Goal: Task Accomplishment & Management: Manage account settings

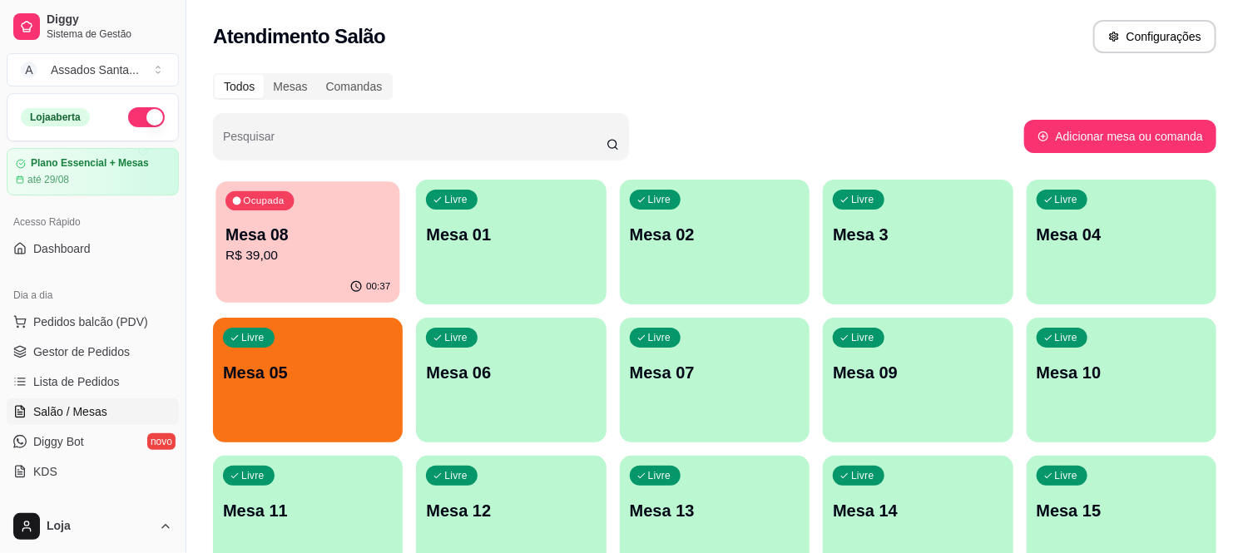
click at [360, 261] on p "R$ 39,00" at bounding box center [307, 255] width 165 height 19
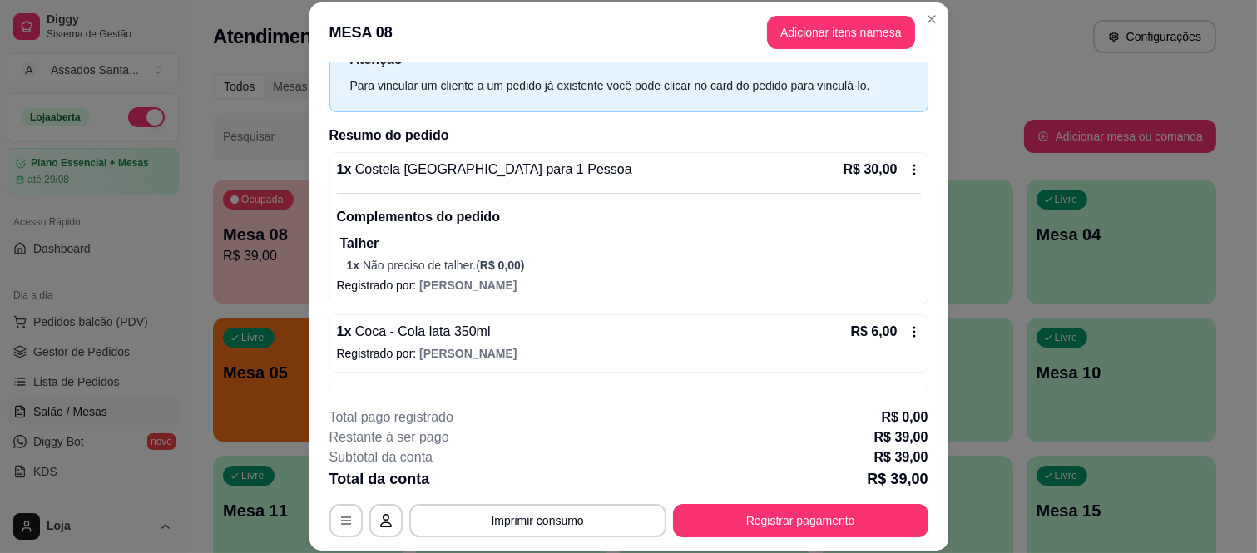
scroll to position [121, 0]
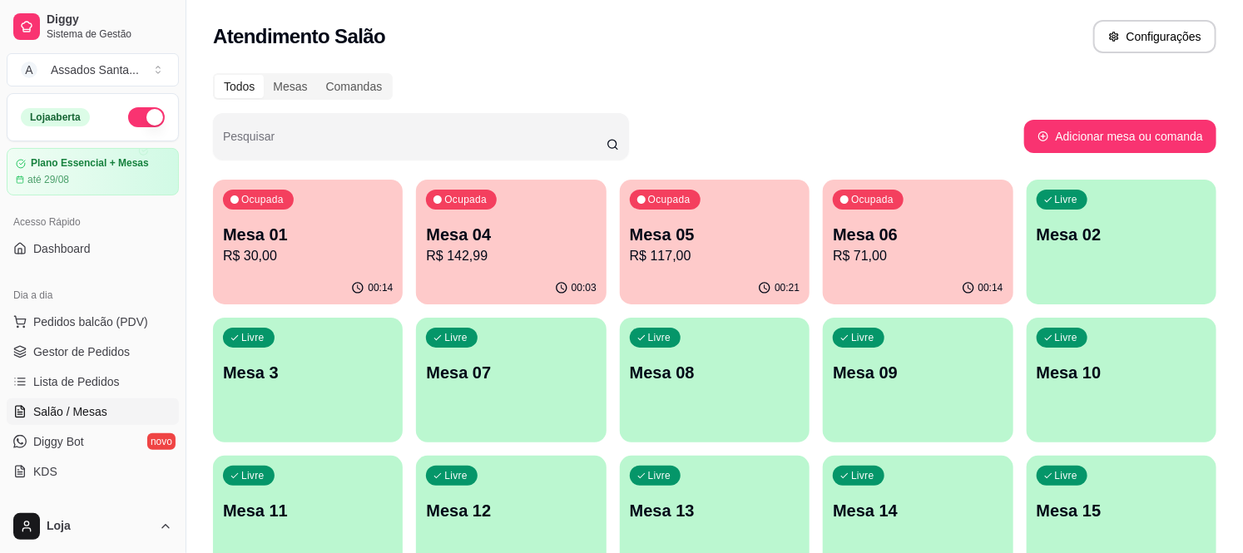
click at [379, 234] on p "Mesa 01" at bounding box center [308, 234] width 170 height 23
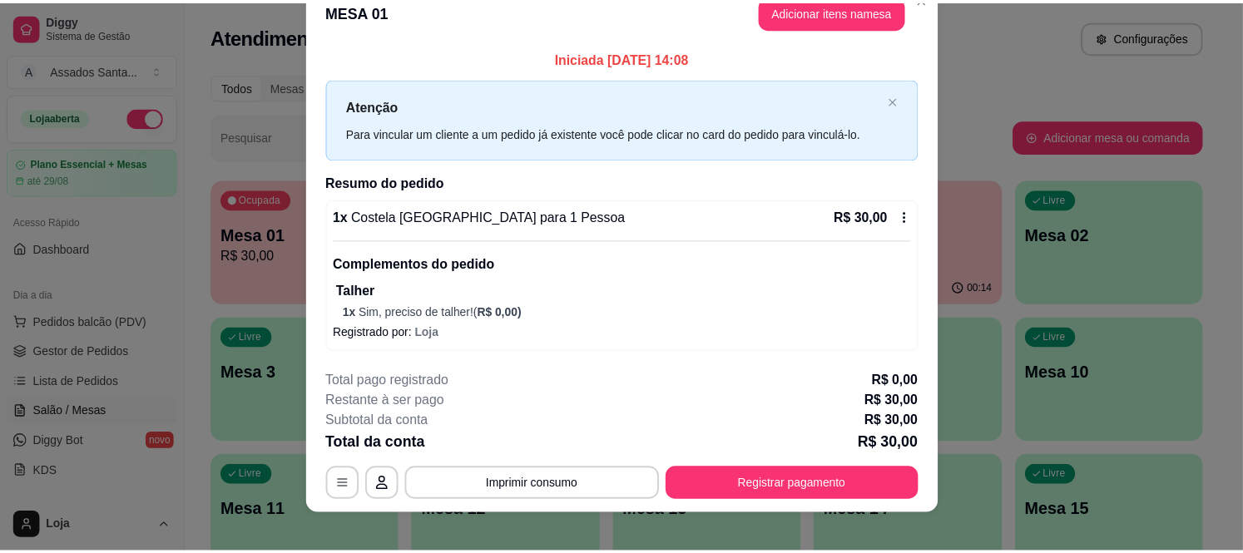
scroll to position [42, 0]
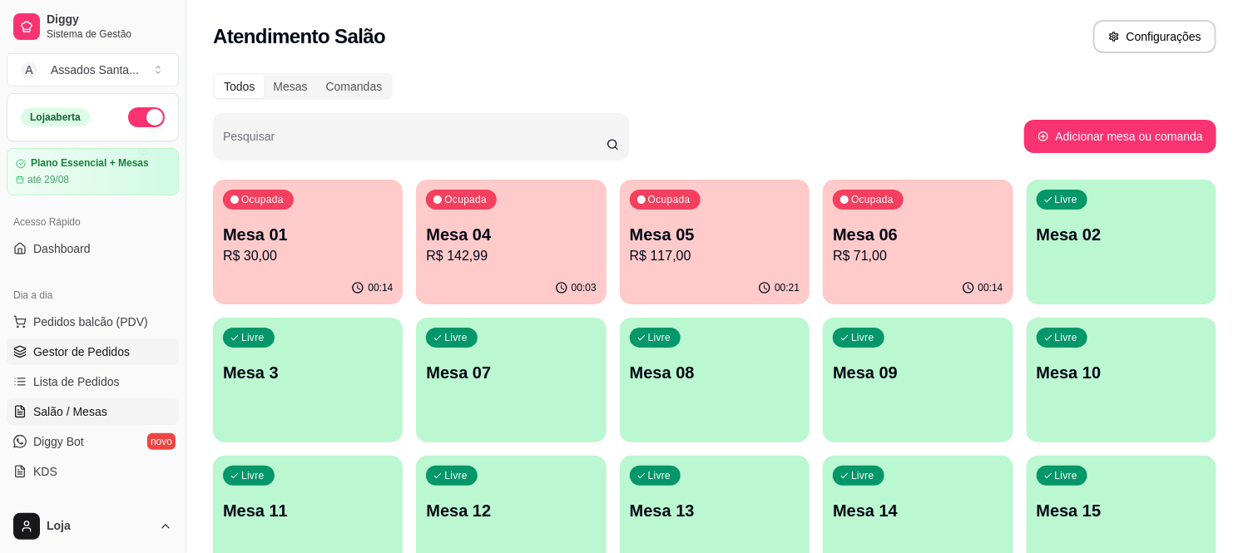
click at [105, 350] on span "Gestor de Pedidos" at bounding box center [81, 352] width 96 height 17
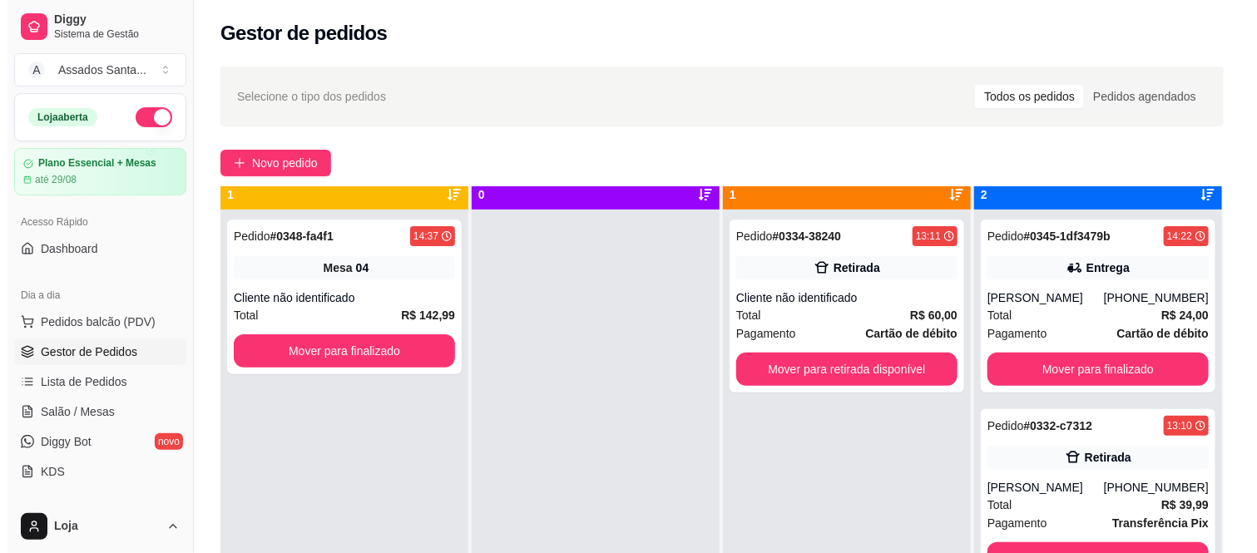
scroll to position [46, 0]
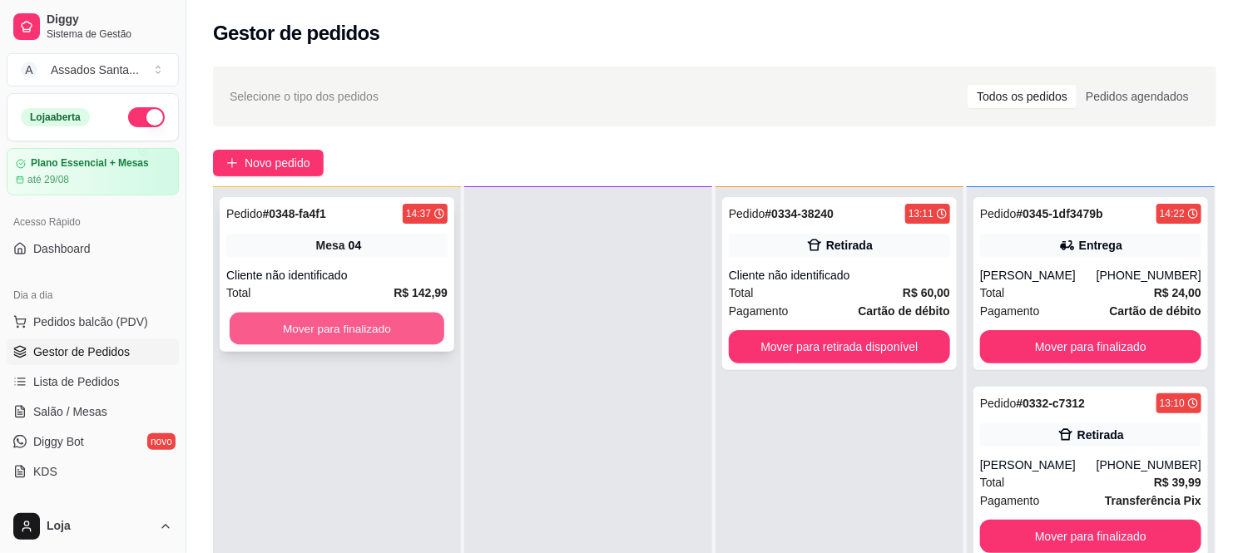
click at [374, 328] on button "Mover para finalizado" at bounding box center [337, 329] width 215 height 32
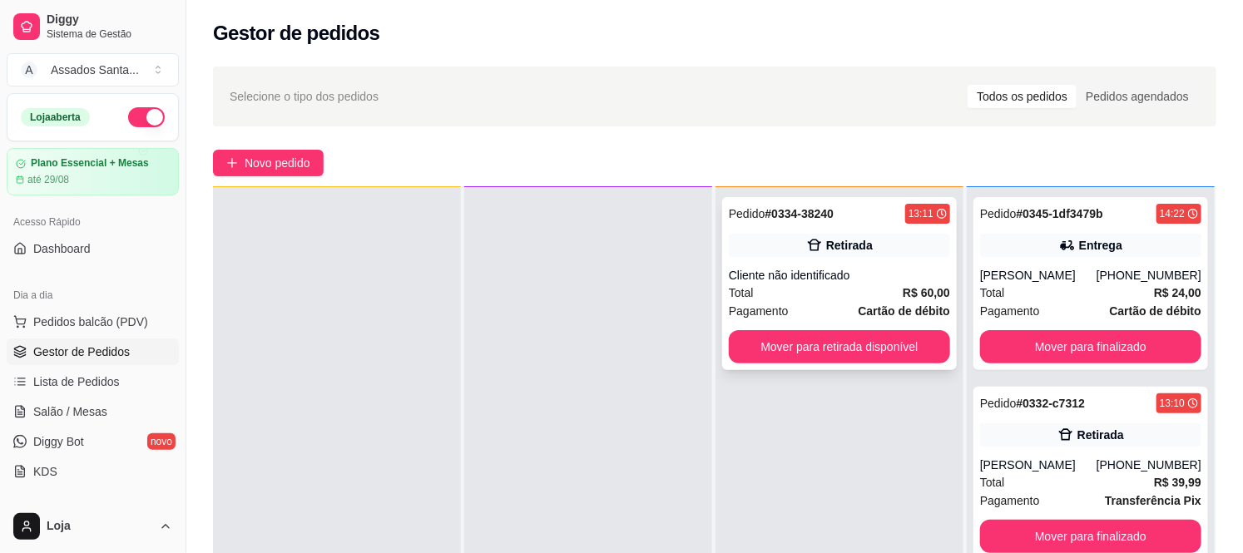
click at [833, 246] on div "Retirada" at bounding box center [849, 245] width 47 height 17
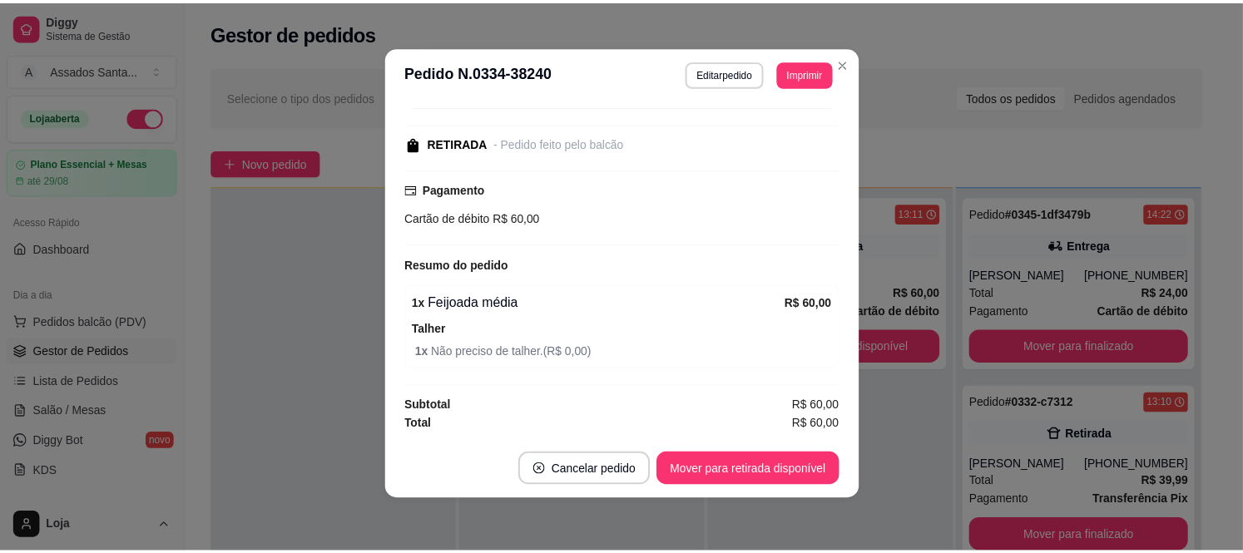
scroll to position [0, 0]
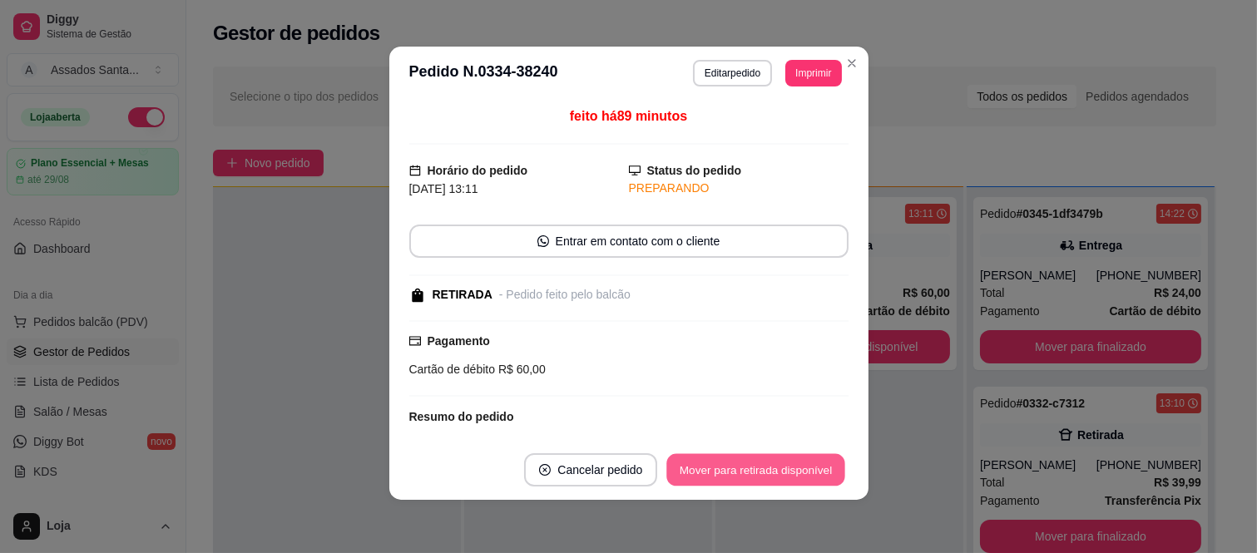
click at [762, 460] on button "Mover para retirada disponível" at bounding box center [756, 470] width 178 height 32
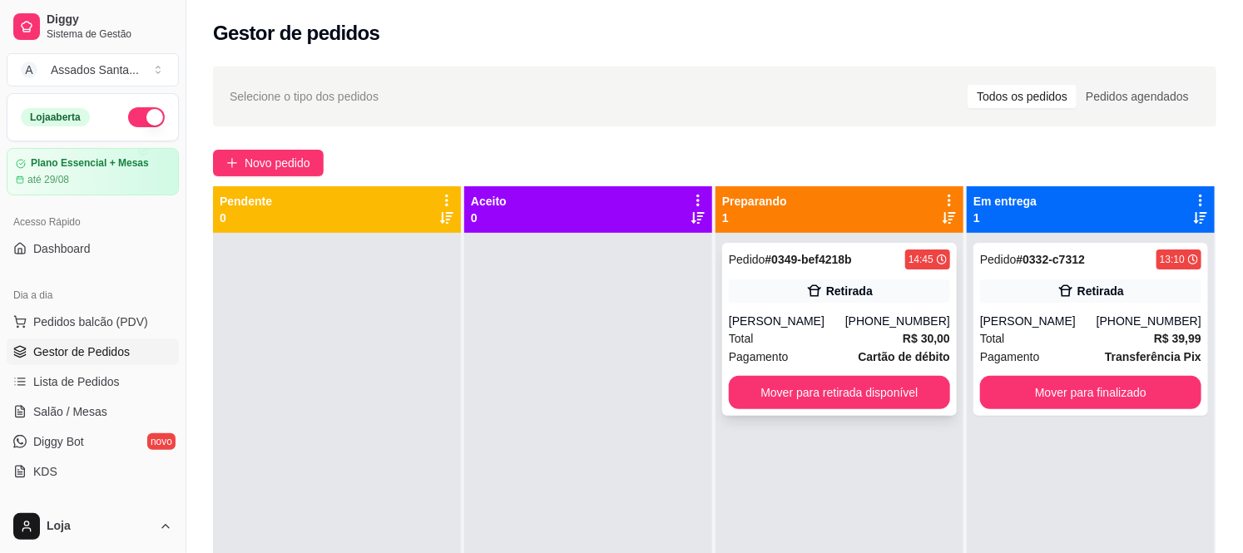
click at [793, 284] on div "Retirada" at bounding box center [839, 291] width 221 height 23
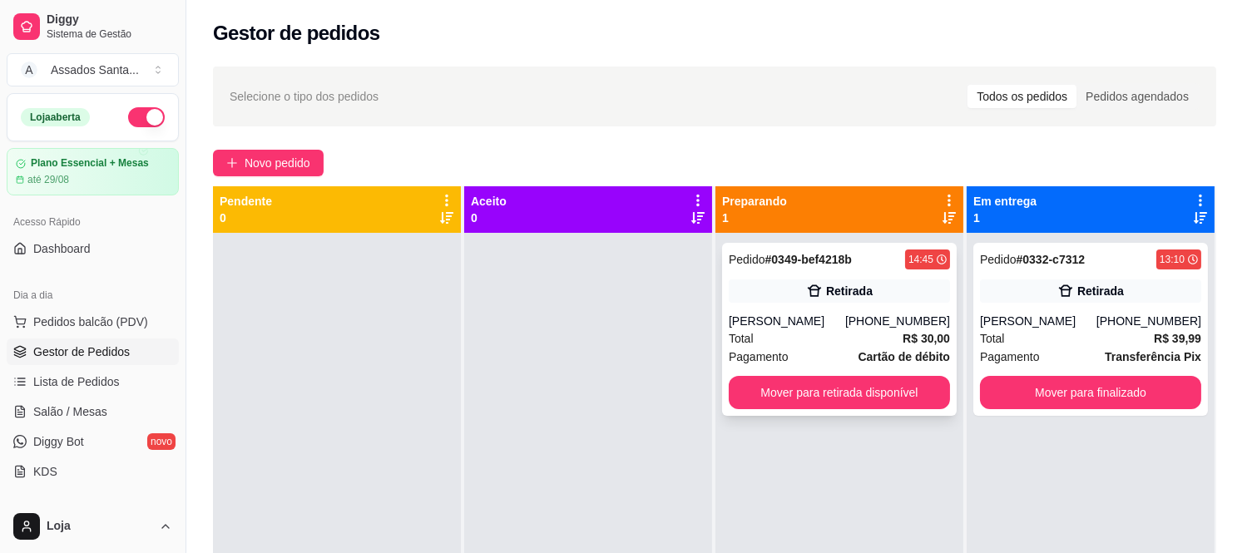
scroll to position [305, 0]
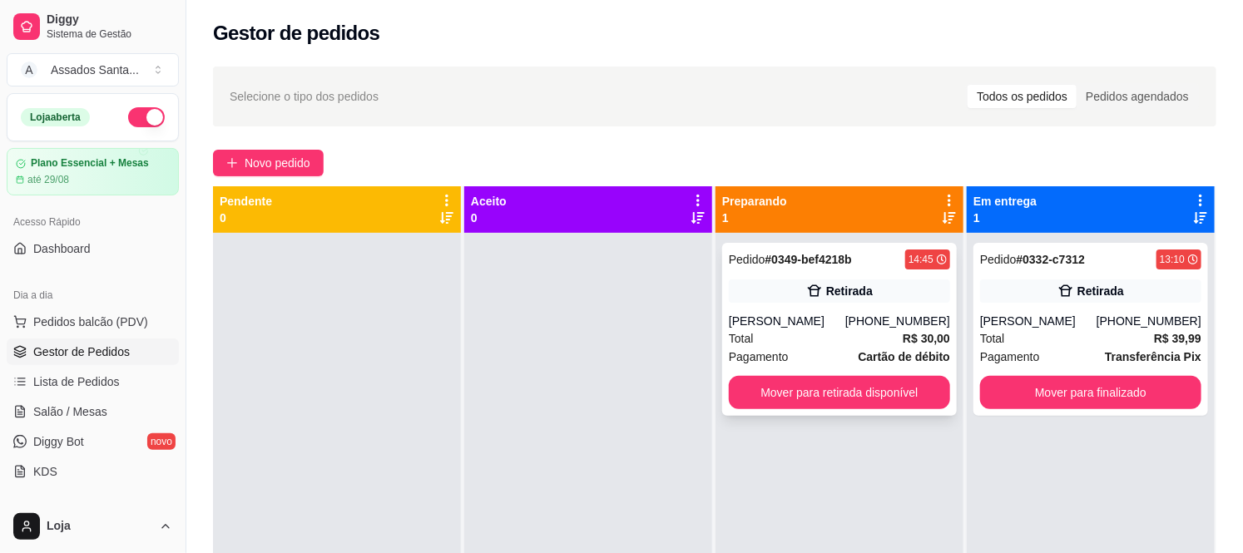
click at [804, 327] on div "[PERSON_NAME]" at bounding box center [787, 321] width 116 height 17
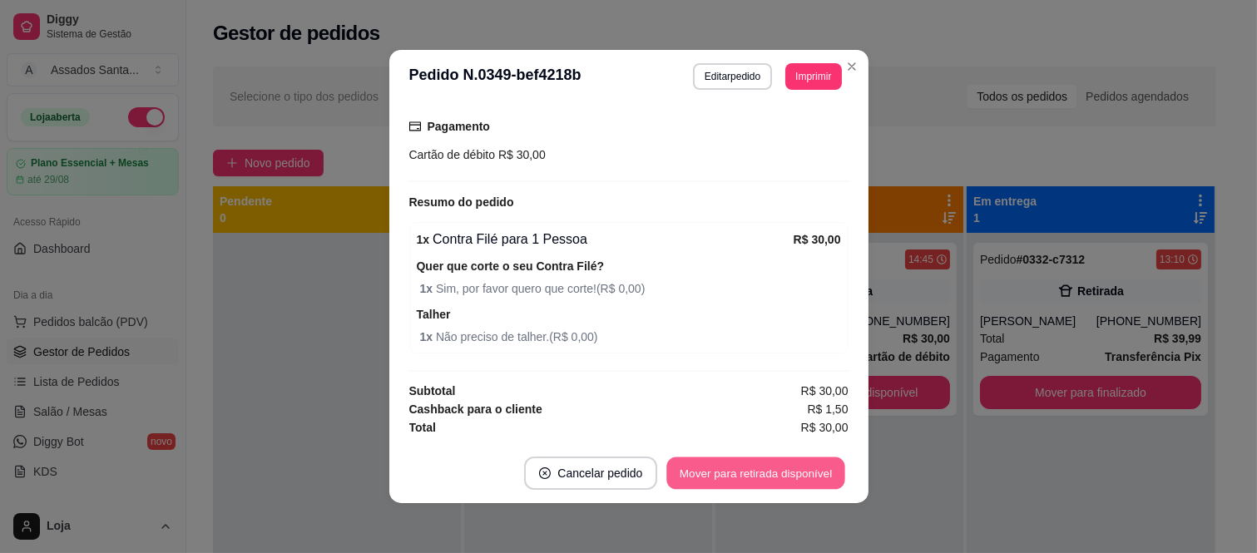
click at [677, 460] on button "Mover para retirada disponível" at bounding box center [756, 474] width 178 height 32
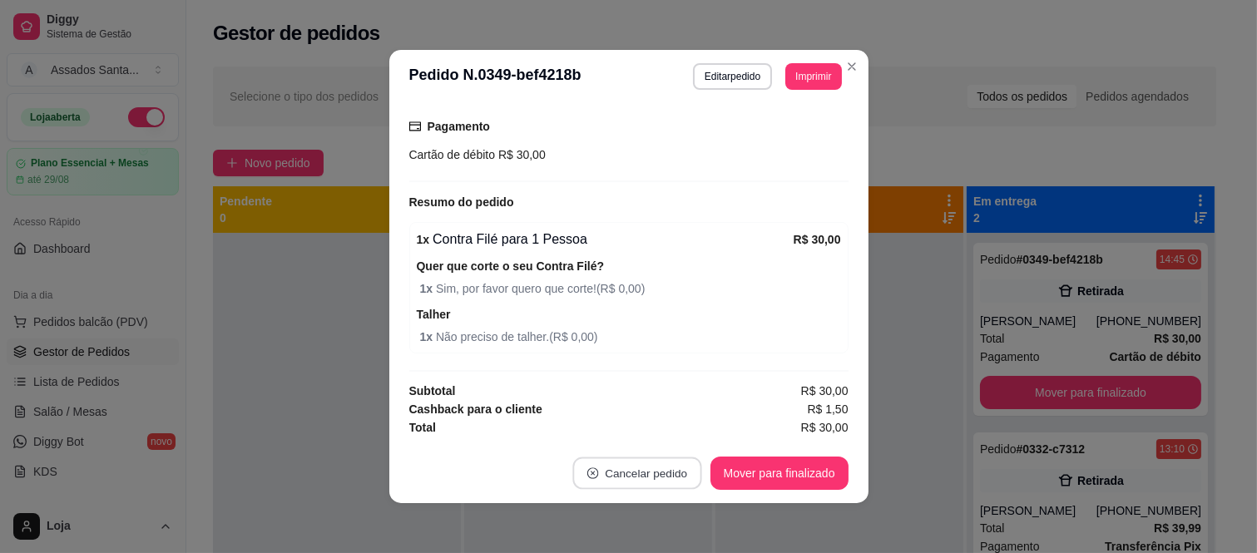
click at [674, 468] on button "Cancelar pedido" at bounding box center [636, 474] width 129 height 32
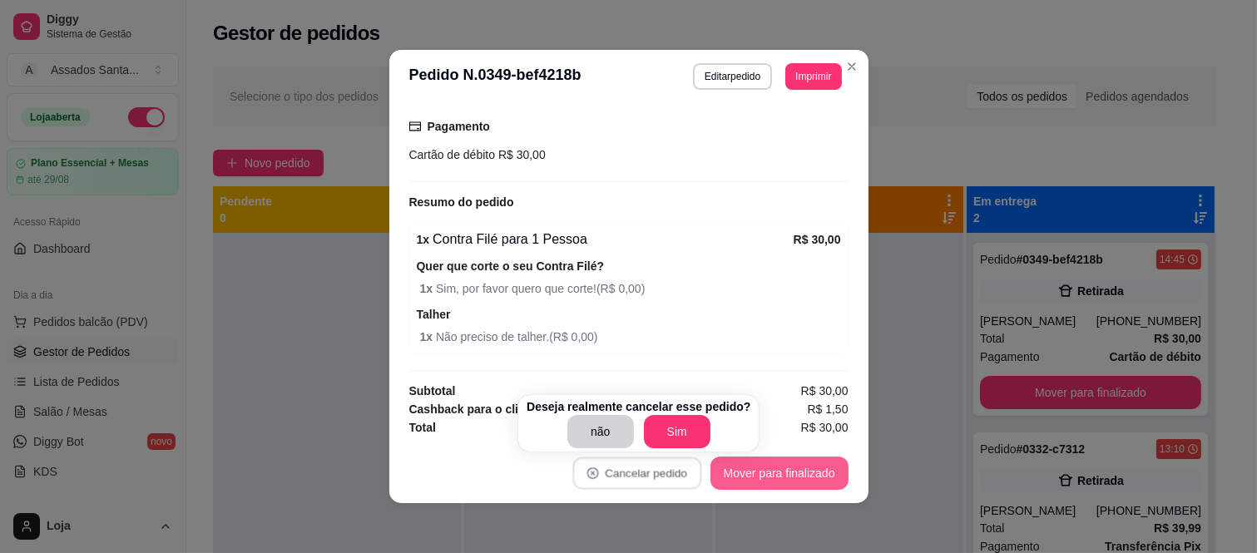
click at [750, 467] on button "Mover para finalizado" at bounding box center [779, 473] width 138 height 33
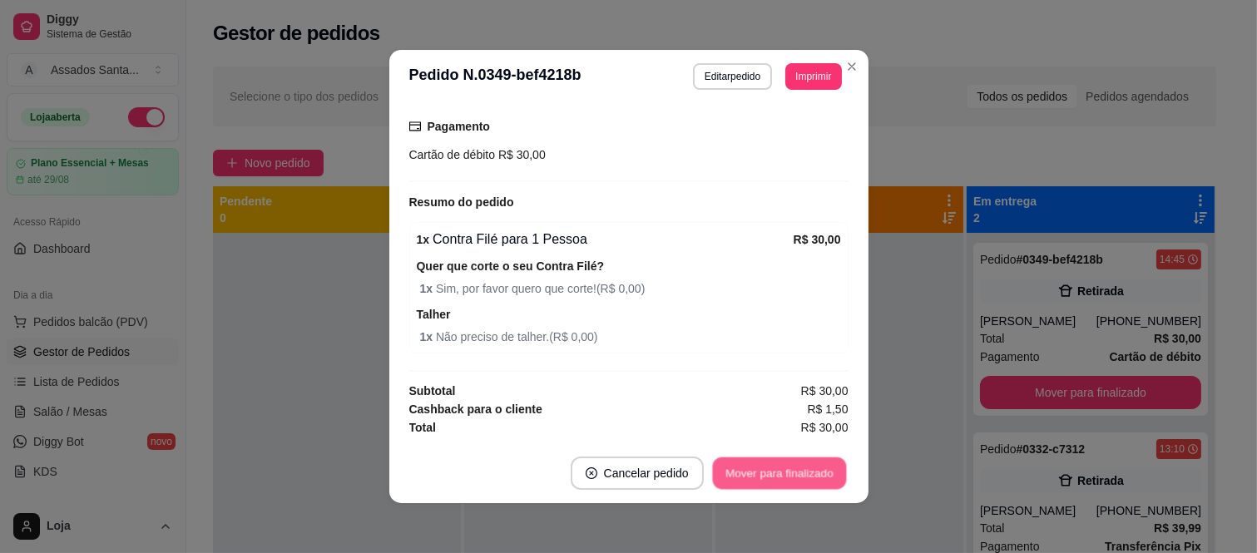
click at [750, 467] on button "Mover para finalizado" at bounding box center [779, 474] width 134 height 32
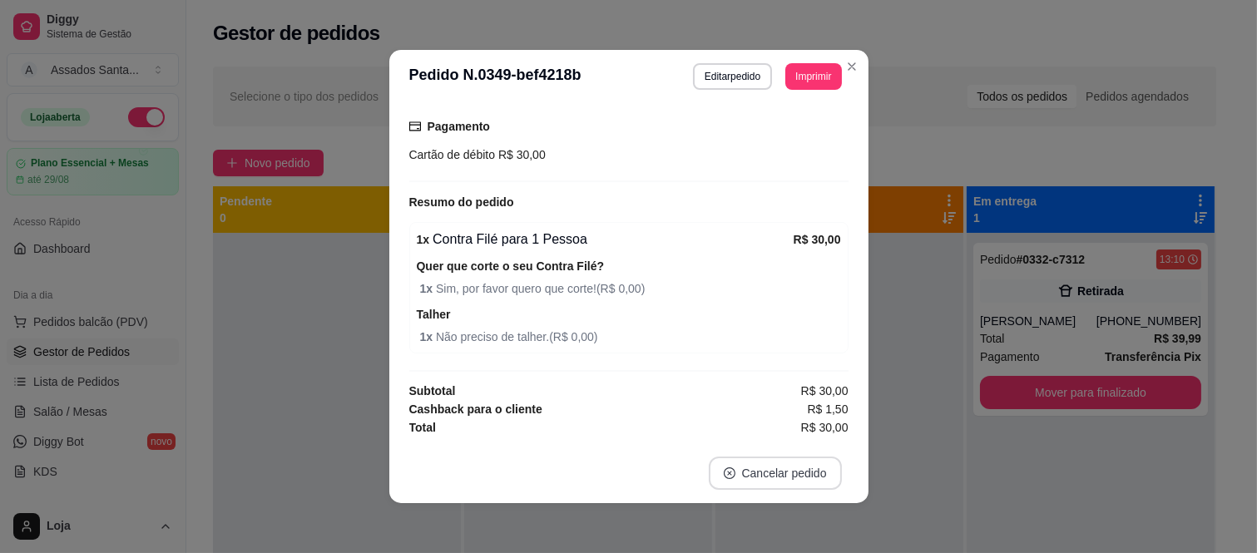
scroll to position [268, 0]
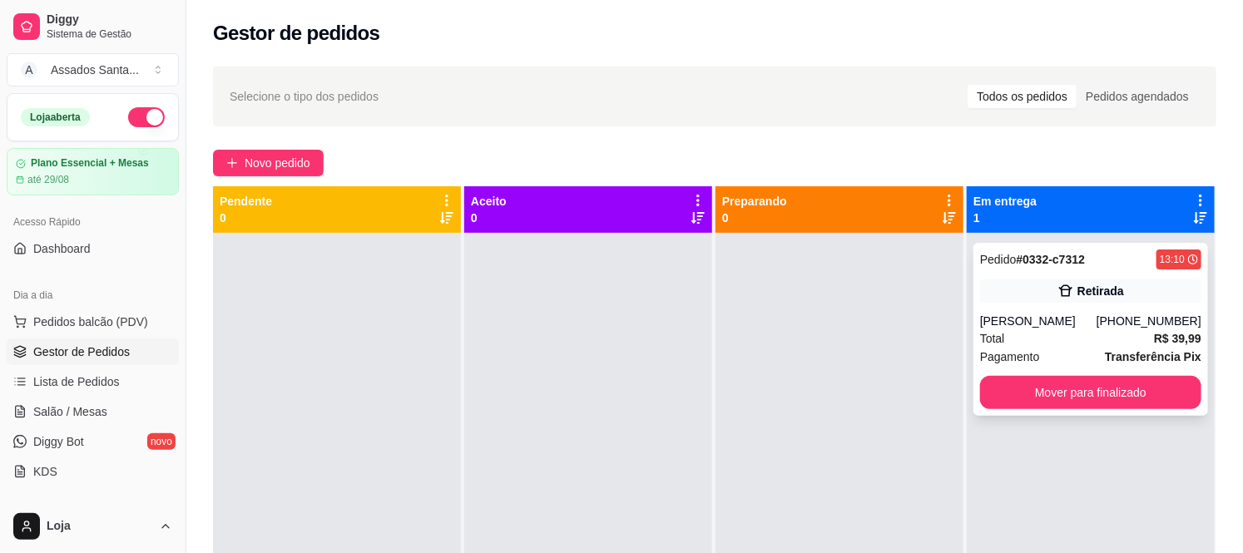
click at [1101, 329] on div "[PHONE_NUMBER]" at bounding box center [1148, 321] width 105 height 17
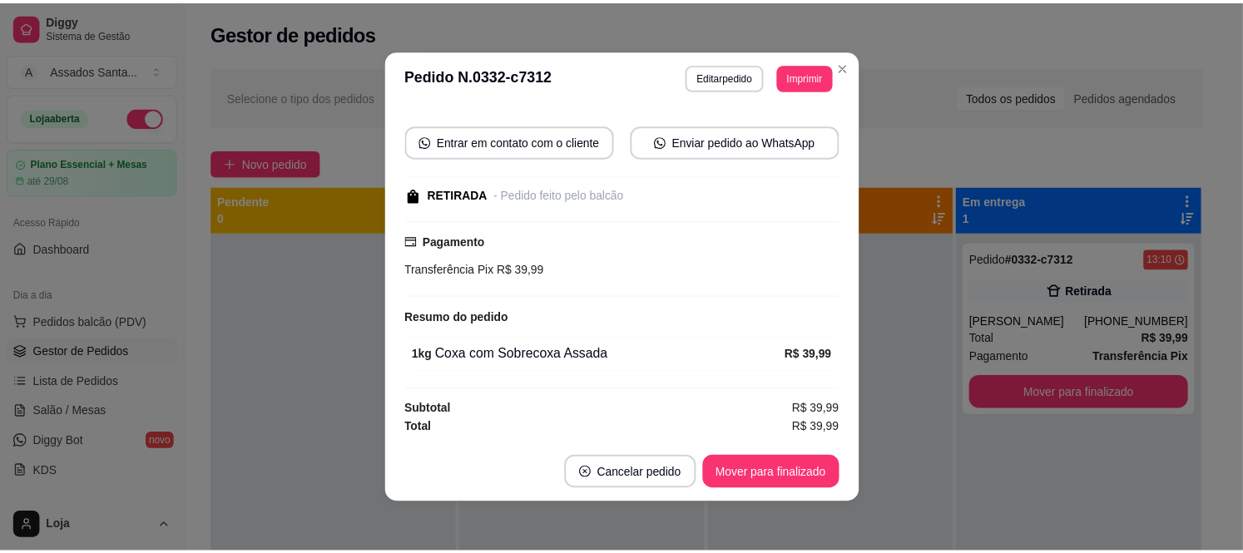
scroll to position [0, 0]
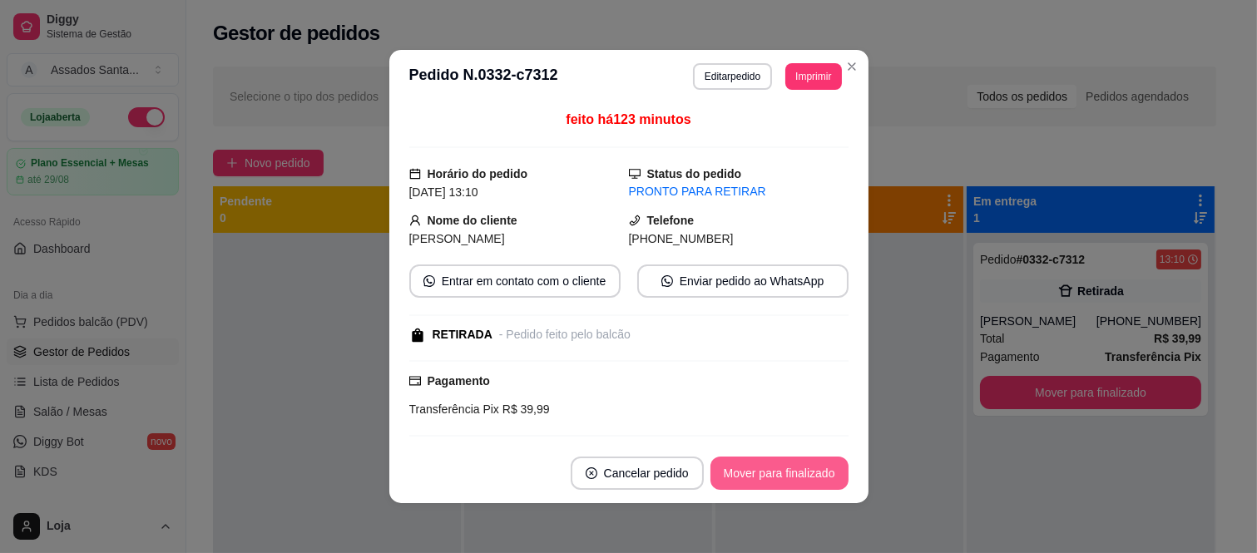
click at [741, 463] on button "Mover para finalizado" at bounding box center [779, 473] width 138 height 33
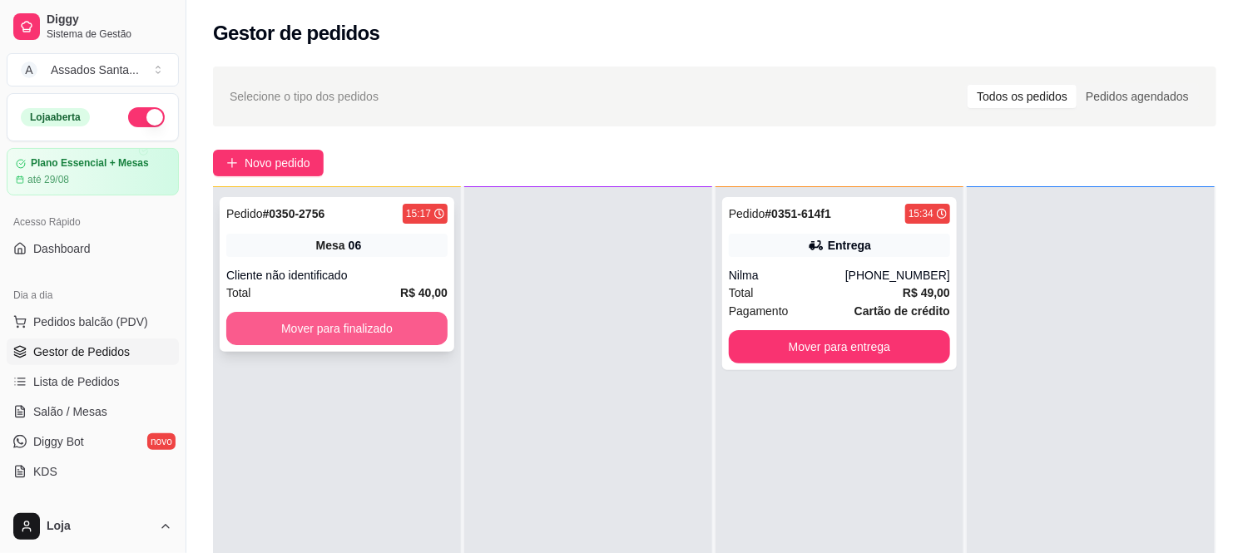
click at [345, 319] on button "Mover para finalizado" at bounding box center [336, 328] width 221 height 33
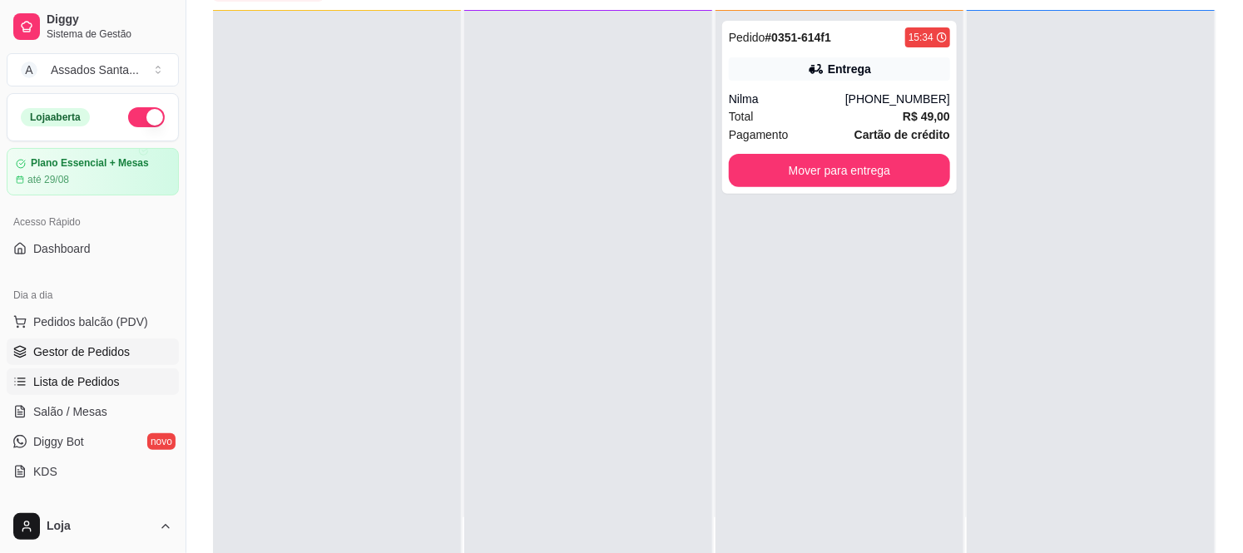
scroll to position [185, 0]
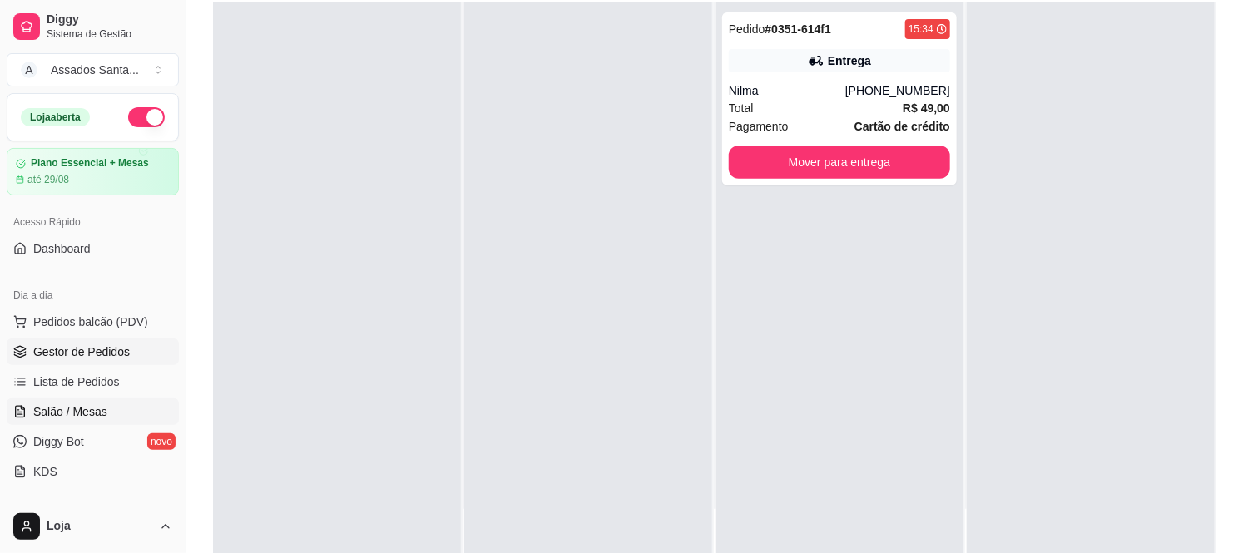
click at [105, 413] on link "Salão / Mesas" at bounding box center [93, 411] width 172 height 27
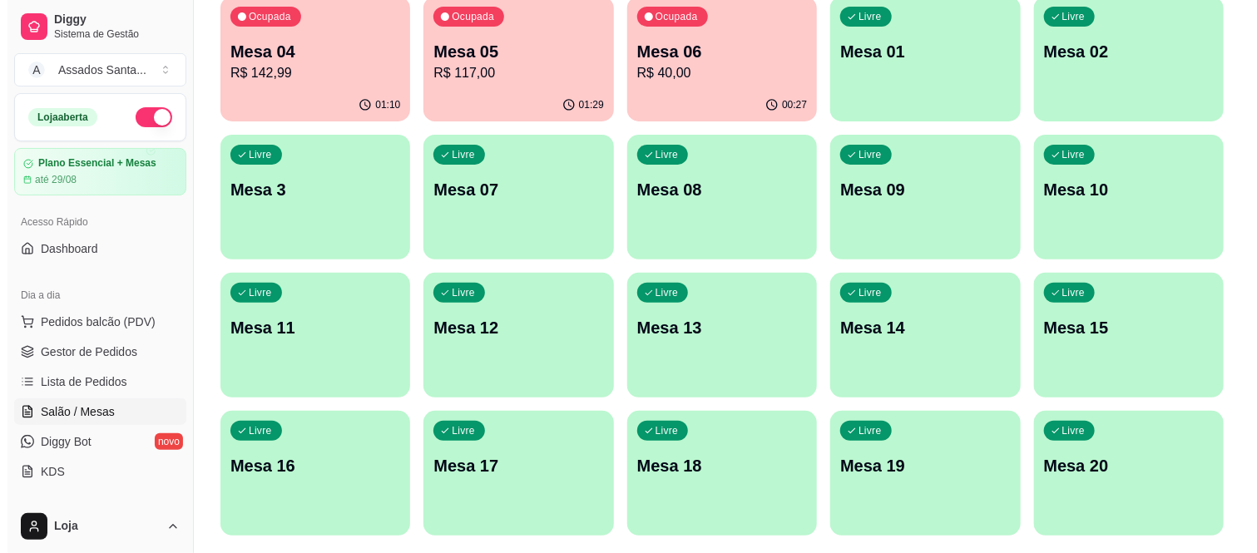
scroll to position [185, 0]
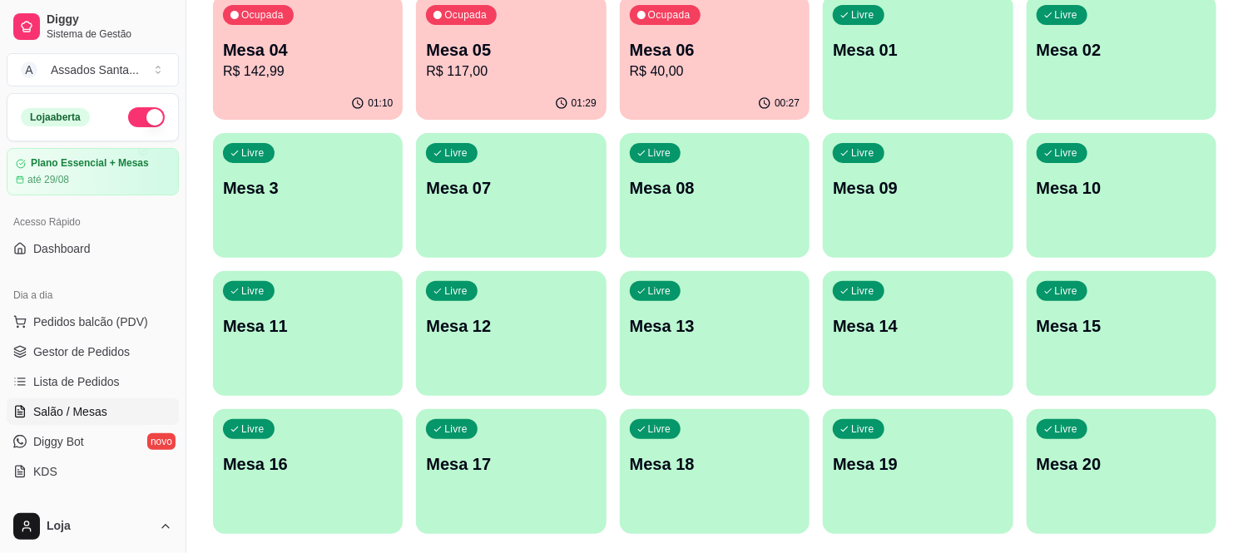
click at [337, 81] on div "Ocupada Mesa 04 R$ 142,99" at bounding box center [308, 41] width 190 height 92
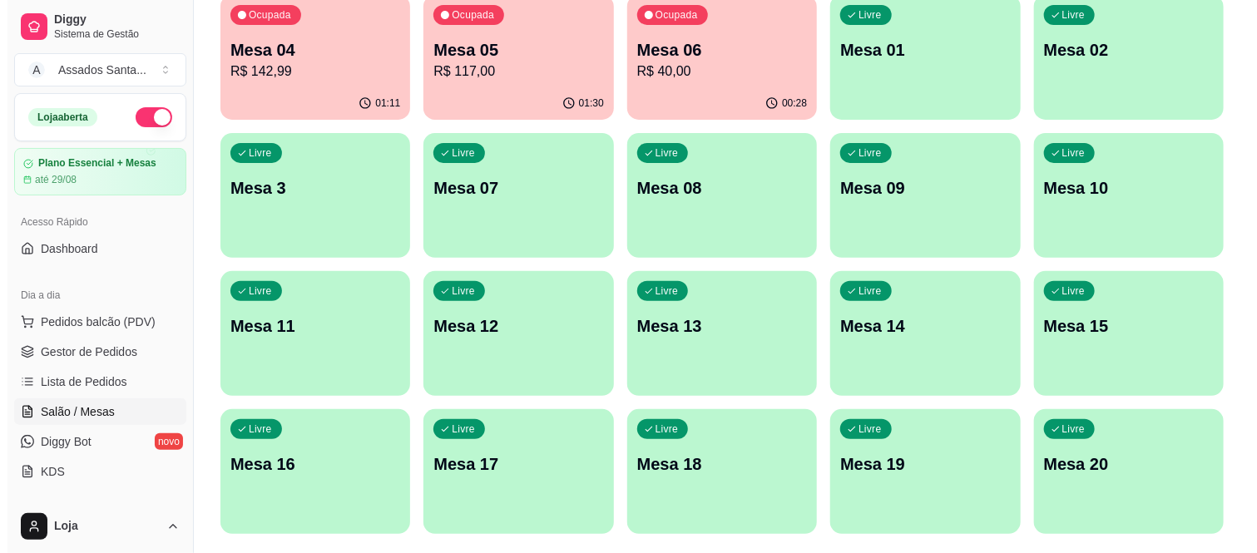
scroll to position [92, 0]
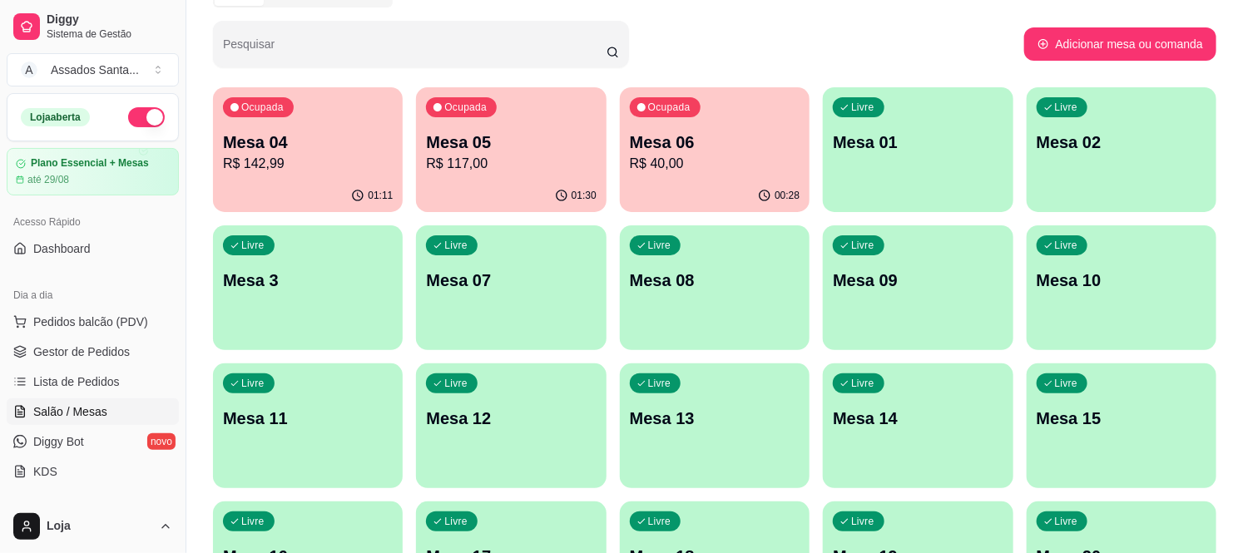
click at [285, 160] on p "R$ 142,99" at bounding box center [308, 164] width 170 height 20
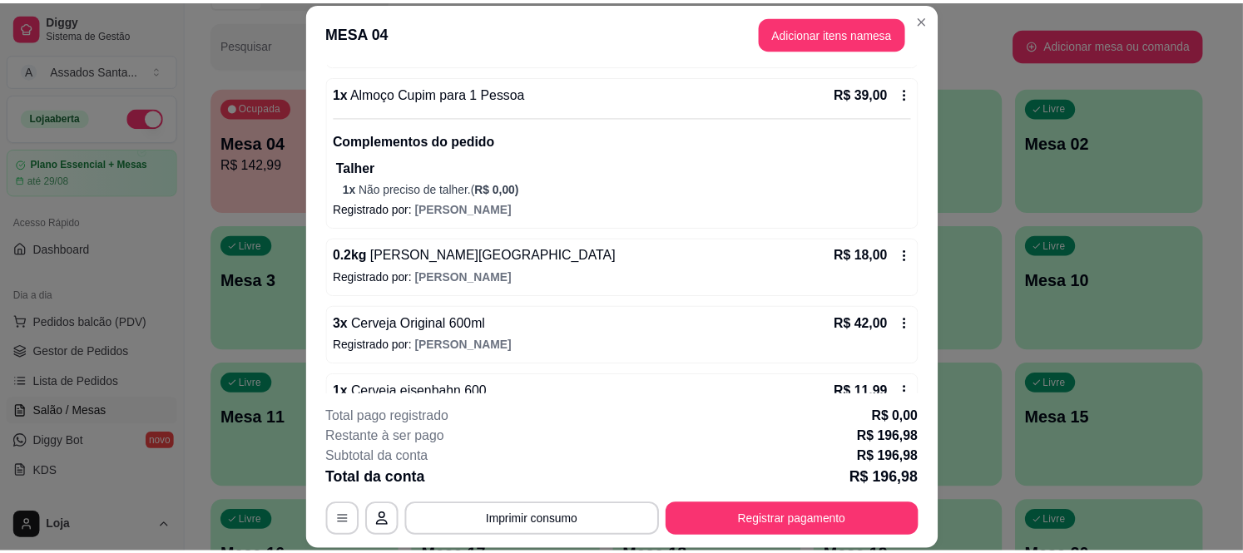
scroll to position [462, 0]
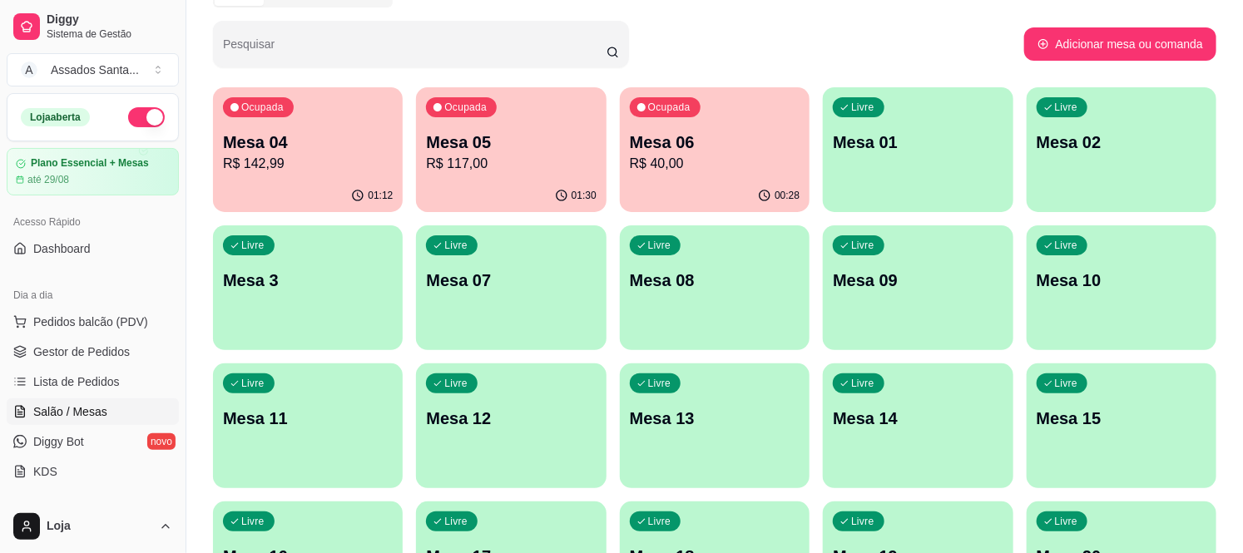
click at [88, 427] on ul "Pedidos balcão (PDV) Gestor de Pedidos Lista de Pedidos Salão / Mesas Diggy Bot…" at bounding box center [93, 397] width 172 height 176
click at [89, 388] on span "Lista de Pedidos" at bounding box center [76, 382] width 87 height 17
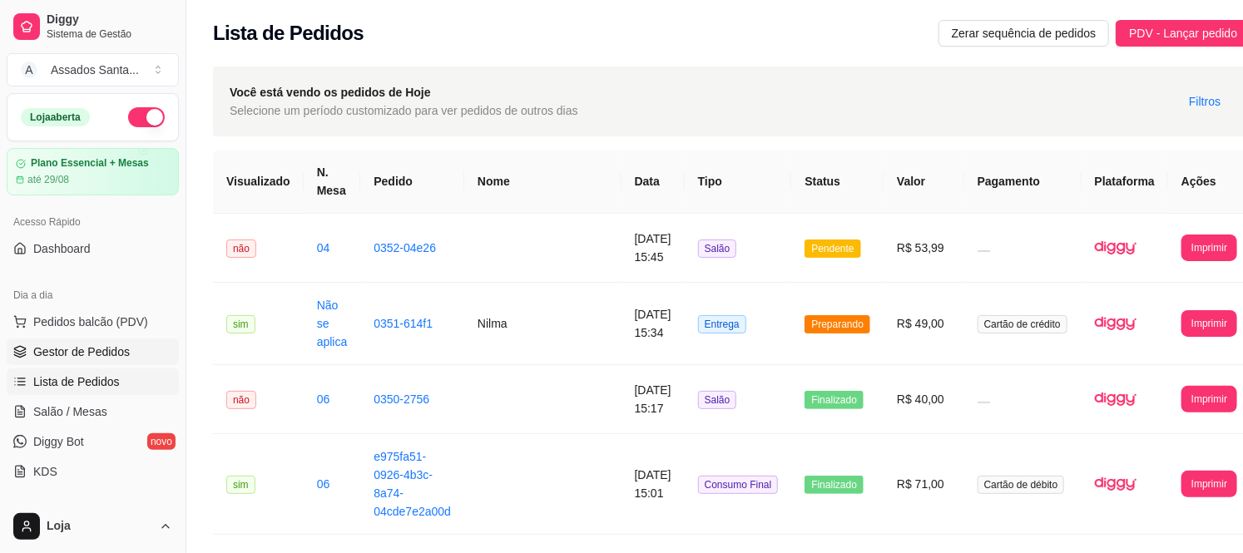
click at [100, 361] on link "Gestor de Pedidos" at bounding box center [93, 352] width 172 height 27
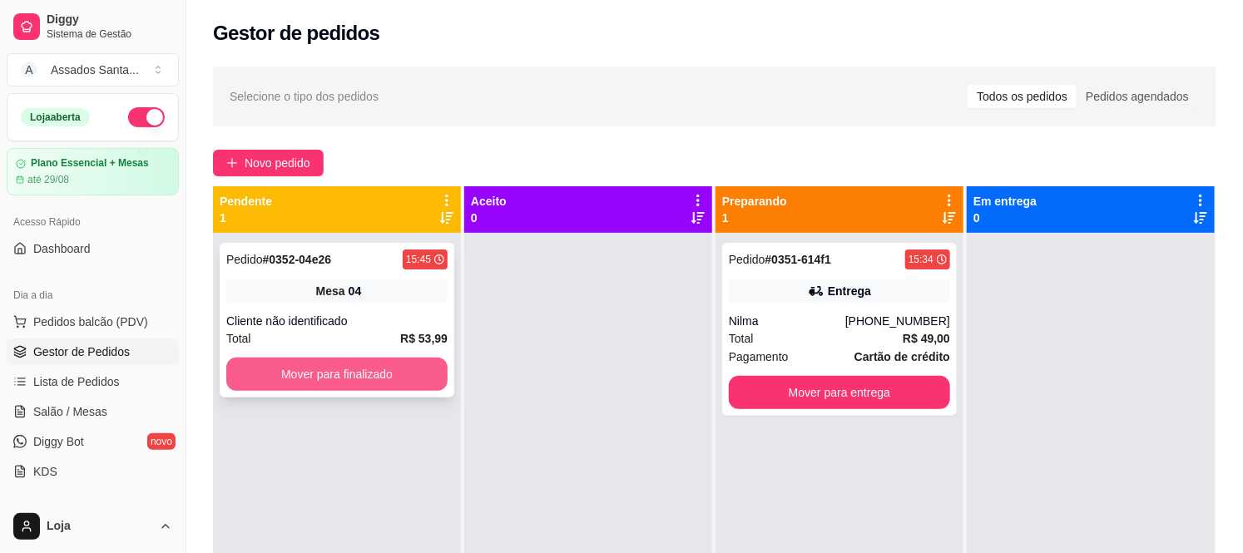
click at [279, 369] on button "Mover para finalizado" at bounding box center [336, 374] width 221 height 33
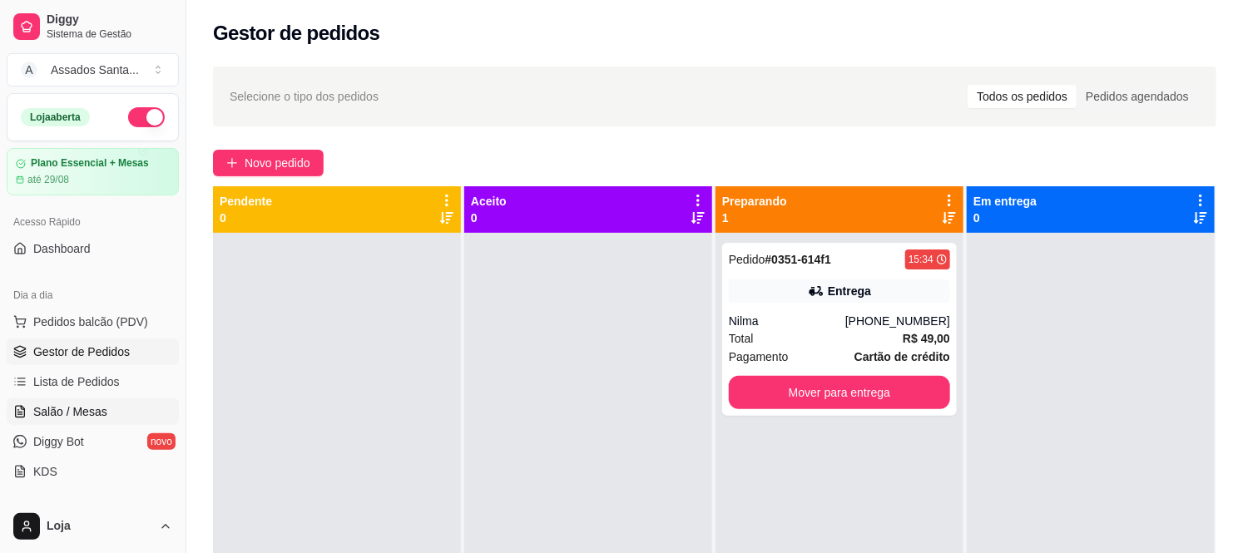
click at [106, 418] on link "Salão / Mesas" at bounding box center [93, 411] width 172 height 27
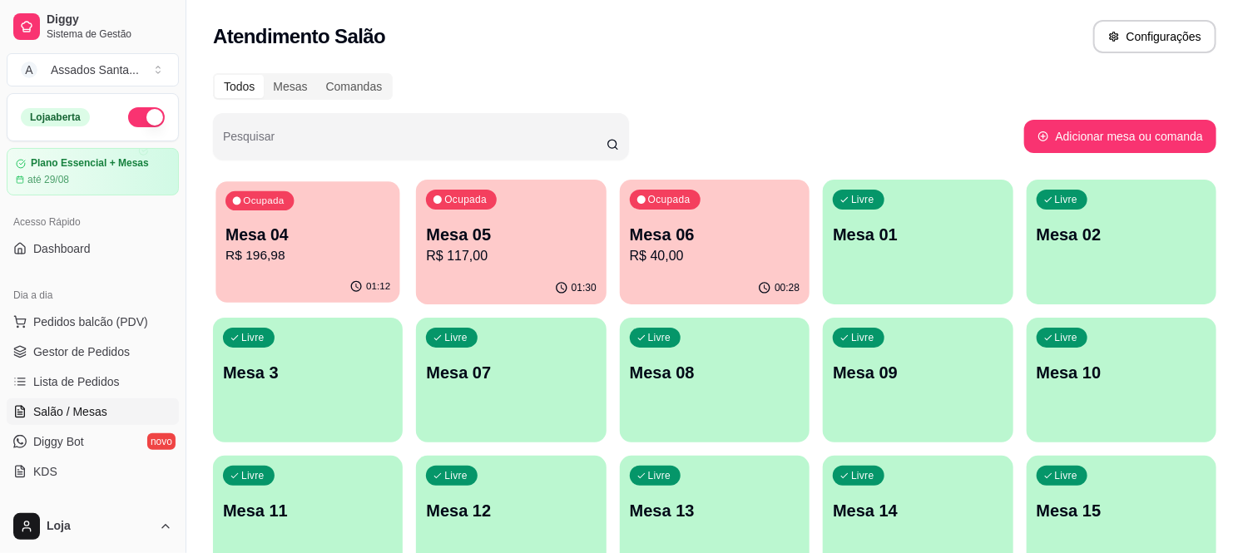
click at [278, 276] on div "01:12" at bounding box center [307, 287] width 185 height 32
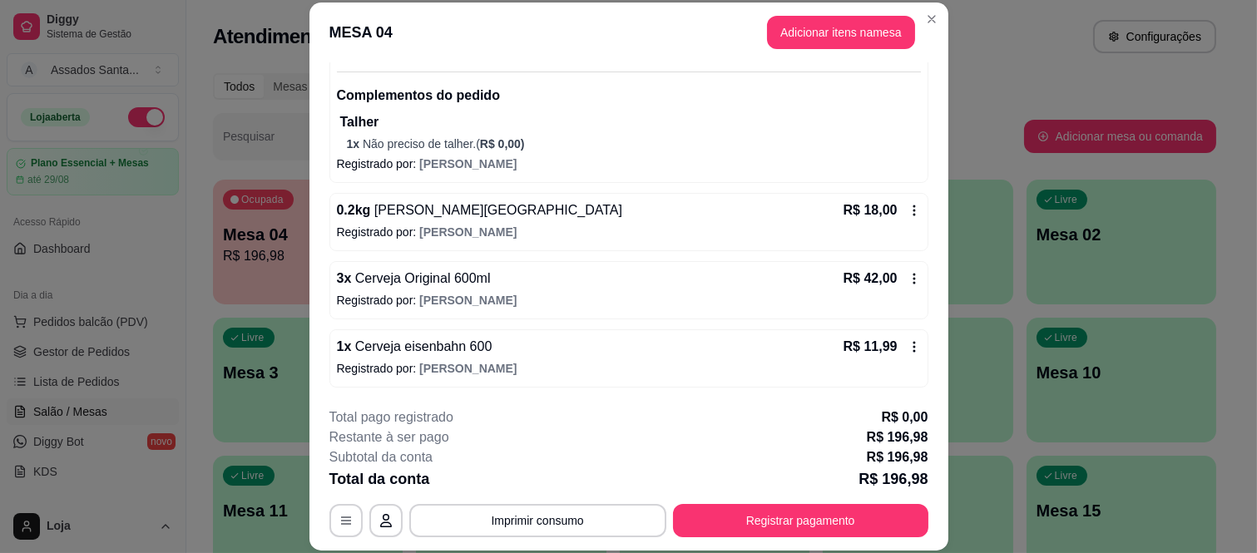
scroll to position [488, 0]
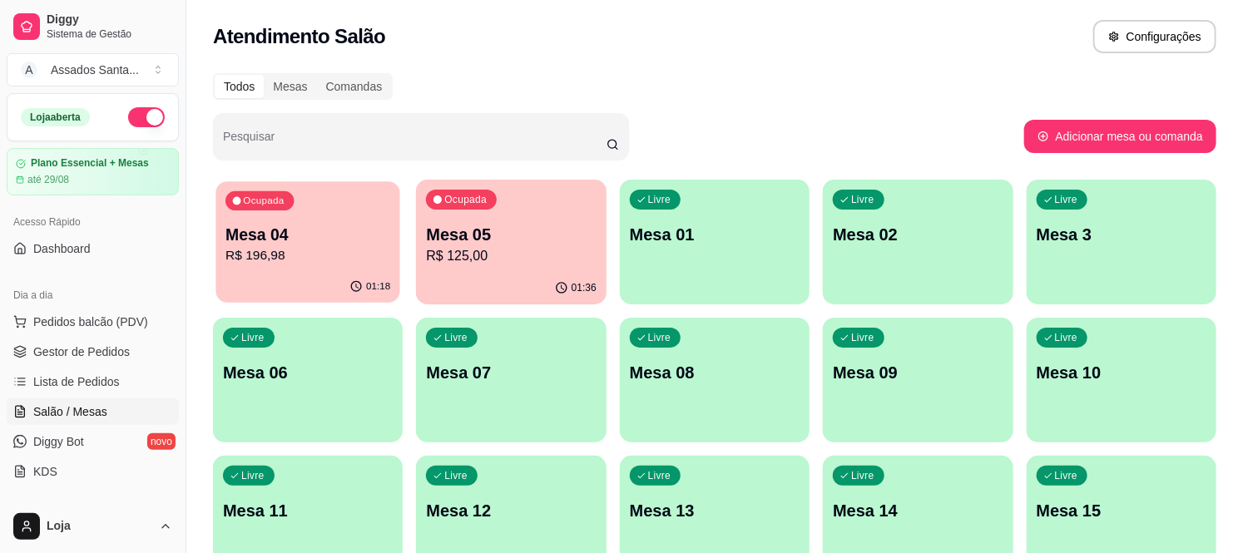
click at [312, 210] on div "Ocupada Mesa 04 R$ 196,98" at bounding box center [307, 226] width 185 height 90
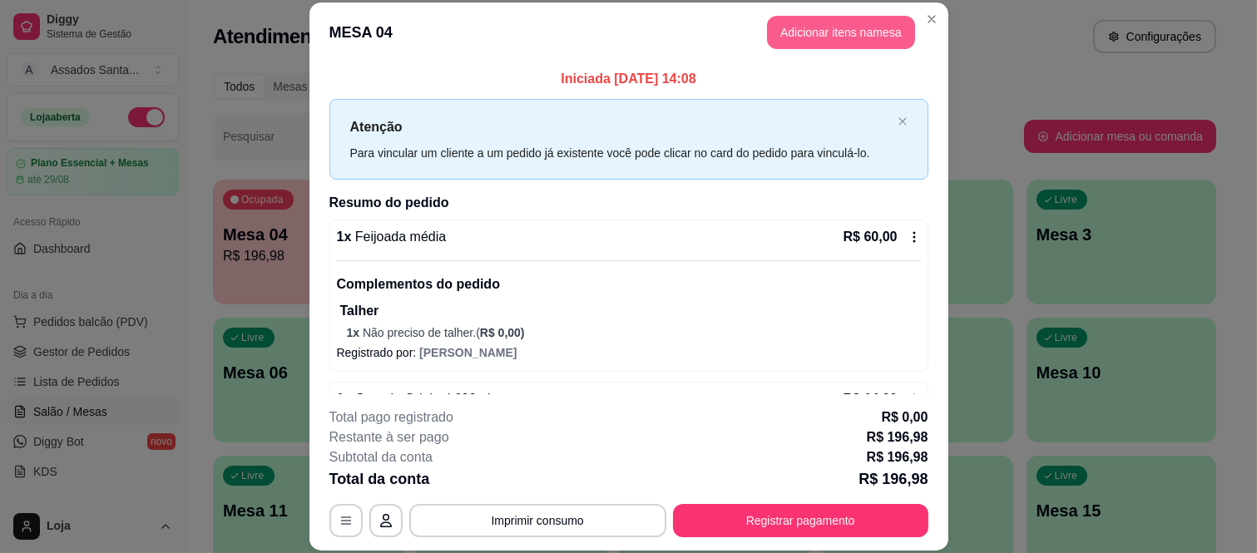
click at [796, 33] on button "Adicionar itens na mesa" at bounding box center [841, 32] width 148 height 33
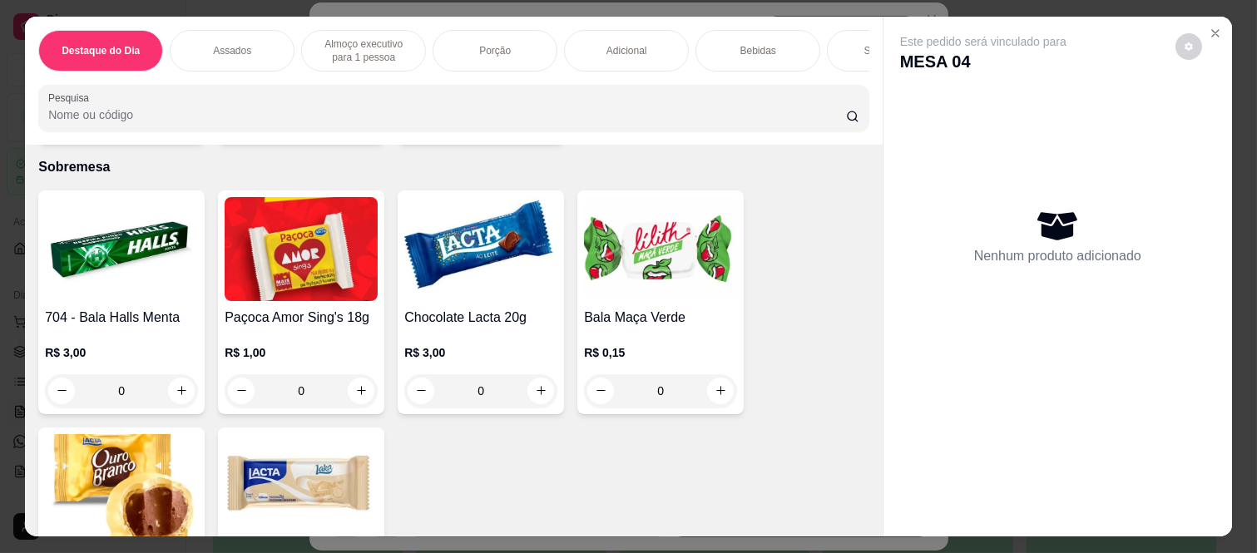
scroll to position [4529, 0]
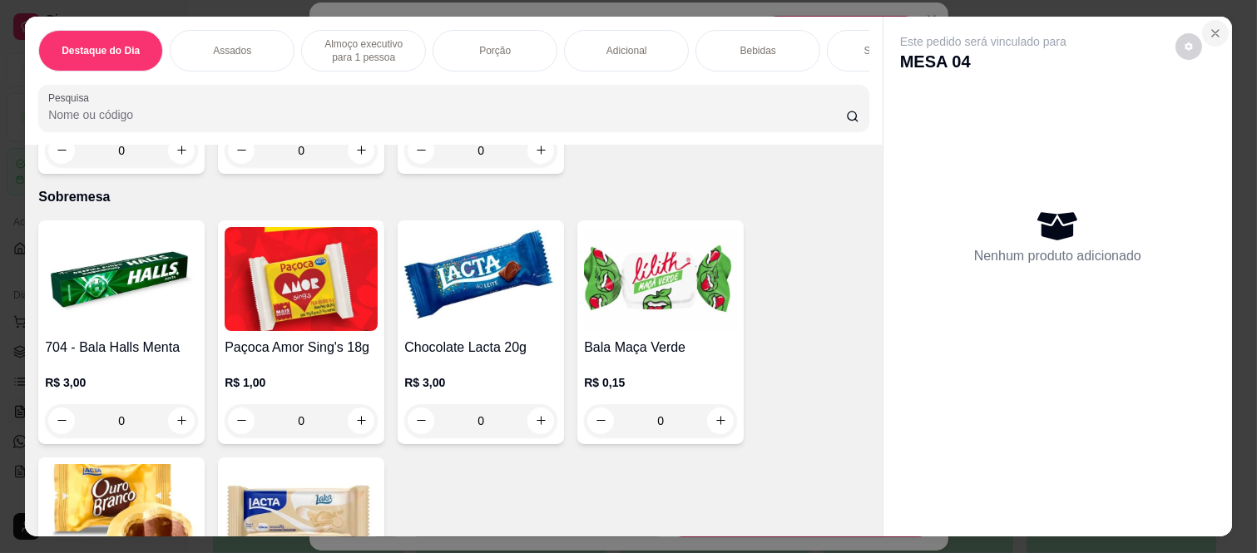
click at [1209, 27] on icon "Close" at bounding box center [1215, 33] width 13 height 13
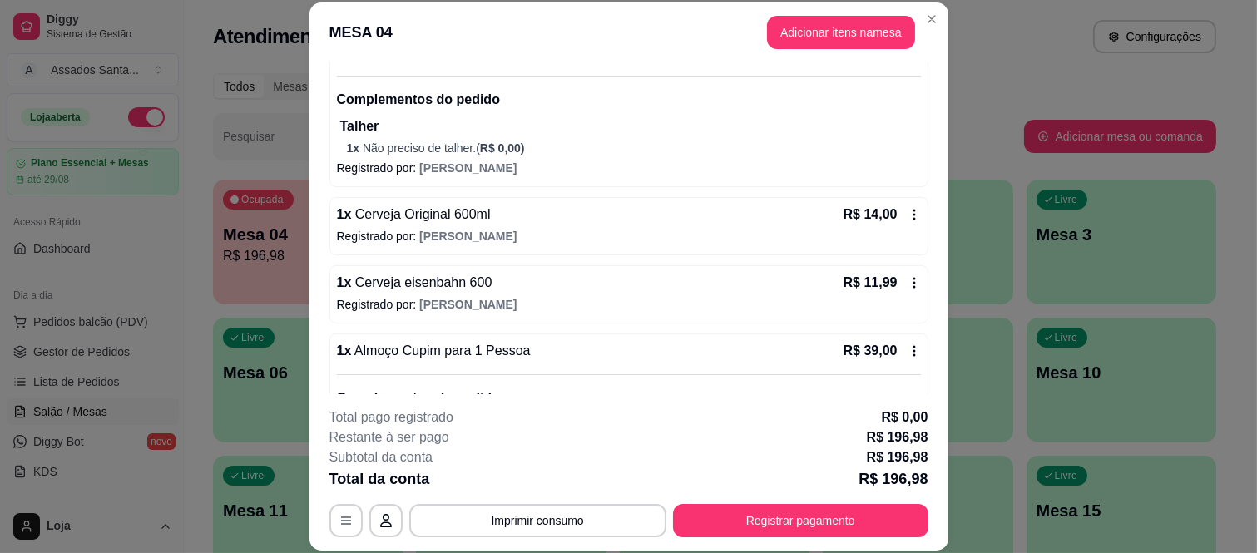
scroll to position [0, 0]
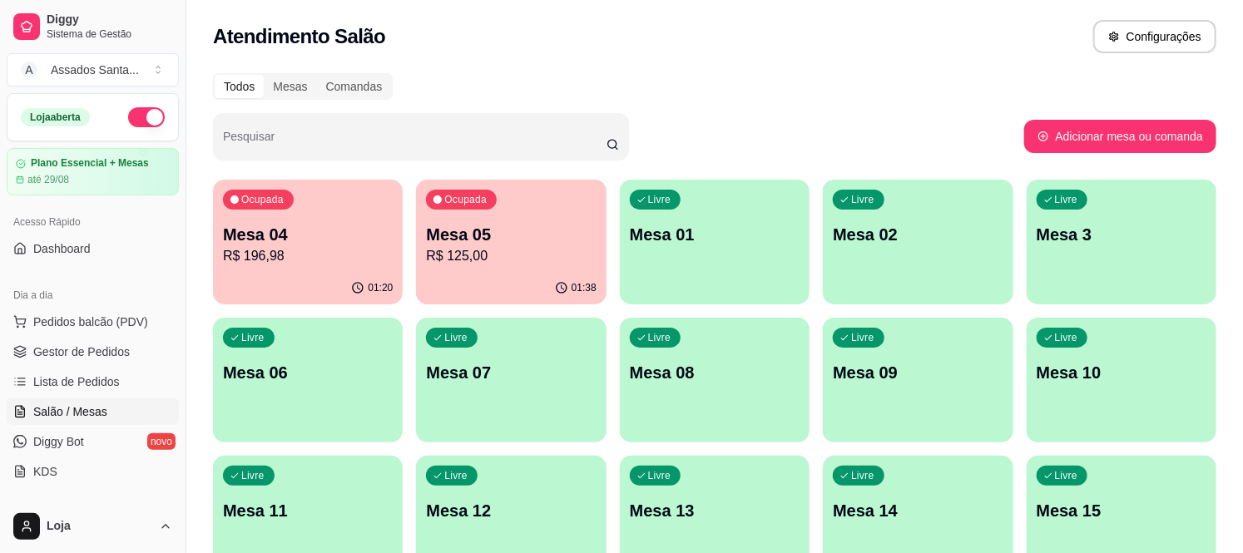
click at [285, 248] on p "R$ 196,98" at bounding box center [308, 256] width 170 height 20
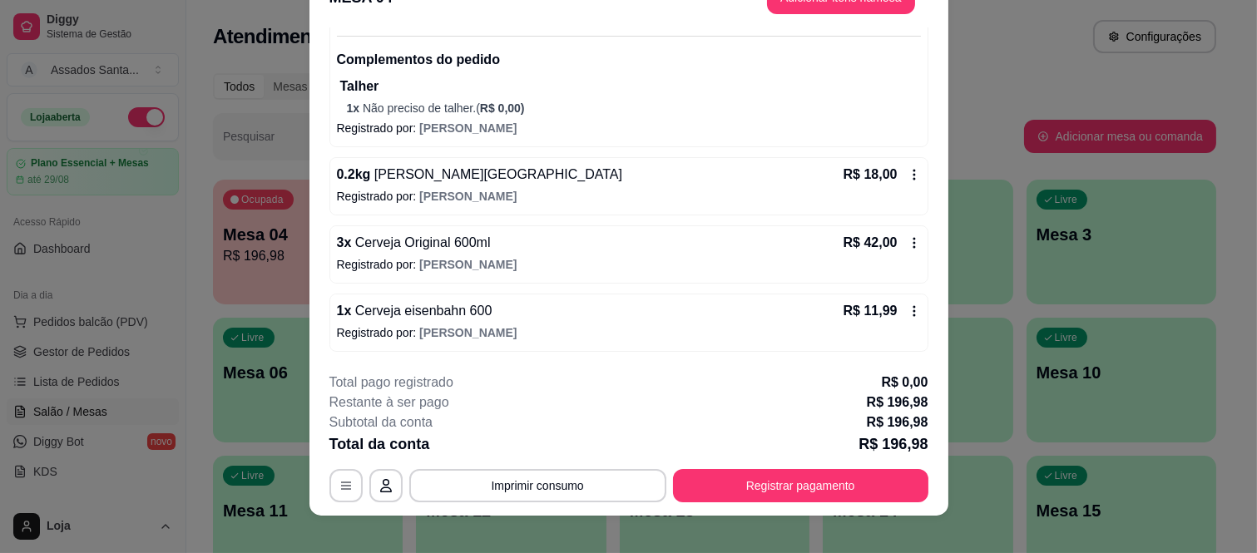
scroll to position [51, 0]
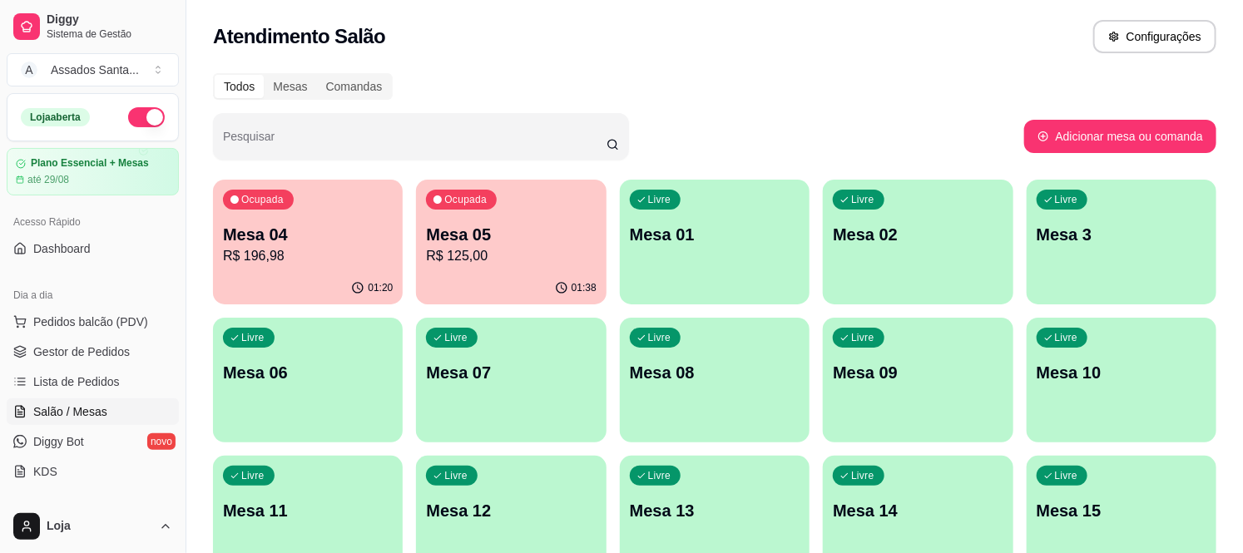
click at [517, 228] on p "Mesa 05" at bounding box center [511, 234] width 170 height 23
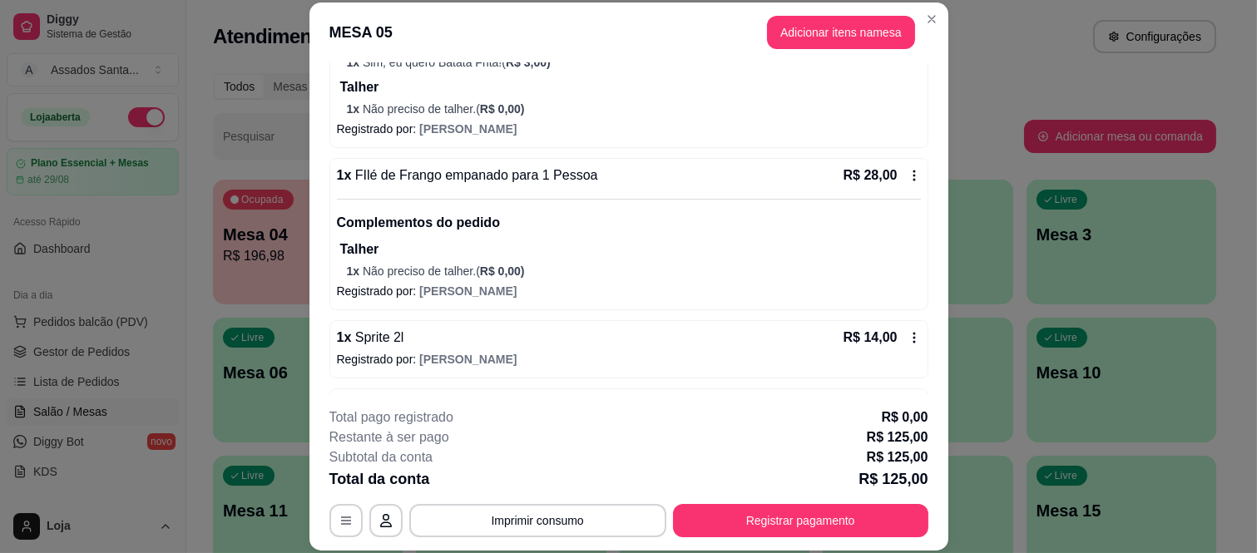
scroll to position [554, 0]
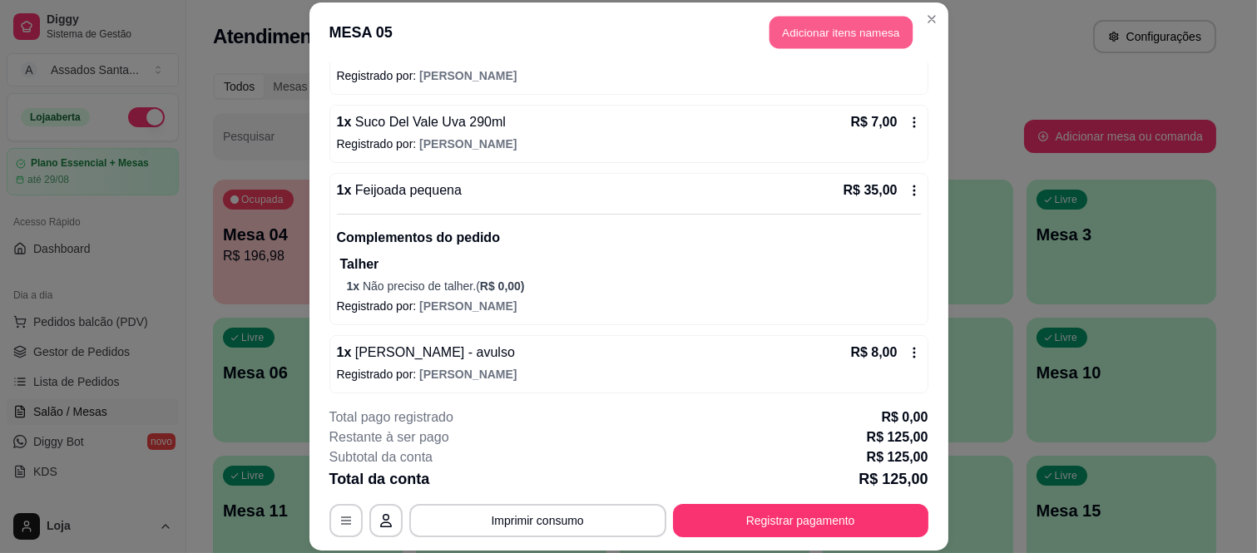
click at [801, 27] on button "Adicionar itens na mesa" at bounding box center [840, 33] width 143 height 32
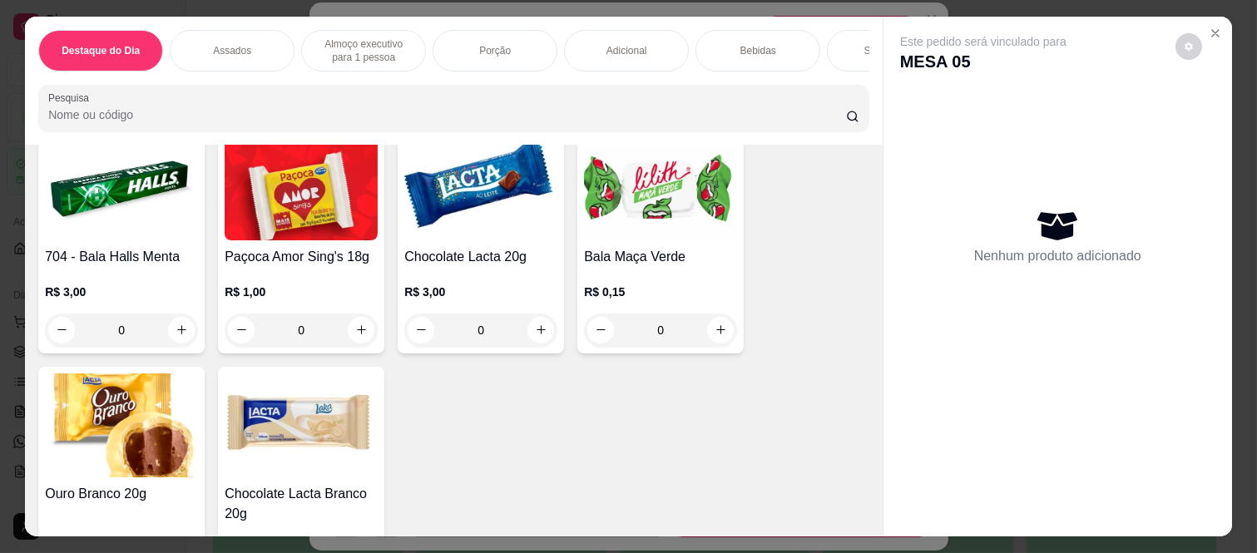
scroll to position [4621, 0]
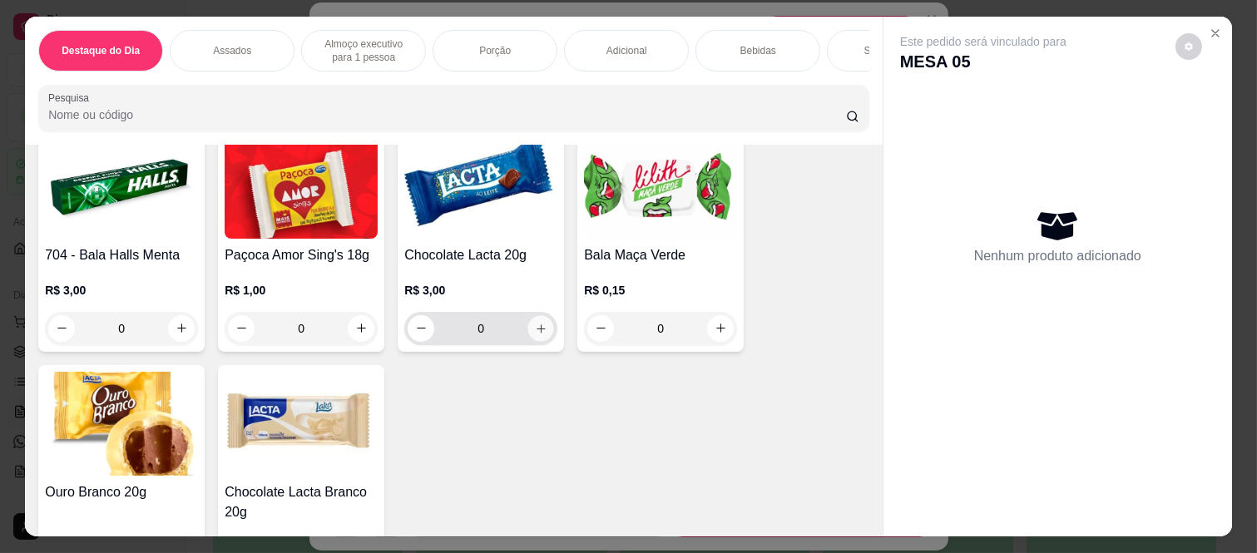
click at [535, 323] on icon "increase-product-quantity" at bounding box center [541, 329] width 12 height 12
type input "1"
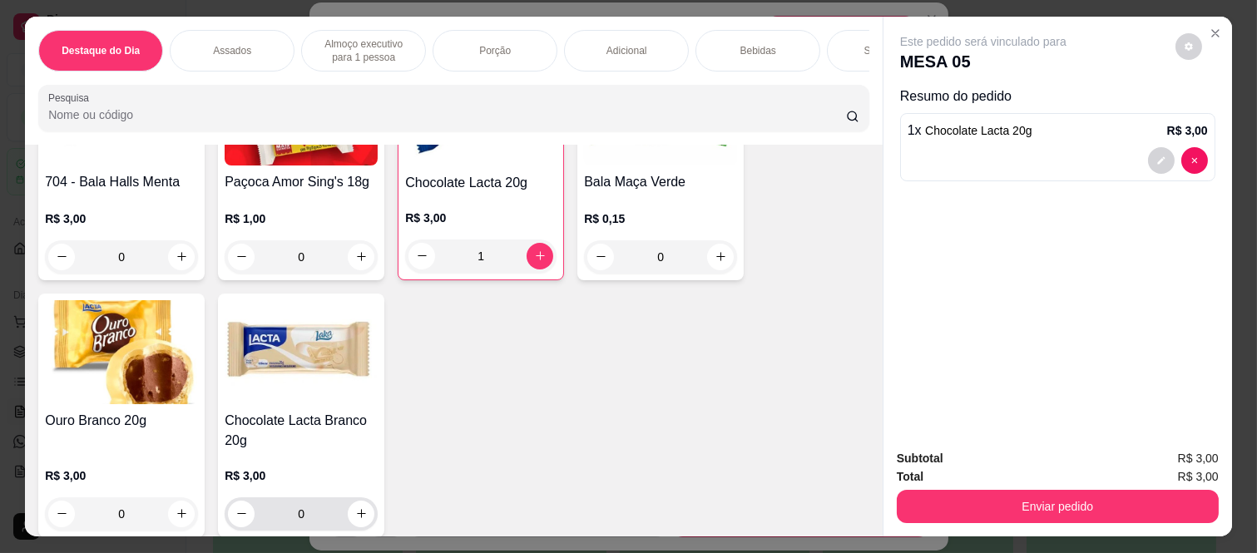
scroll to position [4898, 0]
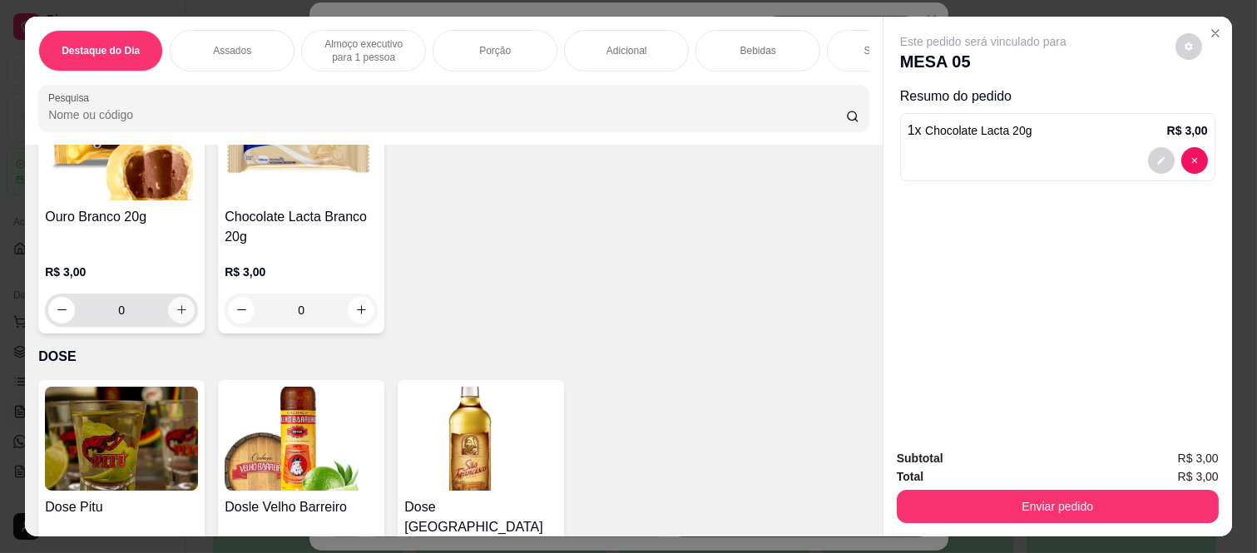
click at [177, 304] on icon "increase-product-quantity" at bounding box center [182, 310] width 12 height 12
type input "1"
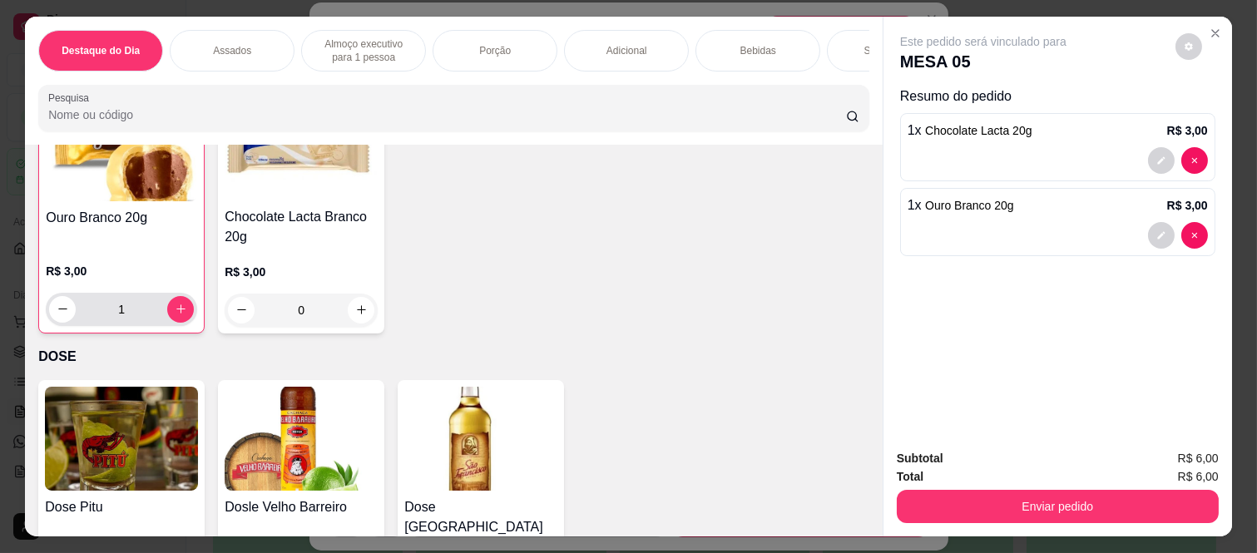
scroll to position [4900, 0]
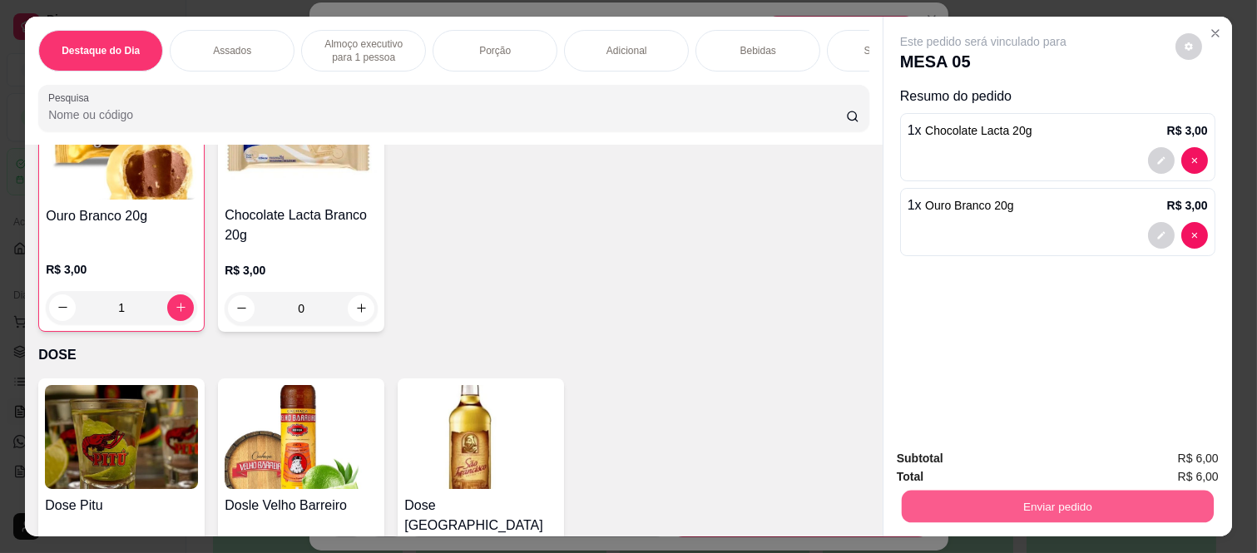
click at [984, 491] on button "Enviar pedido" at bounding box center [1058, 507] width 312 height 32
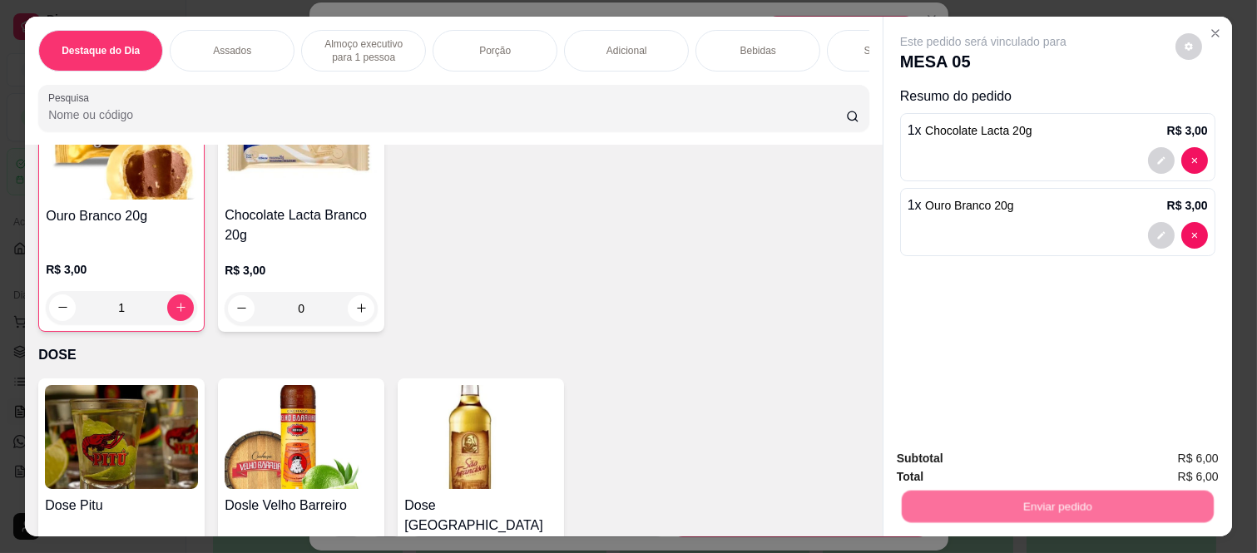
click at [985, 453] on button "Não registrar e enviar pedido" at bounding box center [1001, 459] width 173 height 32
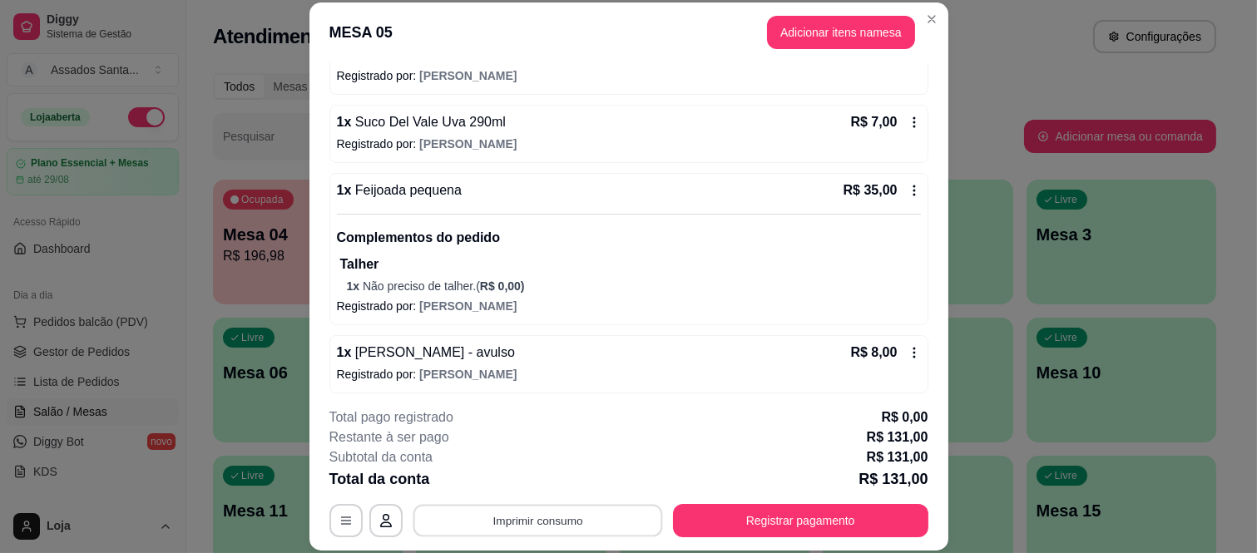
click at [560, 516] on button "Imprimir consumo" at bounding box center [538, 520] width 250 height 32
click at [549, 472] on button "IMPRESSORA caixa" at bounding box center [535, 482] width 121 height 27
click at [567, 518] on button "Imprimir consumo" at bounding box center [537, 520] width 257 height 33
click at [556, 487] on button "IMPRESSORA caixa" at bounding box center [536, 482] width 116 height 26
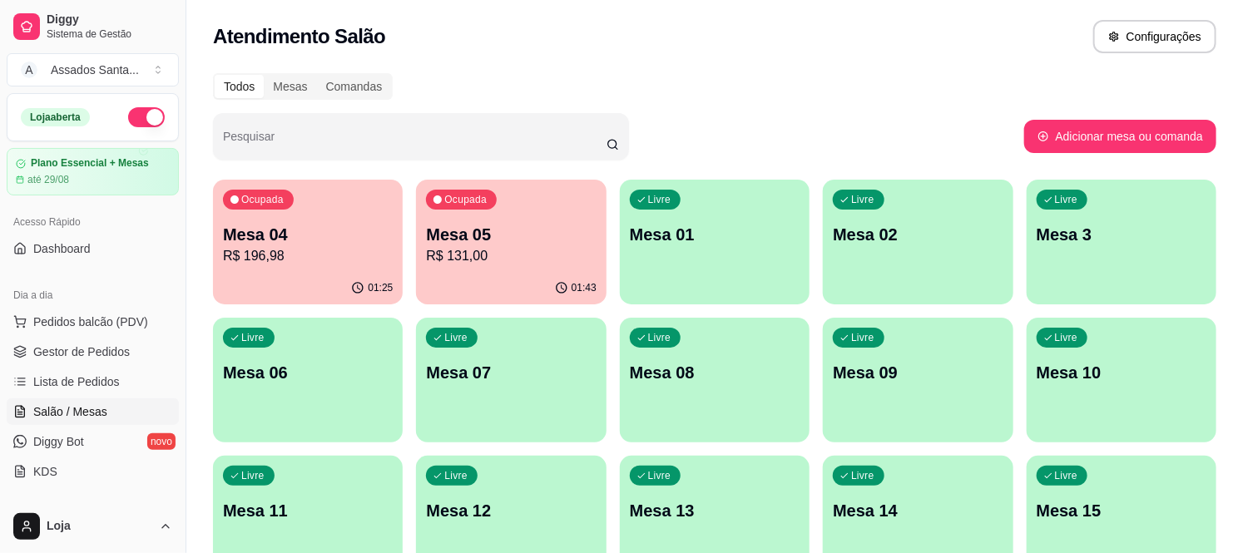
click at [314, 229] on p "Mesa 04" at bounding box center [308, 234] width 170 height 23
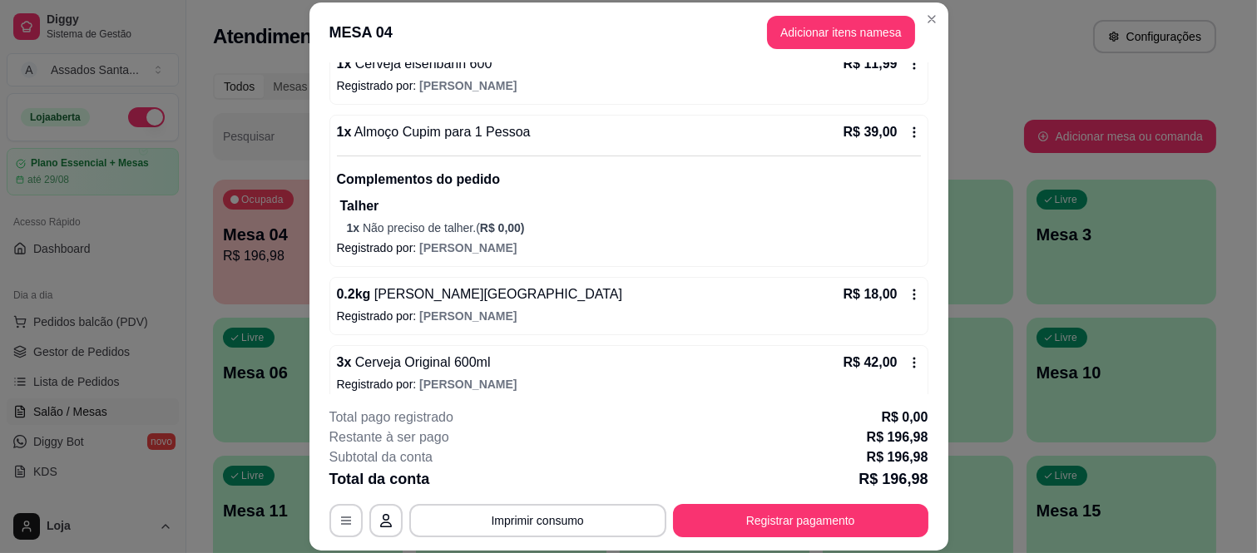
scroll to position [488, 0]
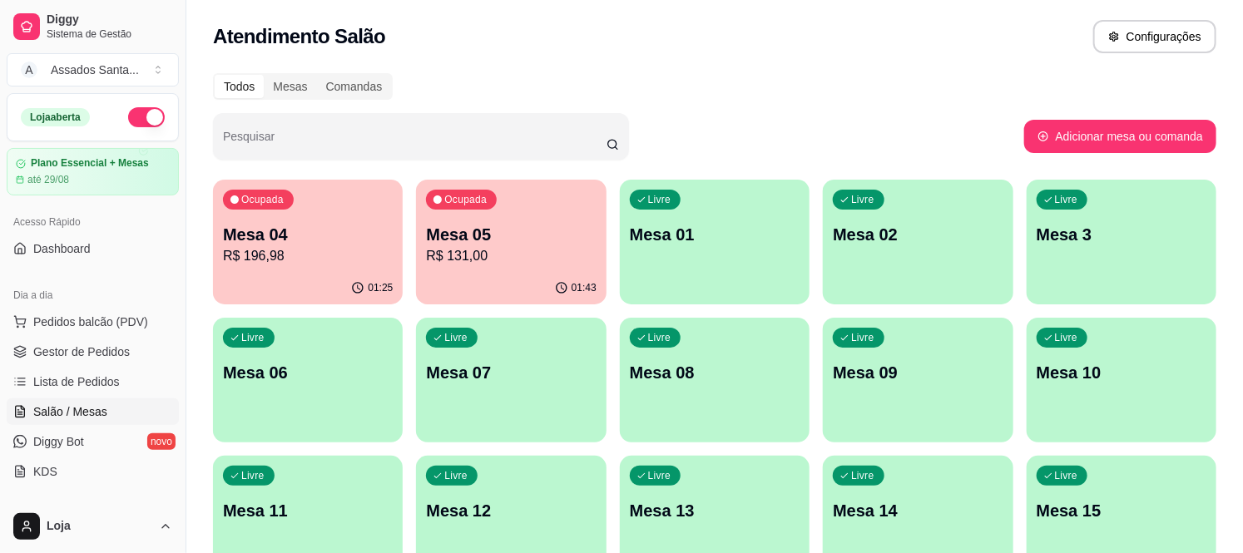
click at [509, 223] on p "Mesa 05" at bounding box center [511, 234] width 170 height 23
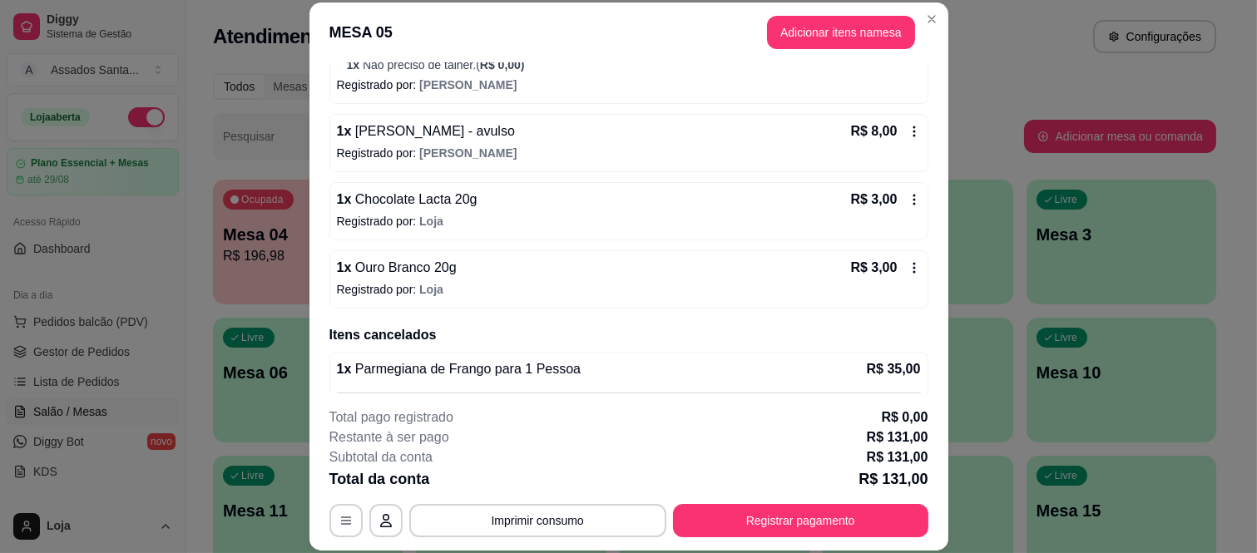
scroll to position [832, 0]
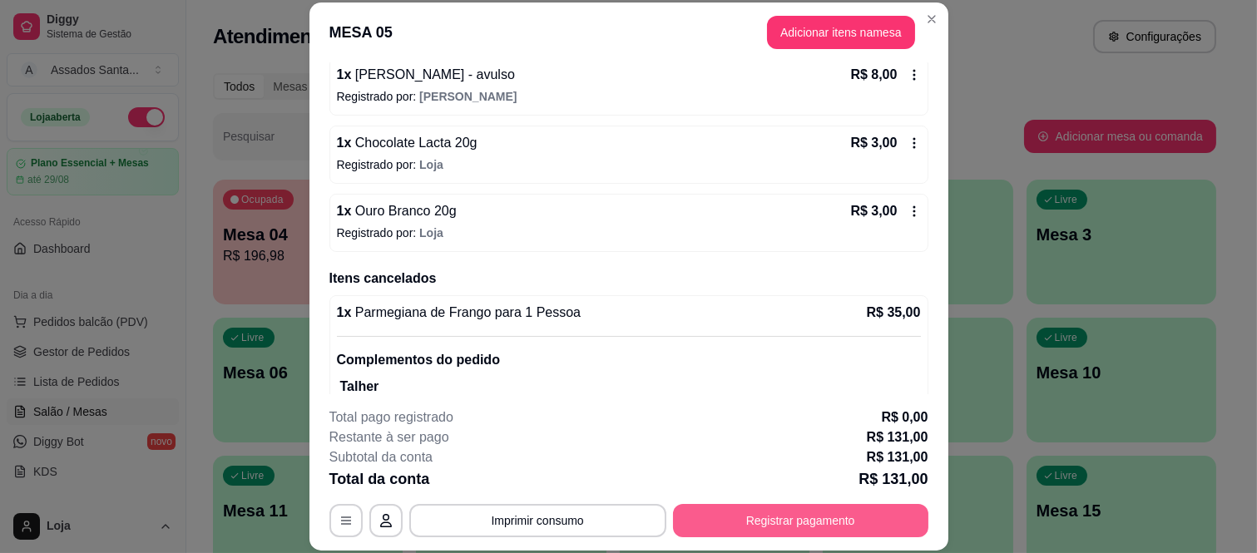
click at [716, 510] on button "Registrar pagamento" at bounding box center [800, 520] width 255 height 33
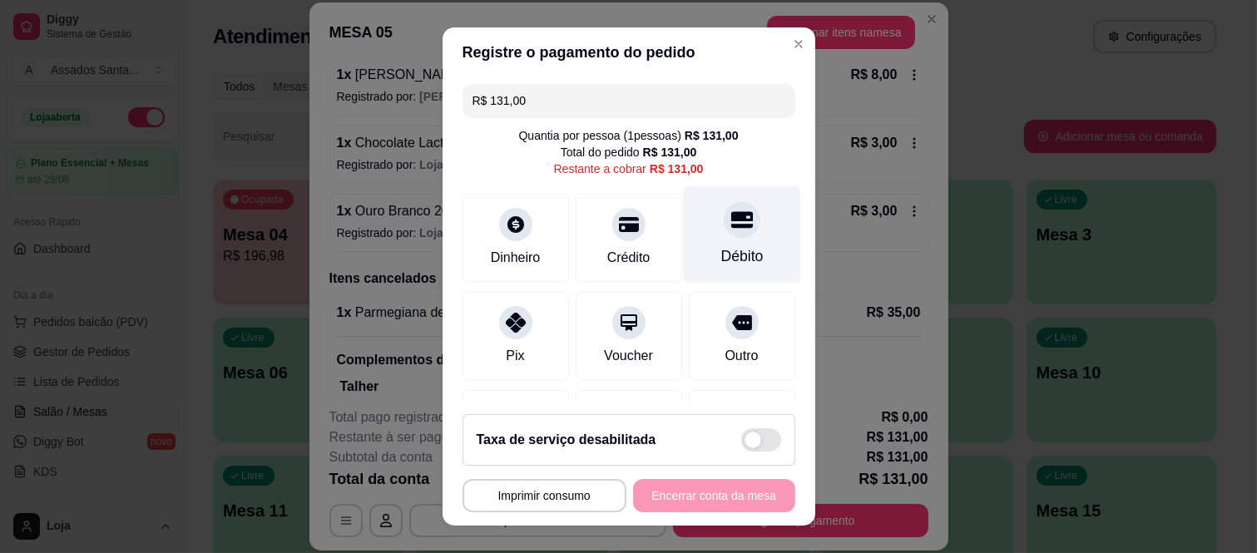
click at [686, 228] on div "Débito" at bounding box center [741, 234] width 117 height 97
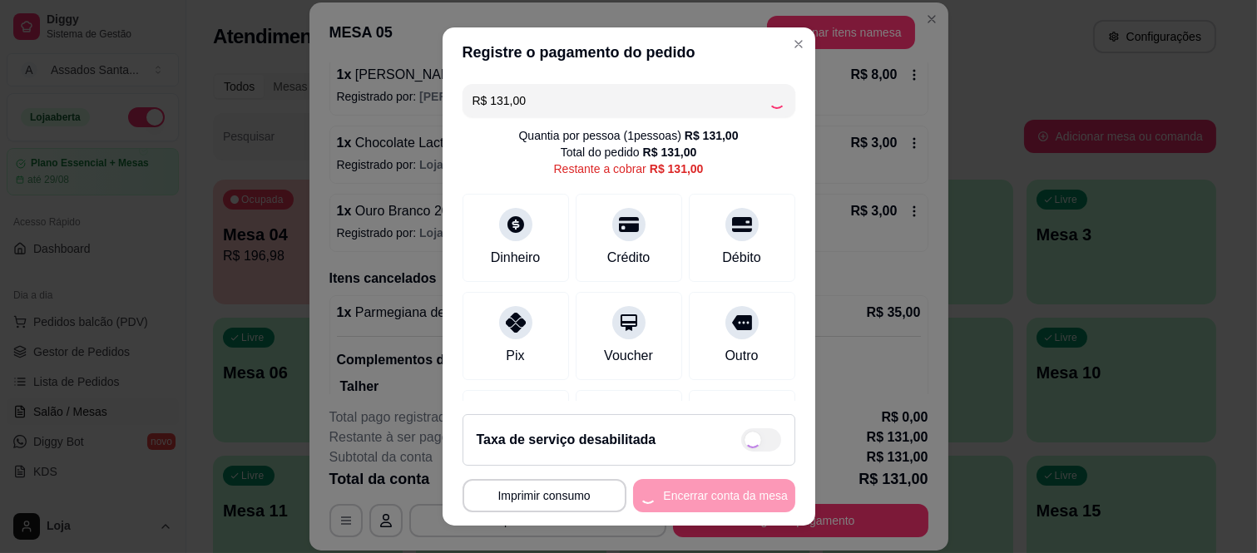
type input "R$ 0,00"
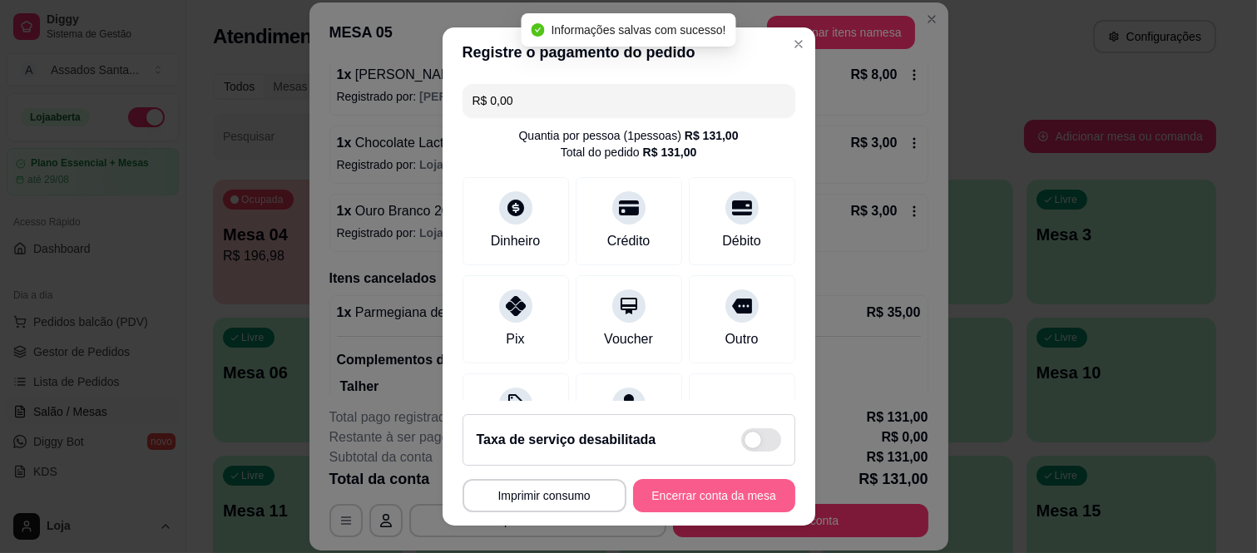
click at [710, 504] on button "Encerrar conta da mesa" at bounding box center [714, 495] width 162 height 33
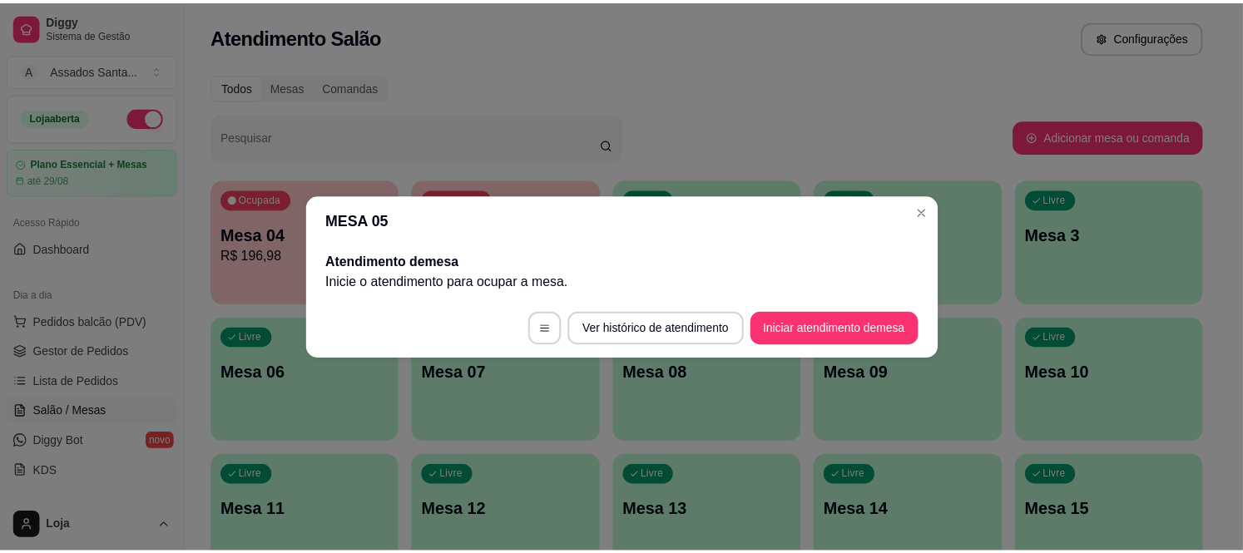
scroll to position [0, 0]
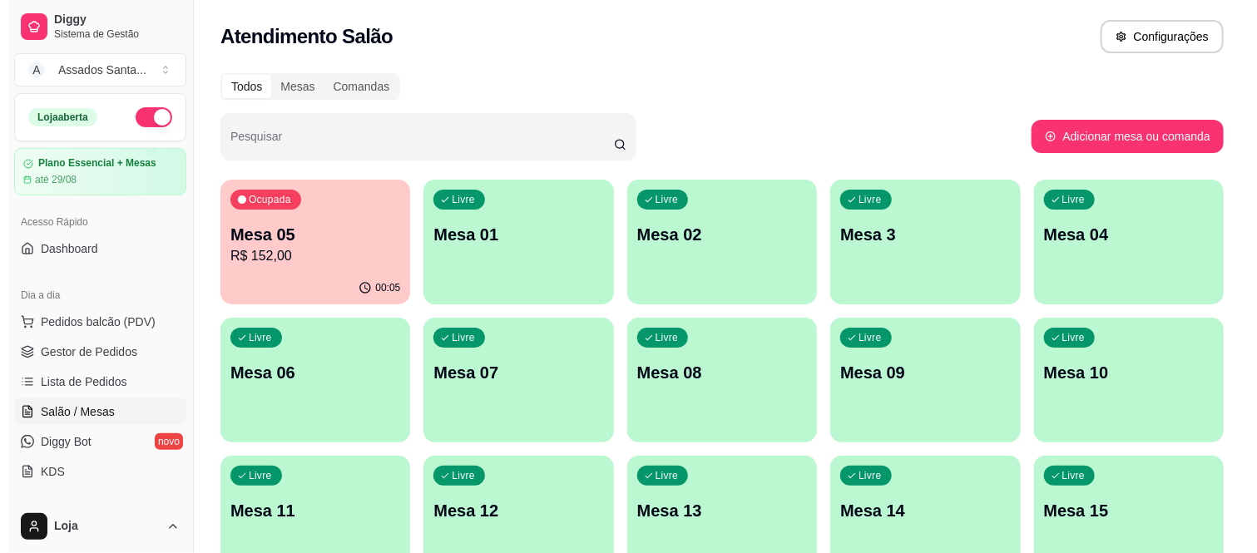
scroll to position [185, 0]
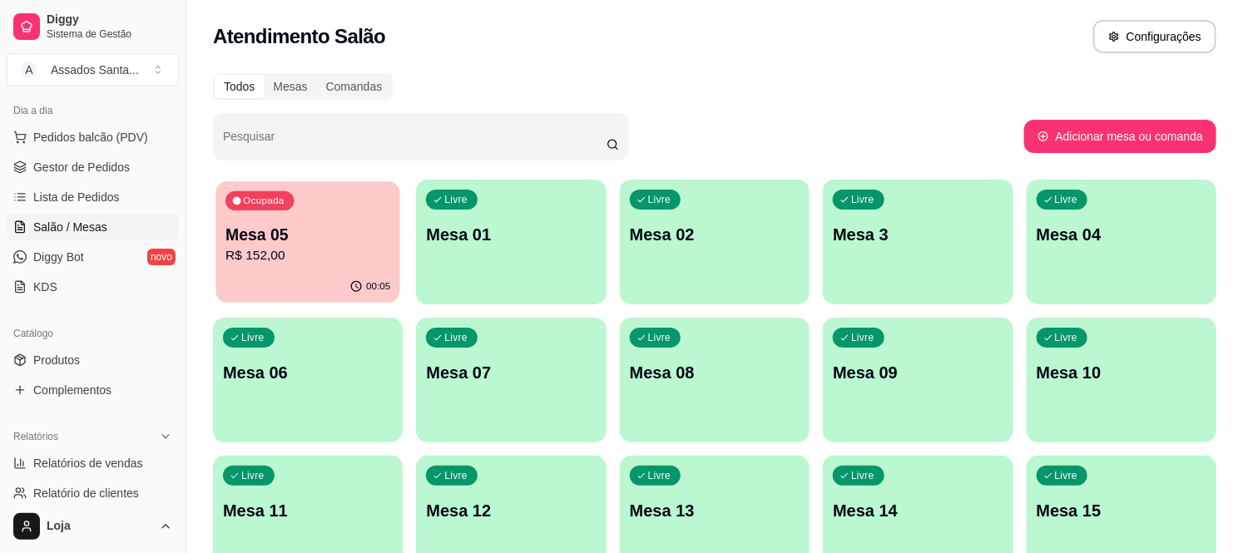
click at [320, 191] on div "Ocupada Mesa 05 R$ 152,00" at bounding box center [307, 226] width 185 height 90
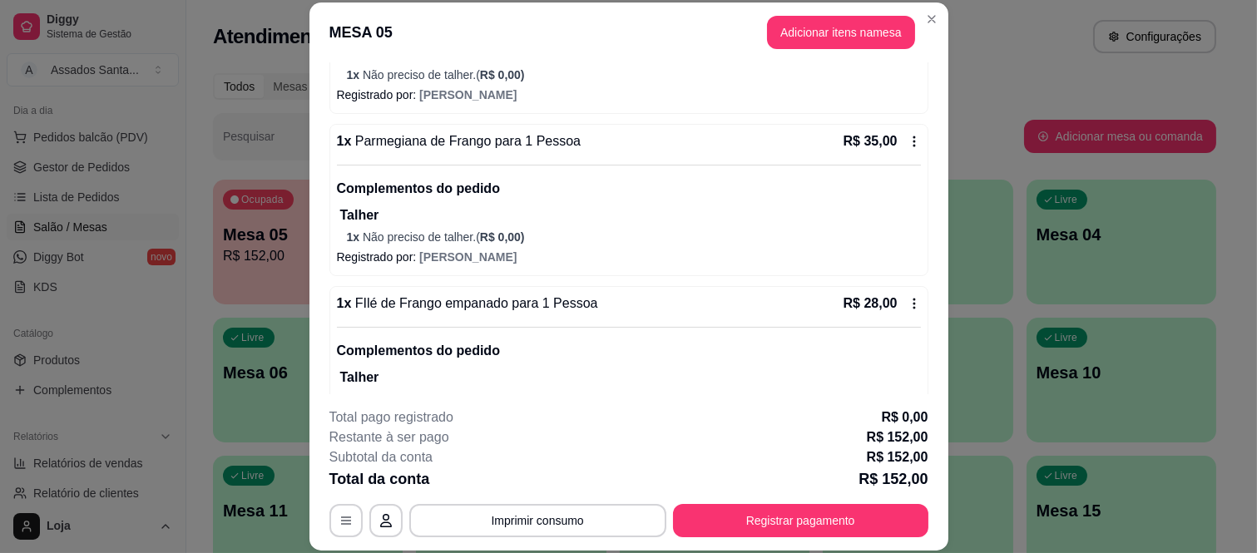
scroll to position [277, 0]
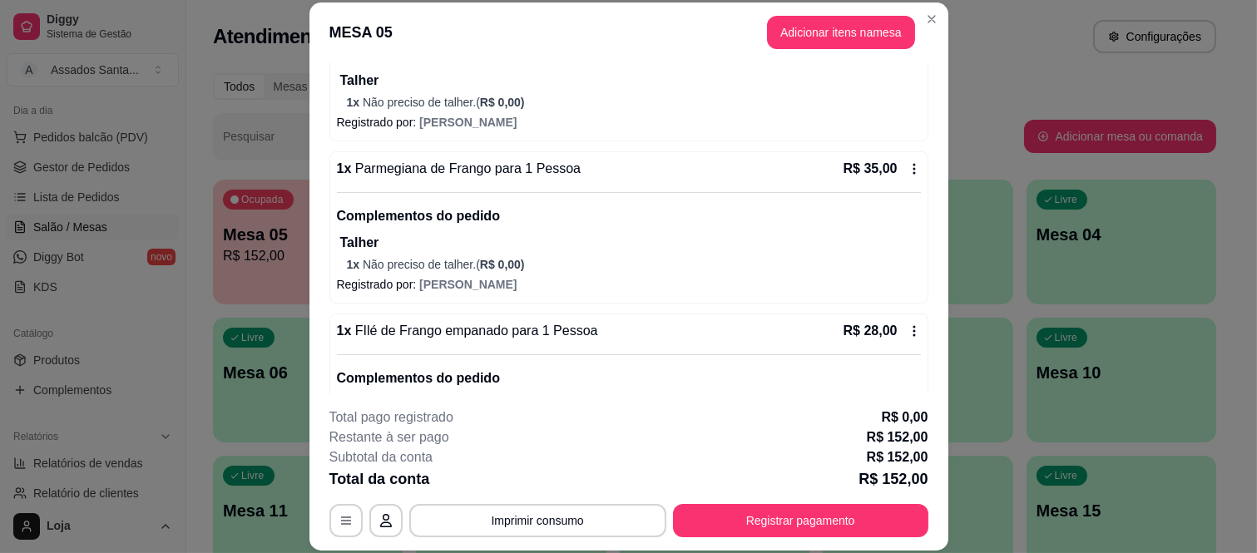
click at [890, 156] on div "1 x Parmegiana de Frango para 1 Pessoa R$ 35,00 Complementos do pedido Talher 1…" at bounding box center [628, 227] width 599 height 152
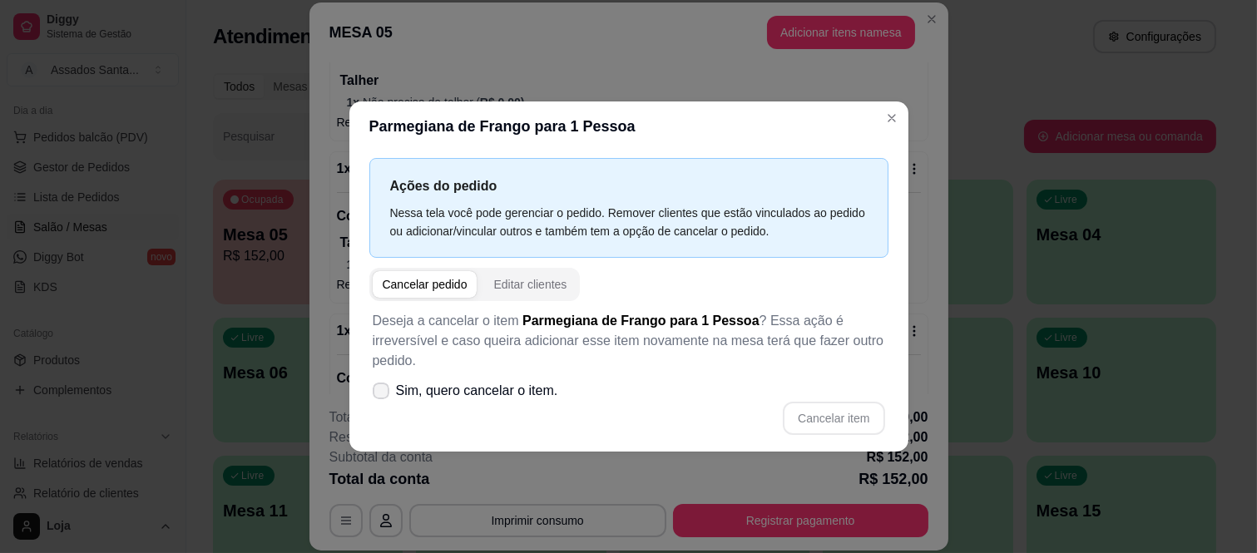
click at [379, 387] on span at bounding box center [381, 391] width 17 height 17
click at [379, 393] on input "Sim, quero cancelar o item." at bounding box center [377, 398] width 11 height 11
checkbox input "true"
click at [829, 404] on button "Cancelar item" at bounding box center [833, 418] width 101 height 33
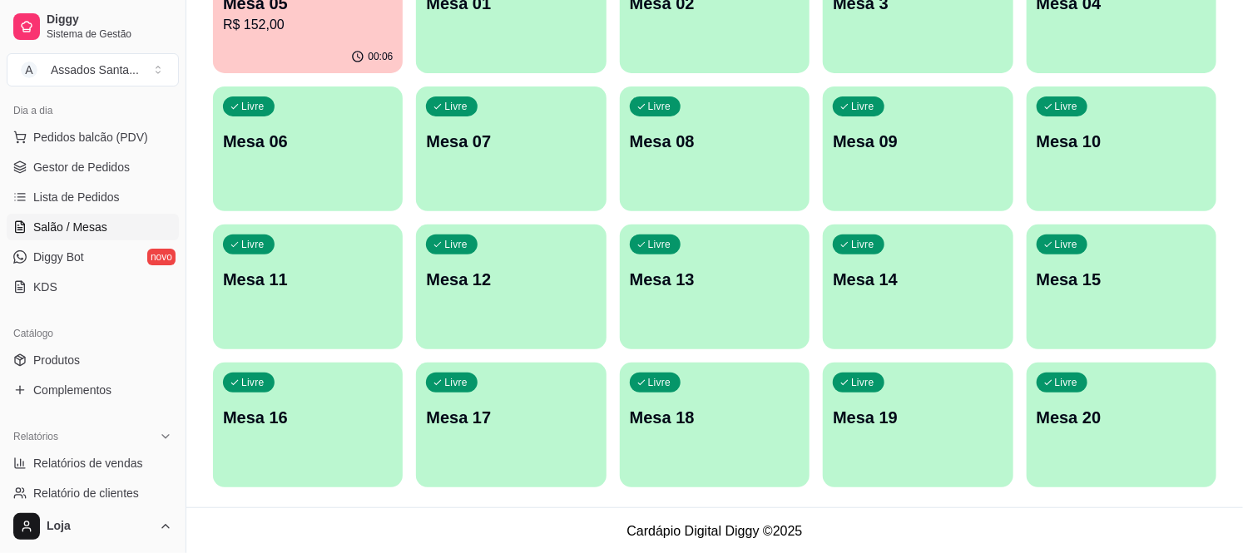
scroll to position [233, 0]
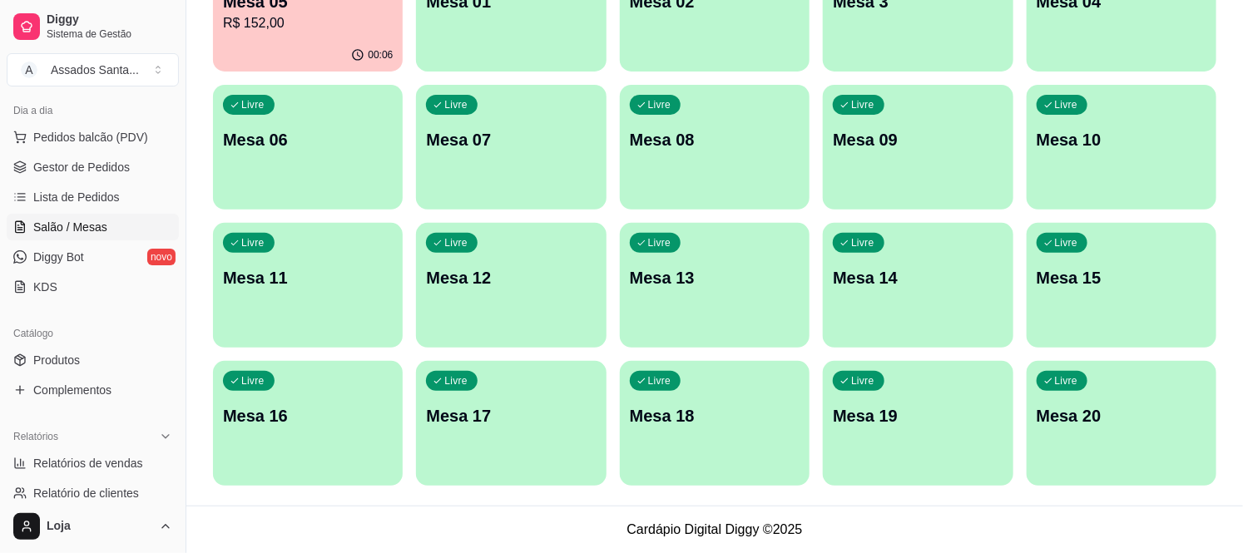
click at [278, 67] on div "00:06" at bounding box center [308, 55] width 190 height 32
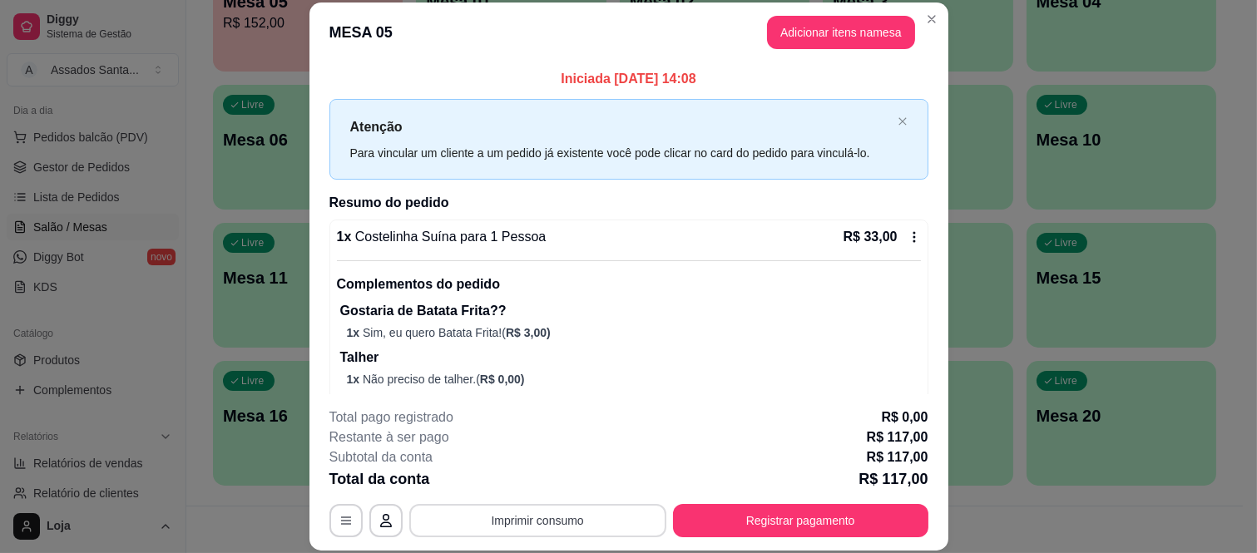
click at [602, 516] on button "Imprimir consumo" at bounding box center [537, 520] width 257 height 33
click at [575, 486] on button "IMPRESSORA caixa" at bounding box center [535, 482] width 121 height 27
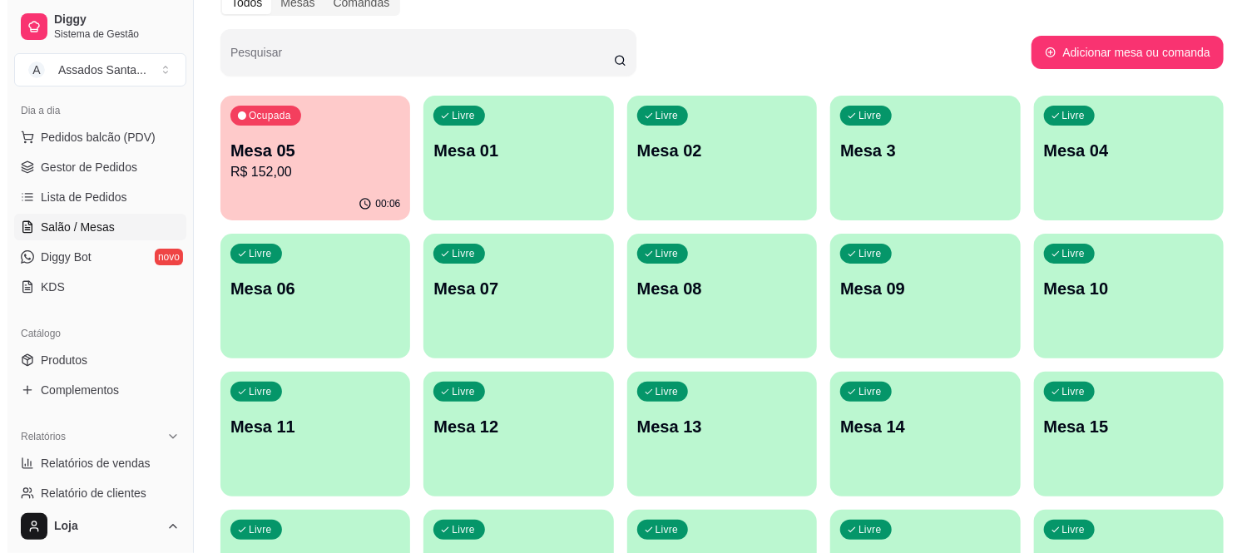
scroll to position [0, 0]
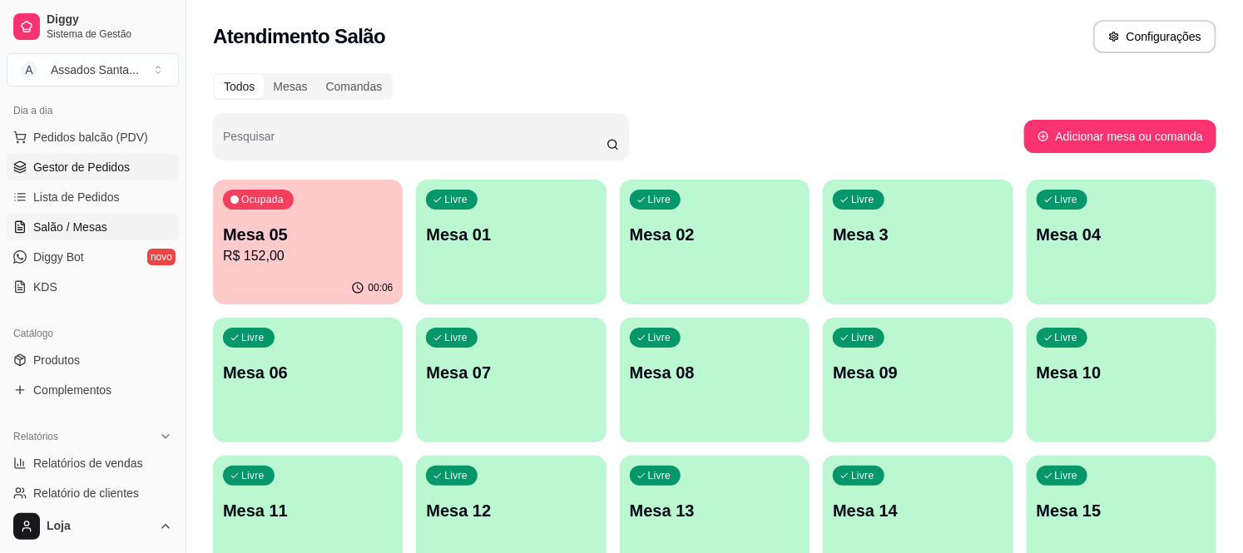
click at [79, 170] on span "Gestor de Pedidos" at bounding box center [81, 167] width 96 height 17
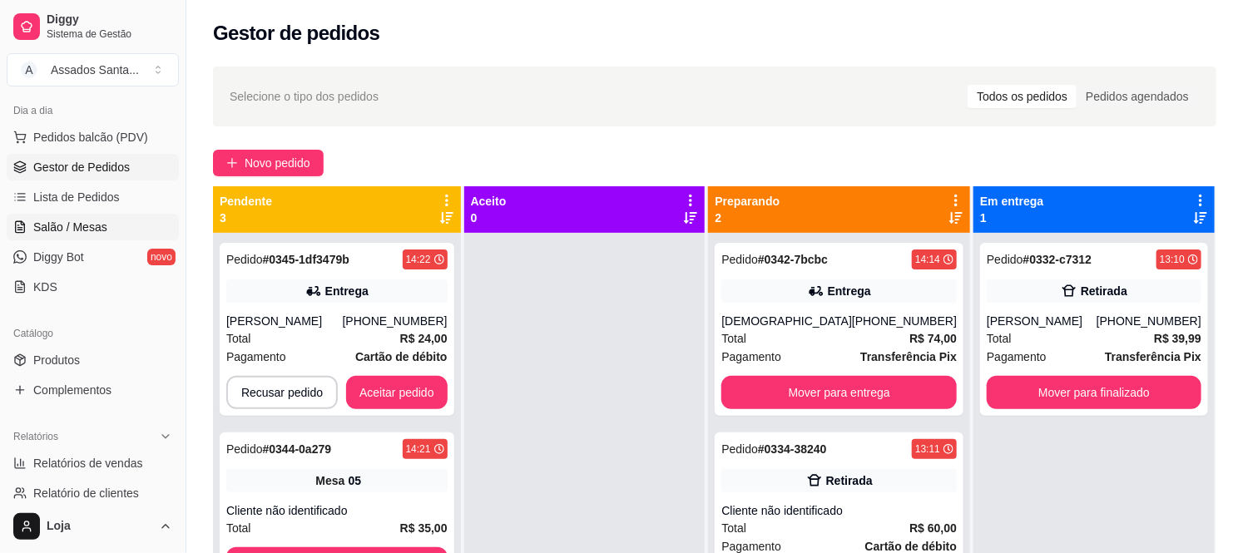
click at [96, 223] on span "Salão / Mesas" at bounding box center [70, 227] width 74 height 17
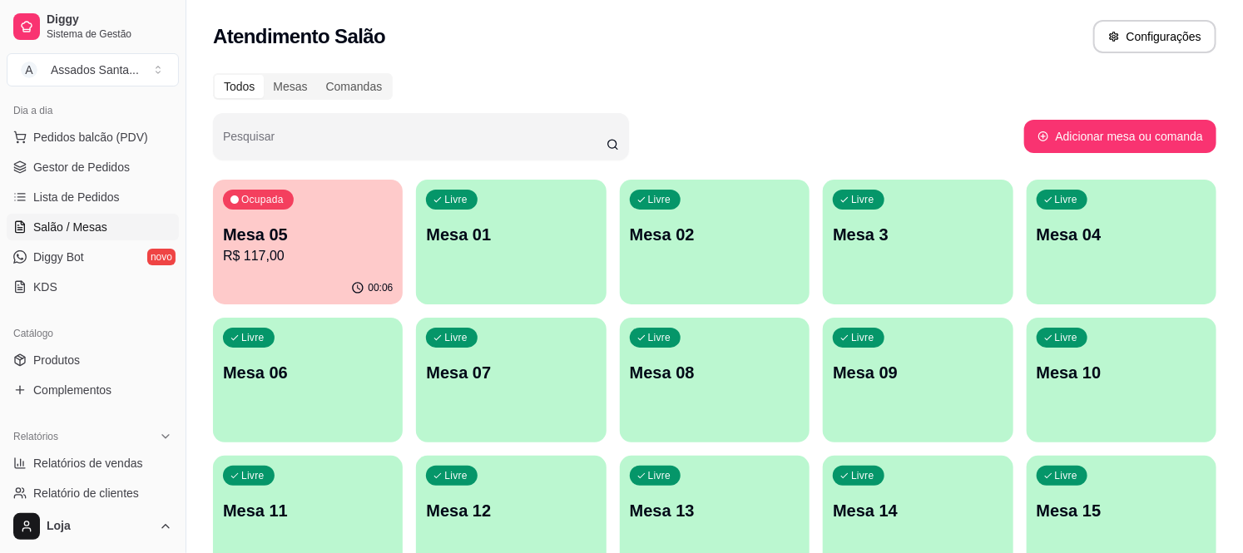
click at [572, 252] on div "Livre Mesa 01" at bounding box center [511, 232] width 190 height 105
click at [64, 203] on span "Lista de Pedidos" at bounding box center [76, 197] width 87 height 17
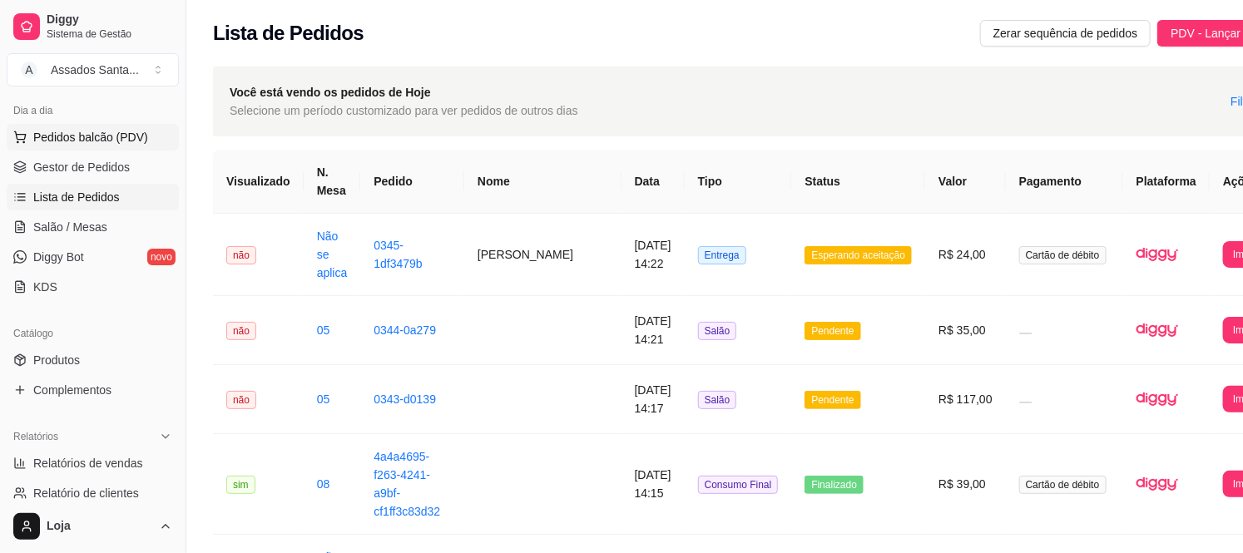
click at [73, 129] on span "Pedidos balcão (PDV)" at bounding box center [90, 137] width 115 height 17
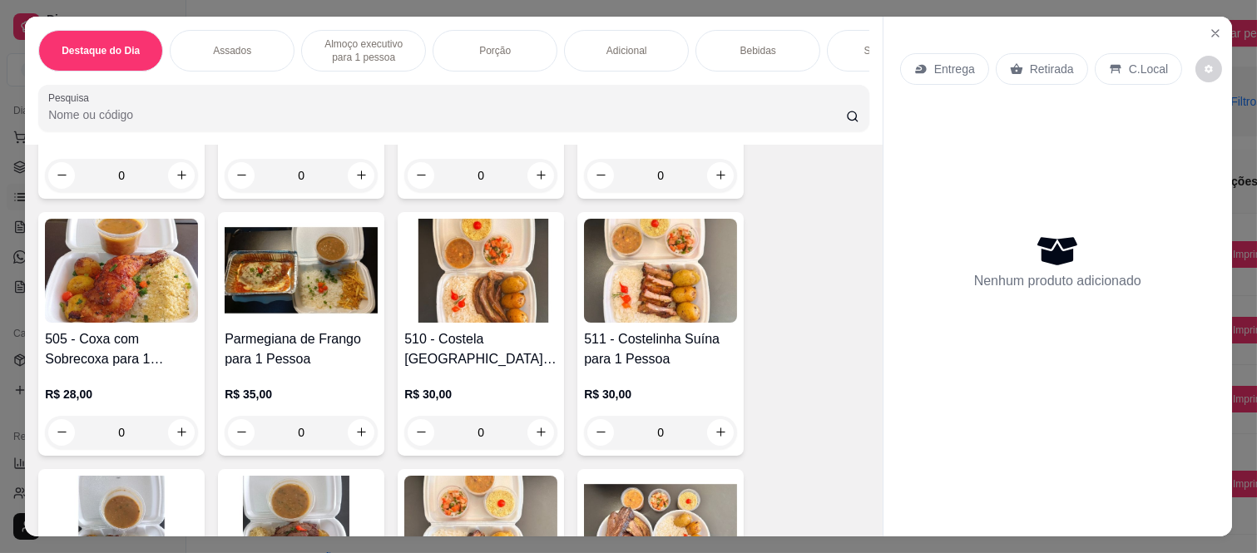
scroll to position [1109, 0]
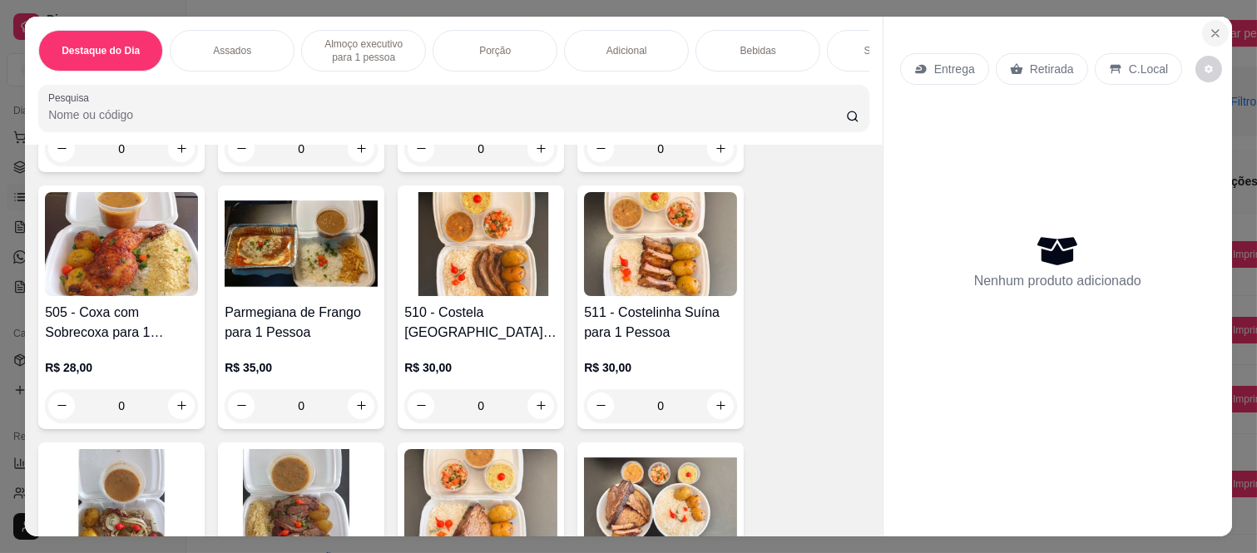
click at [1209, 27] on icon "Close" at bounding box center [1215, 33] width 13 height 13
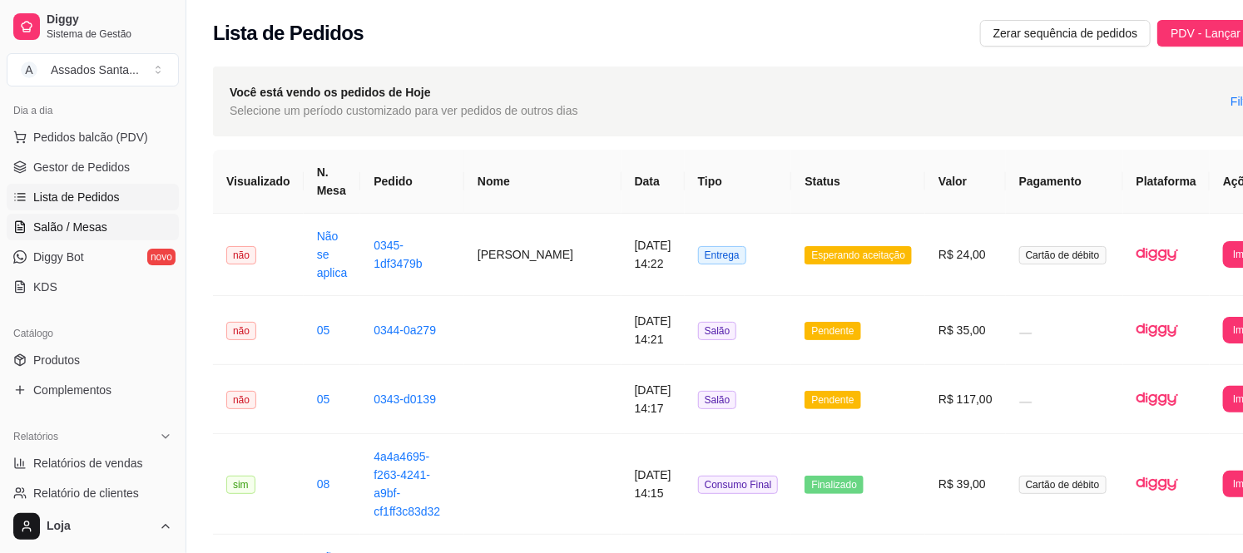
click at [70, 225] on span "Salão / Mesas" at bounding box center [70, 227] width 74 height 17
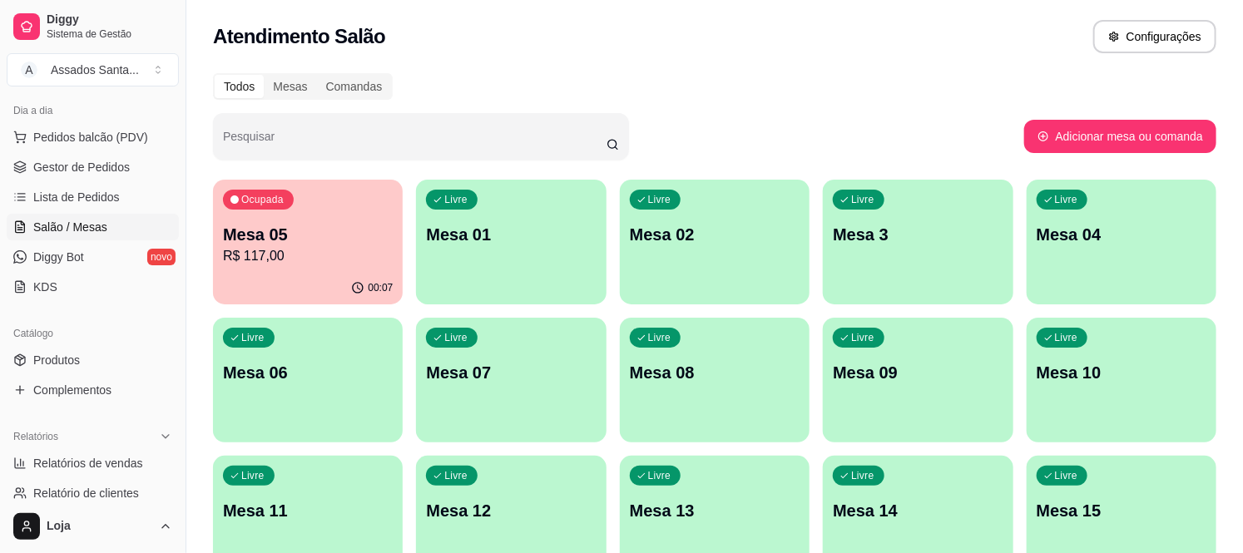
click at [541, 237] on p "Mesa 01" at bounding box center [511, 234] width 170 height 23
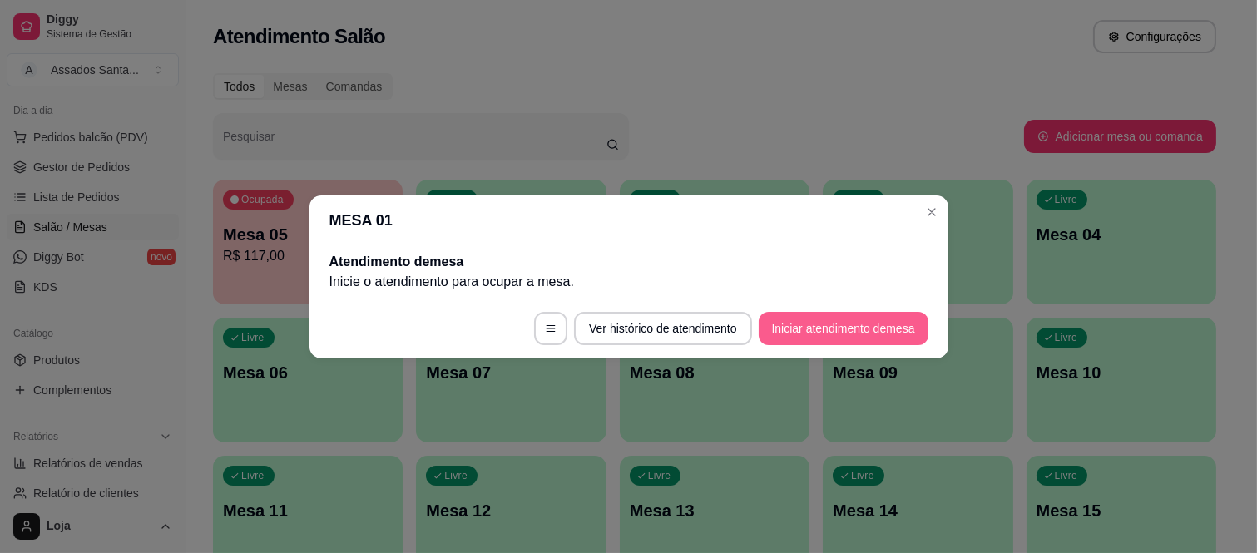
click at [819, 329] on button "Iniciar atendimento de mesa" at bounding box center [844, 328] width 170 height 33
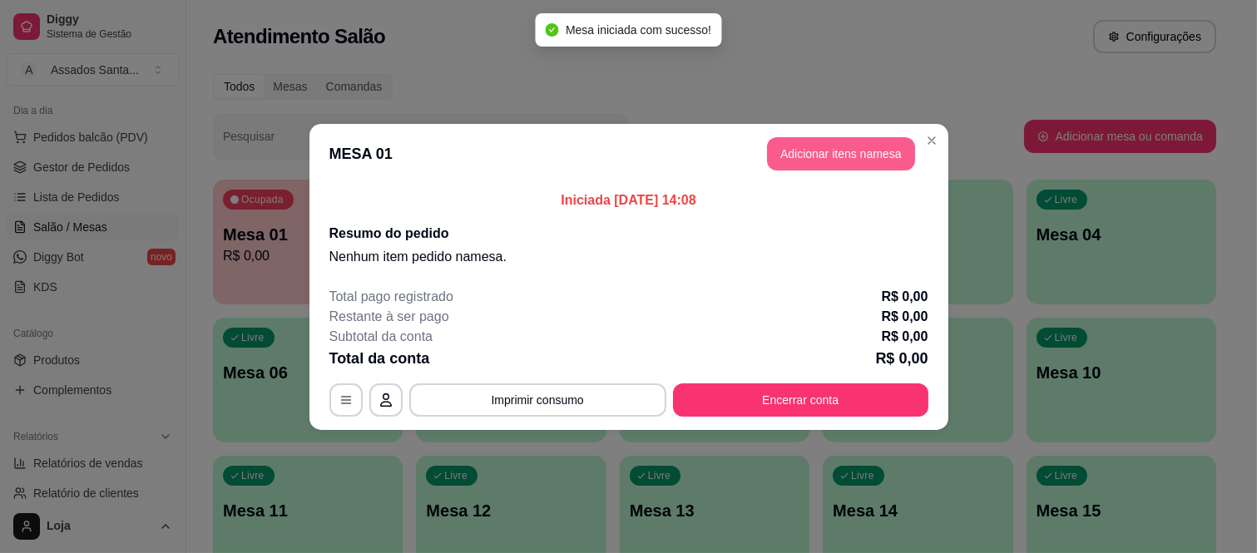
click at [846, 137] on button "Adicionar itens na mesa" at bounding box center [841, 153] width 148 height 33
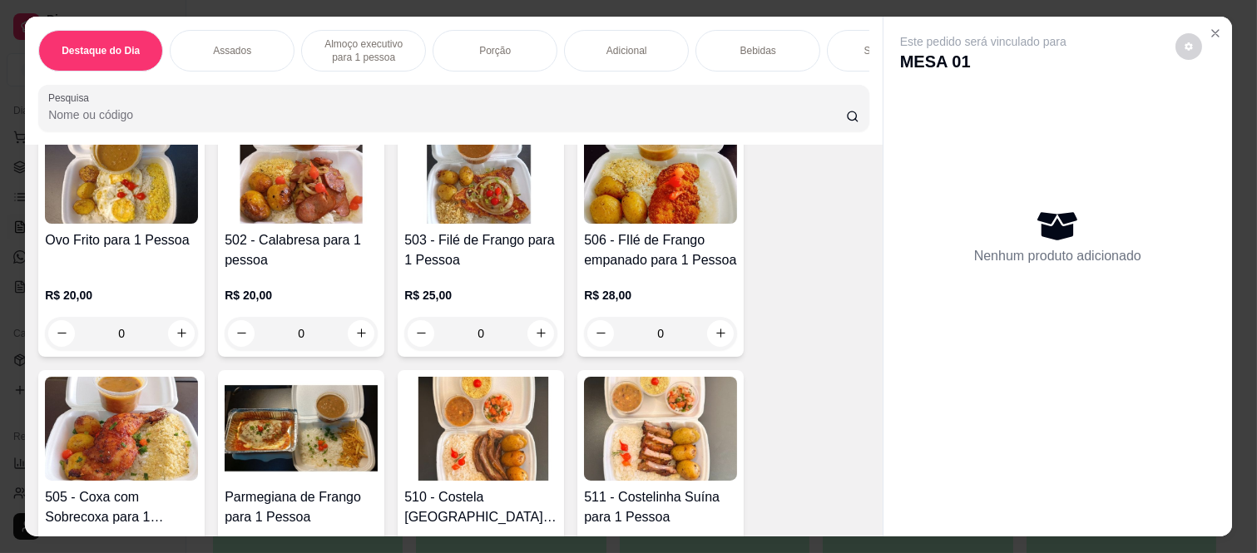
scroll to position [1017, 0]
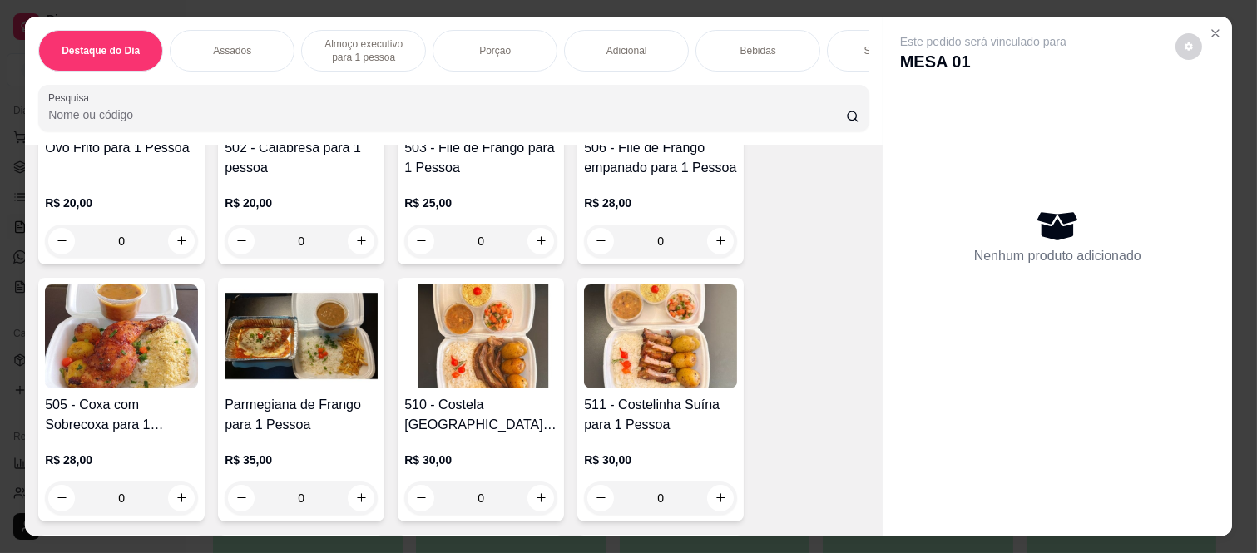
click at [535, 482] on div "0" at bounding box center [480, 498] width 153 height 33
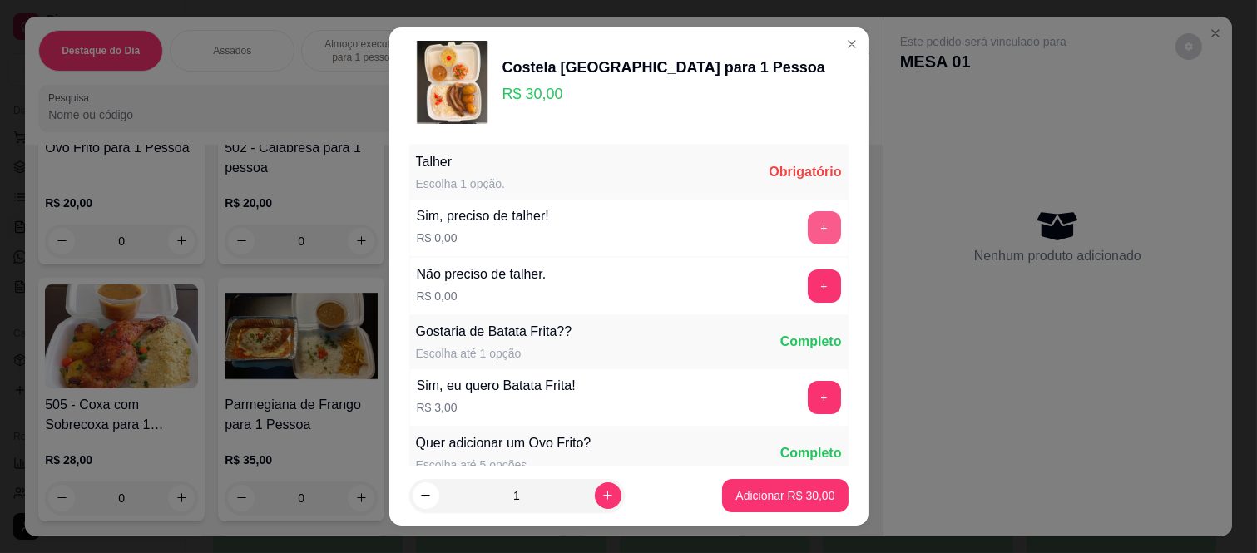
click at [808, 235] on button "+" at bounding box center [824, 227] width 33 height 33
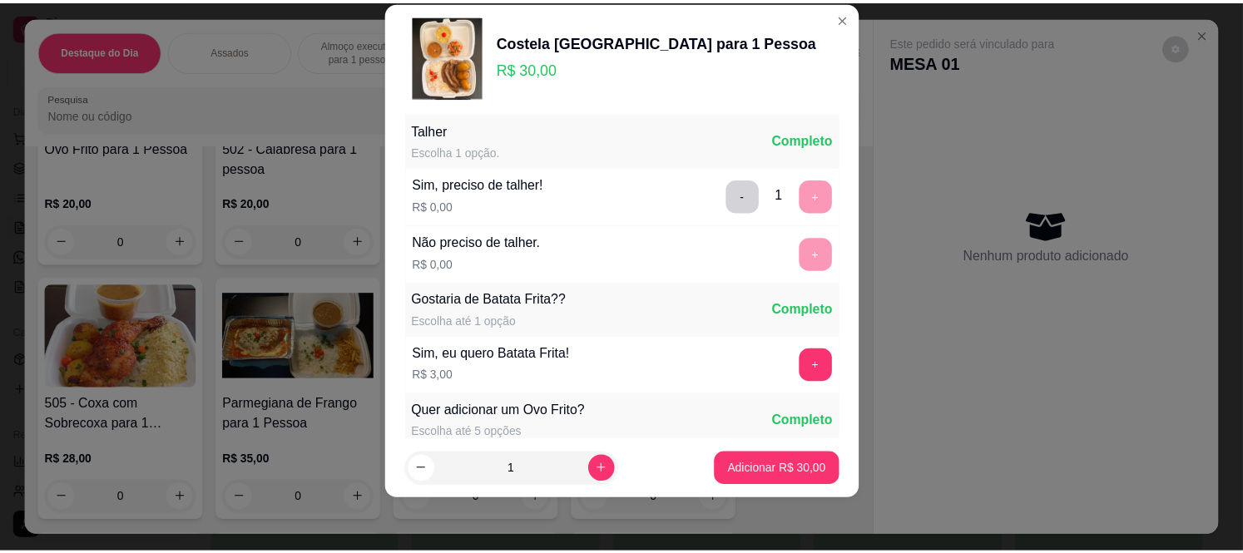
scroll to position [0, 0]
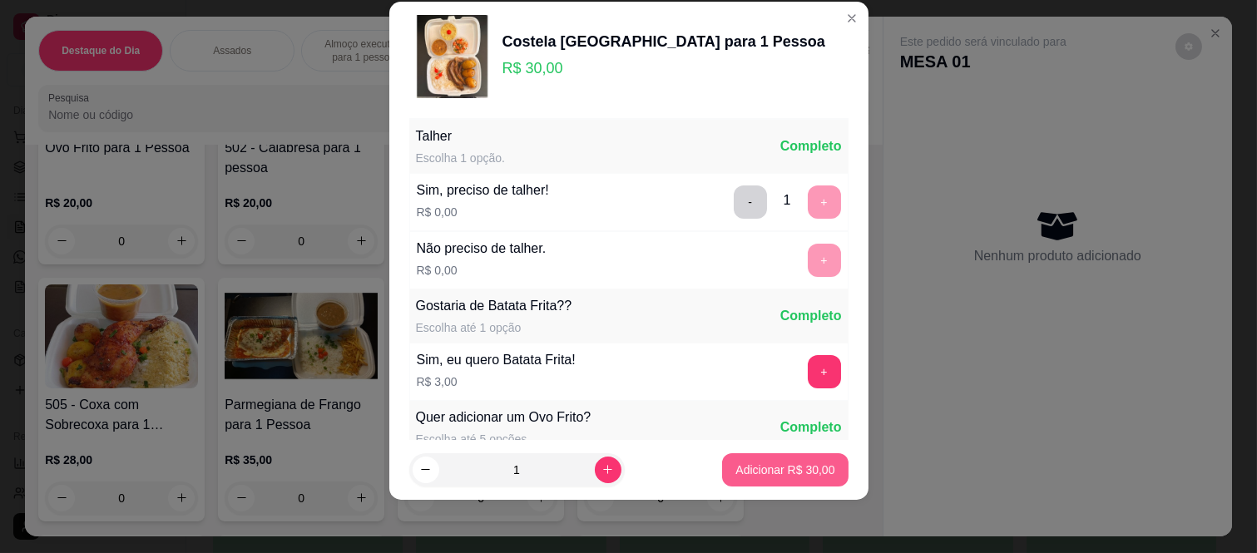
click at [755, 461] on button "Adicionar R$ 30,00" at bounding box center [785, 469] width 126 height 33
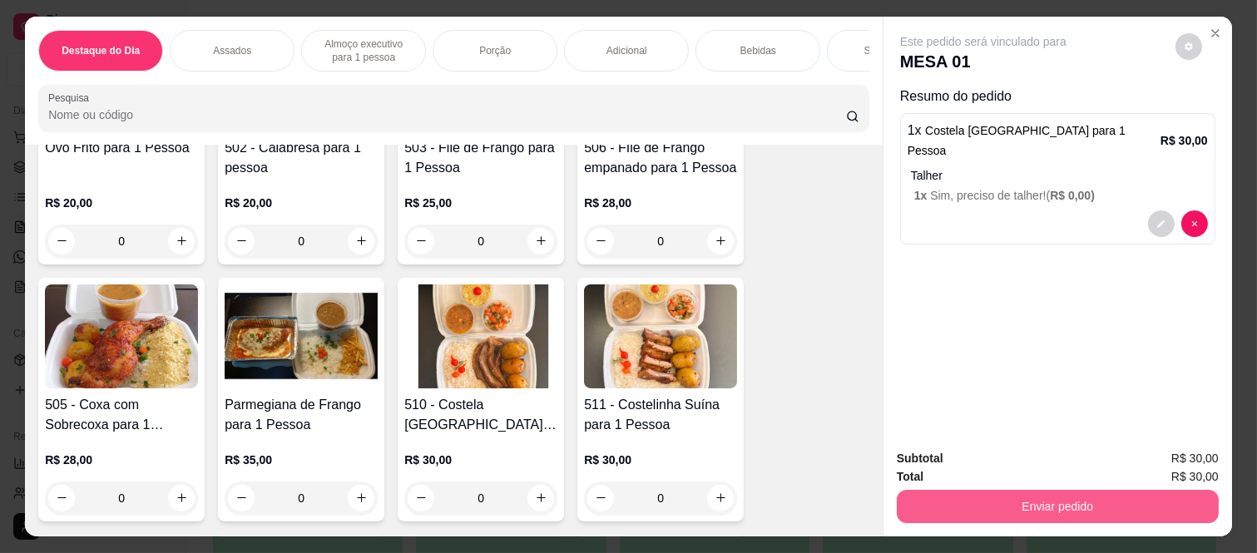
click at [1037, 496] on button "Enviar pedido" at bounding box center [1058, 506] width 322 height 33
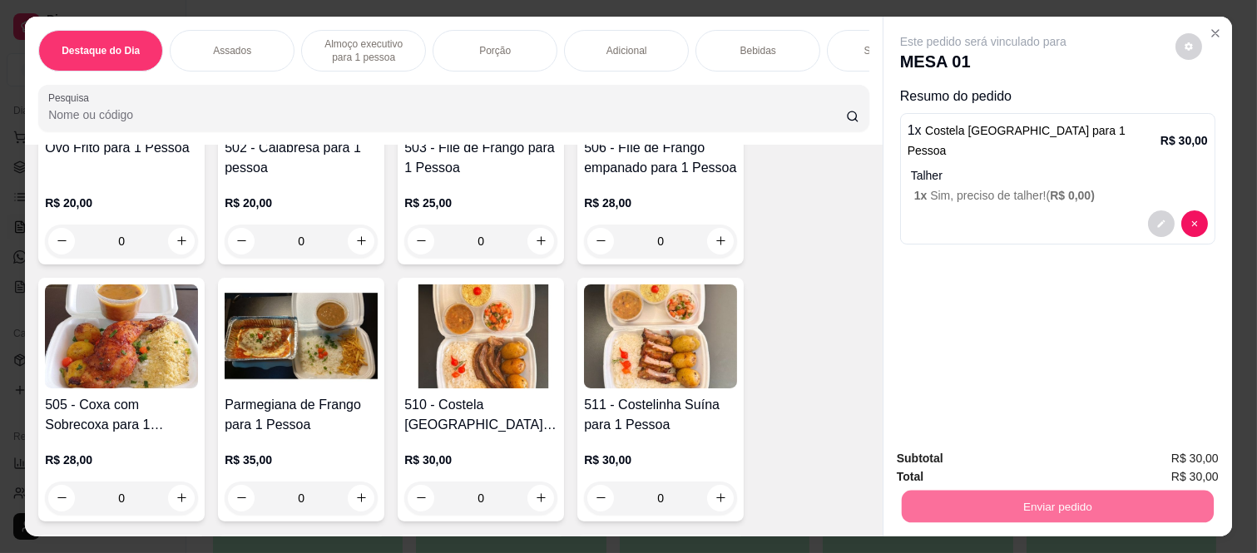
click at [1078, 459] on button "Não registrar e enviar pedido" at bounding box center [1001, 459] width 173 height 32
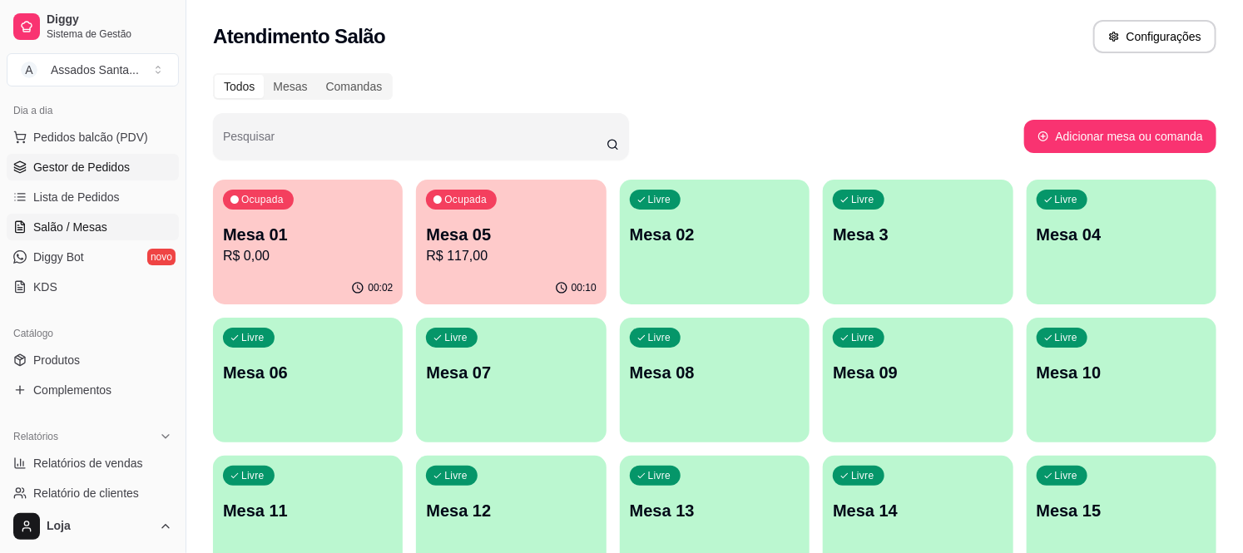
click at [121, 162] on span "Gestor de Pedidos" at bounding box center [81, 167] width 96 height 17
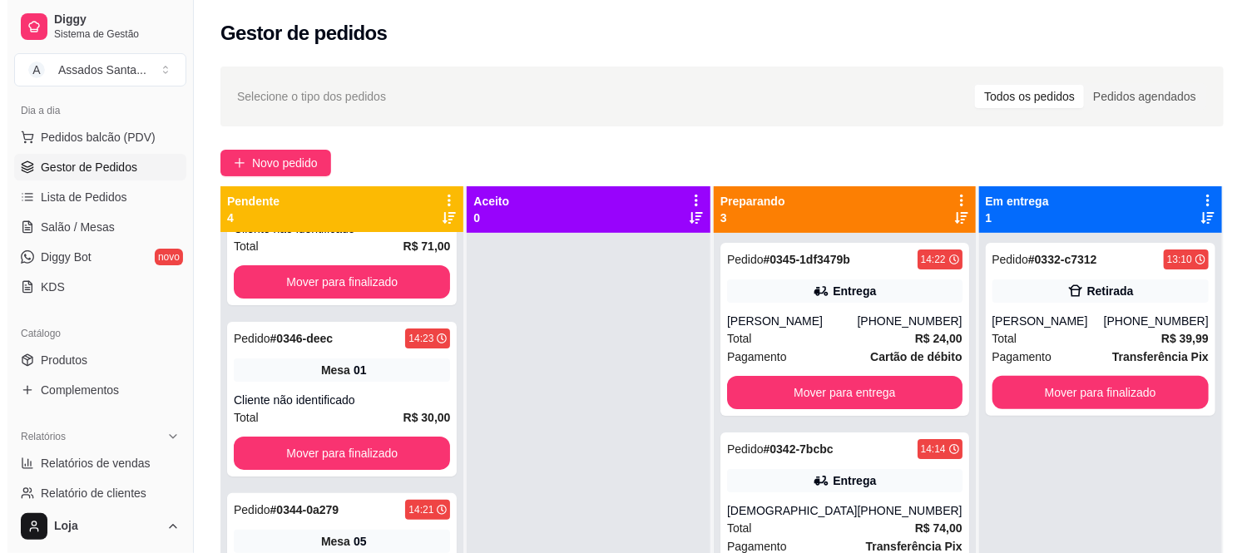
scroll to position [46, 0]
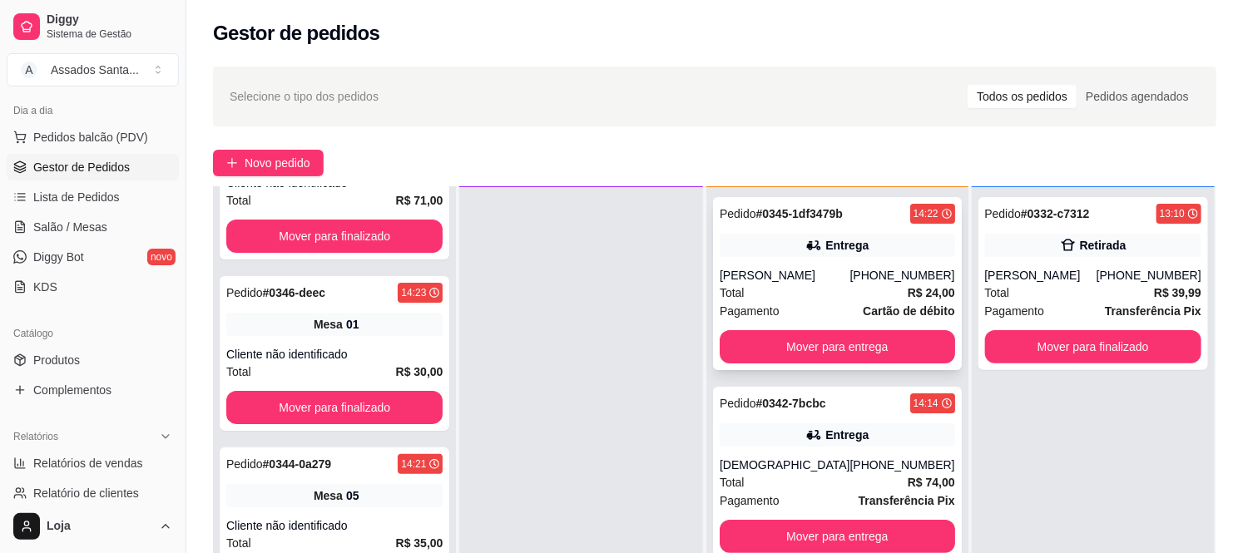
click at [809, 226] on div "Pedido # 0345-1df3479b 14:22 Entrega [PERSON_NAME] [PHONE_NUMBER] Total R$ 24,0…" at bounding box center [837, 283] width 249 height 173
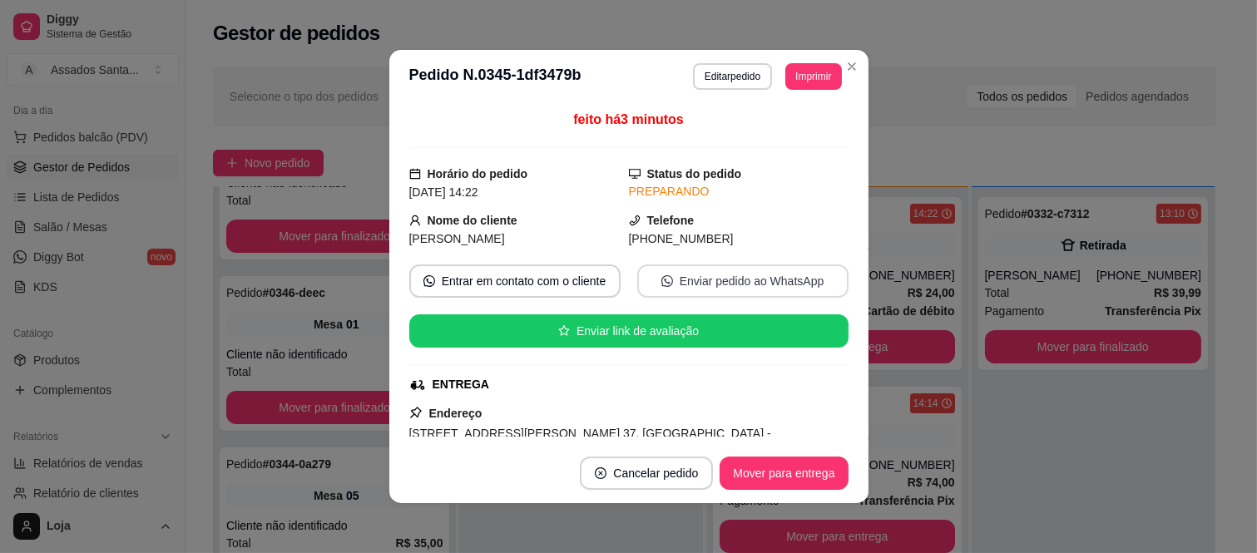
scroll to position [430, 0]
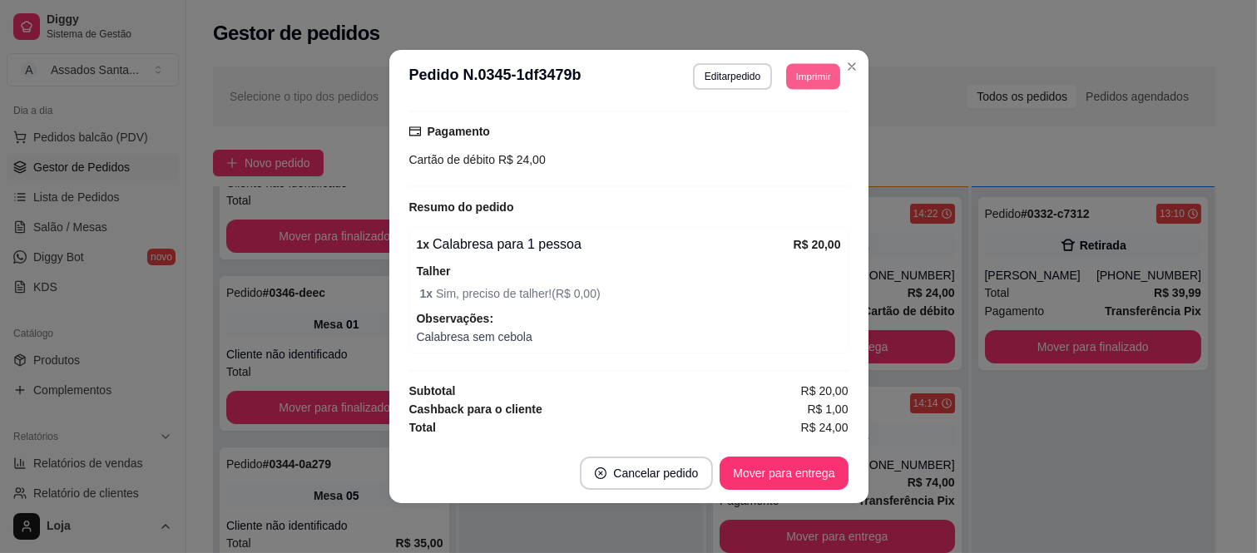
click at [827, 67] on button "Imprimir" at bounding box center [813, 76] width 54 height 26
click at [770, 135] on button "IMPRESSORA caixa" at bounding box center [775, 135] width 121 height 27
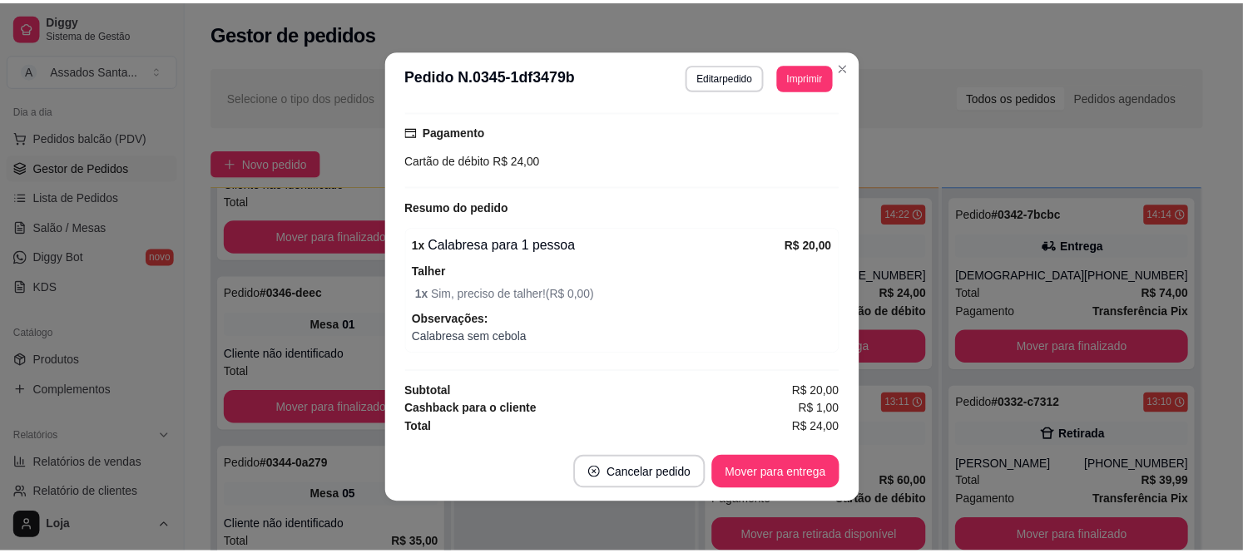
scroll to position [3, 0]
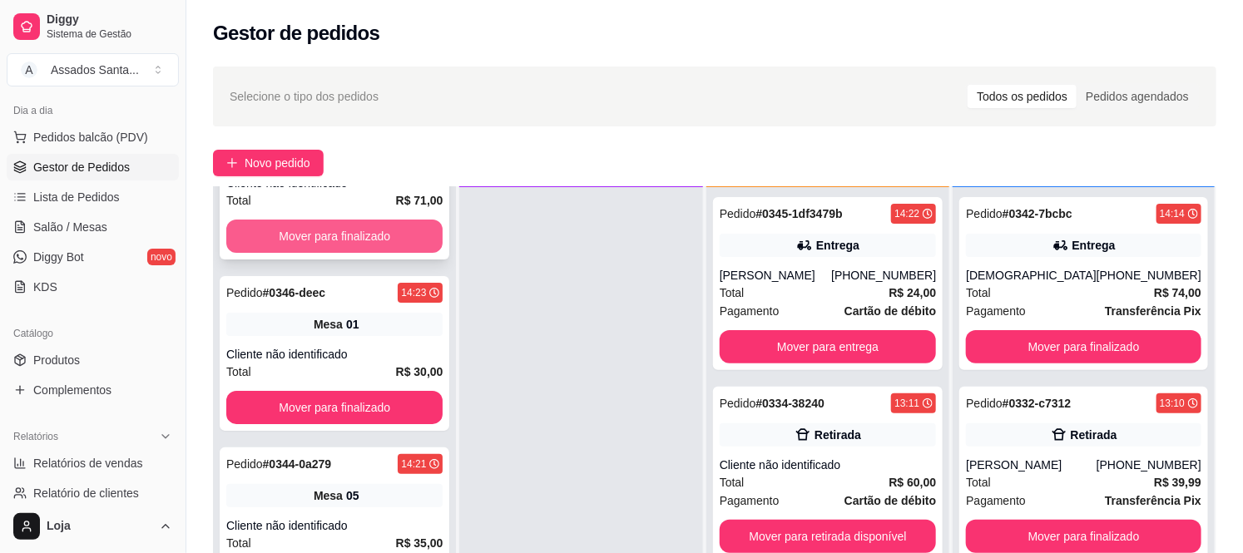
click at [319, 220] on button "Mover para finalizado" at bounding box center [334, 236] width 216 height 33
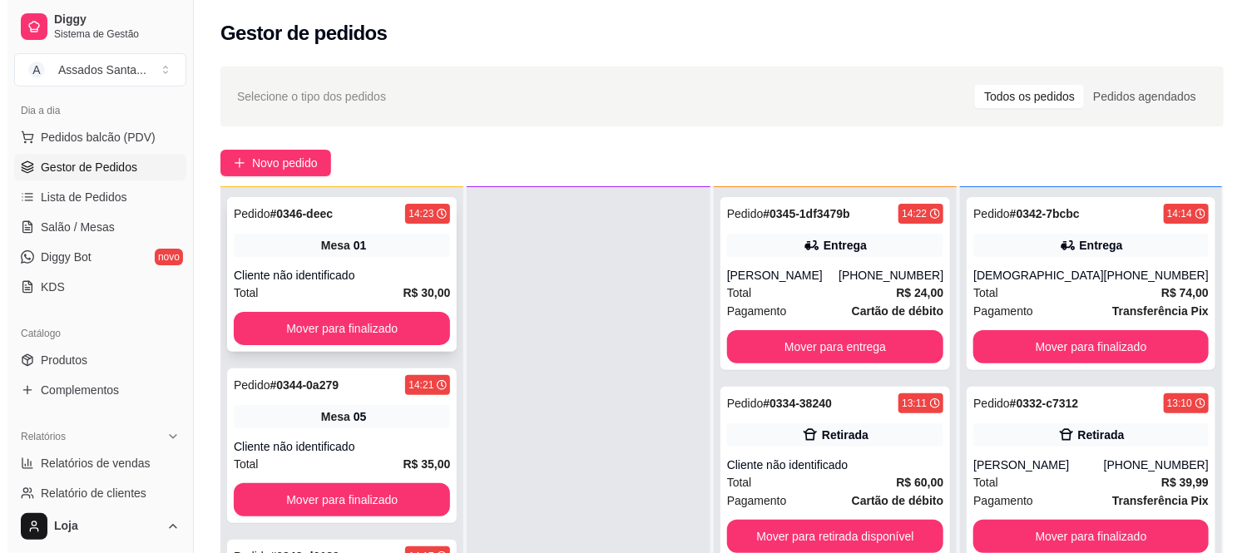
scroll to position [0, 0]
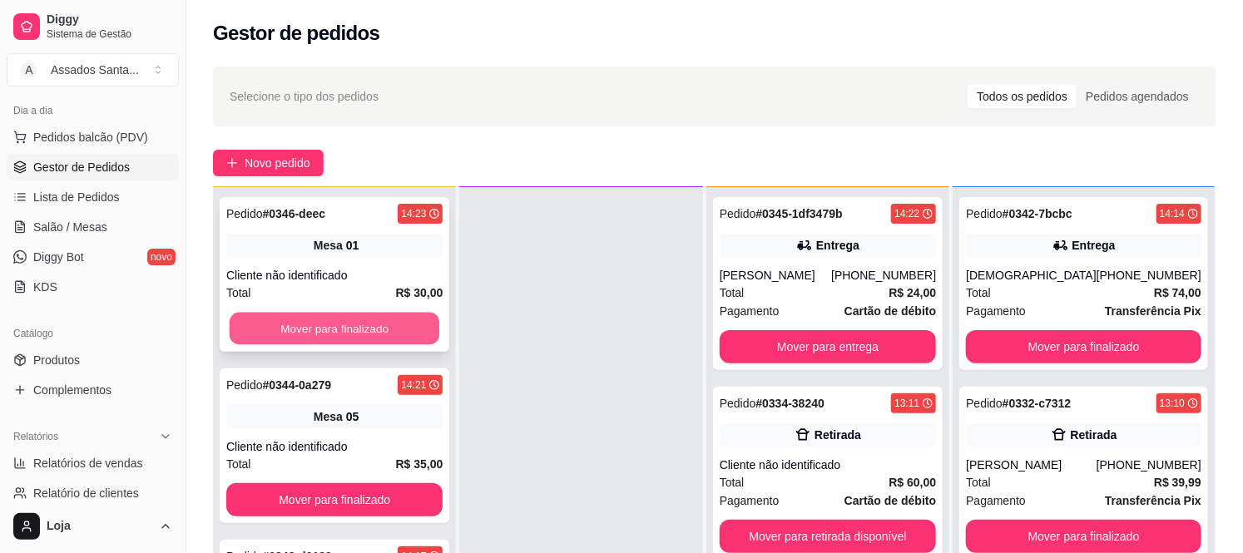
click at [293, 313] on button "Mover para finalizado" at bounding box center [335, 329] width 210 height 32
click at [294, 323] on button "Mover para finalizado" at bounding box center [334, 328] width 216 height 33
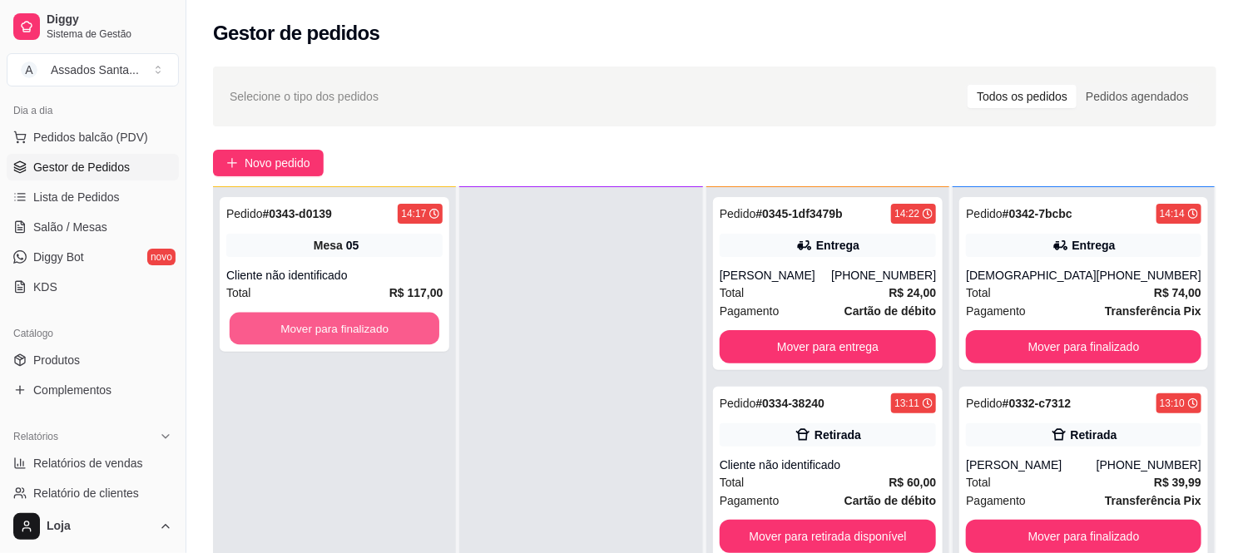
click at [294, 323] on button "Mover para finalizado" at bounding box center [335, 329] width 210 height 32
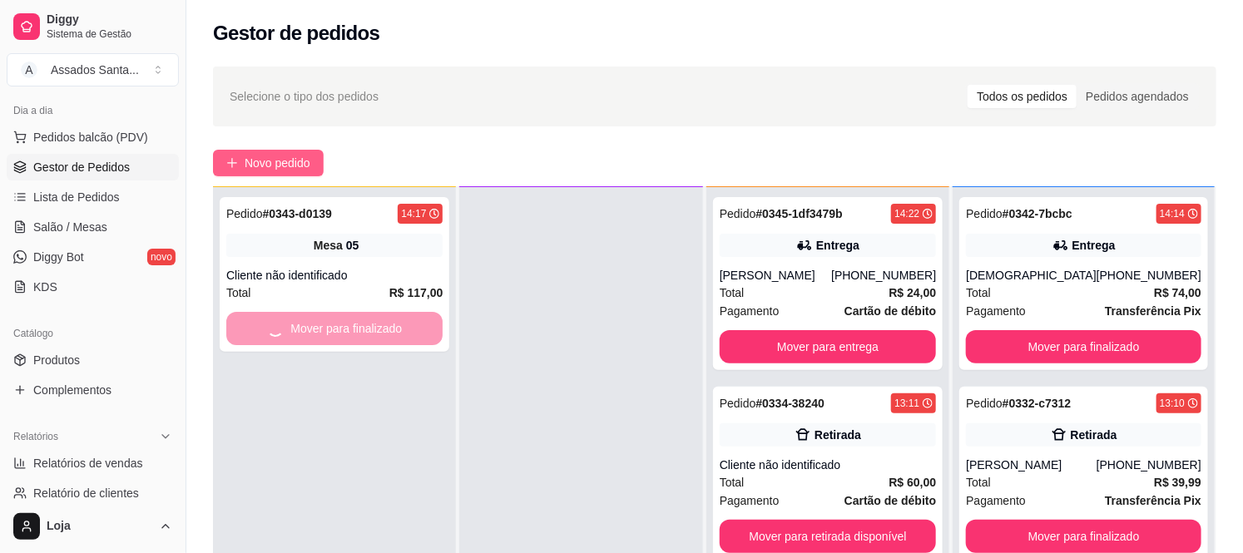
click at [299, 152] on button "Novo pedido" at bounding box center [268, 163] width 111 height 27
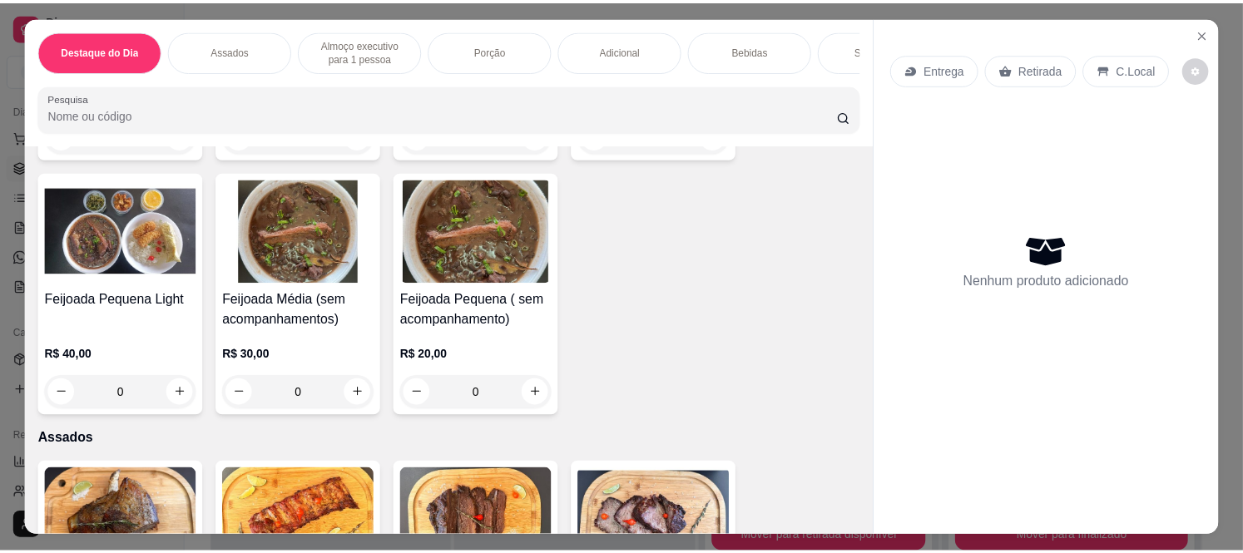
scroll to position [554, 0]
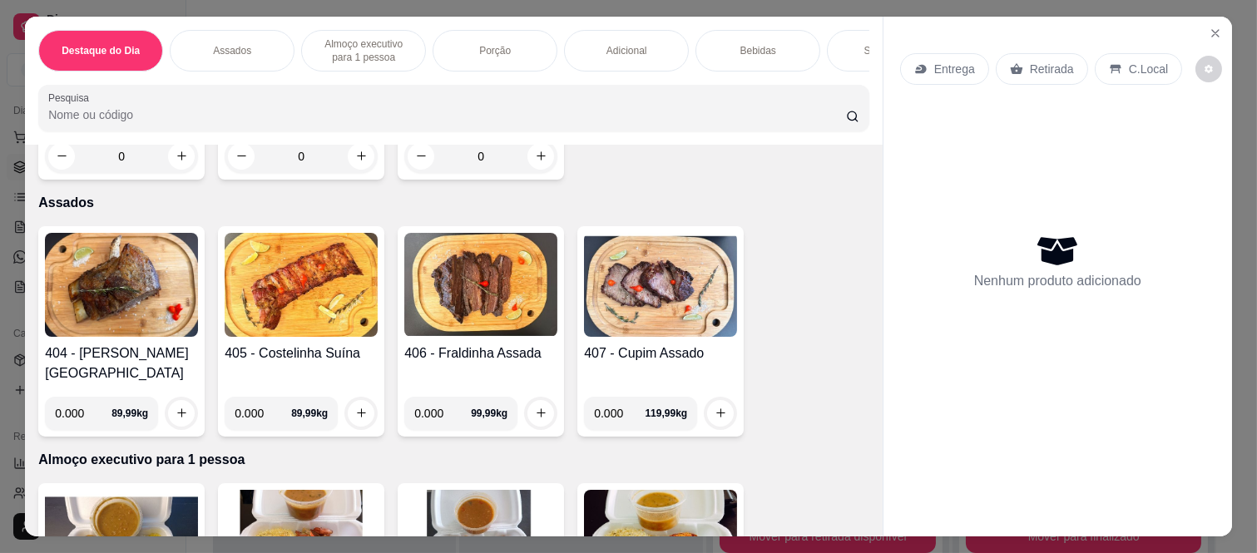
click at [616, 403] on input "0.000" at bounding box center [619, 413] width 51 height 33
type input "0.600"
click at [710, 400] on button "increase-product-quantity" at bounding box center [720, 413] width 27 height 27
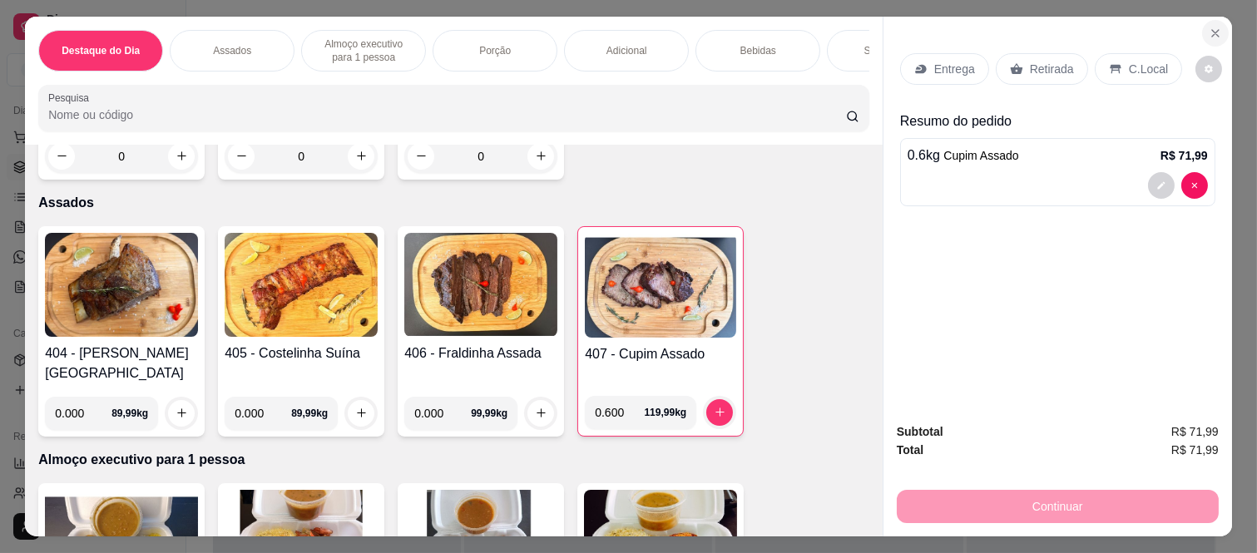
click at [1204, 20] on button "Close" at bounding box center [1215, 33] width 27 height 27
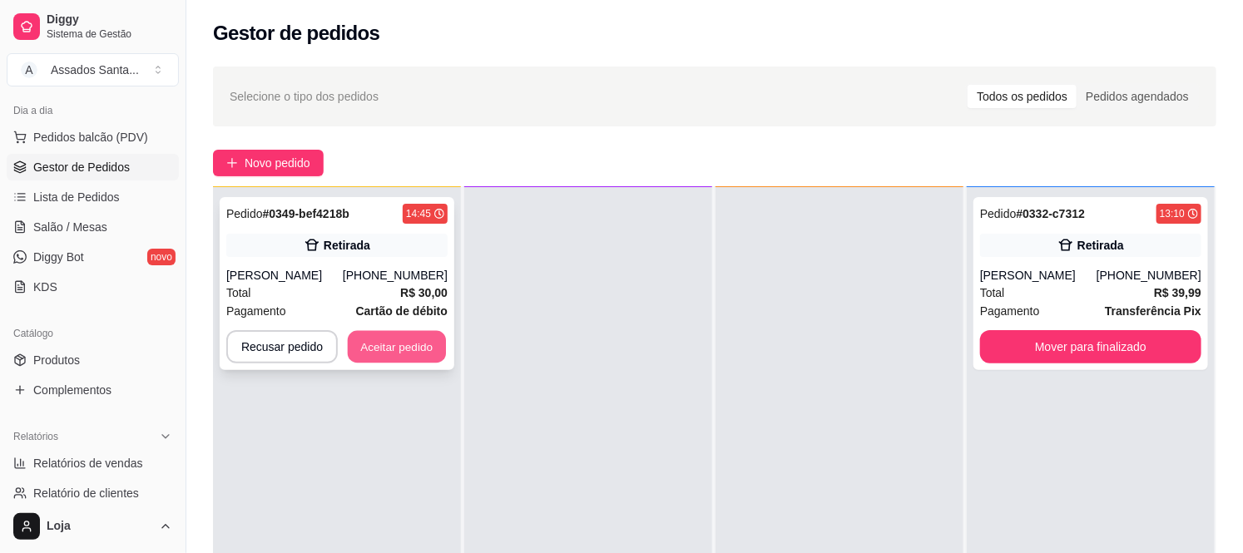
click at [414, 350] on button "Aceitar pedido" at bounding box center [397, 347] width 98 height 32
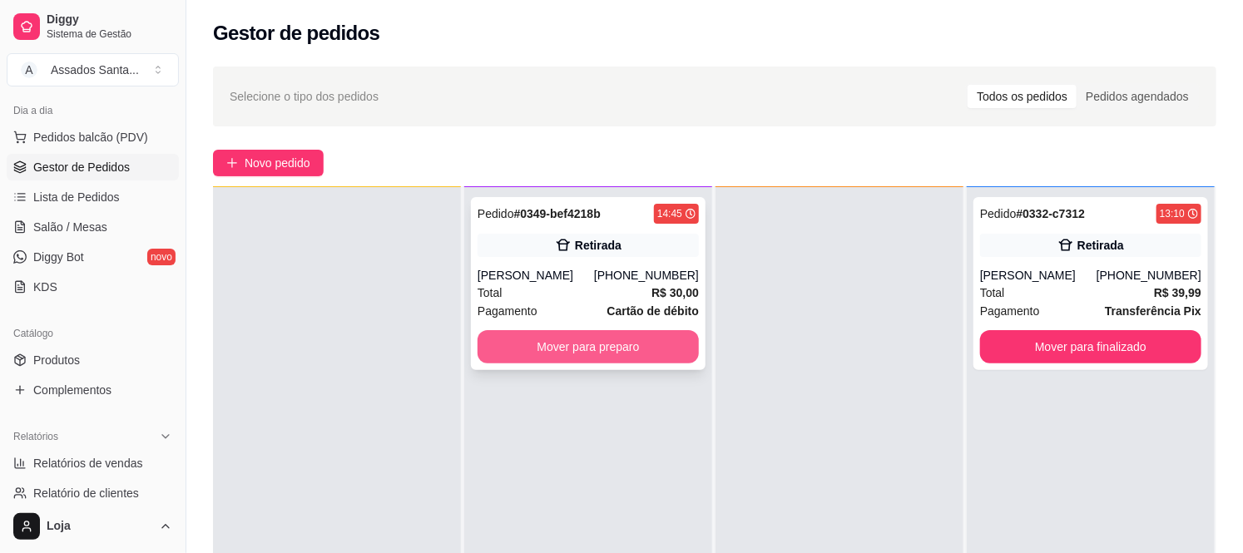
click at [582, 347] on button "Mover para preparo" at bounding box center [588, 346] width 221 height 33
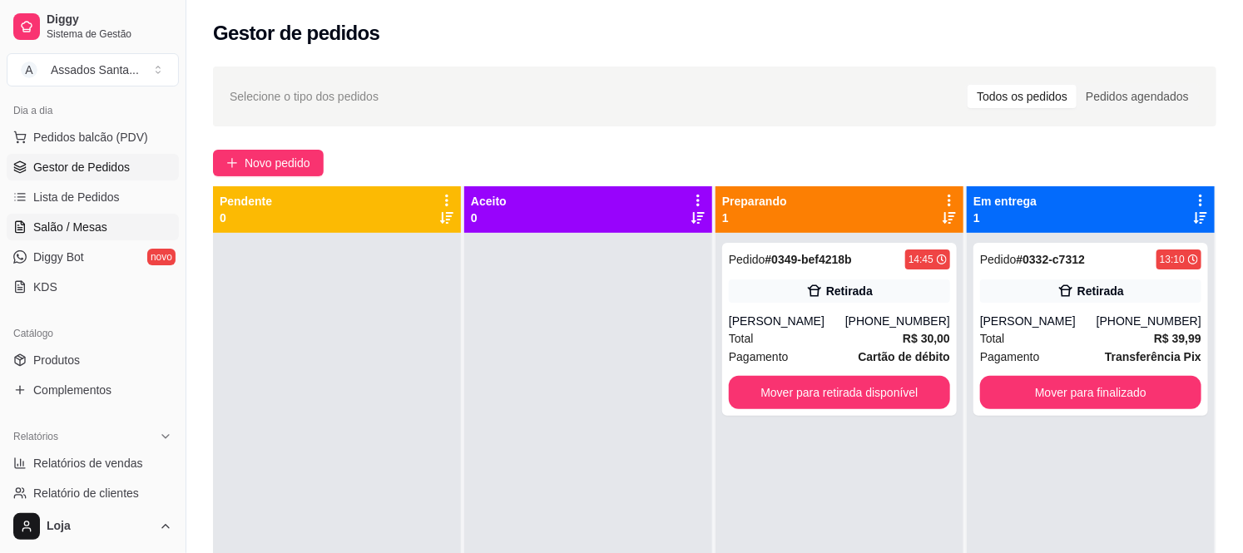
click at [52, 214] on link "Salão / Mesas" at bounding box center [93, 227] width 172 height 27
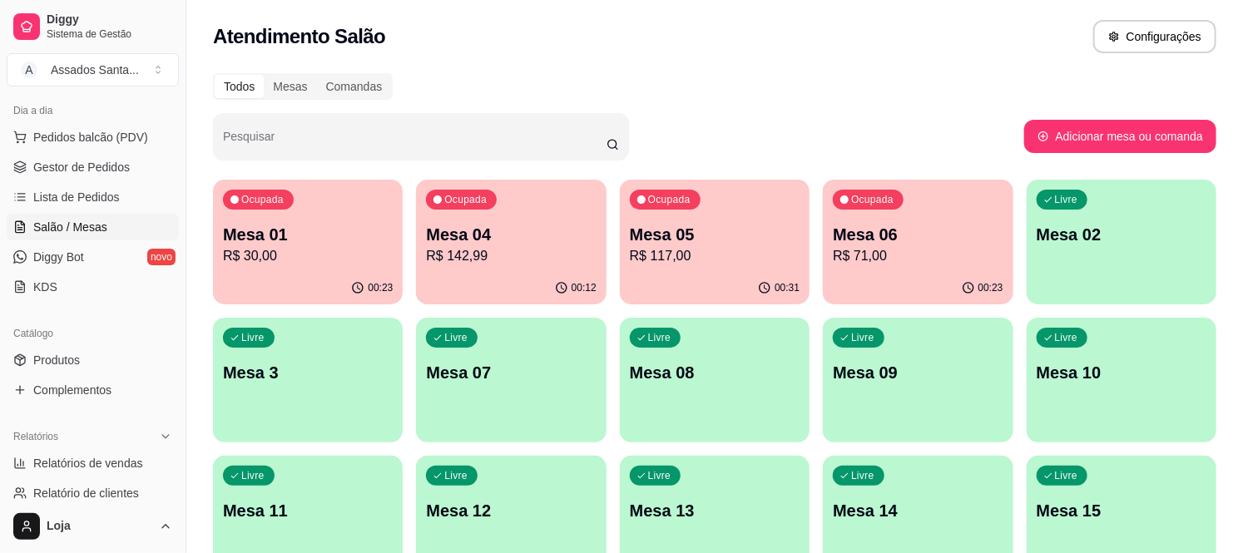
click at [305, 253] on p "R$ 30,00" at bounding box center [308, 256] width 170 height 20
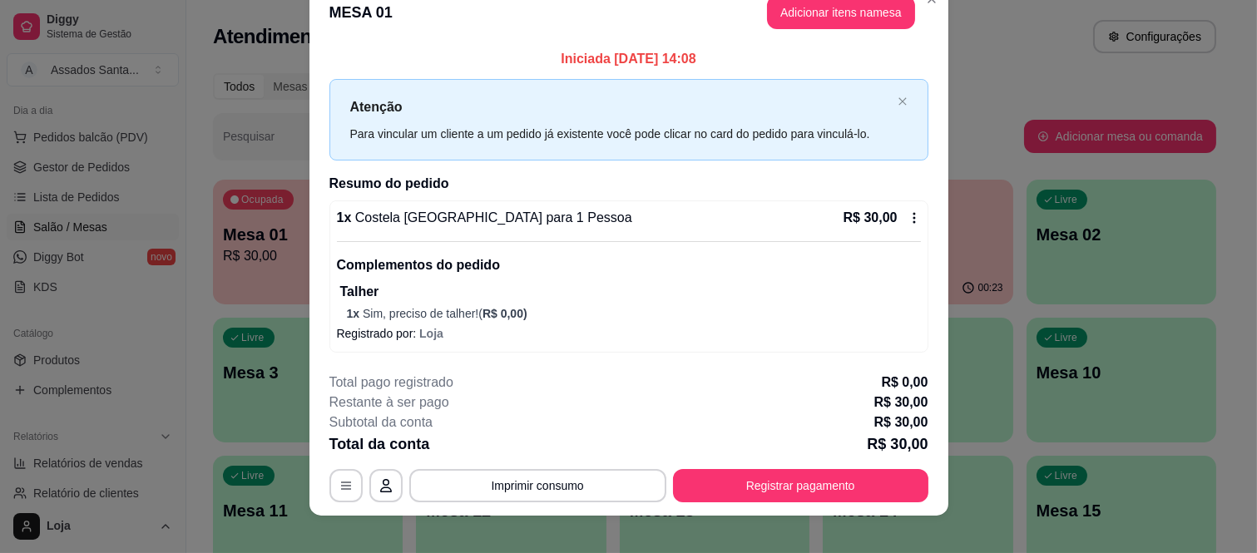
scroll to position [42, 0]
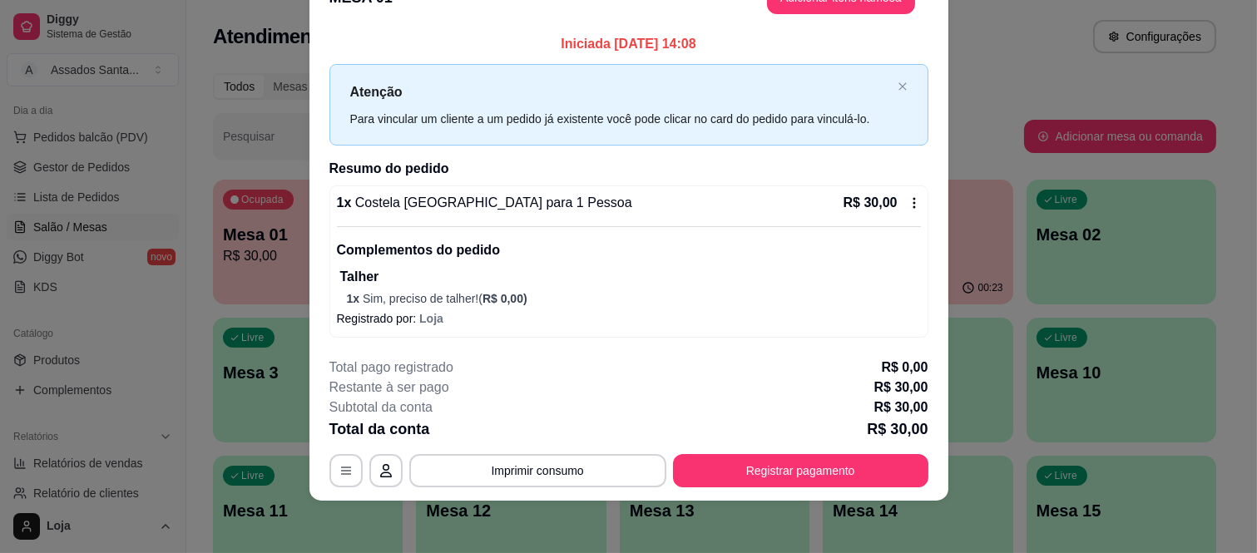
click at [576, 453] on div "**********" at bounding box center [628, 423] width 599 height 130
click at [578, 459] on button "Imprimir consumo" at bounding box center [538, 470] width 250 height 32
click at [570, 433] on button "IMPRESSORA caixa" at bounding box center [535, 432] width 121 height 27
click at [513, 467] on button "Imprimir consumo" at bounding box center [537, 470] width 257 height 33
click at [549, 435] on button "IMPRESSORA caixa" at bounding box center [536, 432] width 116 height 26
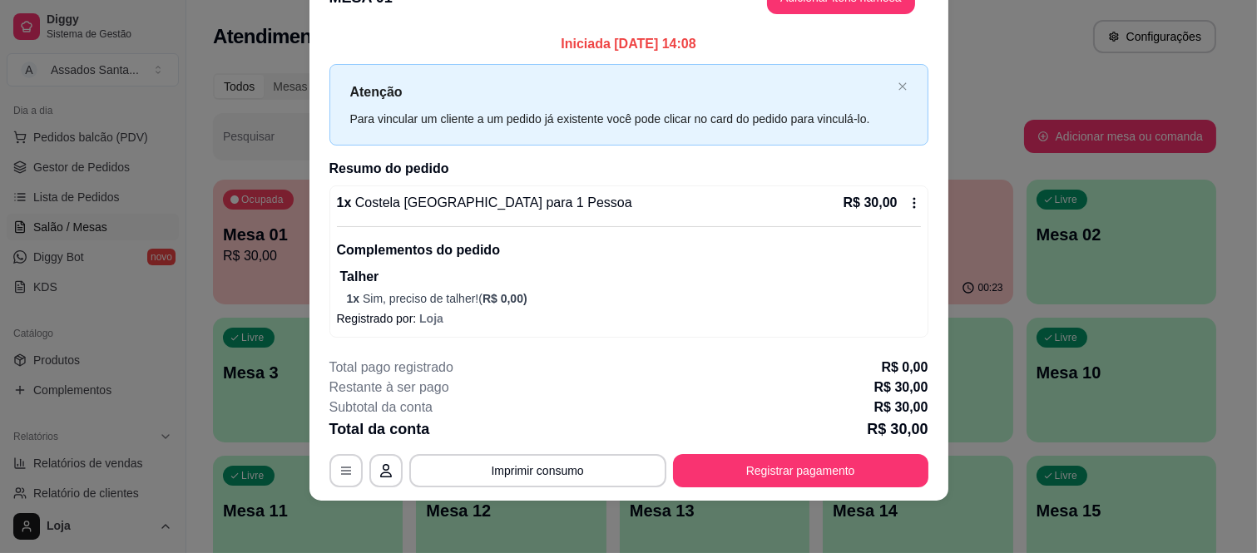
click at [815, 492] on footer "**********" at bounding box center [628, 422] width 639 height 156
click at [807, 477] on button "Registrar pagamento" at bounding box center [800, 470] width 255 height 33
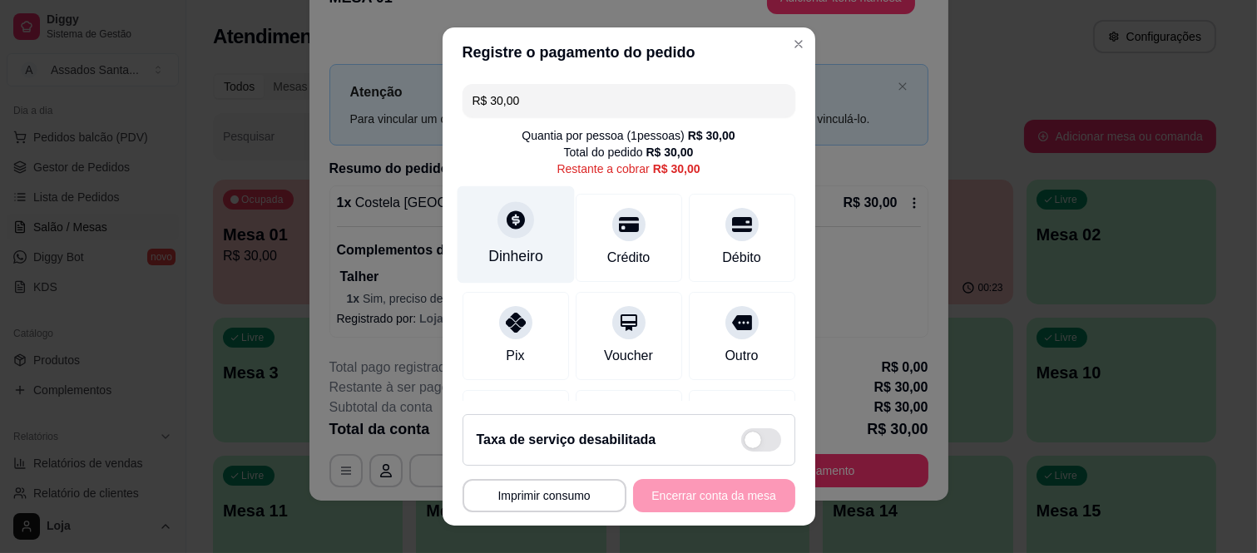
click at [505, 250] on div "Dinheiro" at bounding box center [515, 256] width 55 height 22
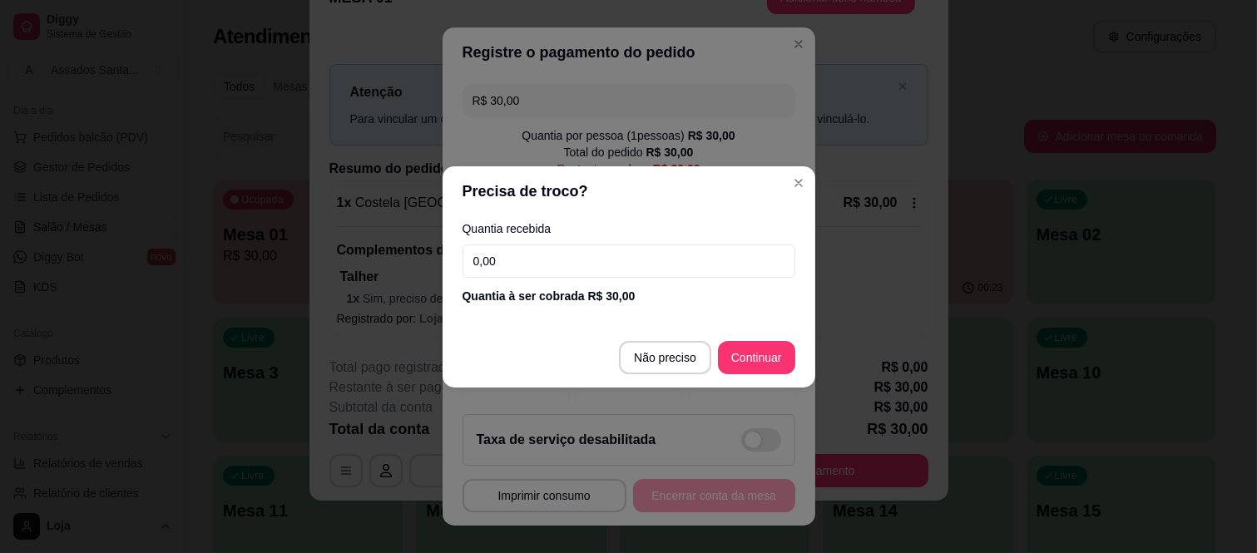
click at [533, 266] on input "0,00" at bounding box center [629, 261] width 333 height 33
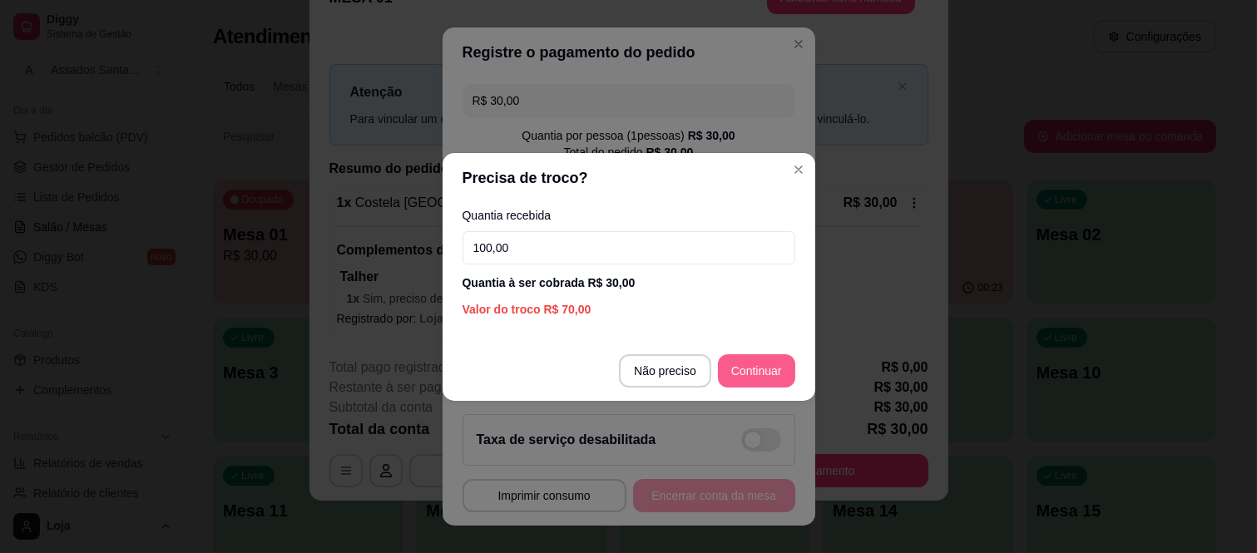
type input "100,00"
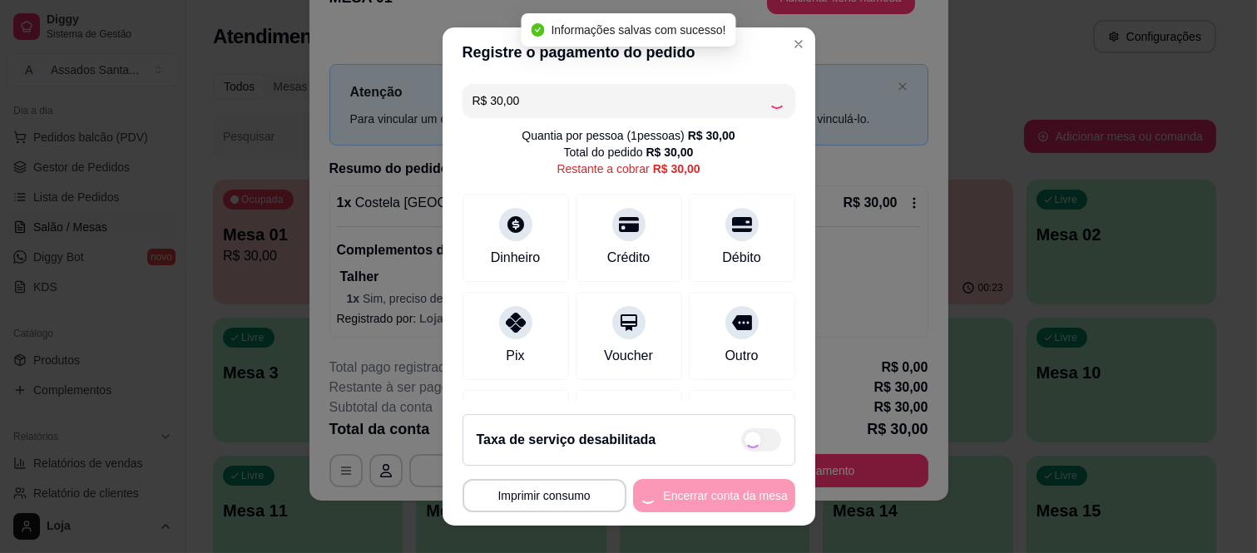
type input "R$ 0,00"
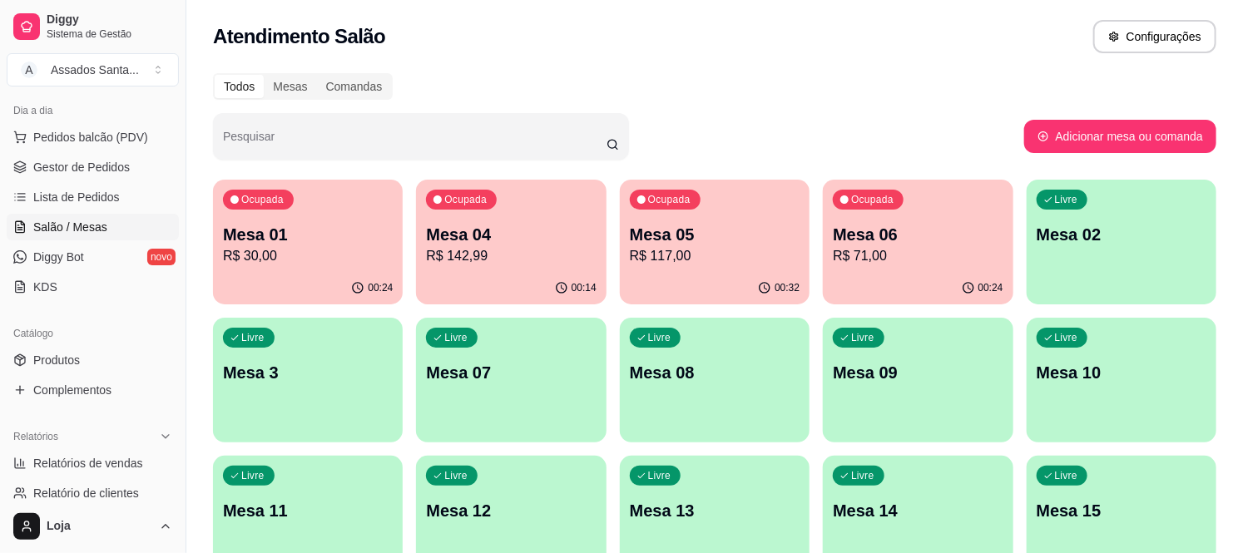
click at [313, 225] on p "Mesa 01" at bounding box center [308, 234] width 170 height 23
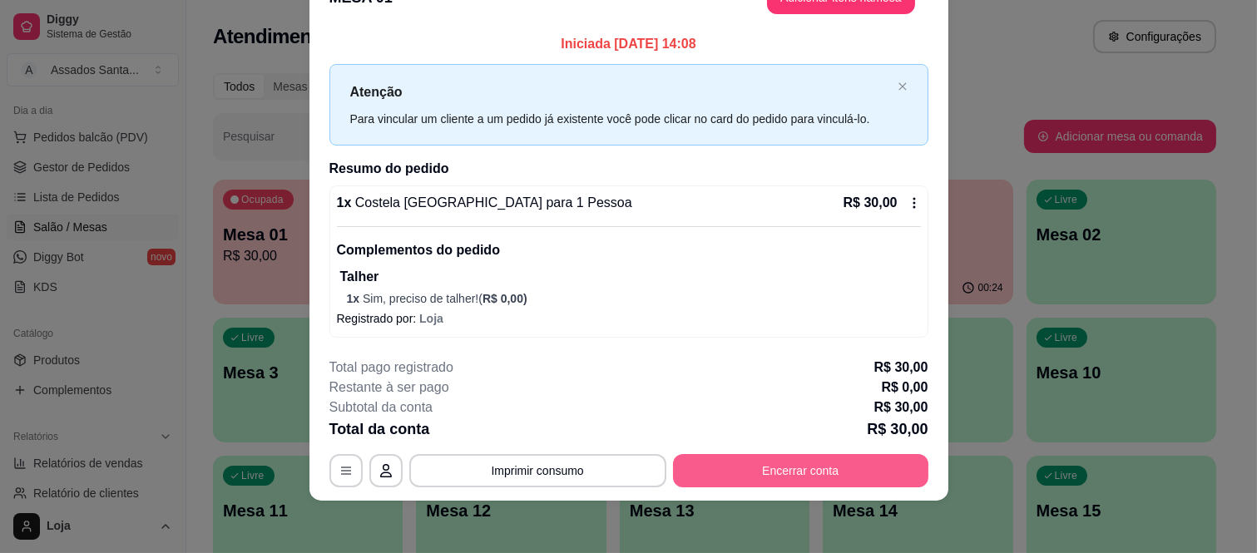
click at [750, 461] on button "Encerrar conta" at bounding box center [800, 470] width 255 height 33
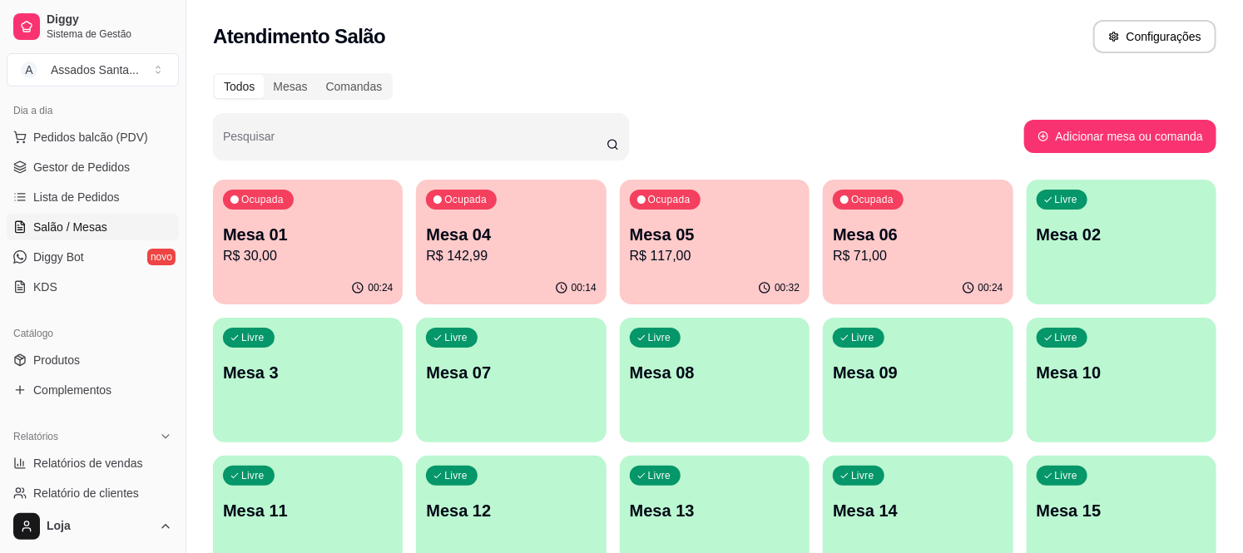
click at [287, 223] on p "Mesa 01" at bounding box center [308, 234] width 170 height 23
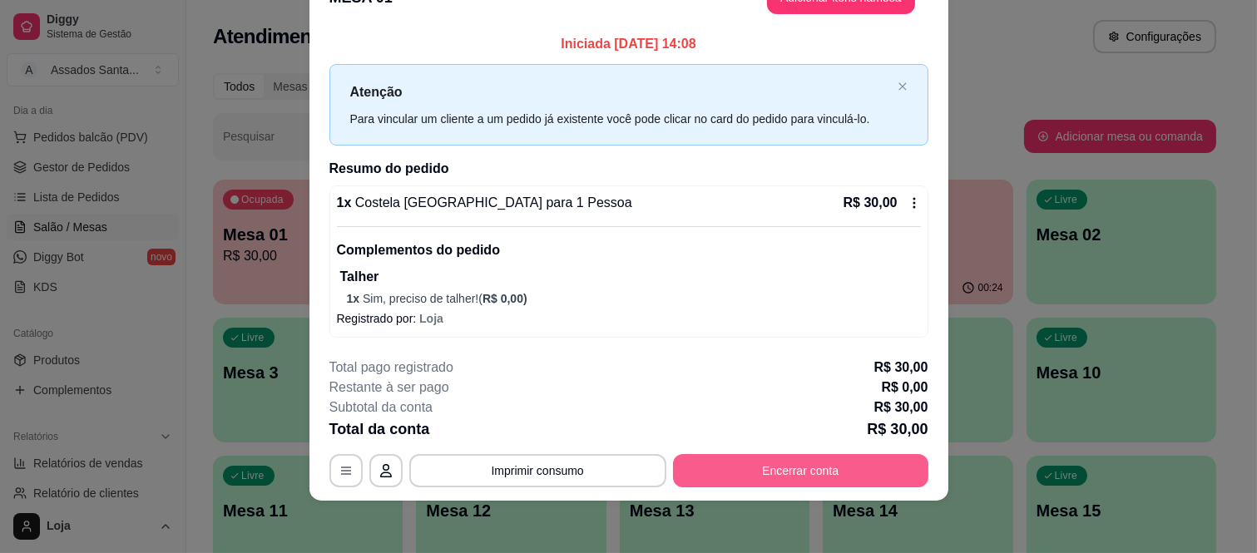
click at [784, 468] on button "Encerrar conta" at bounding box center [800, 470] width 255 height 33
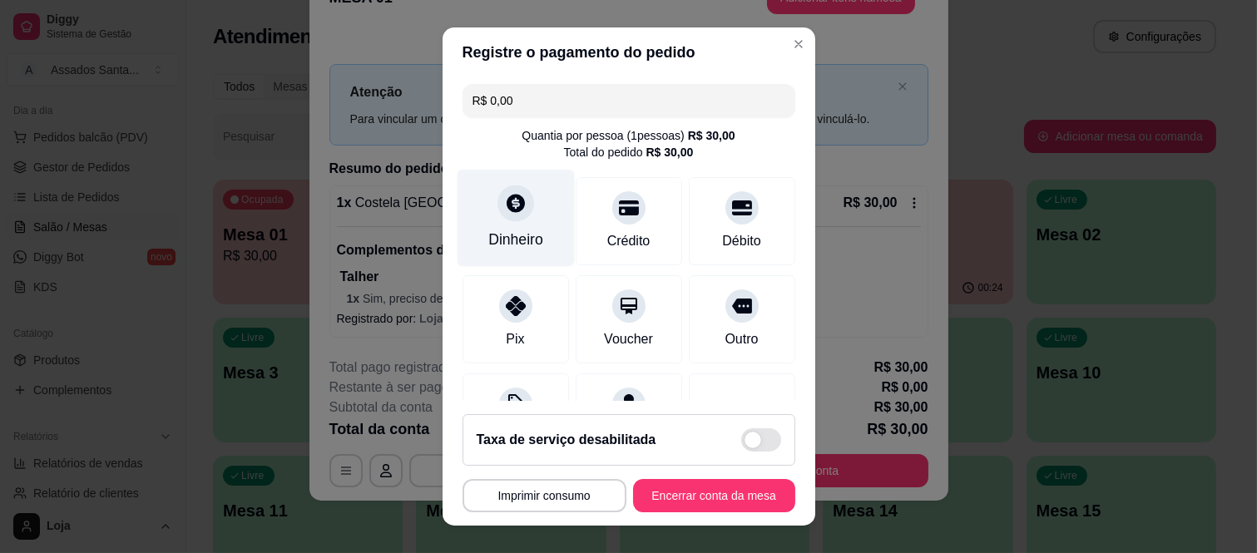
click at [472, 205] on div "Dinheiro" at bounding box center [515, 218] width 117 height 97
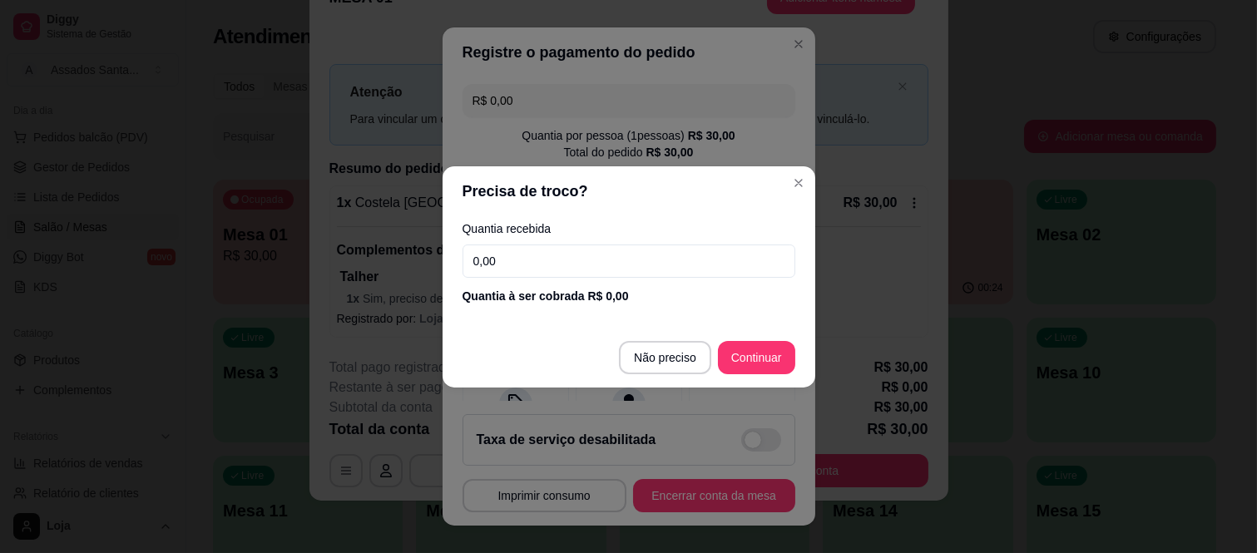
click at [533, 269] on input "0,00" at bounding box center [629, 261] width 333 height 33
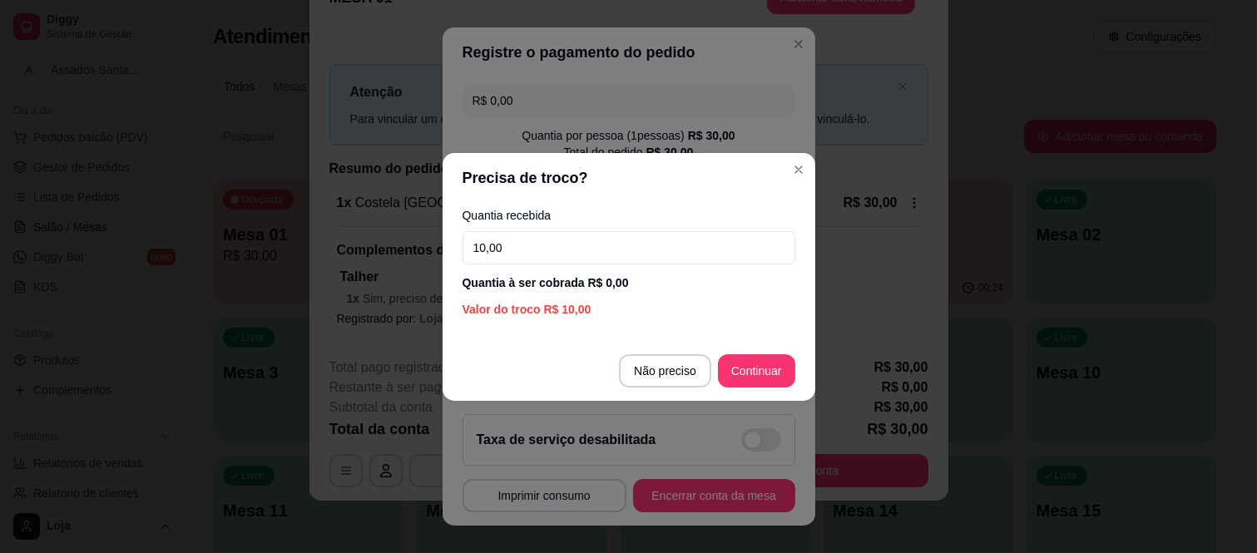
type input "100,00"
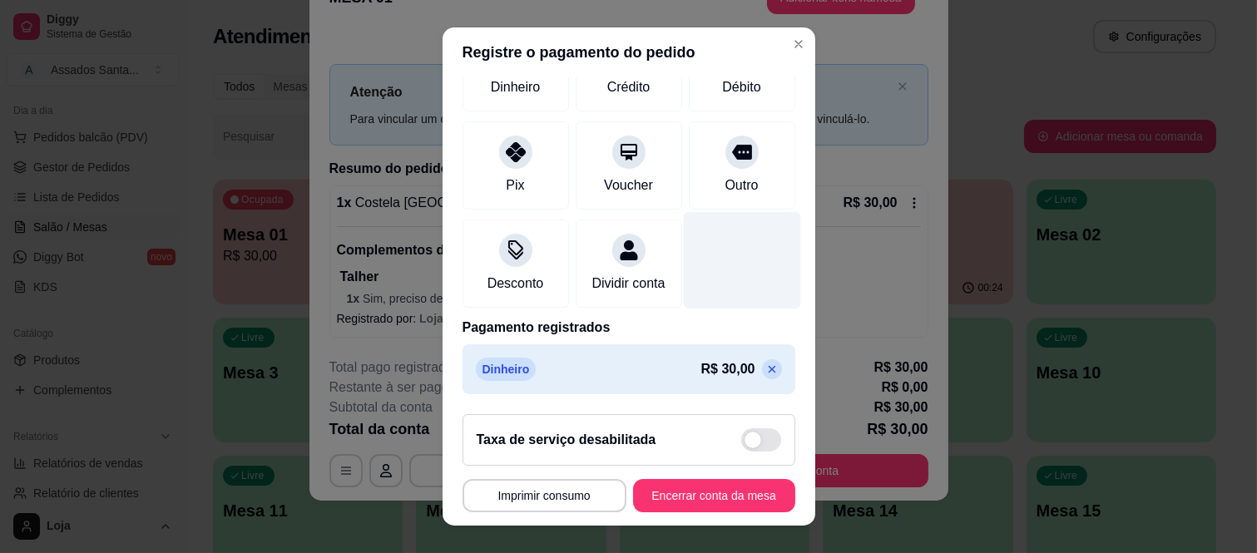
scroll to position [26, 0]
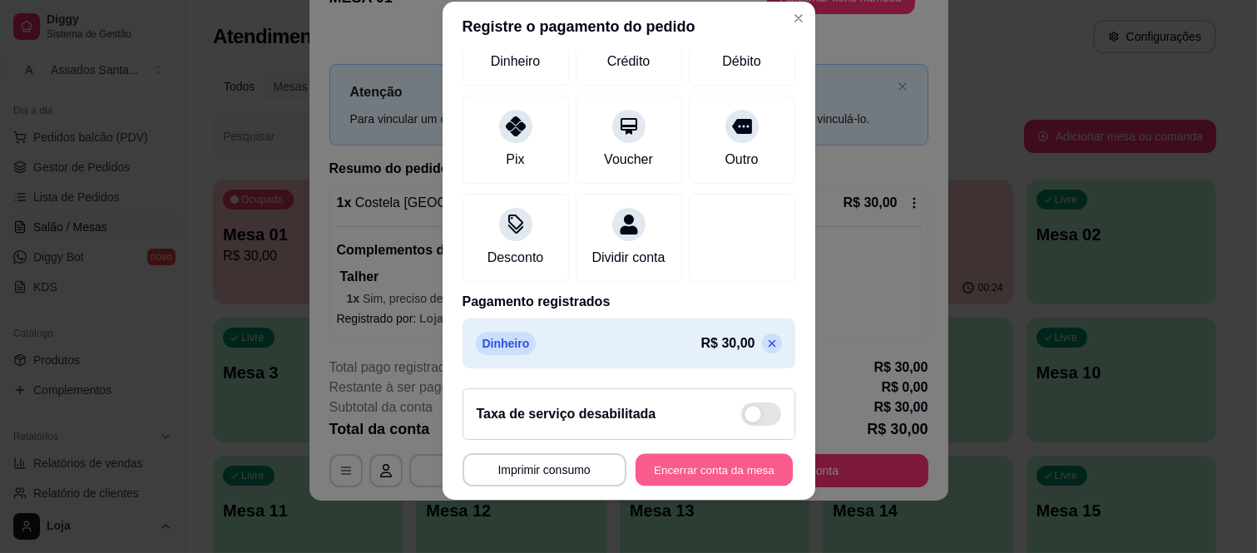
click at [700, 458] on button "Encerrar conta da mesa" at bounding box center [714, 469] width 157 height 32
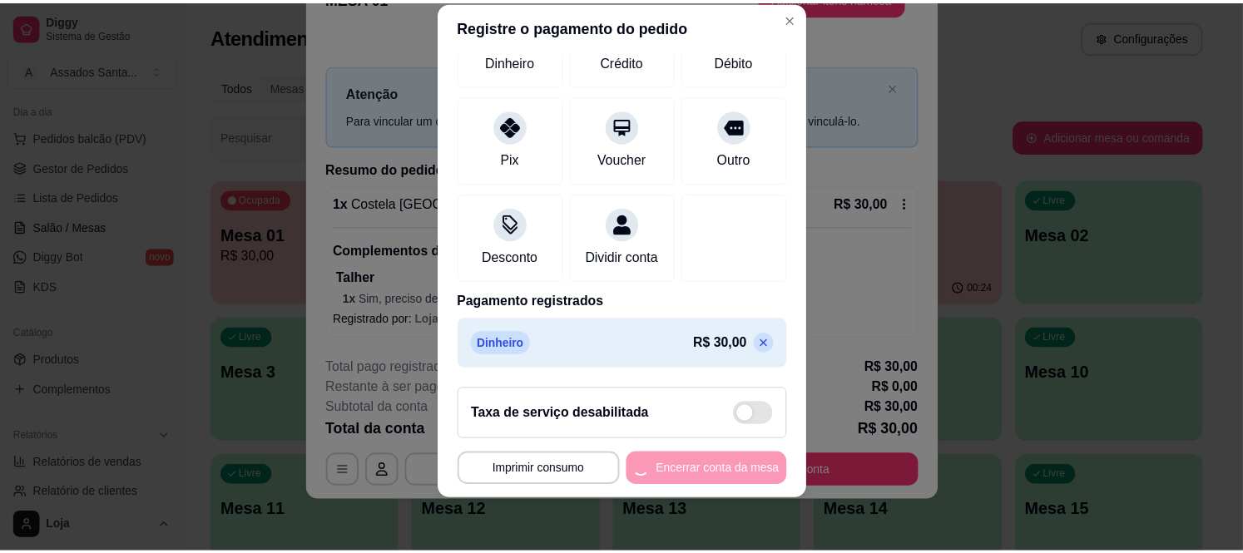
scroll to position [0, 0]
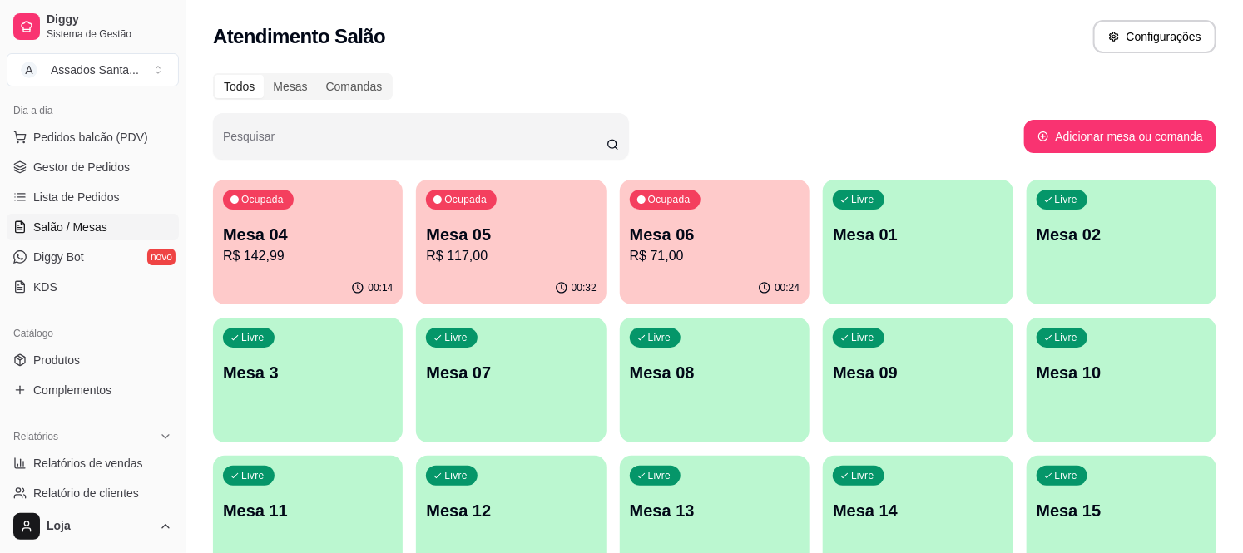
click at [316, 260] on p "R$ 142,99" at bounding box center [308, 256] width 170 height 20
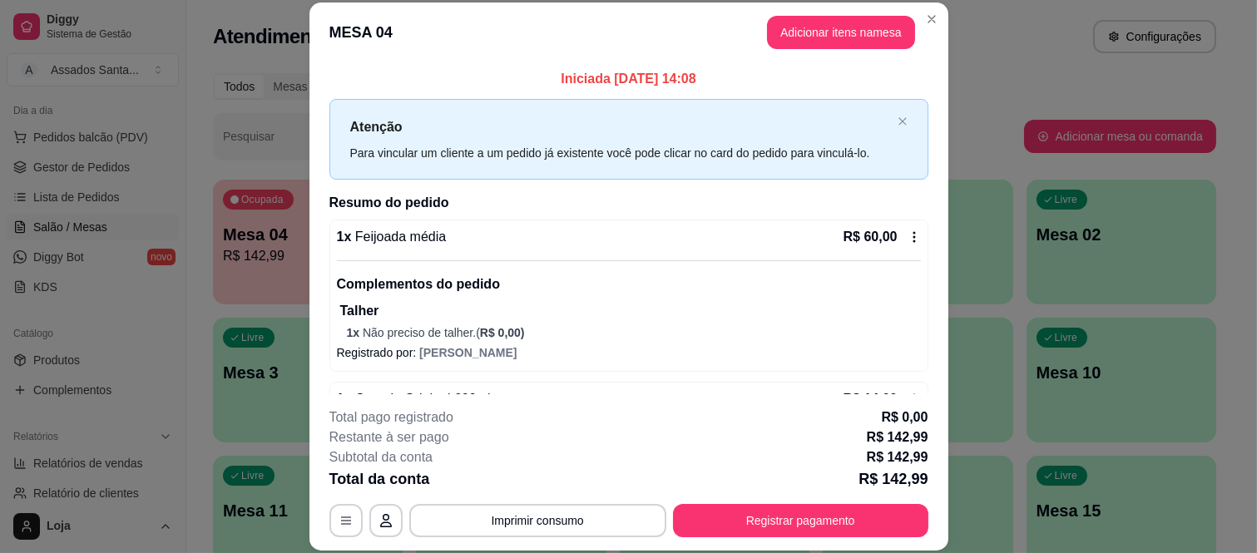
click at [309, 238] on div "Iniciada [DATE] 14:08 Atenção Para vincular um cliente a um pedido já existente…" at bounding box center [628, 227] width 639 height 331
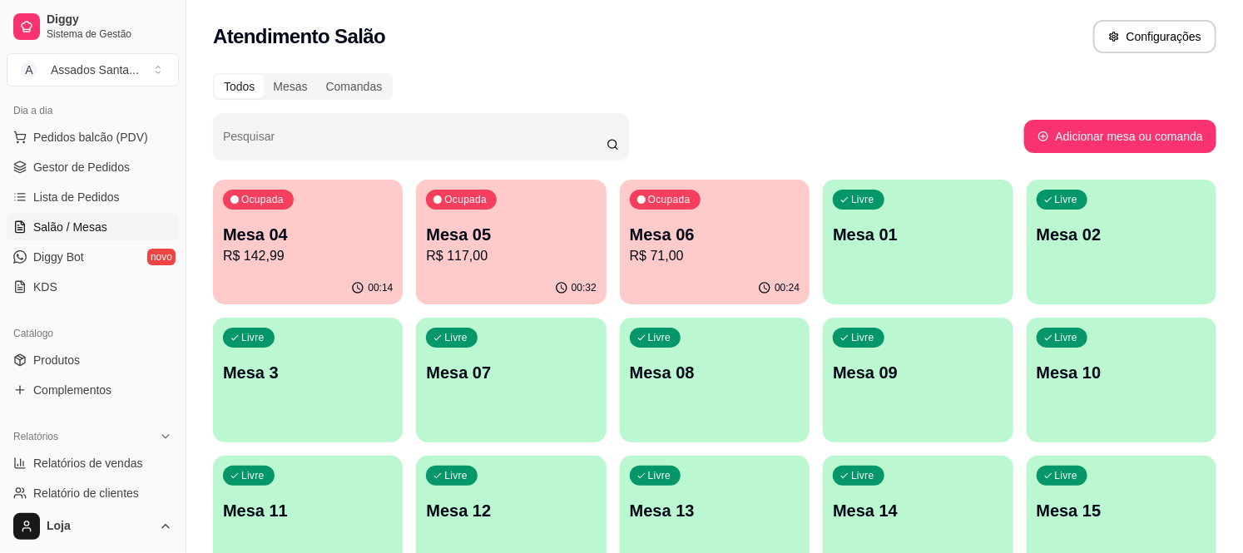
click at [326, 294] on div "00:14" at bounding box center [308, 288] width 190 height 32
click at [339, 252] on p "R$ 142,99" at bounding box center [307, 255] width 165 height 19
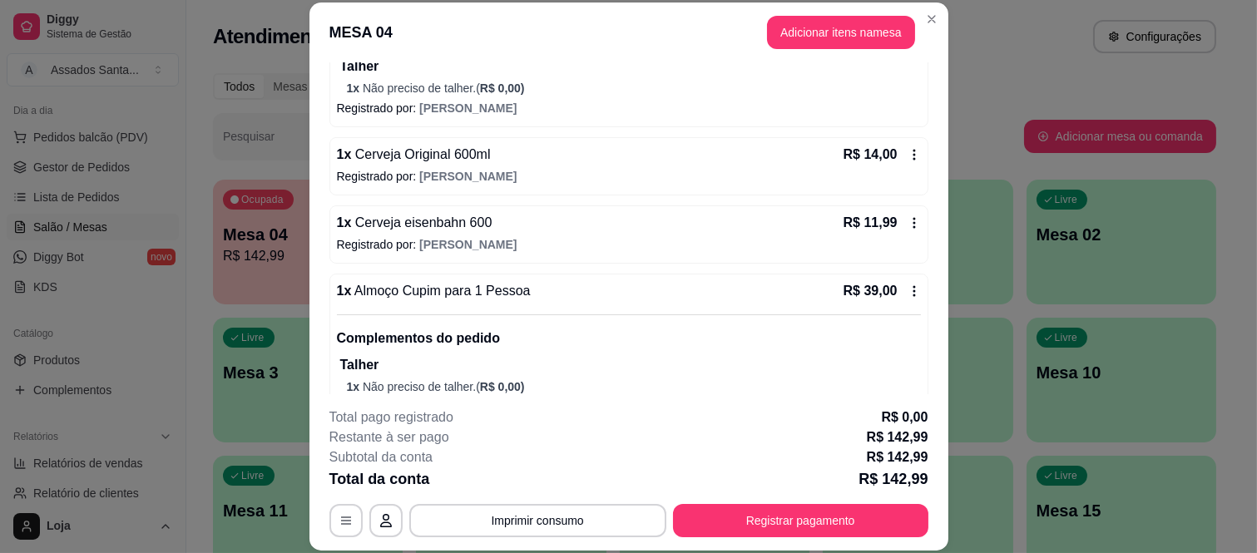
scroll to position [277, 0]
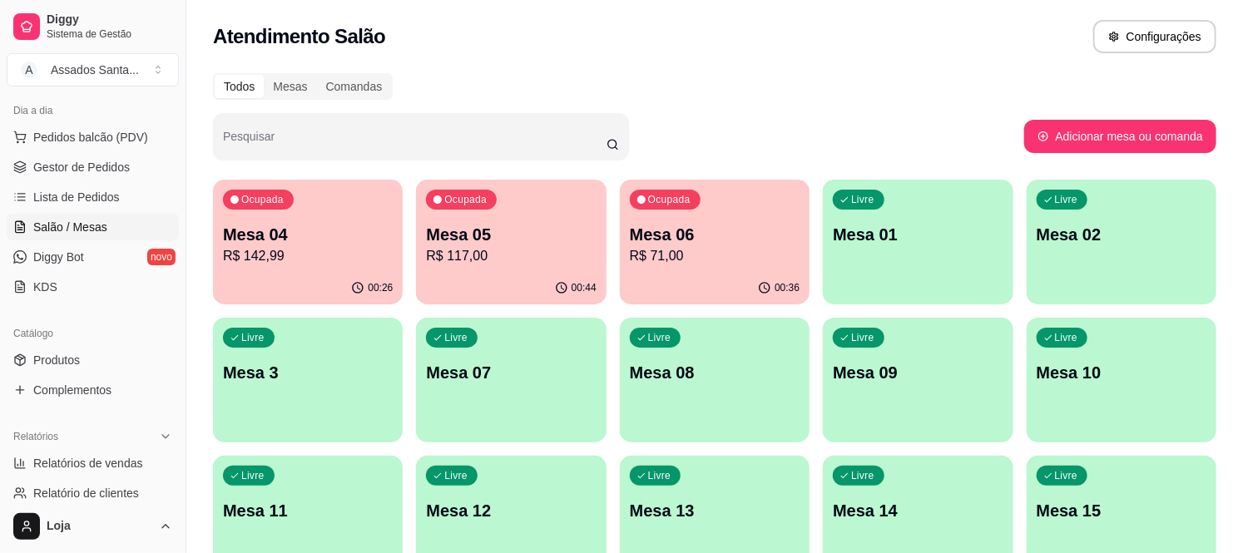
click at [397, 245] on div "Ocupada Mesa 04 R$ 142,99" at bounding box center [308, 226] width 190 height 92
click at [532, 209] on div "Ocupada Mesa 05 R$ 117,00" at bounding box center [511, 226] width 190 height 92
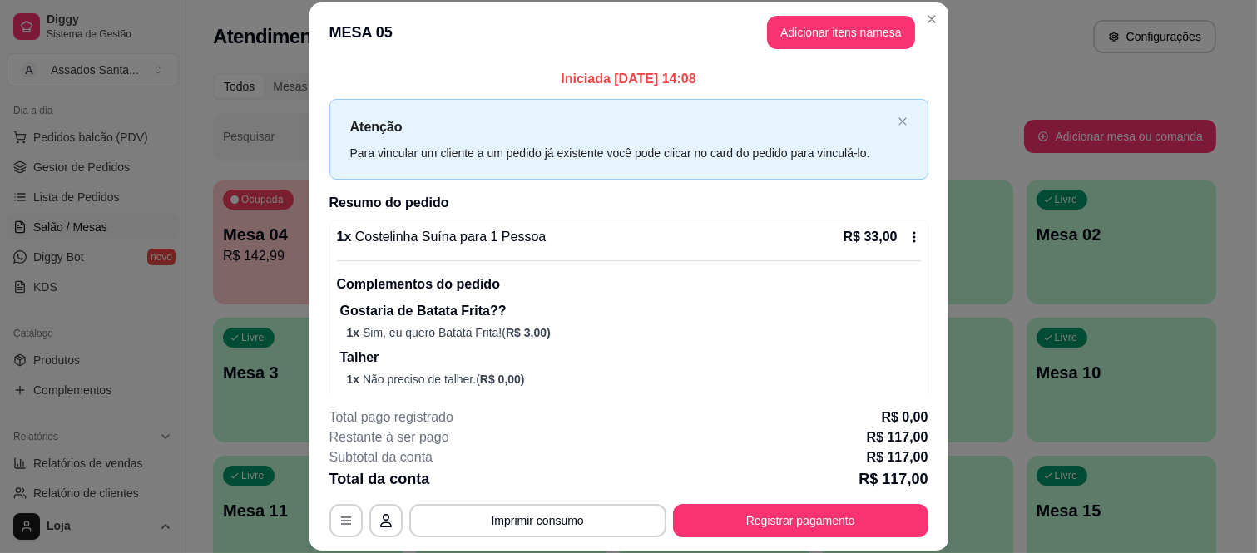
scroll to position [92, 0]
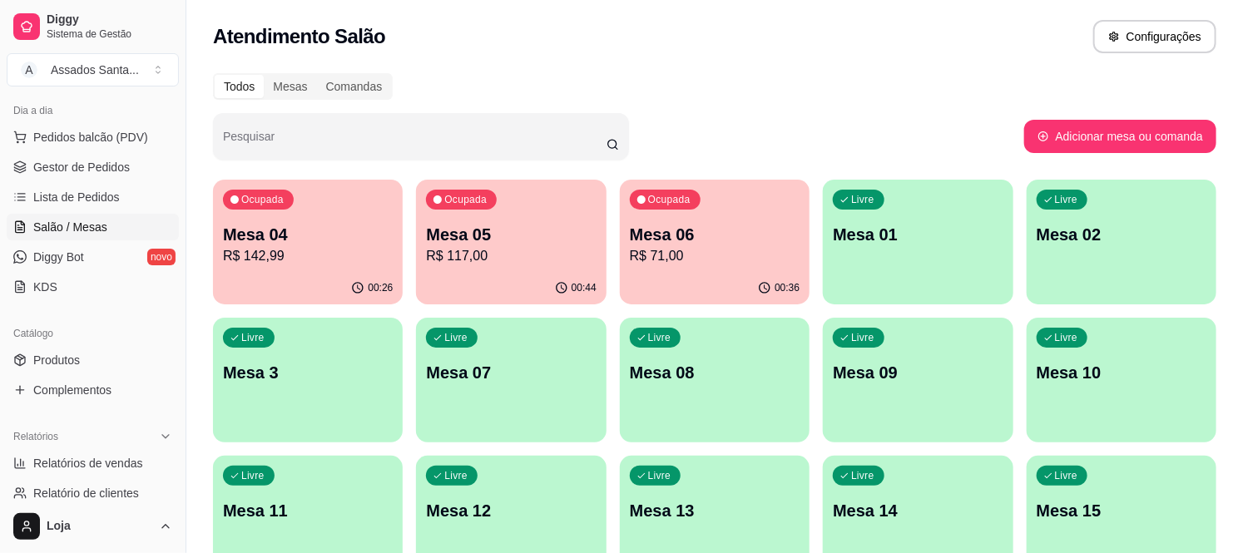
click at [771, 247] on p "R$ 71,00" at bounding box center [715, 256] width 170 height 20
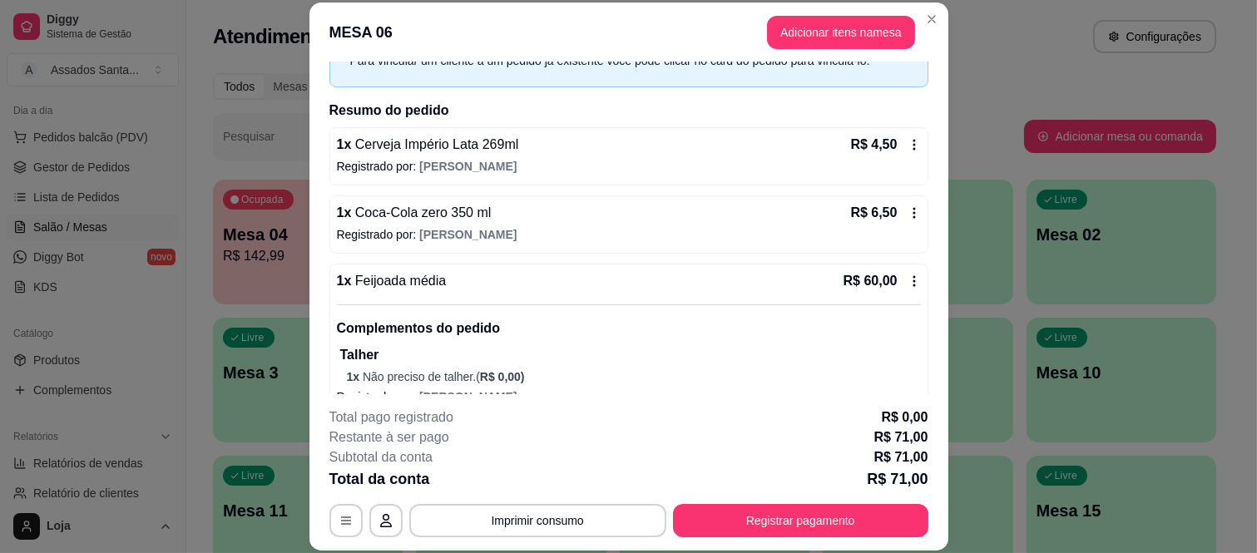
scroll to position [121, 0]
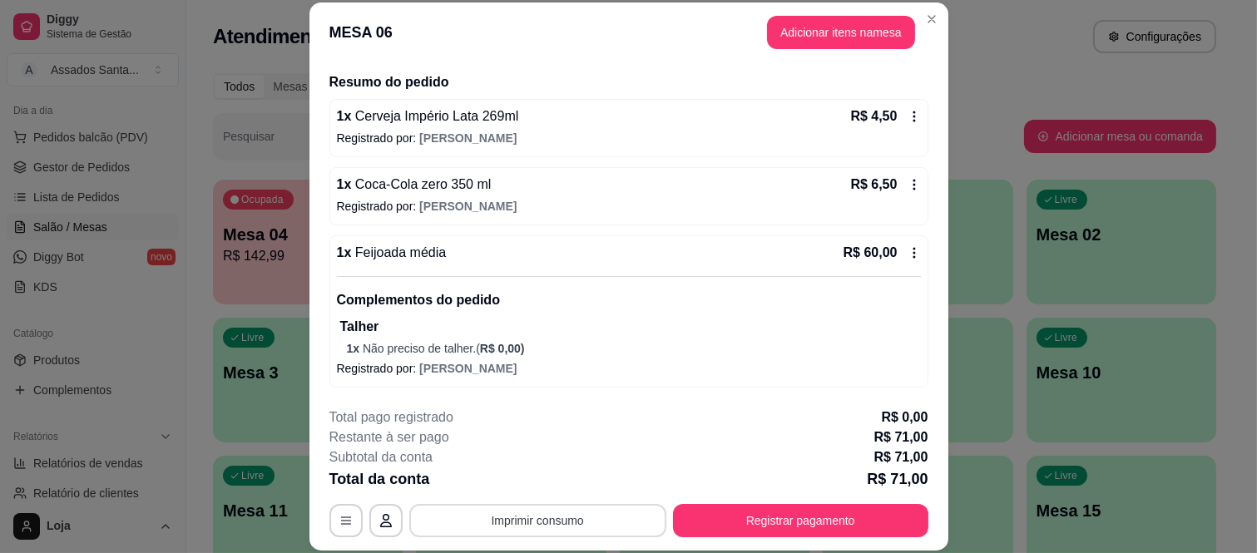
click at [620, 528] on button "Imprimir consumo" at bounding box center [537, 520] width 257 height 33
click at [542, 482] on button "IMPRESSORA caixa" at bounding box center [536, 482] width 116 height 26
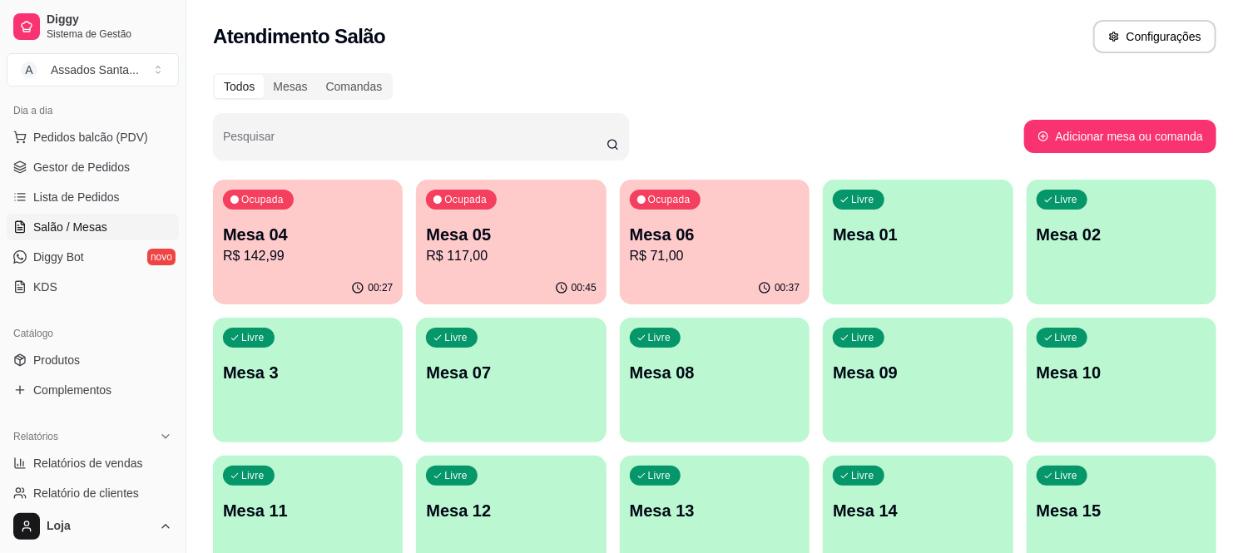
click at [669, 246] on p "R$ 71,00" at bounding box center [715, 256] width 170 height 20
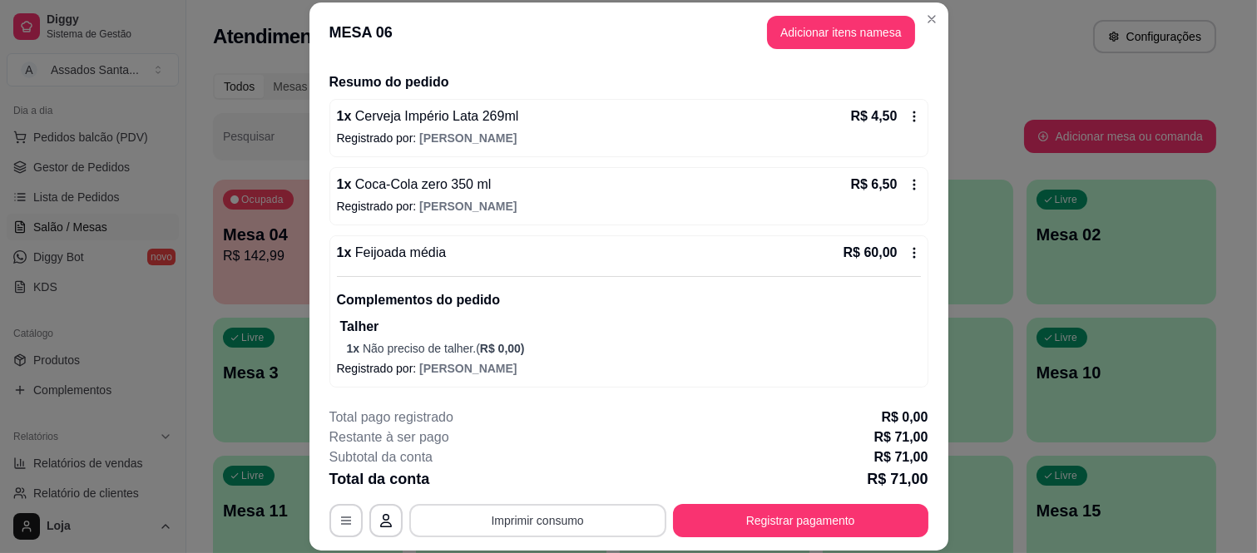
click at [504, 529] on button "Imprimir consumo" at bounding box center [537, 520] width 257 height 33
click at [547, 478] on button "IMPRESSORA caixa" at bounding box center [535, 482] width 121 height 27
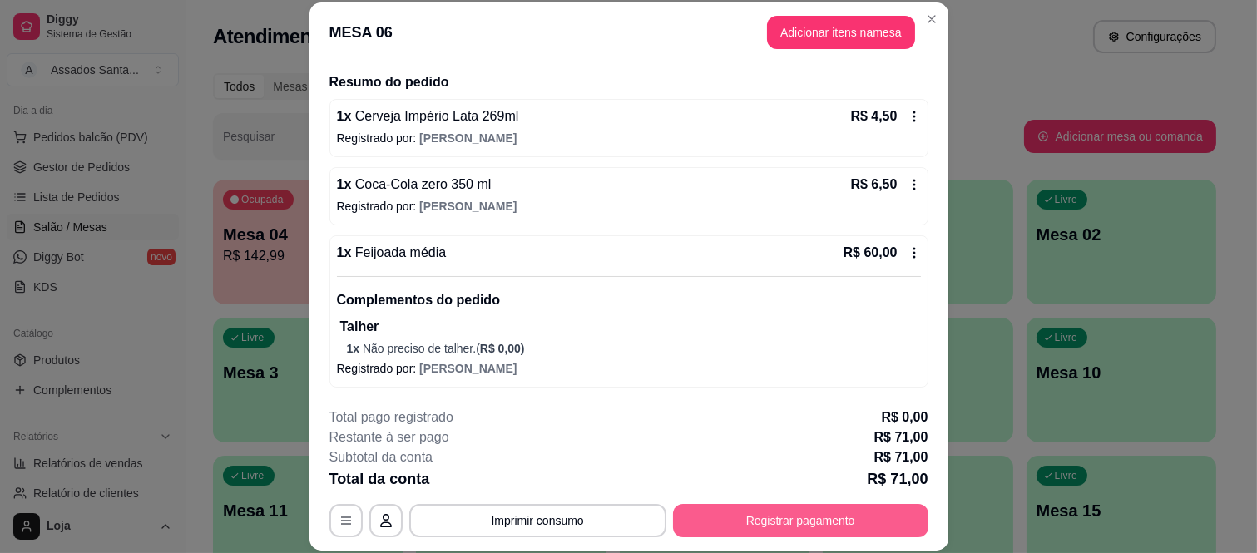
click at [714, 522] on button "Registrar pagamento" at bounding box center [800, 520] width 255 height 33
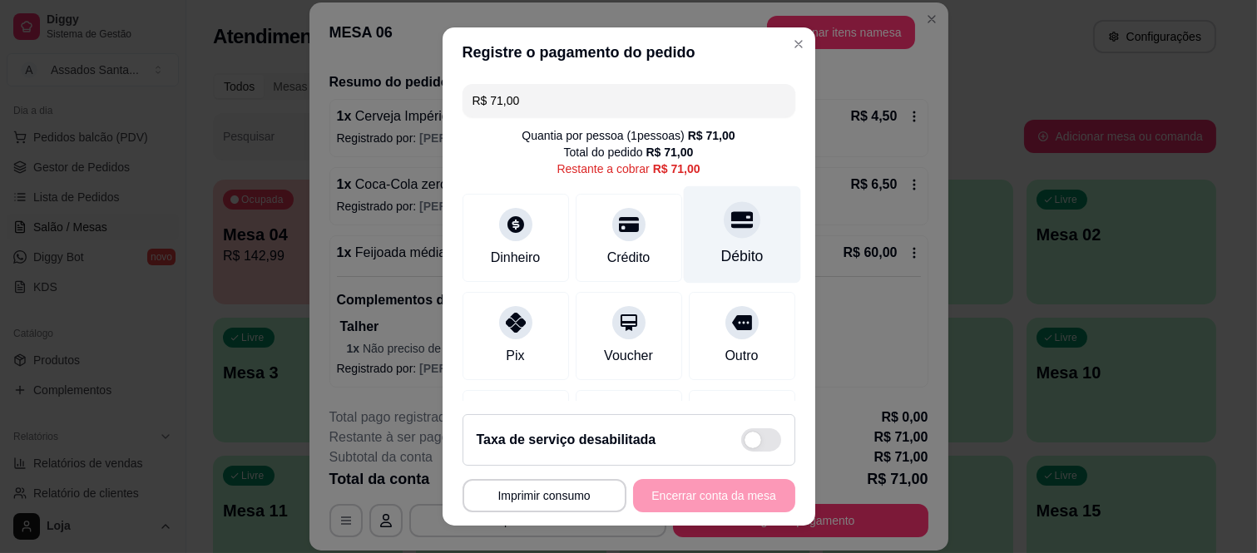
click at [725, 215] on div at bounding box center [742, 220] width 37 height 37
type input "R$ 0,00"
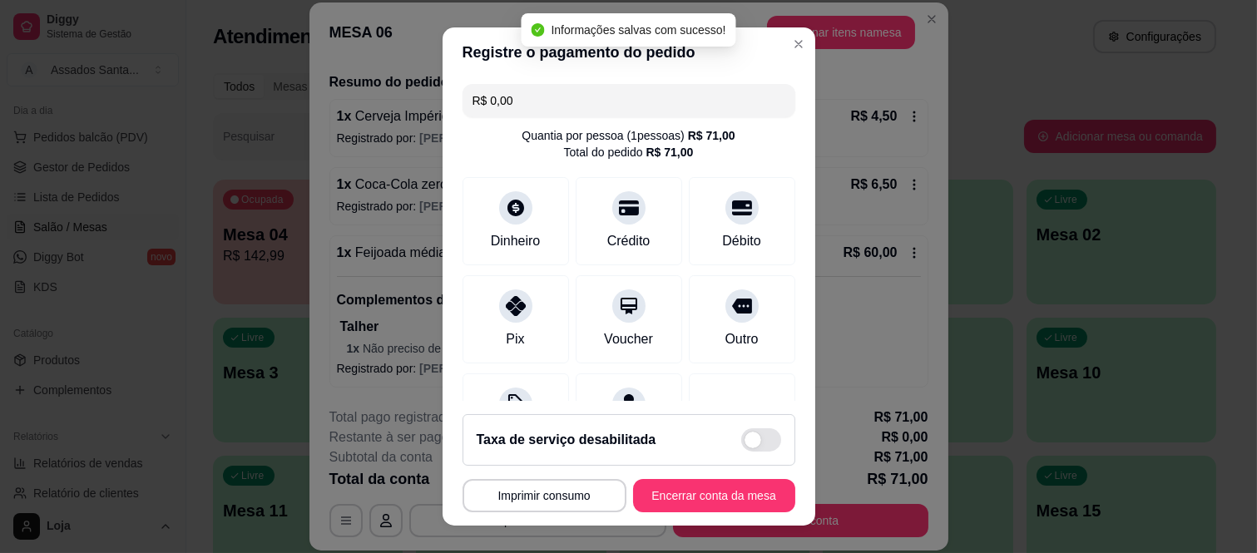
click at [734, 477] on footer "**********" at bounding box center [629, 463] width 373 height 125
click at [733, 492] on button "Encerrar conta da mesa" at bounding box center [714, 495] width 162 height 33
click at [733, 492] on div "**********" at bounding box center [629, 495] width 333 height 33
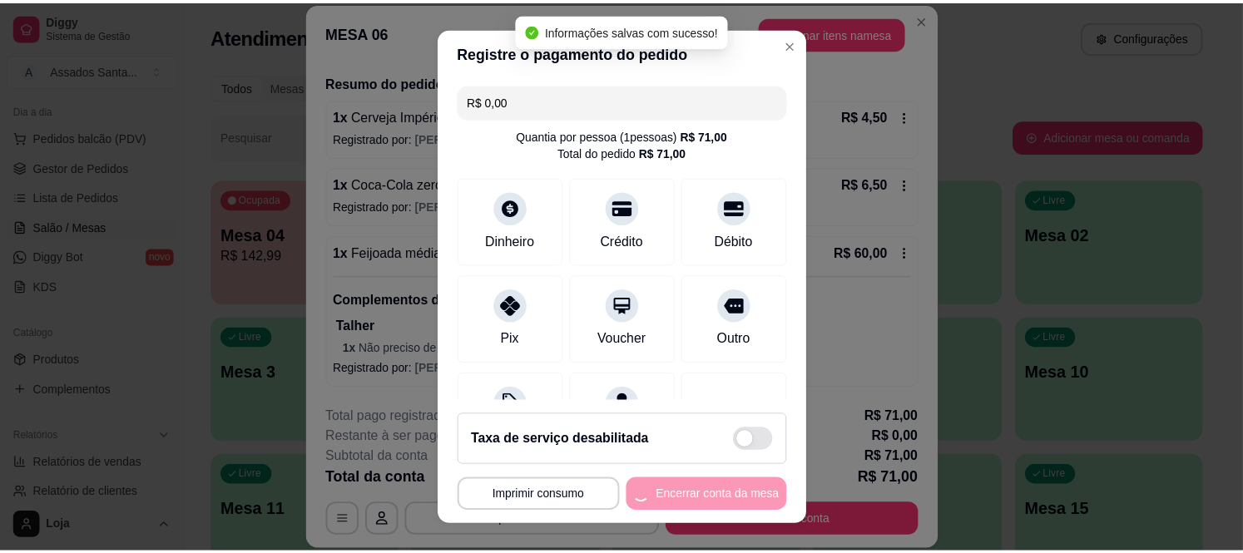
scroll to position [0, 0]
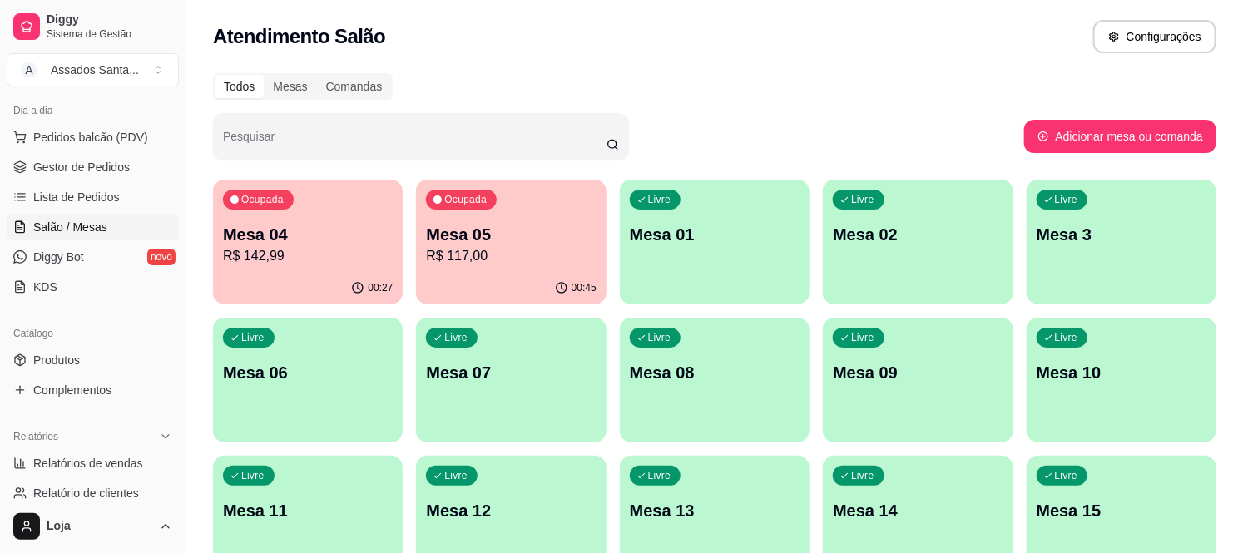
click at [758, 130] on div "Pesquisar" at bounding box center [618, 136] width 811 height 47
click at [296, 408] on div "Livre Mesa 06" at bounding box center [307, 369] width 185 height 101
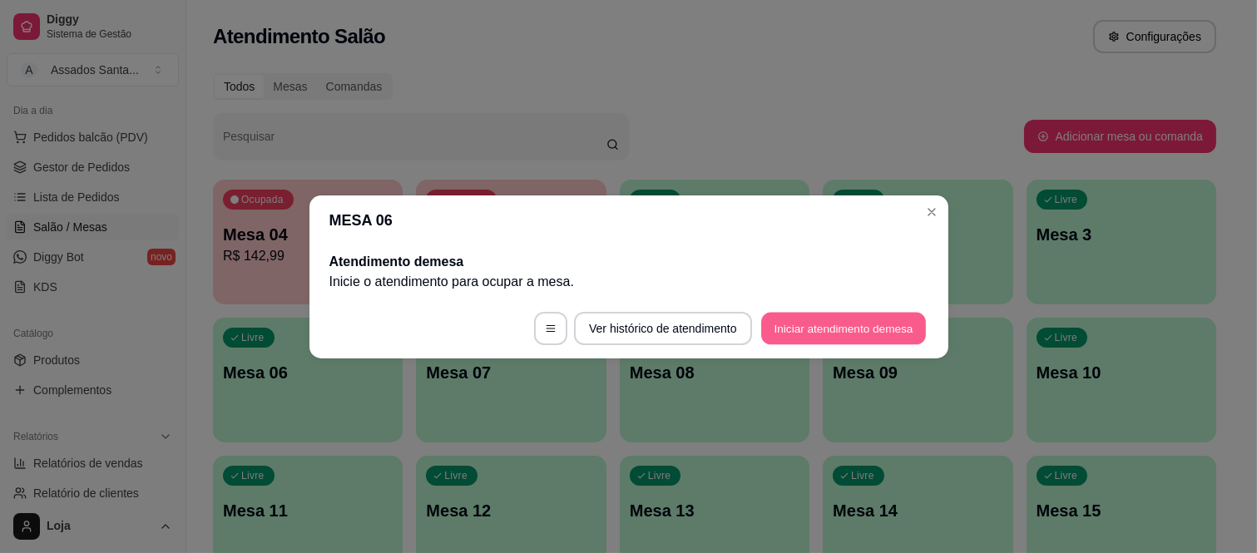
click at [862, 331] on button "Iniciar atendimento de mesa" at bounding box center [843, 328] width 165 height 32
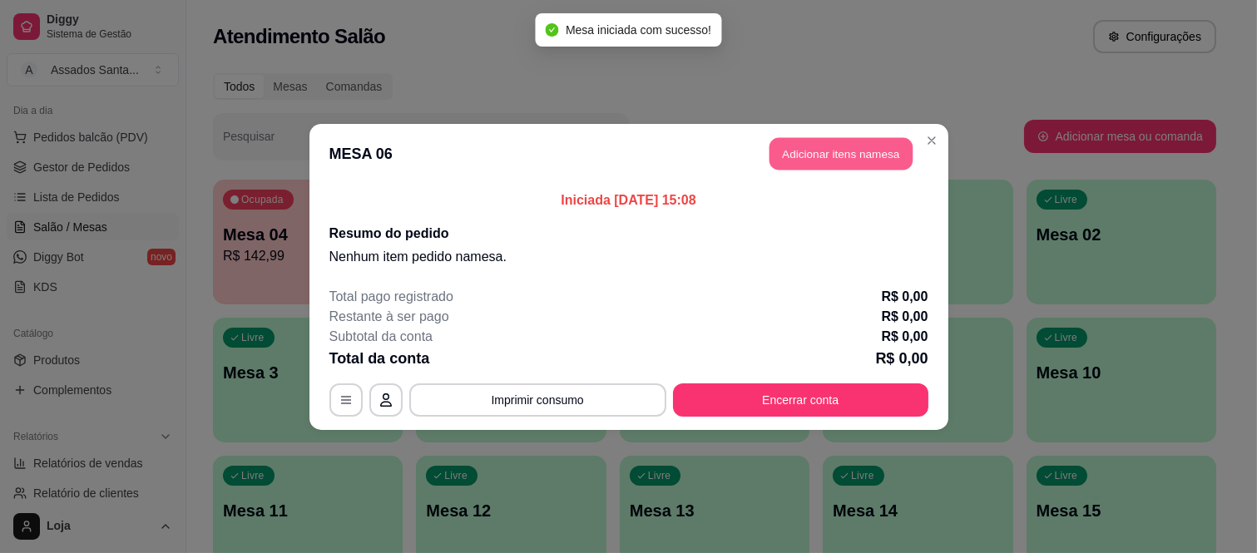
click at [858, 159] on button "Adicionar itens na mesa" at bounding box center [840, 153] width 143 height 32
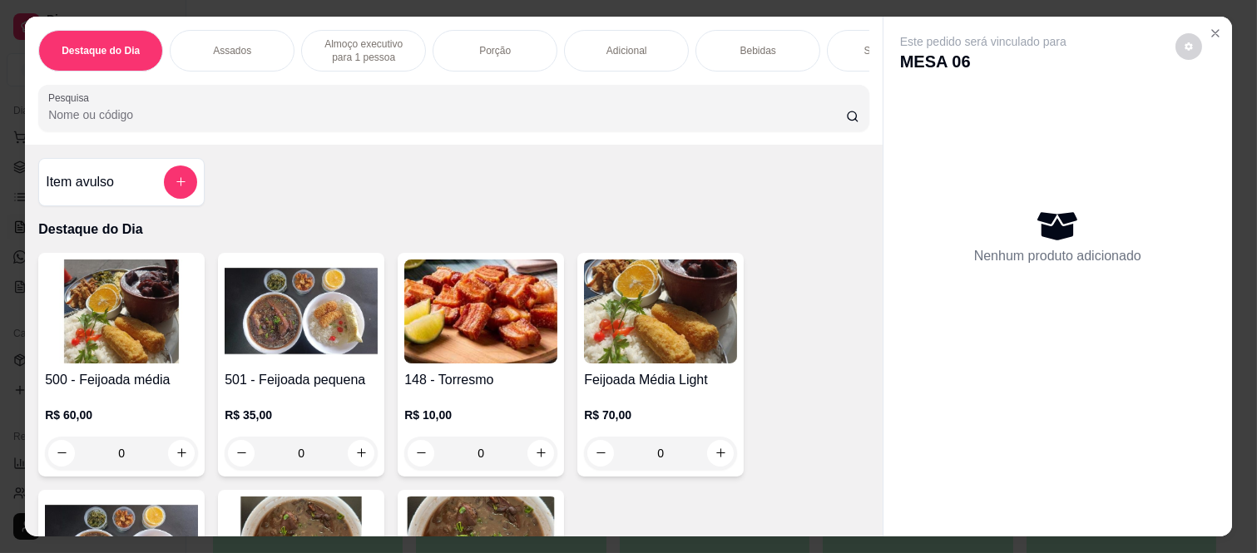
click at [344, 456] on div "0" at bounding box center [301, 453] width 153 height 33
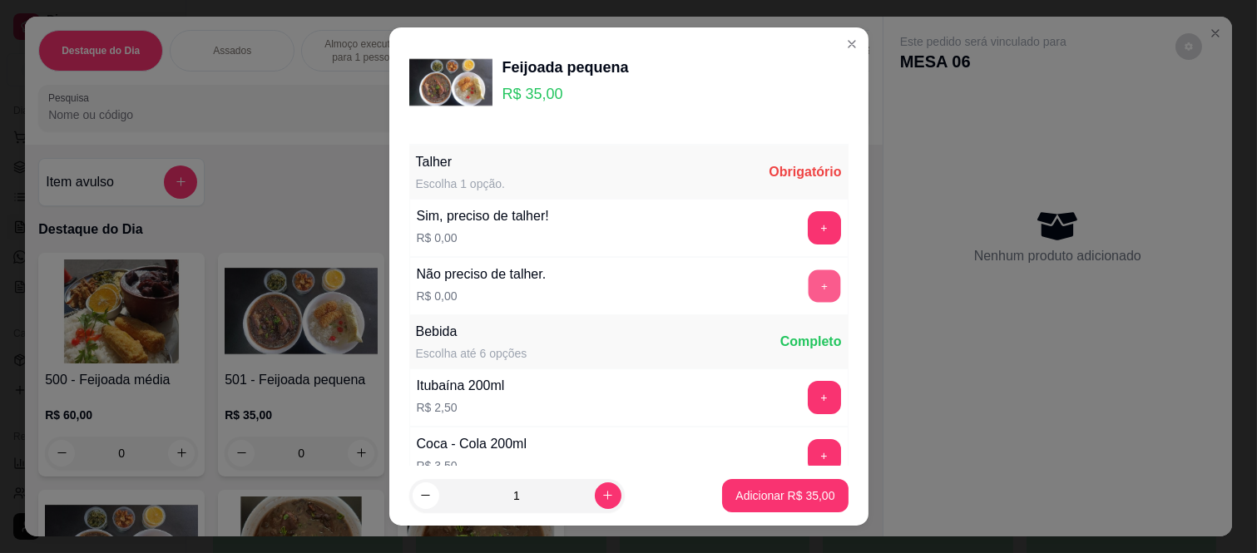
click at [808, 283] on button "+" at bounding box center [824, 286] width 32 height 32
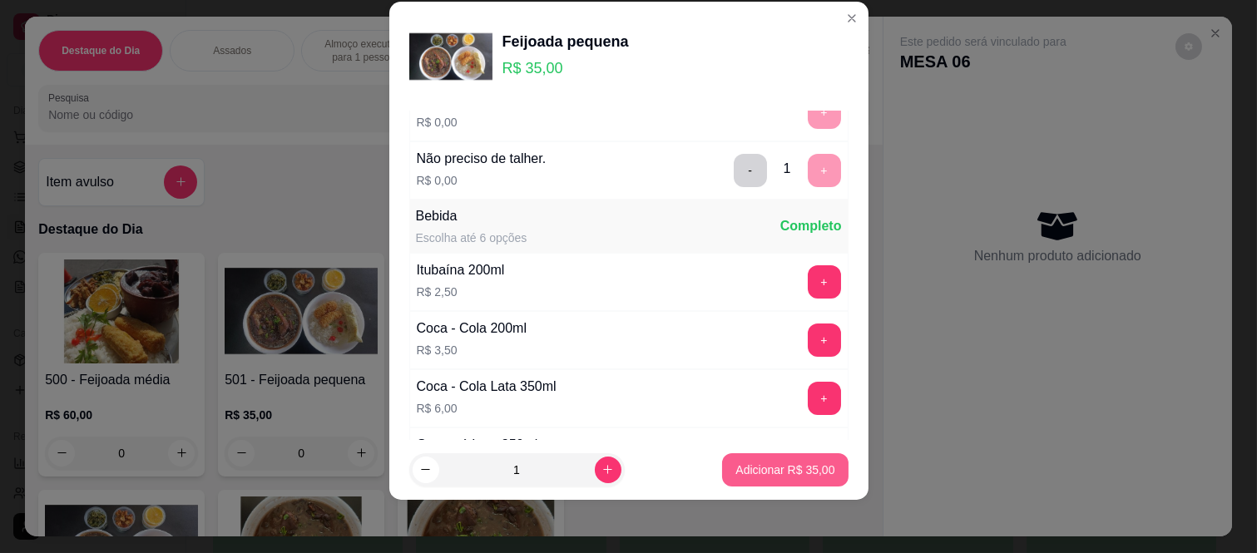
scroll to position [178, 0]
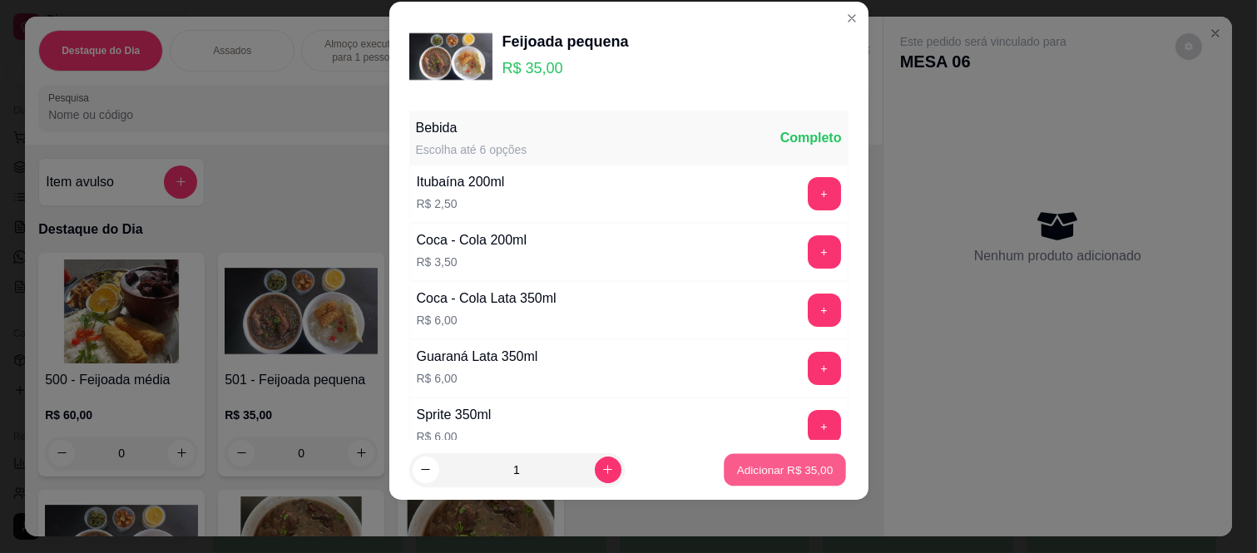
click at [790, 472] on p "Adicionar R$ 35,00" at bounding box center [785, 470] width 96 height 16
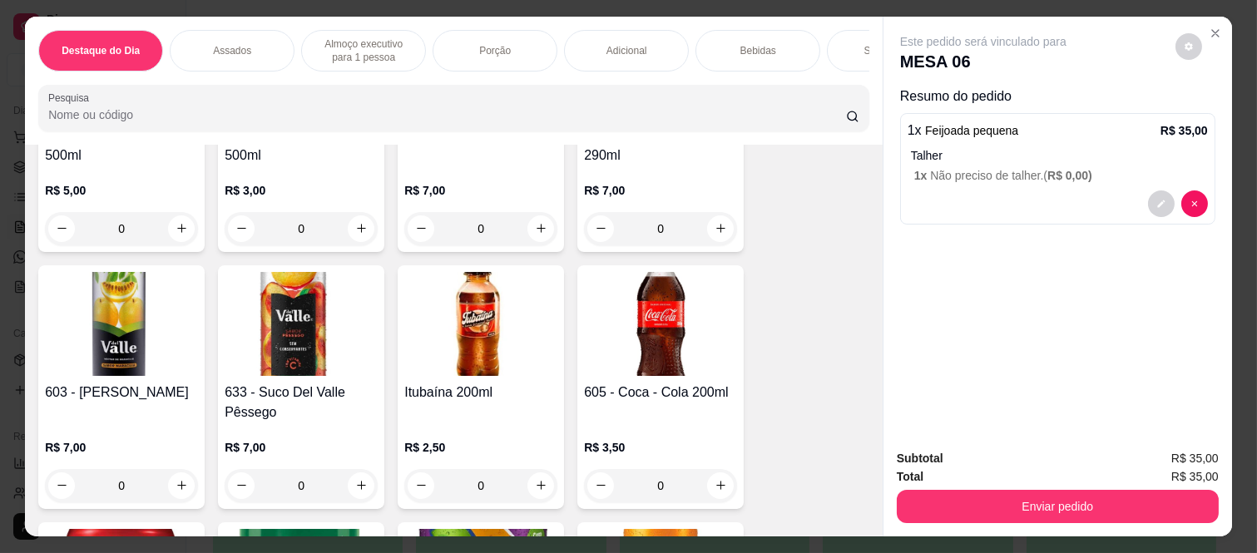
scroll to position [2865, 0]
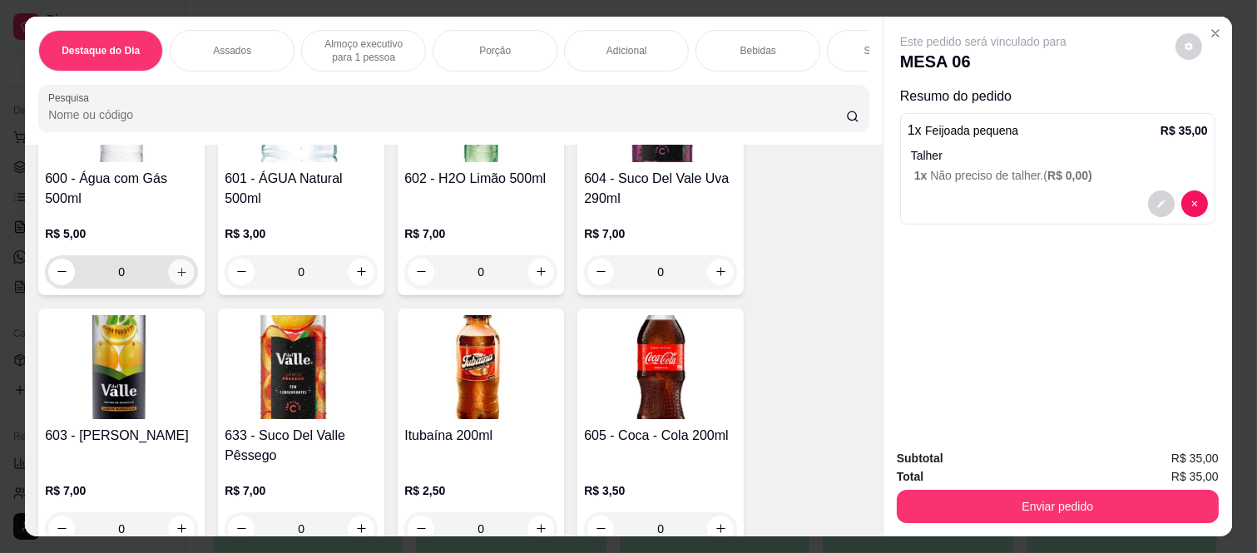
click at [176, 266] on icon "increase-product-quantity" at bounding box center [182, 272] width 12 height 12
type input "1"
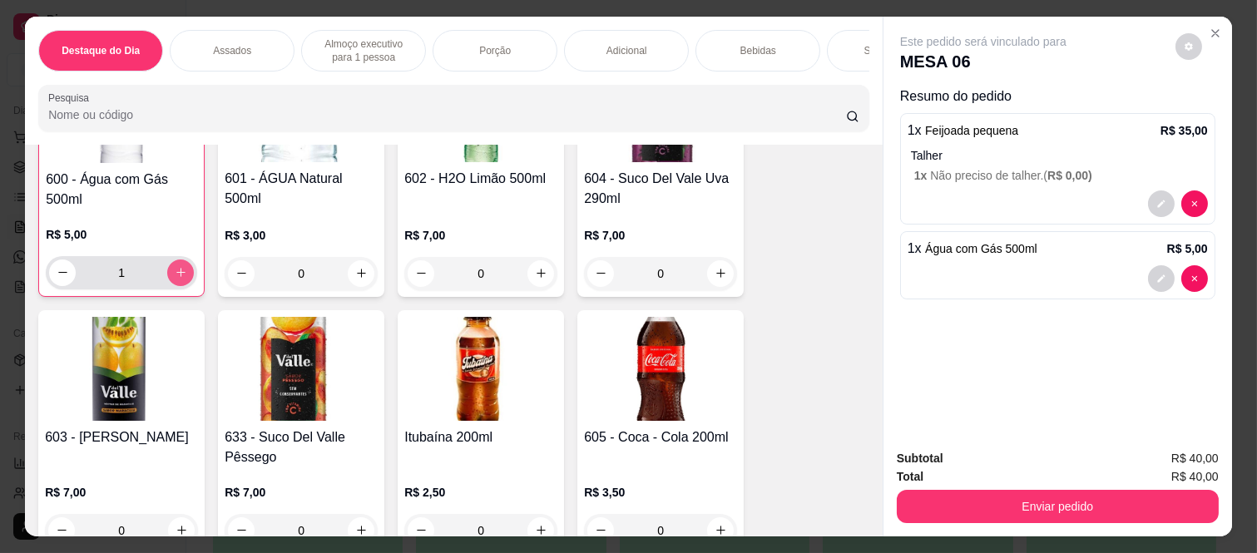
scroll to position [2866, 0]
click at [990, 486] on div "Enviar pedido" at bounding box center [1058, 504] width 322 height 37
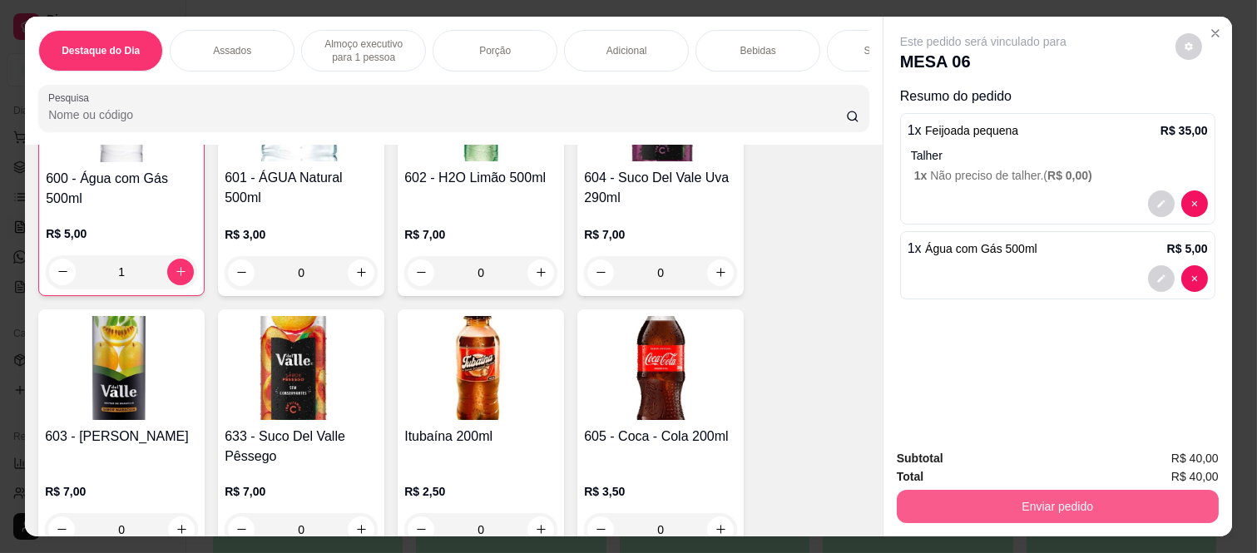
click at [995, 516] on button "Enviar pedido" at bounding box center [1058, 506] width 322 height 33
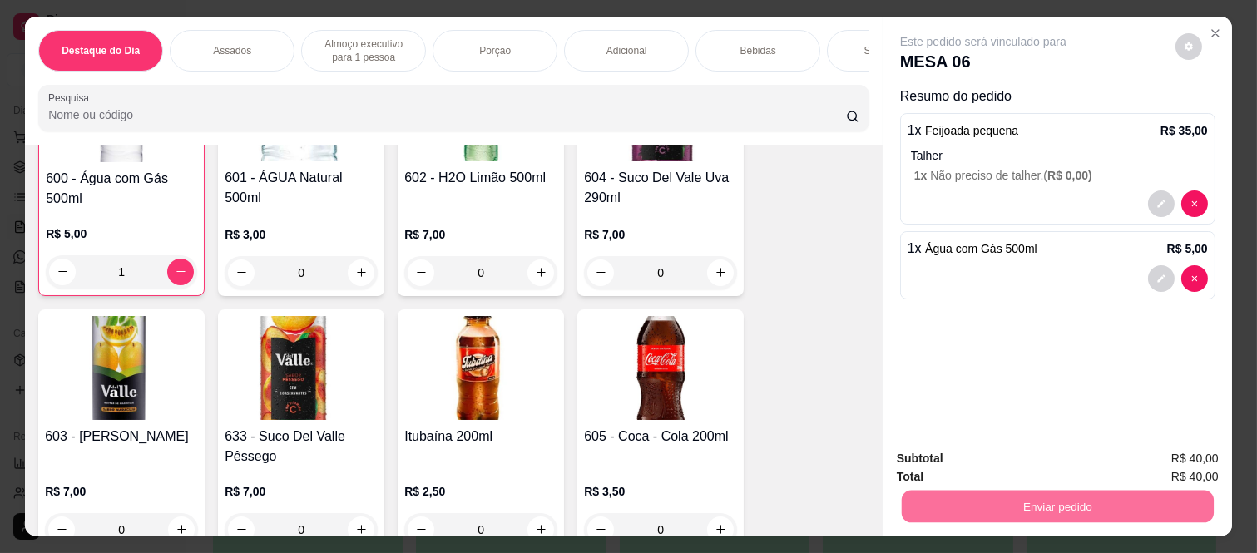
click at [1000, 464] on button "Não registrar e enviar pedido" at bounding box center [1001, 459] width 173 height 32
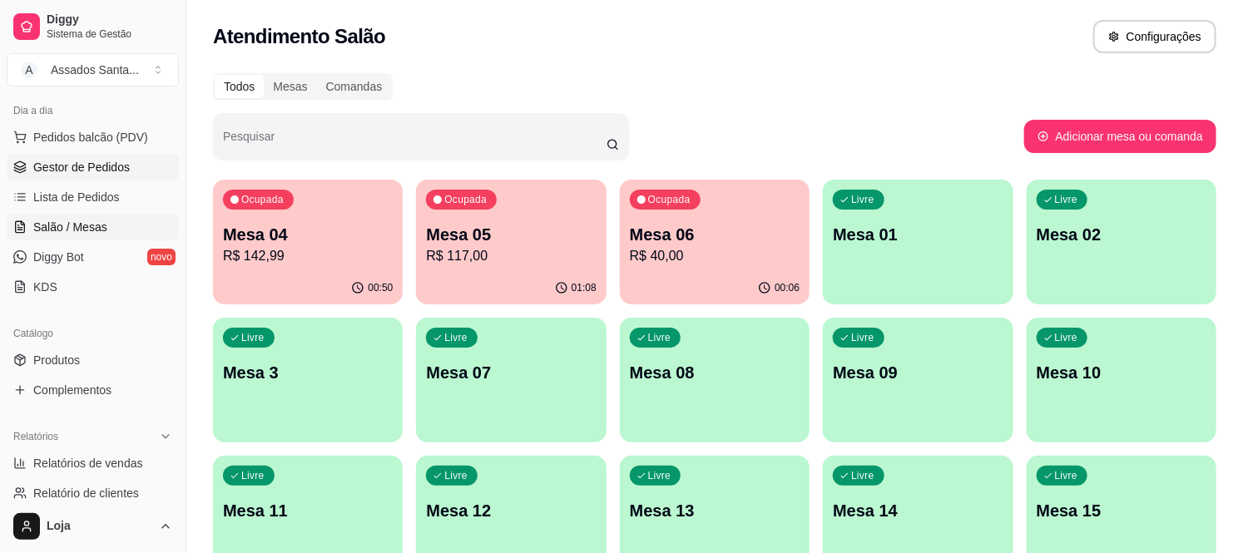
click at [77, 164] on span "Gestor de Pedidos" at bounding box center [81, 167] width 96 height 17
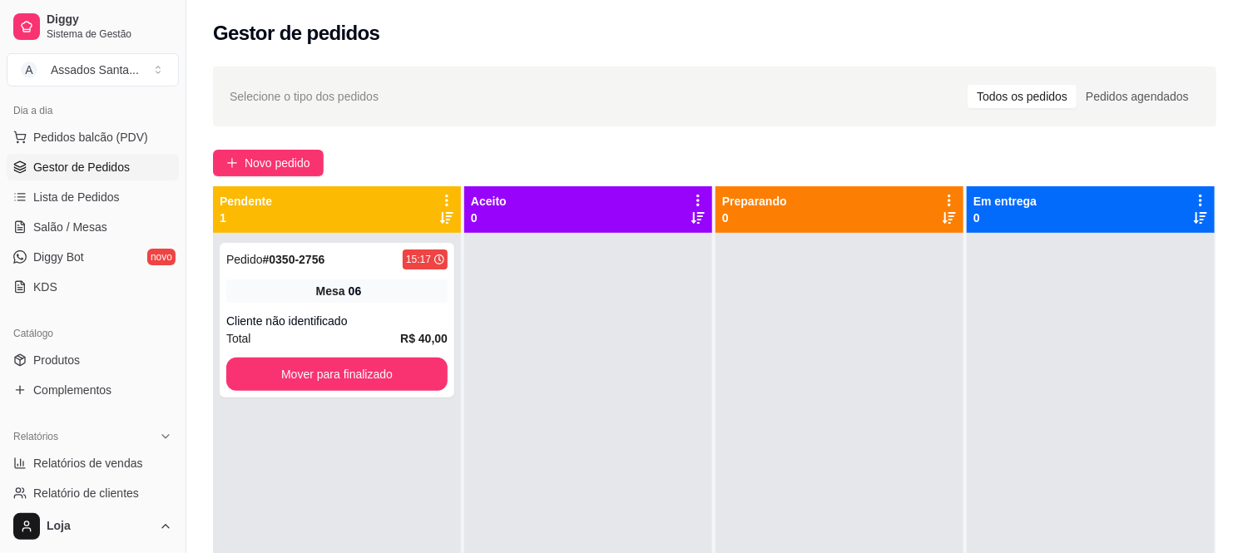
click at [278, 179] on div "Selecione o tipo dos pedidos Todos os pedidos Pedidos agendados Novo pedido Pen…" at bounding box center [714, 408] width 1056 height 703
click at [278, 171] on span "Novo pedido" at bounding box center [278, 163] width 66 height 18
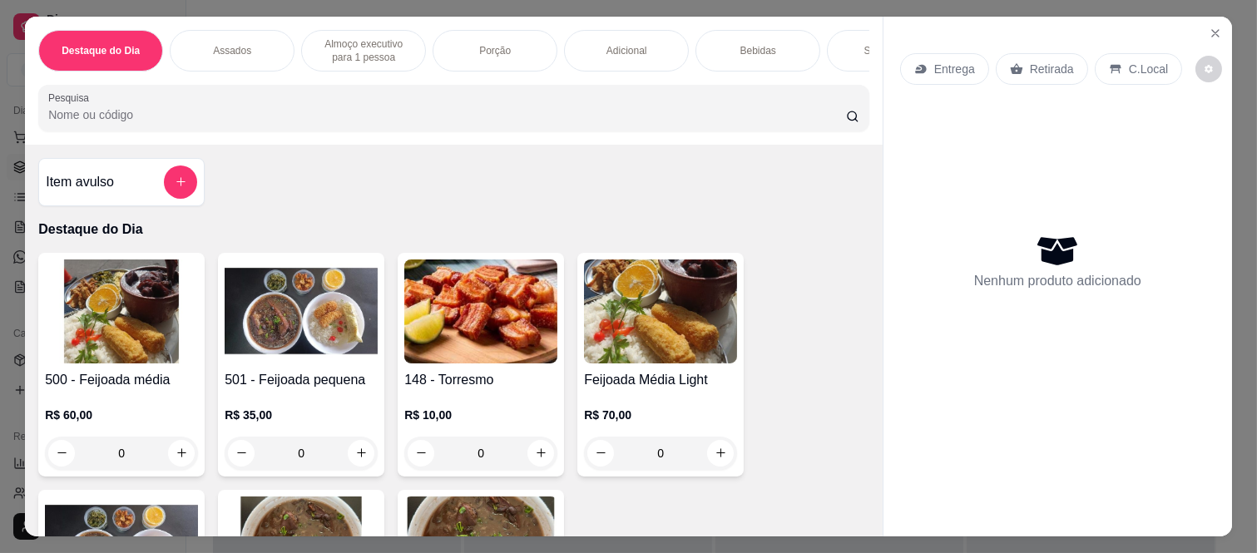
click at [943, 61] on p "Entrega" at bounding box center [954, 69] width 41 height 17
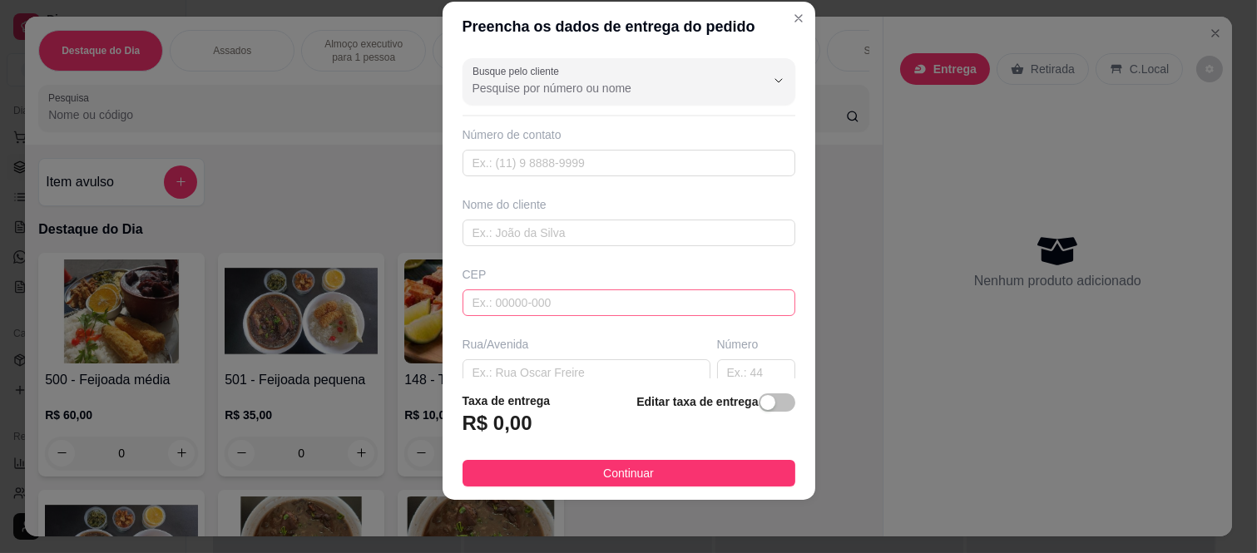
scroll to position [92, 0]
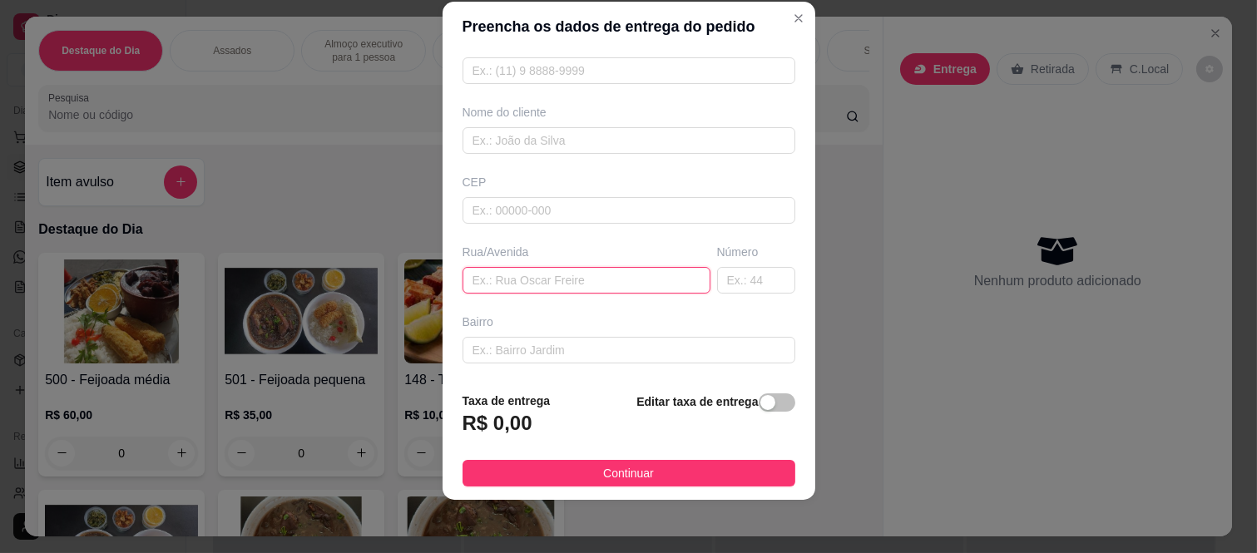
click at [507, 275] on input "text" at bounding box center [587, 280] width 248 height 27
click at [522, 215] on input "text" at bounding box center [629, 210] width 333 height 27
paste input "08260170"
type input "08260170"
type input "Rua [PERSON_NAME]"
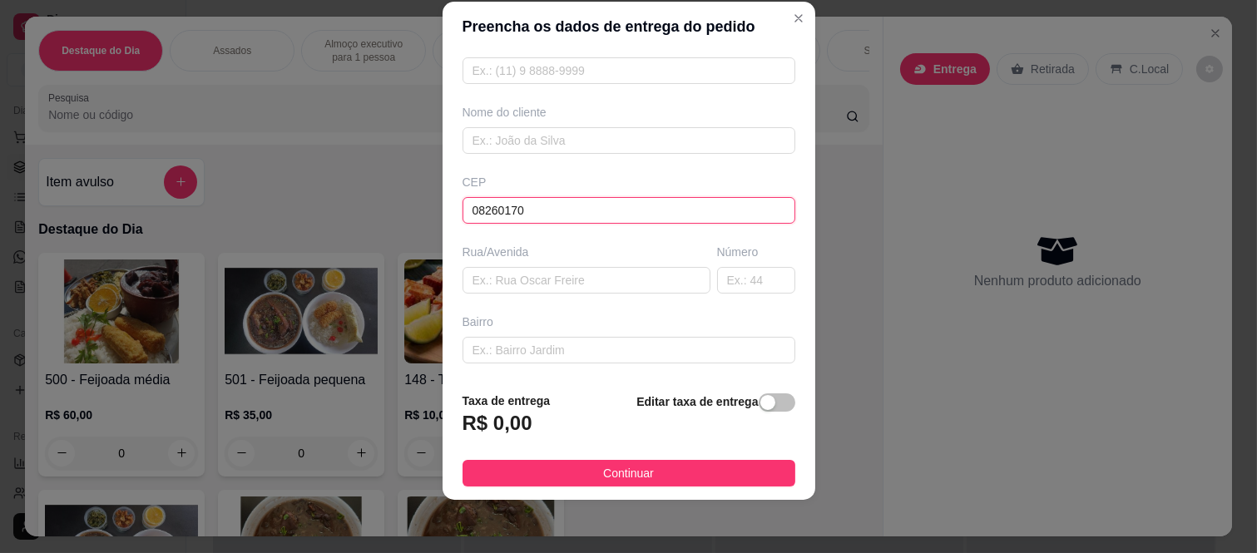
type input "[GEOGRAPHIC_DATA]"
type input "08260170"
click at [717, 272] on input "text" at bounding box center [756, 280] width 78 height 27
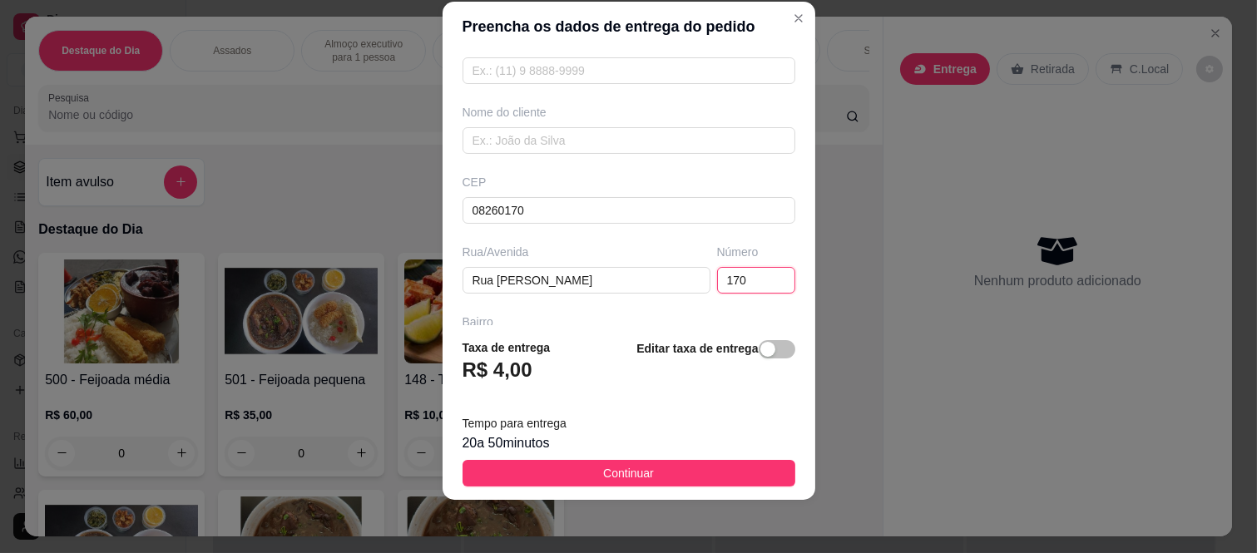
type input "170"
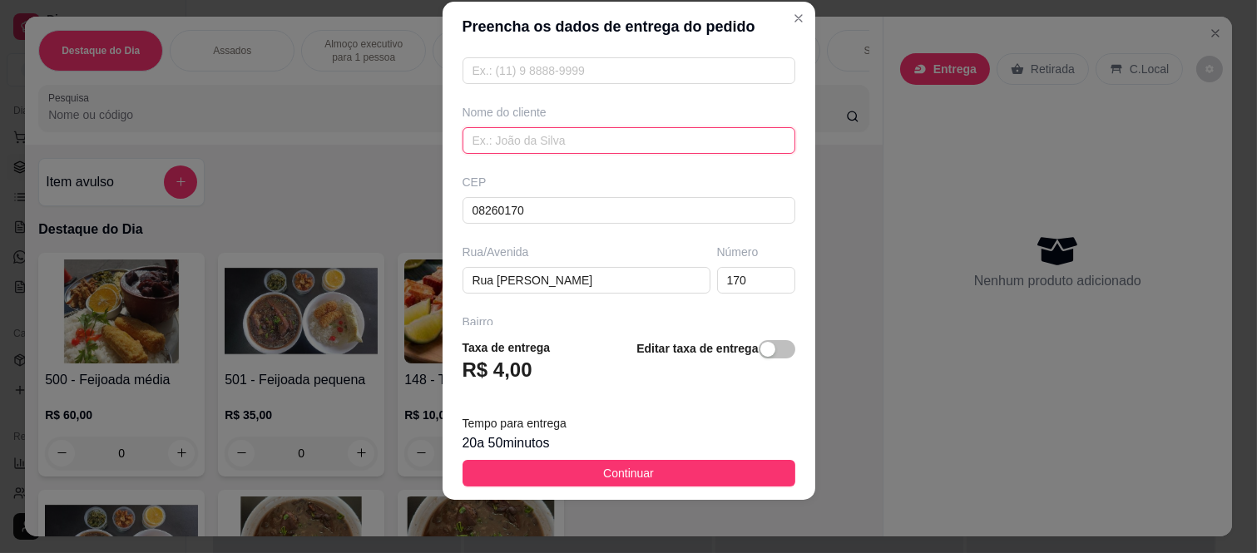
click at [537, 131] on input "text" at bounding box center [629, 140] width 333 height 27
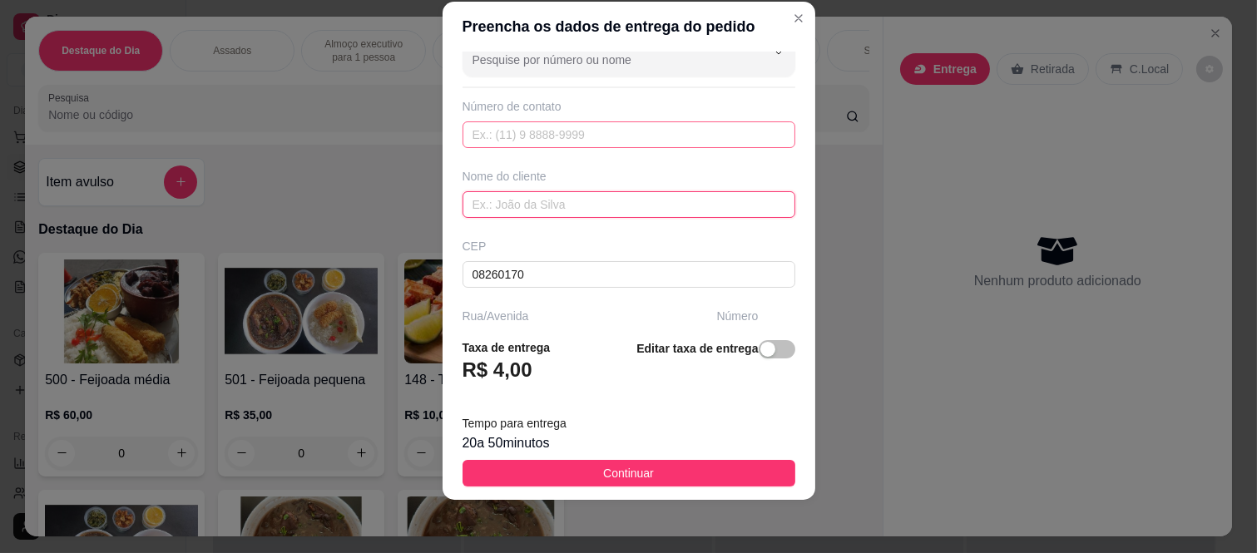
scroll to position [0, 0]
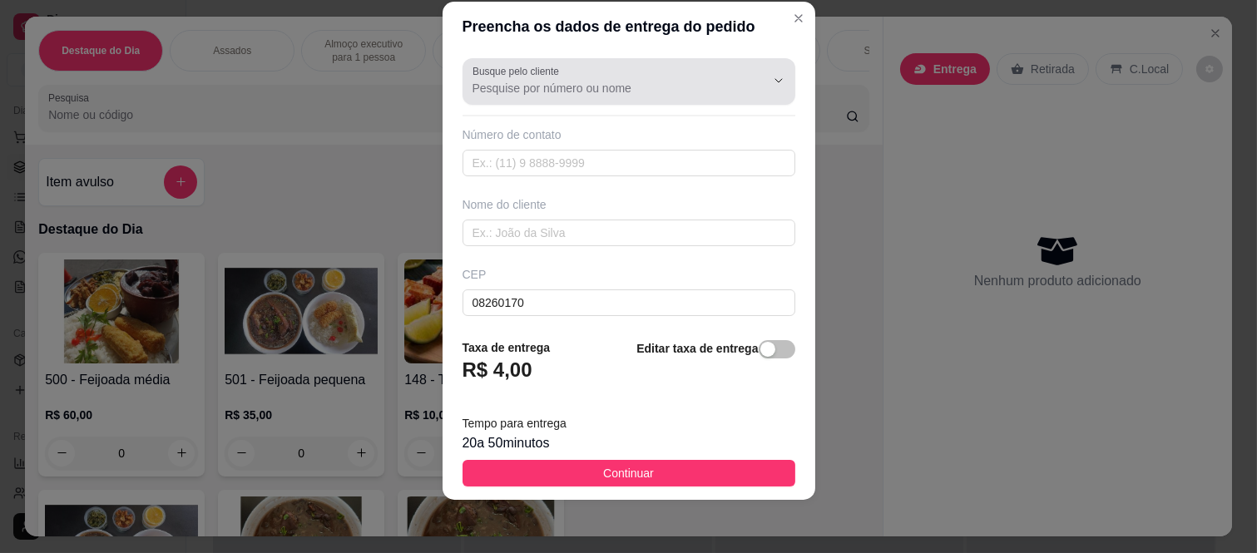
click at [603, 68] on div at bounding box center [629, 81] width 313 height 33
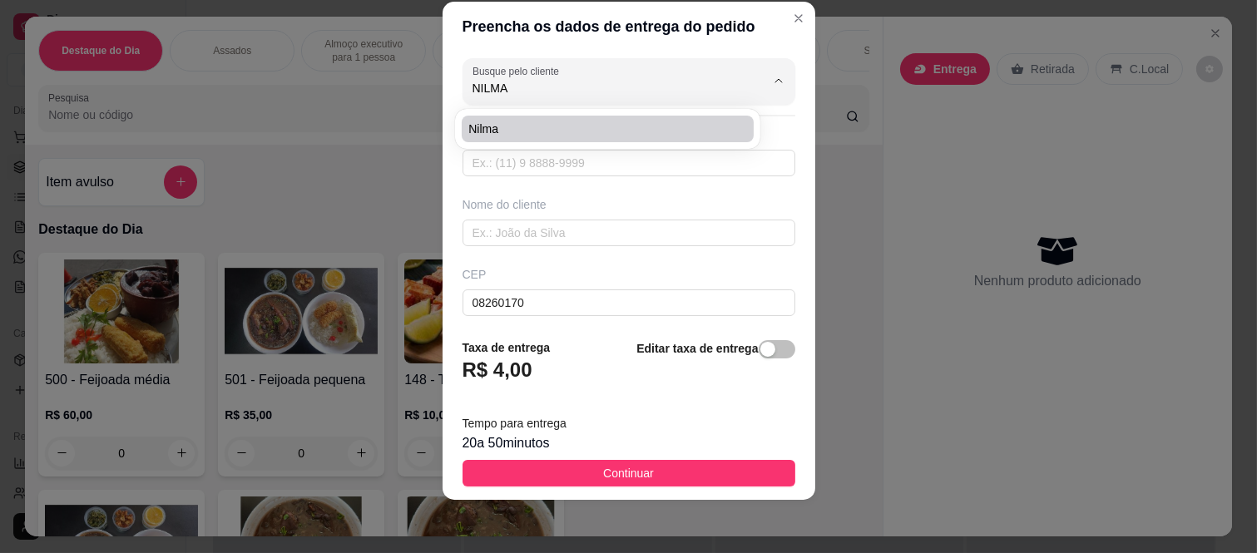
click at [559, 133] on span "Nilma" at bounding box center [599, 129] width 262 height 17
type input "Nilma"
type input "11993305467"
type input "Nilma"
type input "0826017"
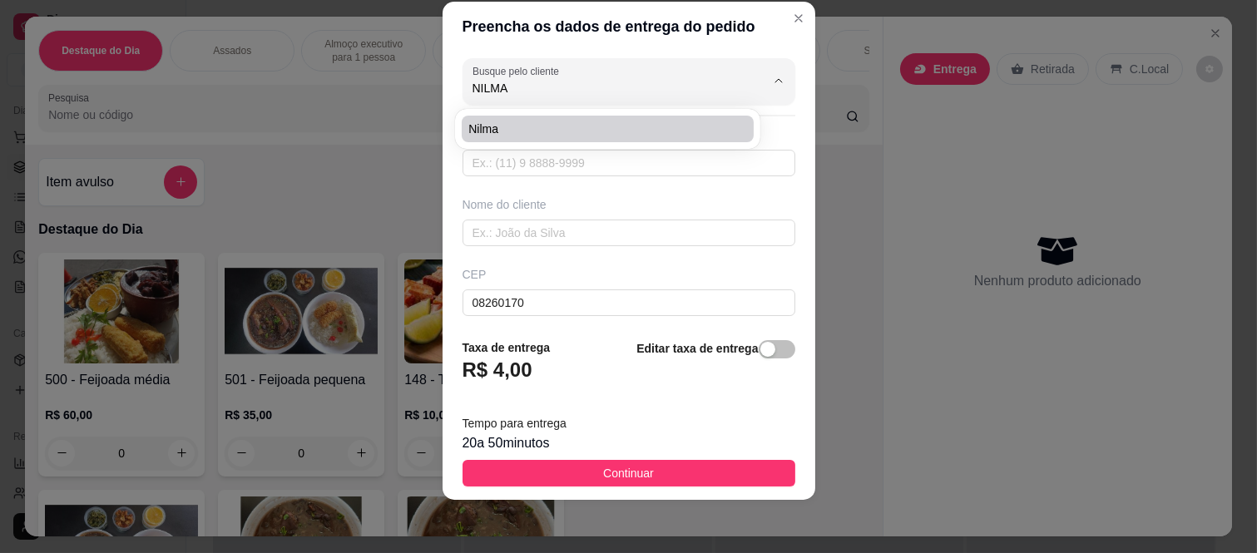
type input "[PERSON_NAME]"
type input "Jd cibele"
type input "[GEOGRAPHIC_DATA]"
type input "Rua de trás de vocês"
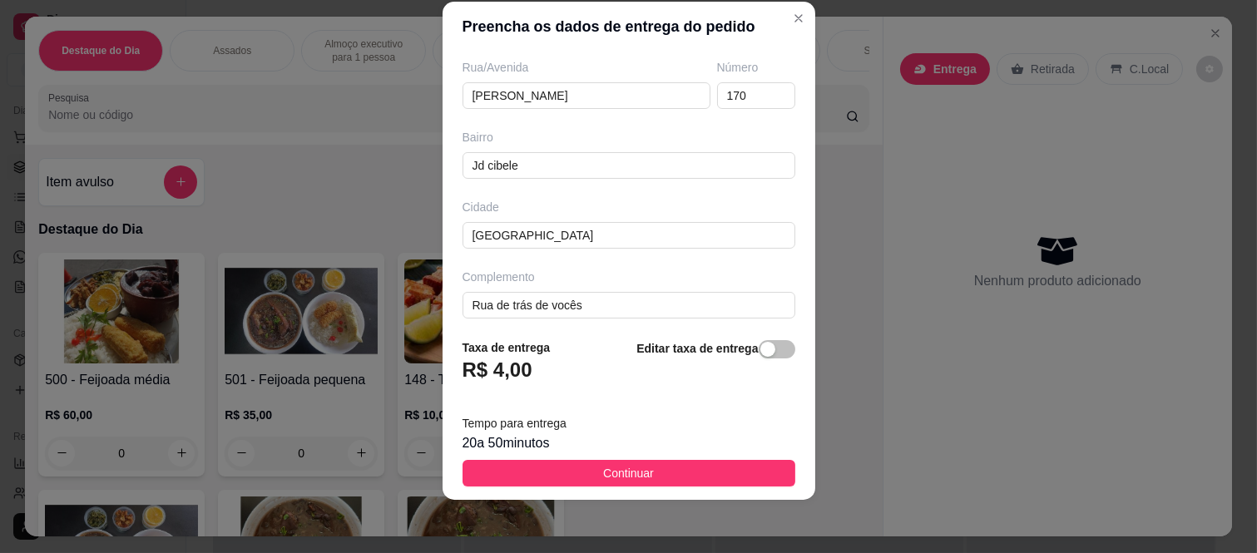
scroll to position [288, 0]
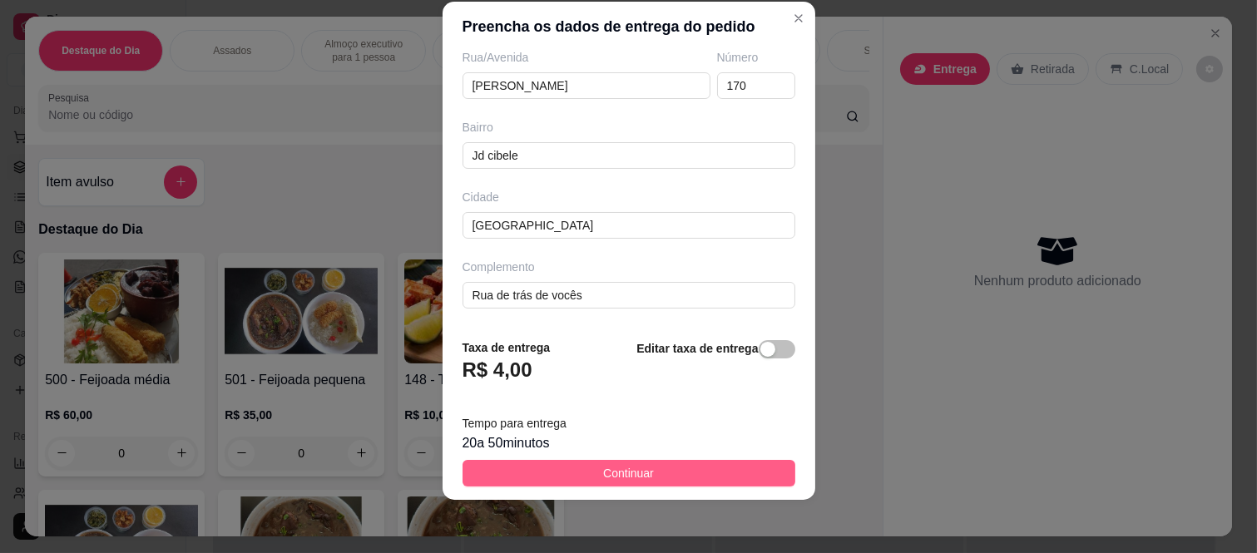
type input "Nilma"
click at [603, 464] on span "Continuar" at bounding box center [628, 473] width 51 height 18
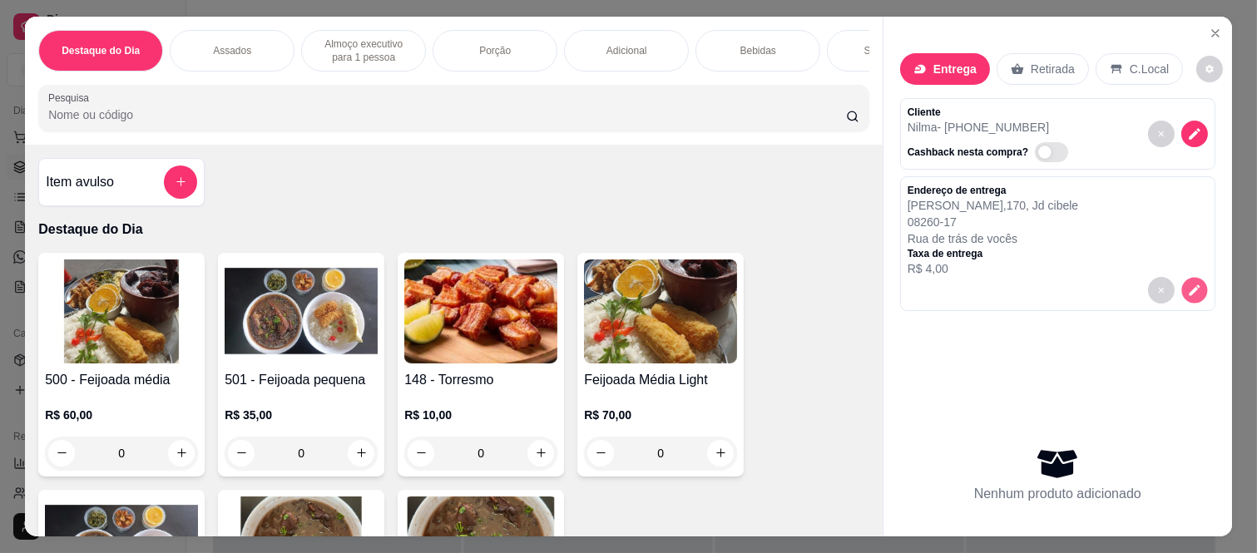
click at [1187, 283] on icon "decrease-product-quantity" at bounding box center [1194, 290] width 14 height 14
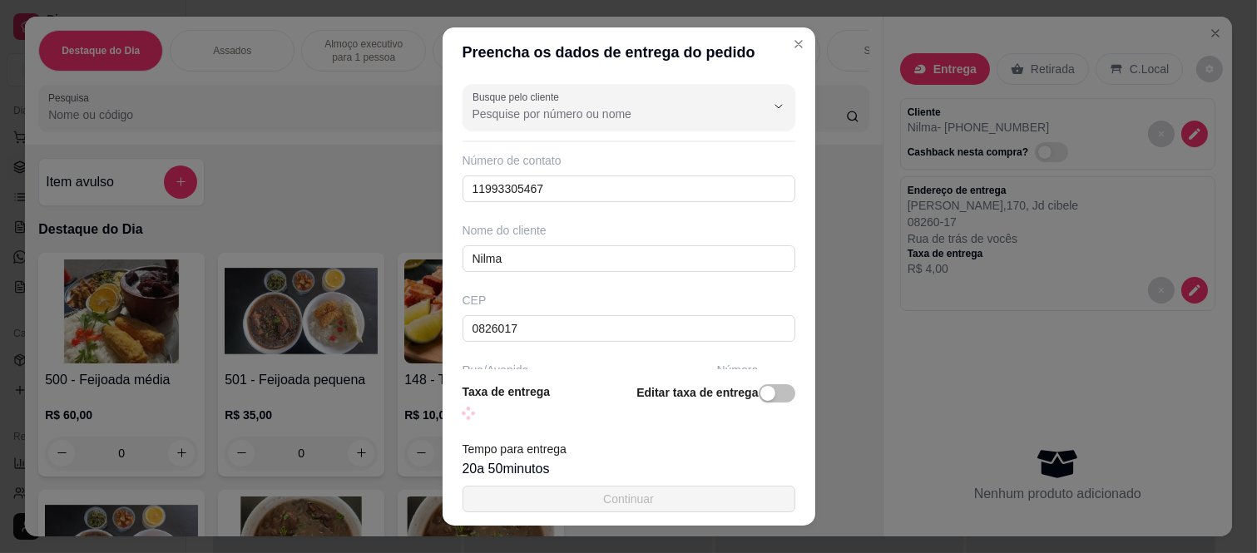
scroll to position [270, 0]
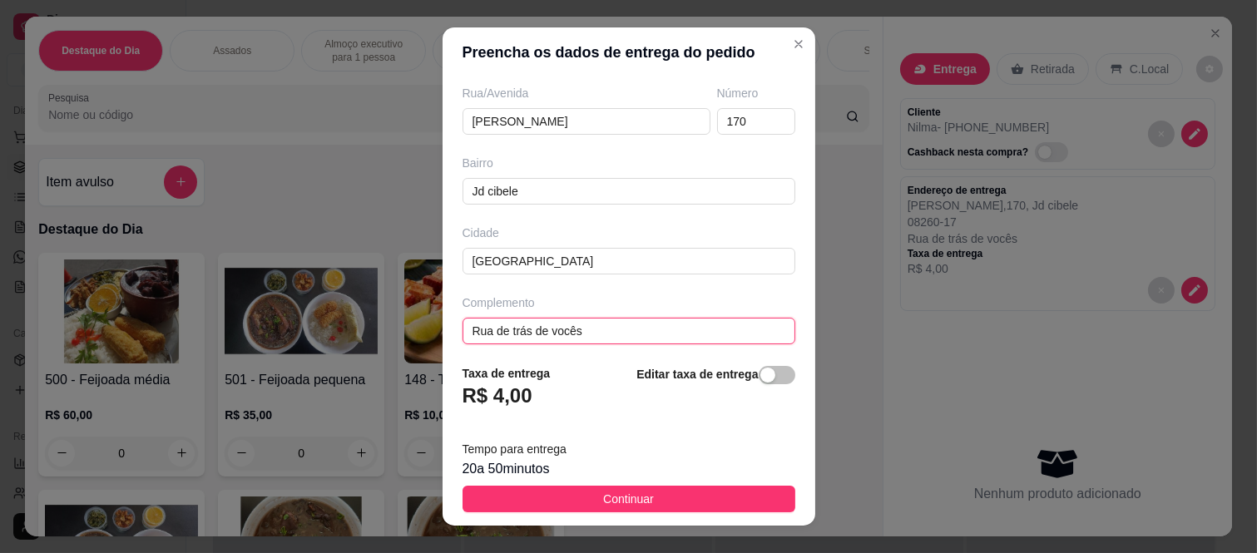
drag, startPoint x: 641, startPoint y: 330, endPoint x: 364, endPoint y: 322, distance: 277.1
click at [364, 322] on div "Preencha os dados de entrega do pedido Busque pelo cliente Número de contato 11…" at bounding box center [628, 276] width 1257 height 553
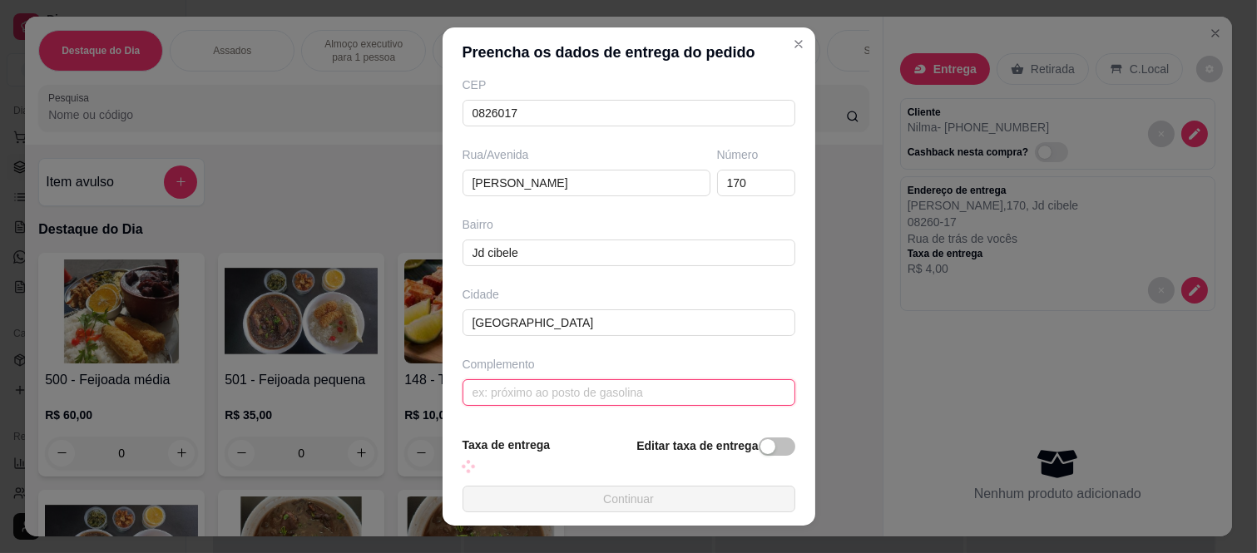
scroll to position [277, 0]
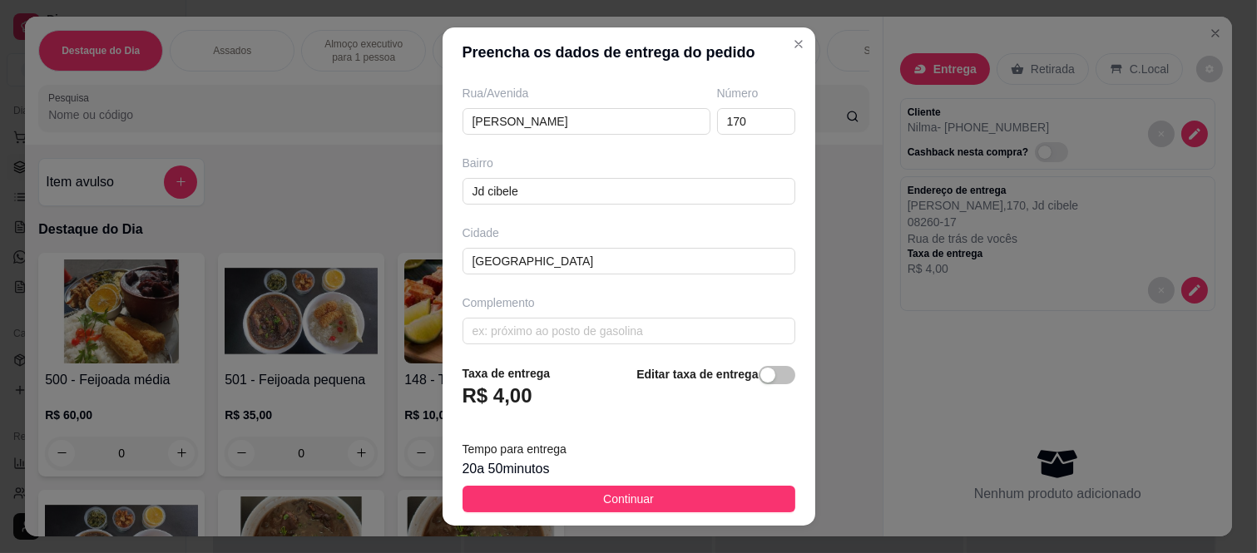
click at [637, 482] on footer "Taxa de entrega R$ 4,00 Editar taxa de entrega Tempo para entrega 20 a 50 minut…" at bounding box center [629, 438] width 373 height 175
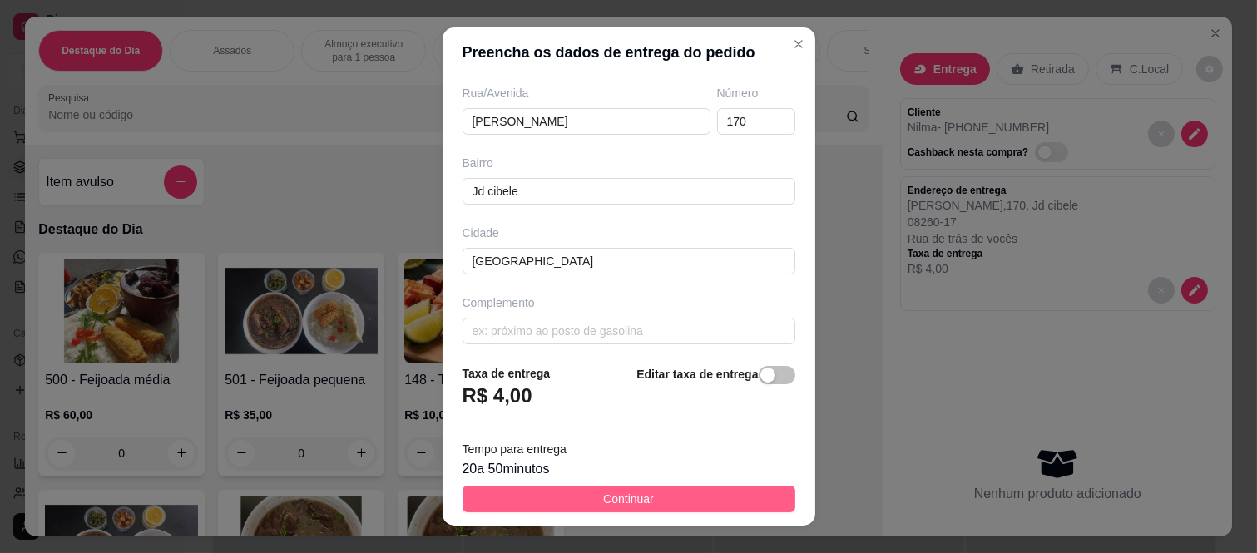
click at [635, 505] on span "Continuar" at bounding box center [628, 499] width 51 height 18
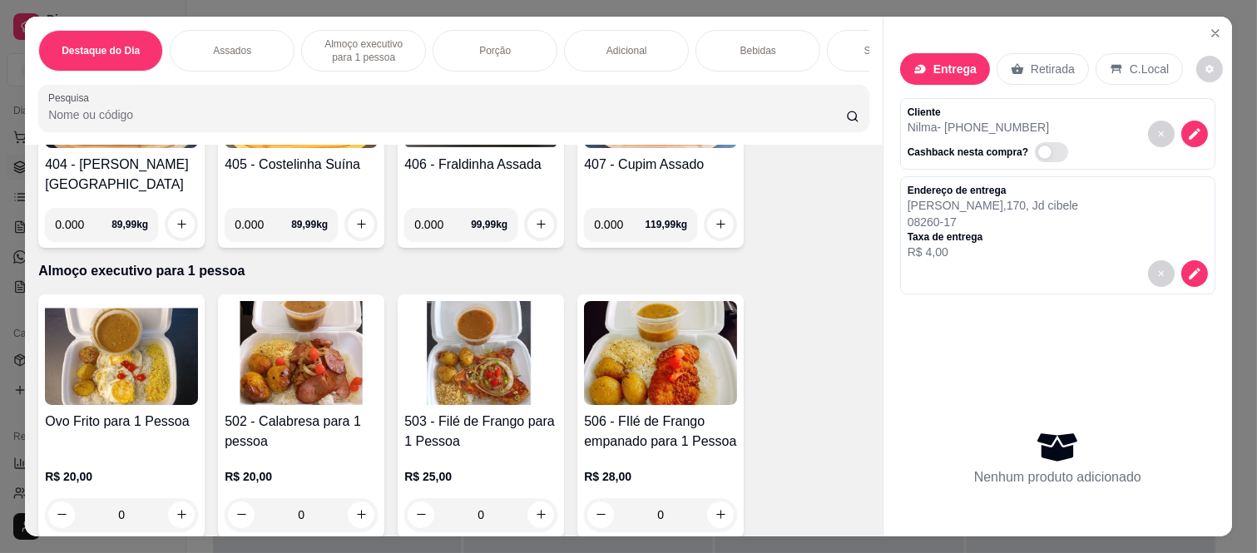
scroll to position [739, 0]
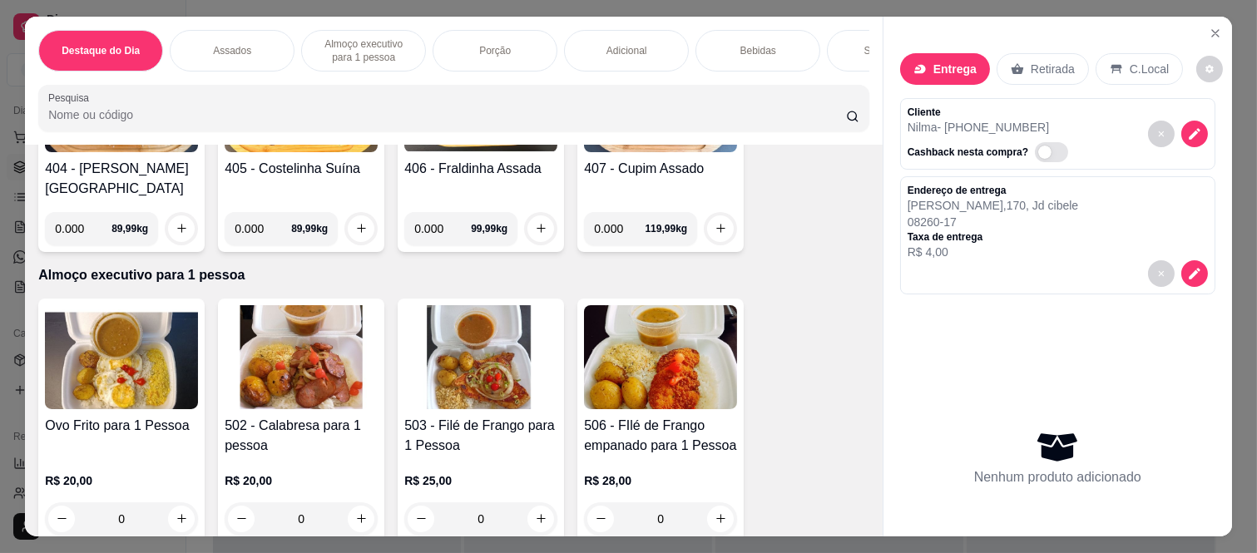
click at [352, 507] on div "0" at bounding box center [301, 518] width 153 height 33
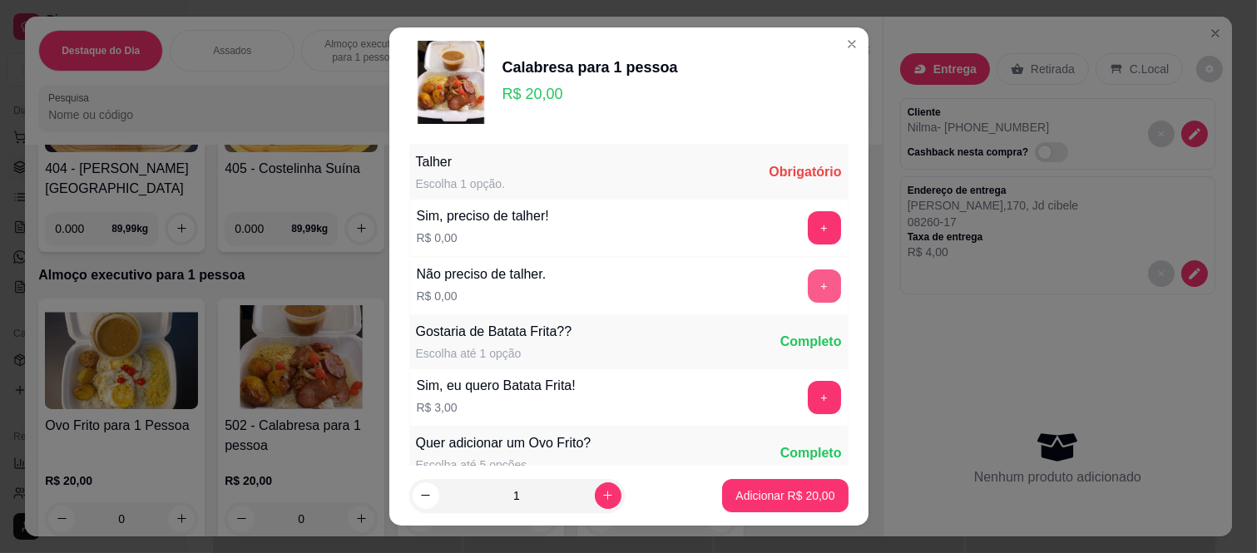
click at [808, 276] on button "+" at bounding box center [824, 286] width 33 height 33
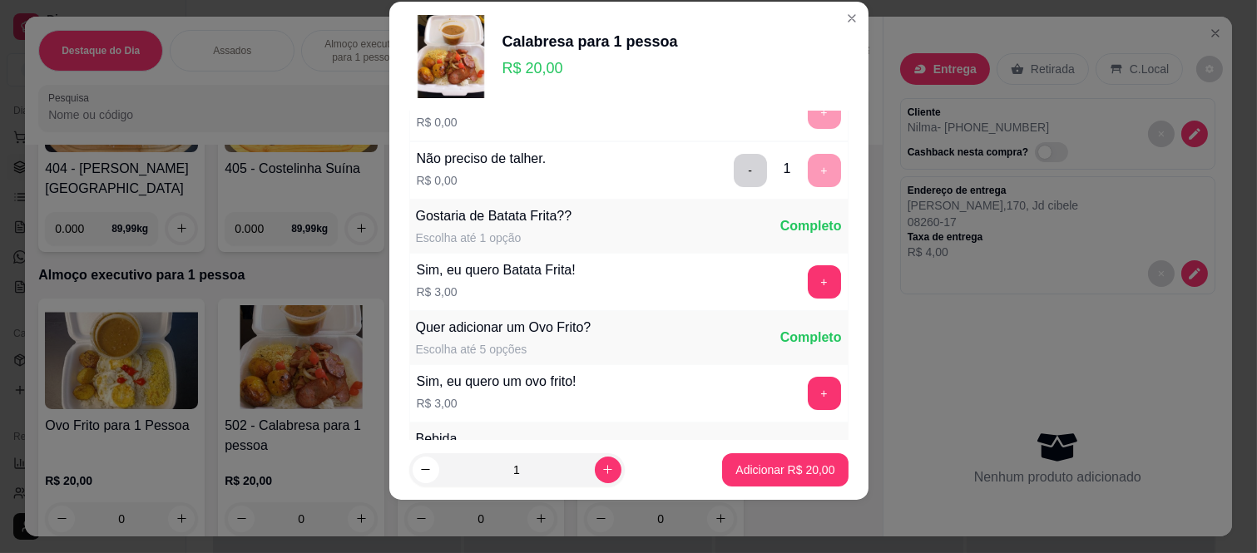
scroll to position [178, 0]
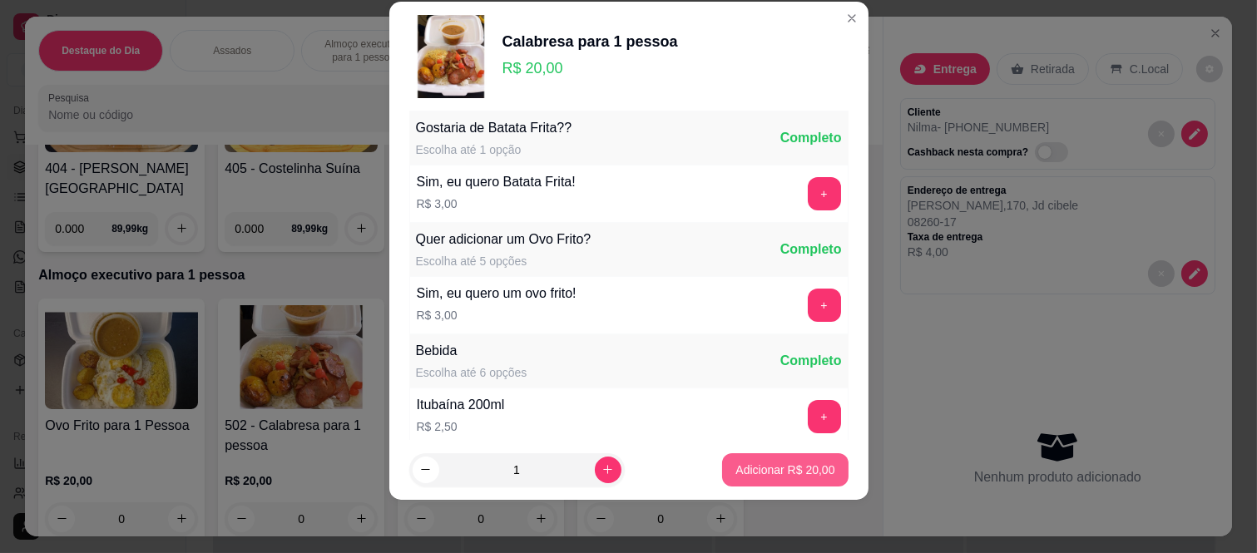
click at [735, 474] on p "Adicionar R$ 20,00" at bounding box center [784, 470] width 99 height 17
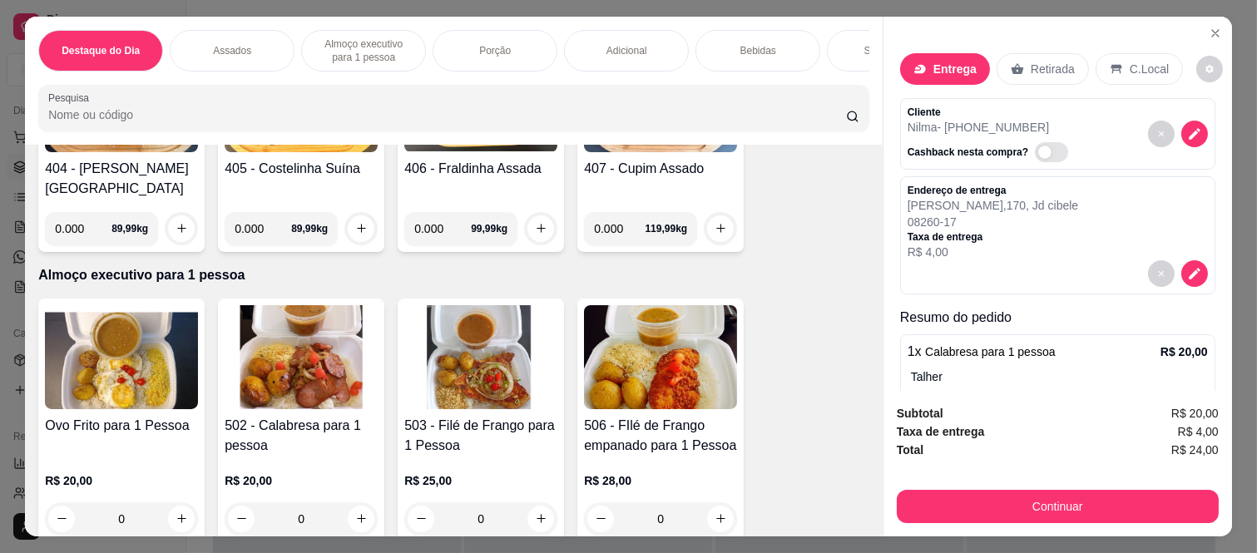
click at [531, 502] on div "0" at bounding box center [480, 518] width 153 height 33
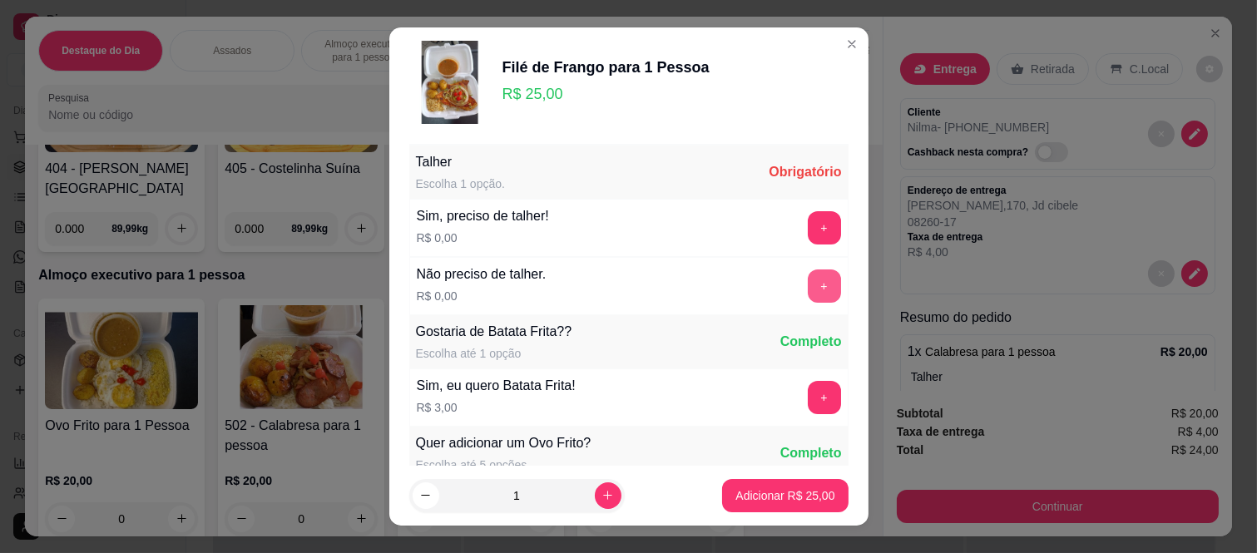
click at [808, 287] on button "+" at bounding box center [824, 286] width 33 height 33
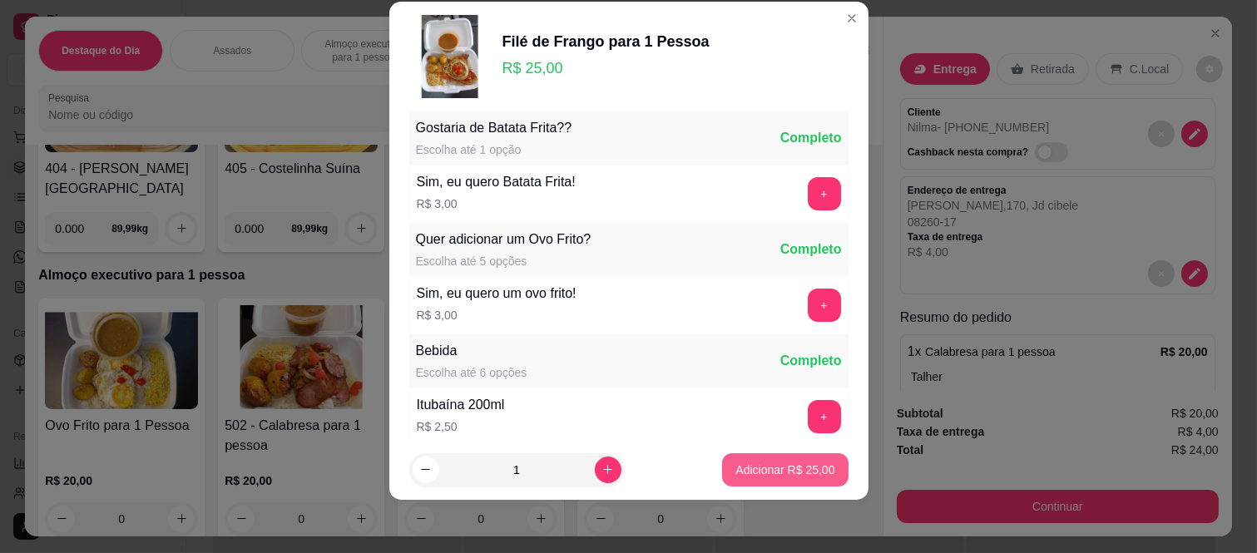
click at [767, 464] on p "Adicionar R$ 25,00" at bounding box center [784, 470] width 99 height 17
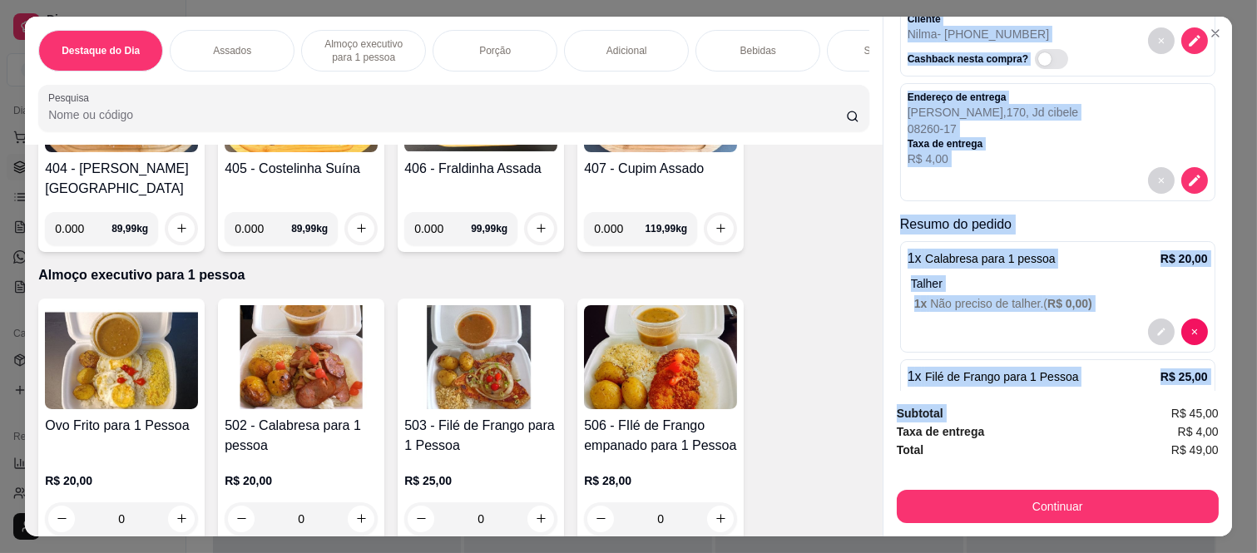
scroll to position [195, 0]
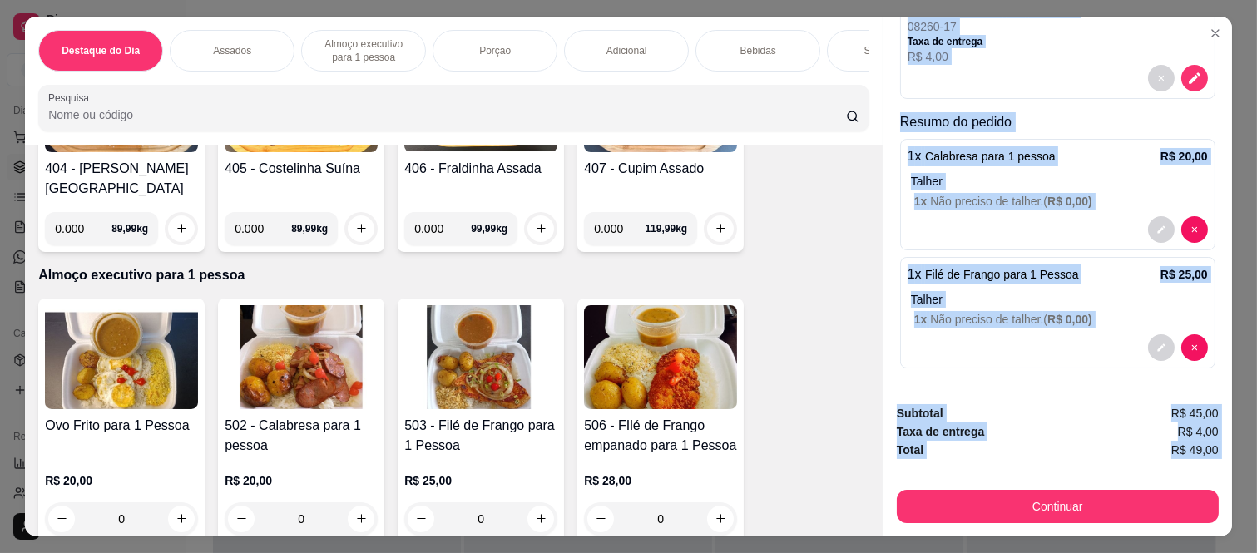
drag, startPoint x: 894, startPoint y: 106, endPoint x: 1223, endPoint y: 458, distance: 481.5
click at [1223, 458] on div "Entrega Retirada C.Local Cliente Nilma - [PHONE_NUMBER] Cashback nesta compra? …" at bounding box center [1057, 277] width 349 height 520
copy div "Cliente Nilma - [PHONE_NUMBER] Cashback nesta compra? Endereço de entrega [PERS…"
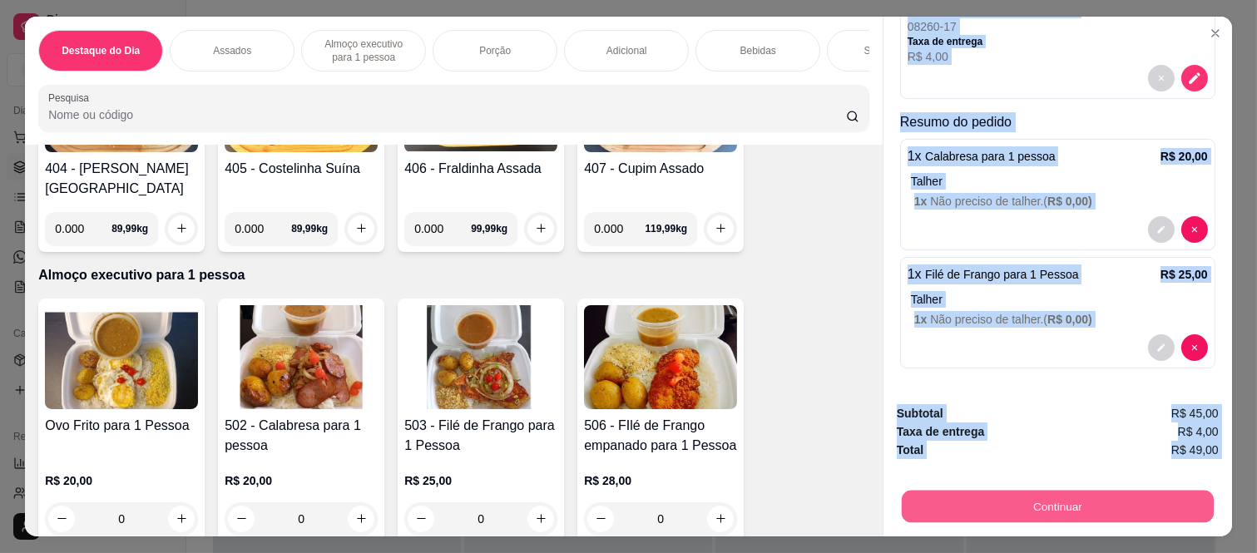
click at [1081, 491] on button "Continuar" at bounding box center [1058, 507] width 312 height 32
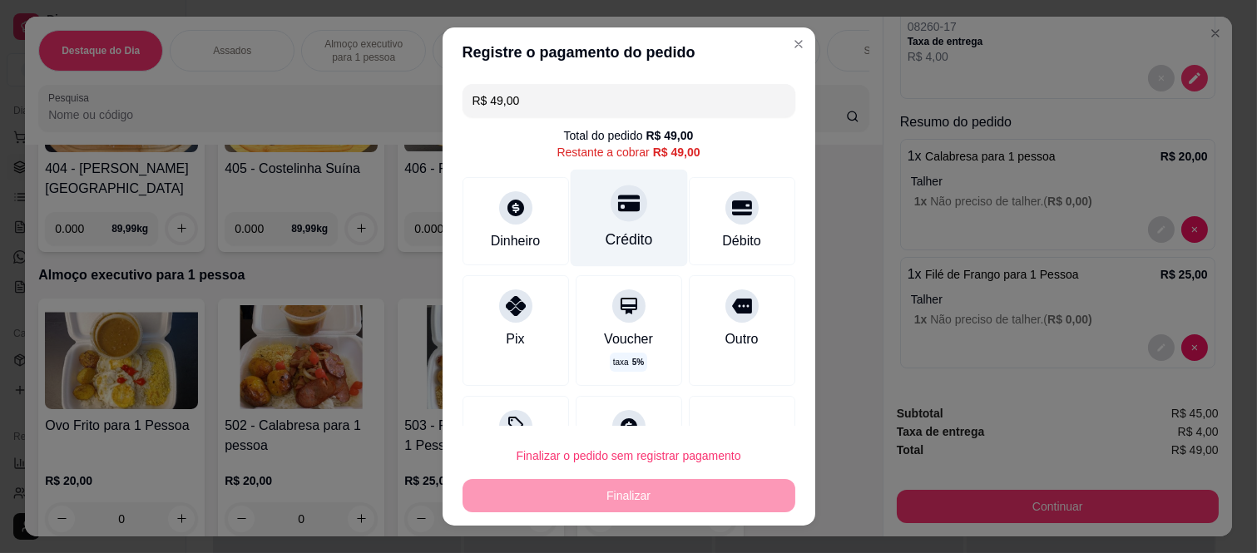
click at [638, 216] on div "Crédito" at bounding box center [628, 218] width 117 height 97
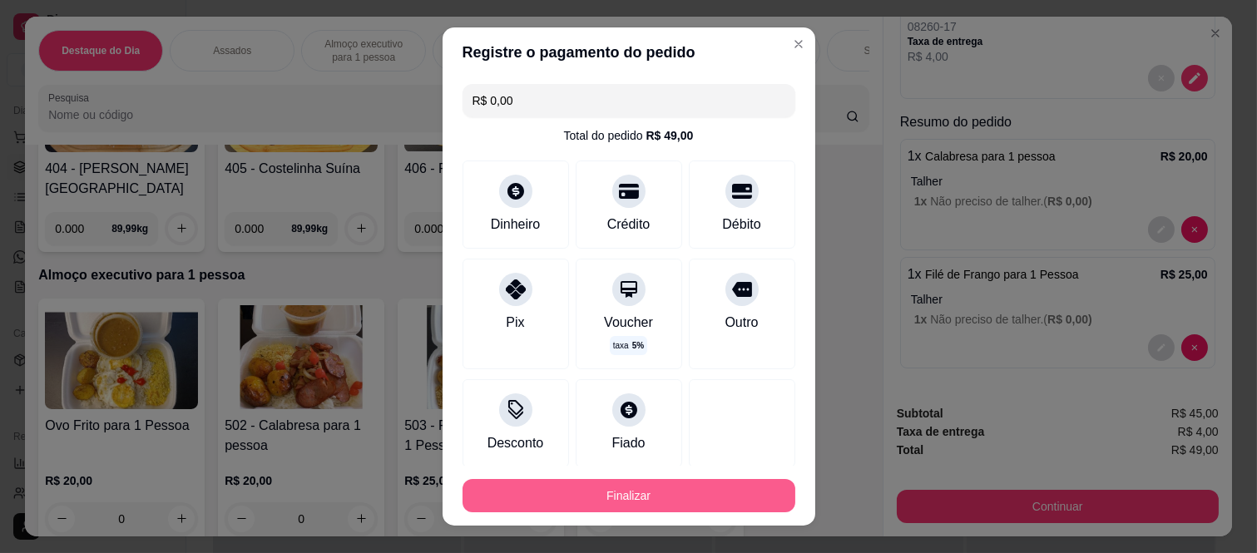
click at [596, 497] on button "Finalizar" at bounding box center [629, 495] width 333 height 33
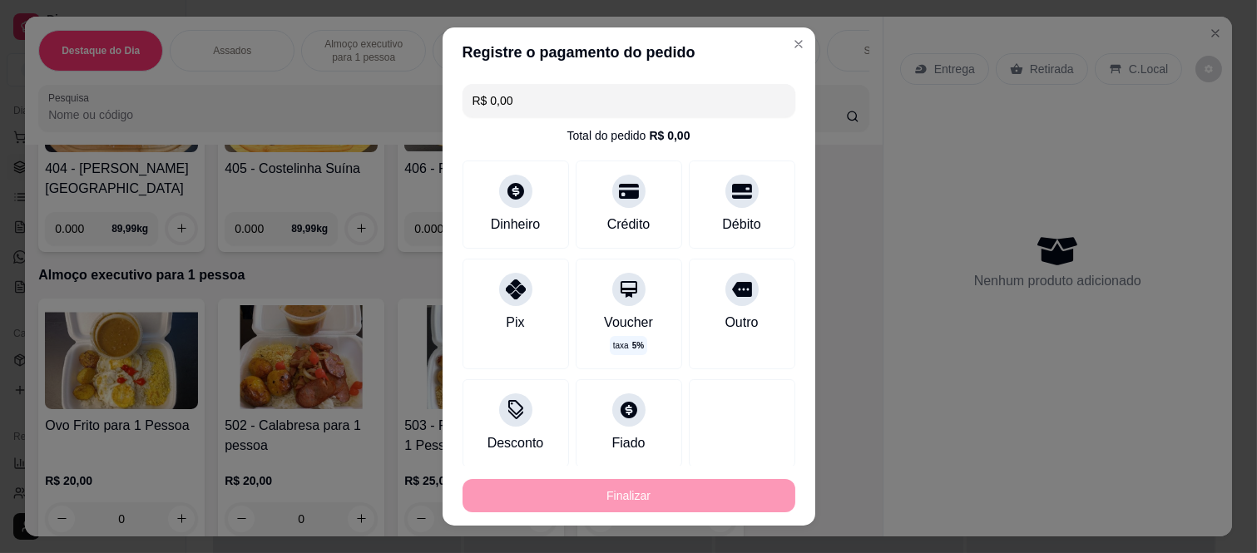
type input "-R$ 49,00"
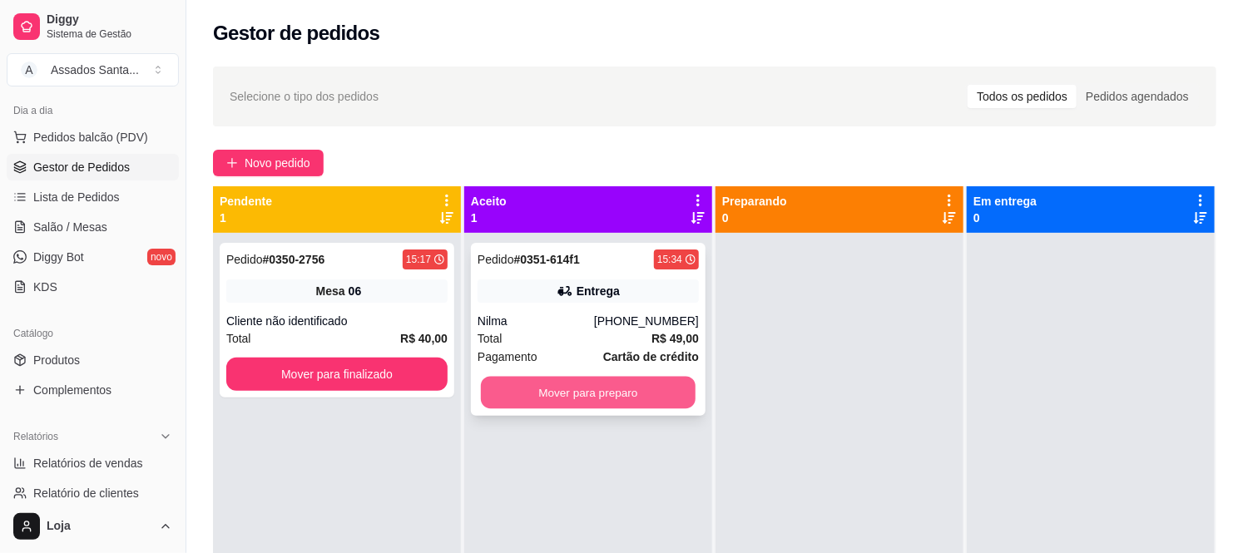
click at [645, 393] on button "Mover para preparo" at bounding box center [588, 393] width 215 height 32
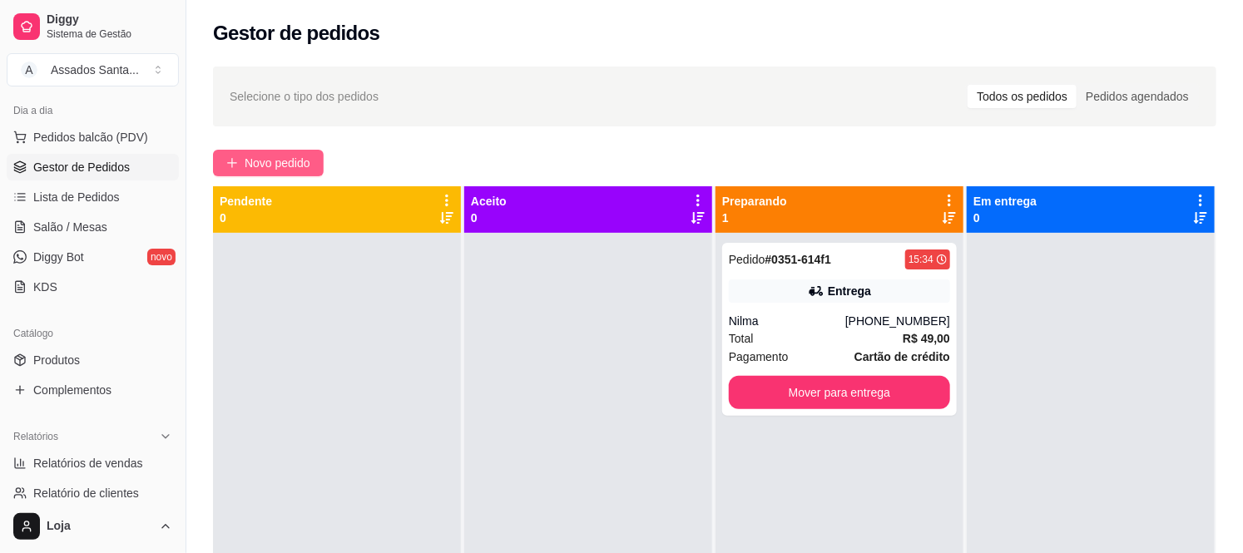
click at [296, 158] on span "Novo pedido" at bounding box center [278, 163] width 66 height 18
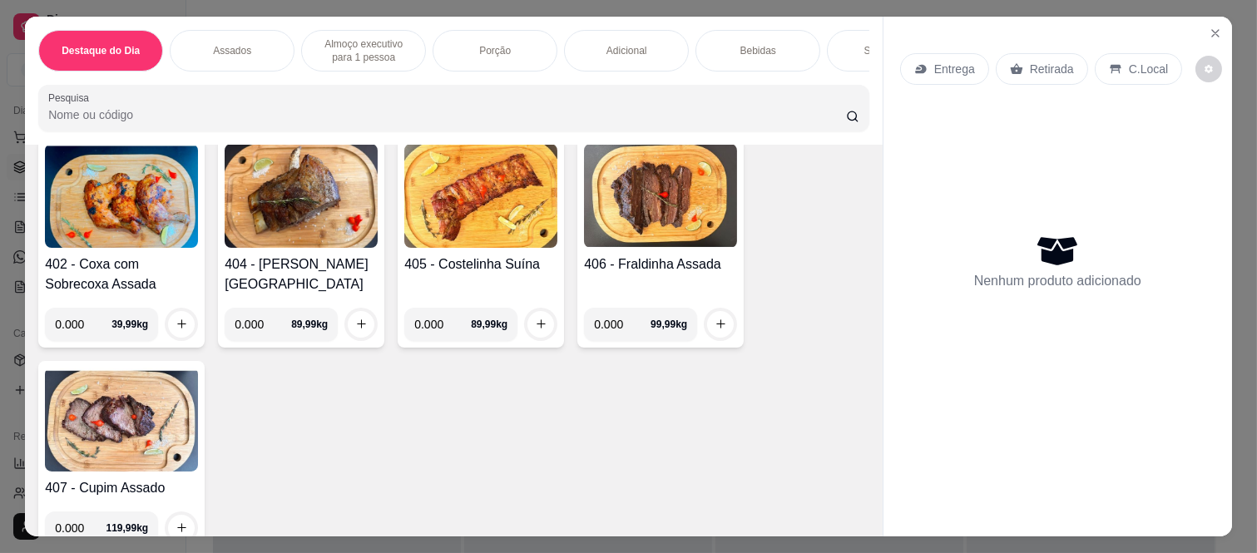
scroll to position [646, 0]
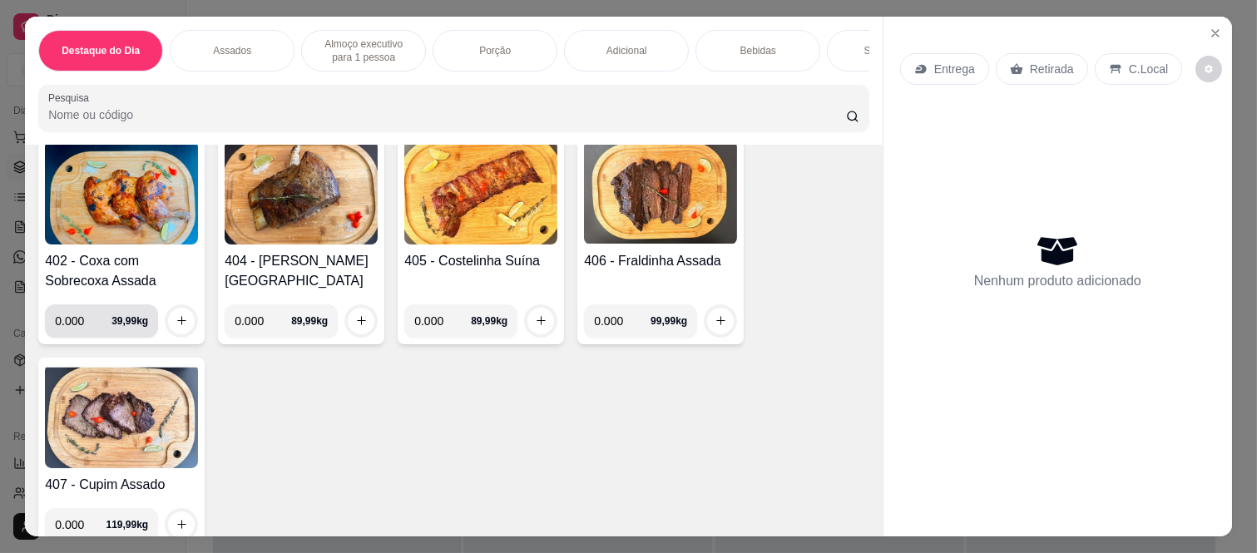
click at [72, 333] on input "0.000" at bounding box center [83, 320] width 57 height 33
type input "0.460"
click at [179, 327] on icon "increase-product-quantity" at bounding box center [182, 320] width 12 height 12
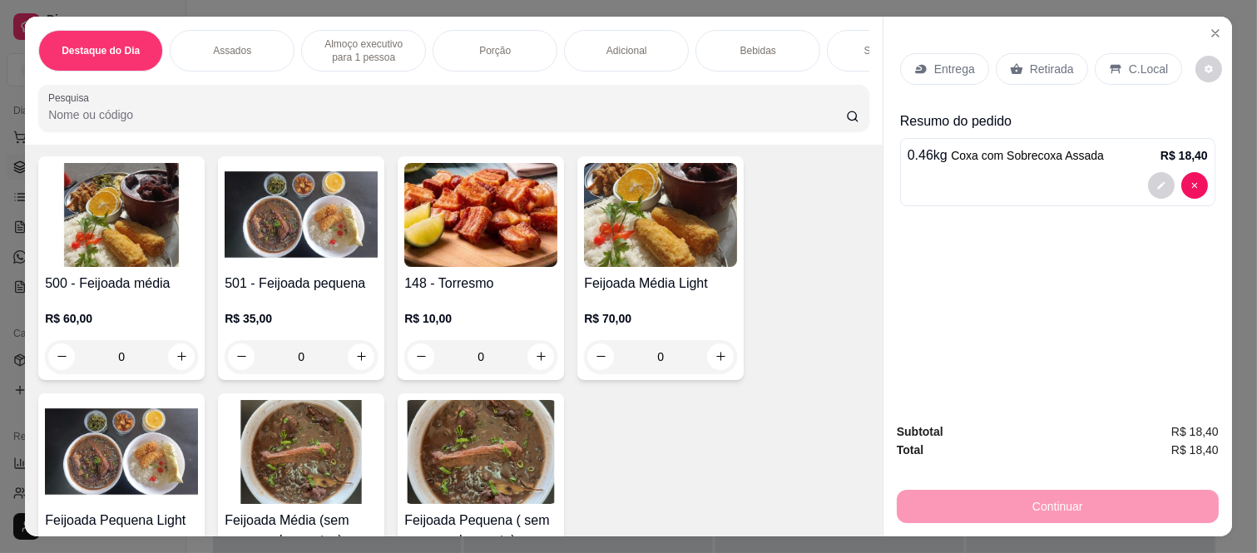
scroll to position [0, 0]
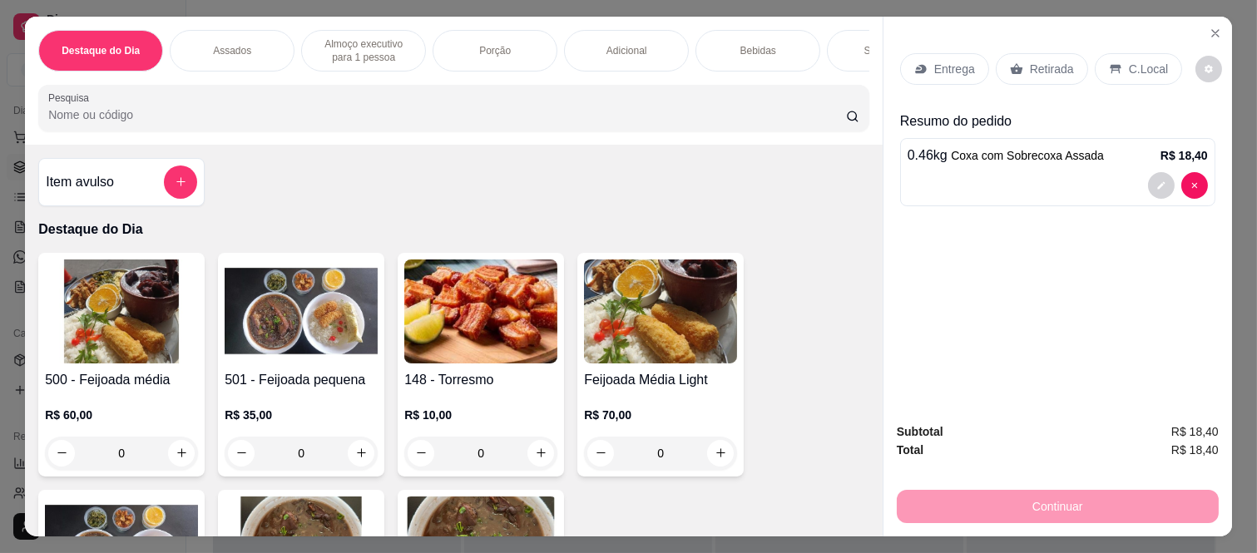
click at [127, 197] on div "Item avulso" at bounding box center [121, 182] width 151 height 33
click at [547, 212] on input "Nome do produto" at bounding box center [628, 218] width 313 height 17
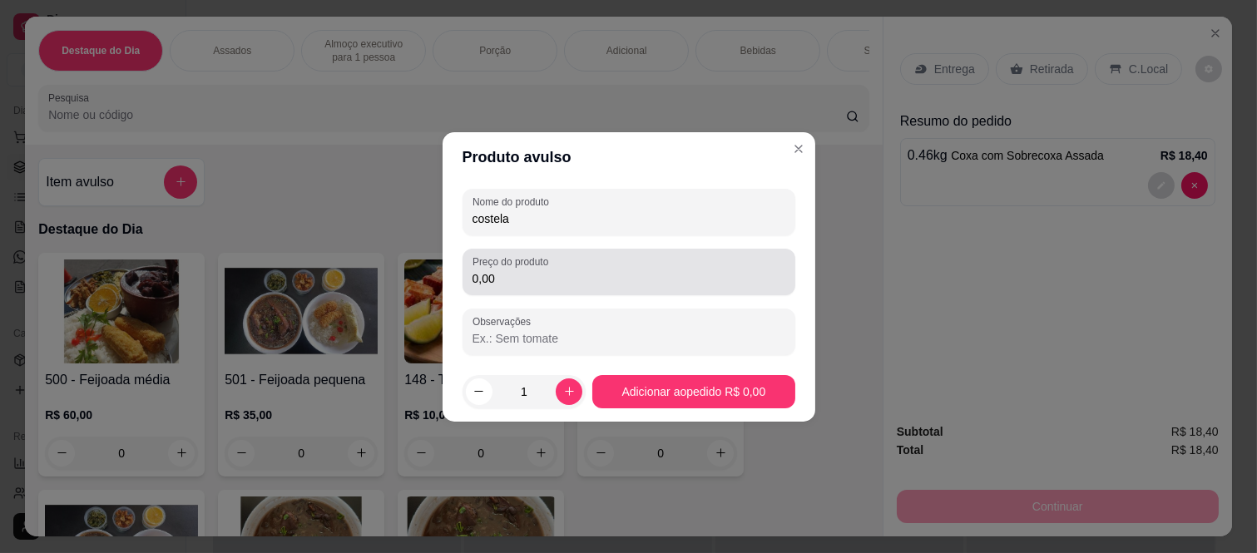
type input "costela"
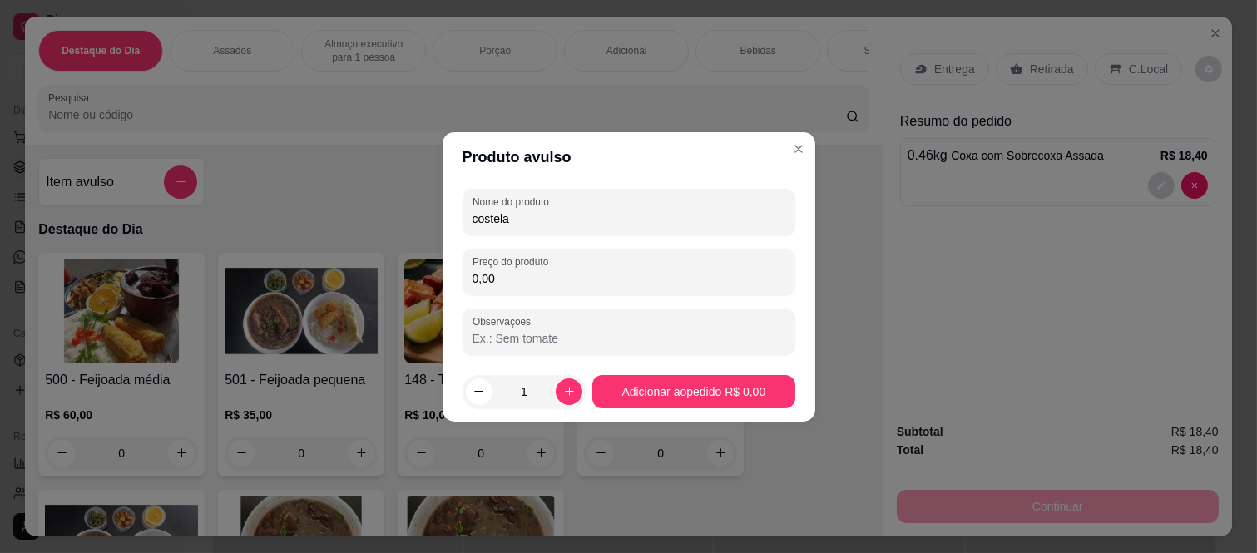
click at [533, 279] on input "0,00" at bounding box center [629, 278] width 313 height 17
type input "40,00"
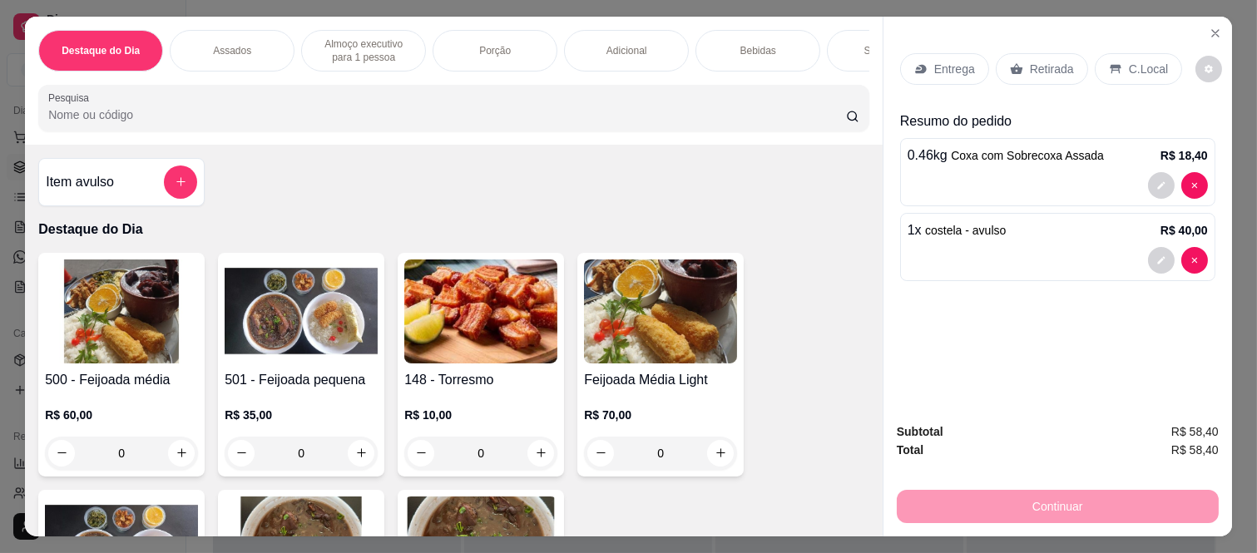
click at [947, 69] on p "Entrega" at bounding box center [954, 69] width 41 height 17
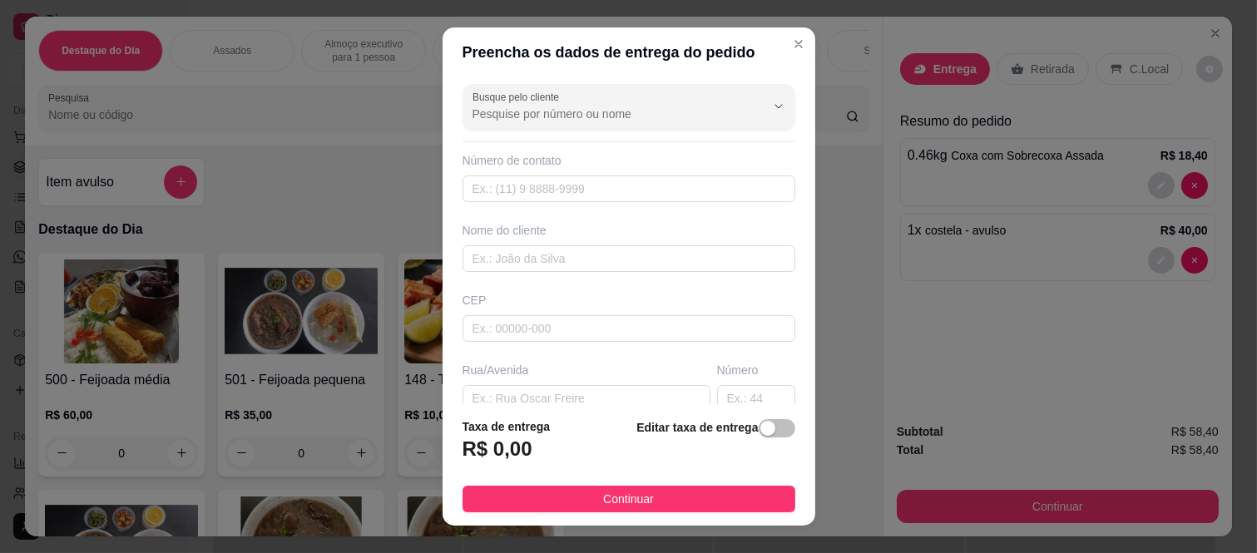
click at [537, 133] on div "Busque pelo cliente Número de contato Nome do cliente CEP Rua/[GEOGRAPHIC_DATA]" at bounding box center [629, 240] width 373 height 327
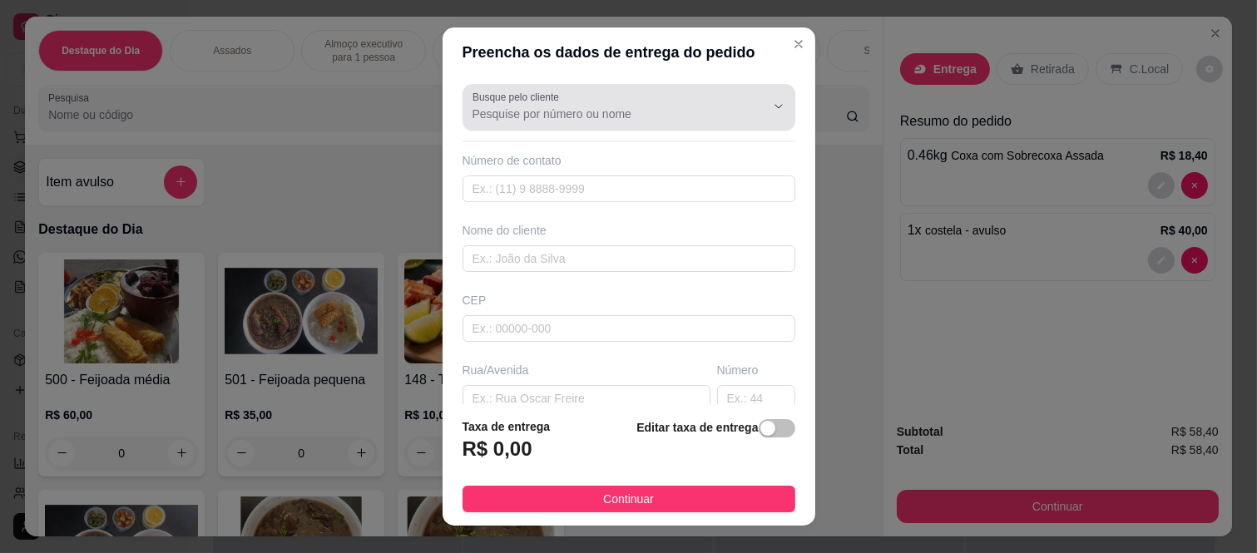
click at [545, 96] on label "Busque pelo cliente" at bounding box center [519, 97] width 92 height 14
click at [545, 106] on input "Busque pelo cliente" at bounding box center [606, 114] width 266 height 17
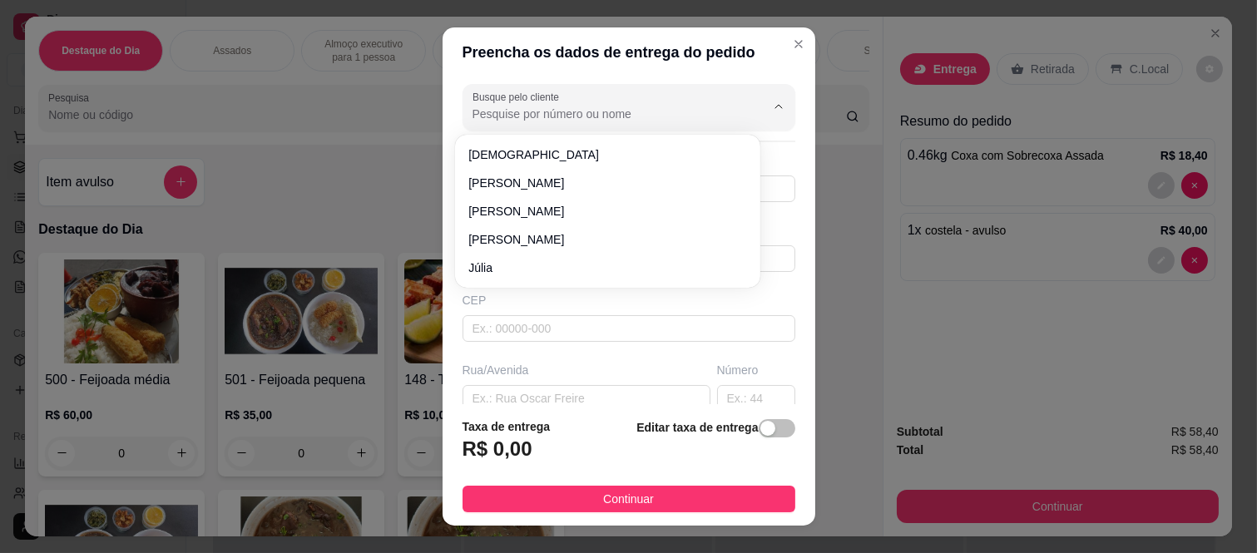
paste input "Edilene"
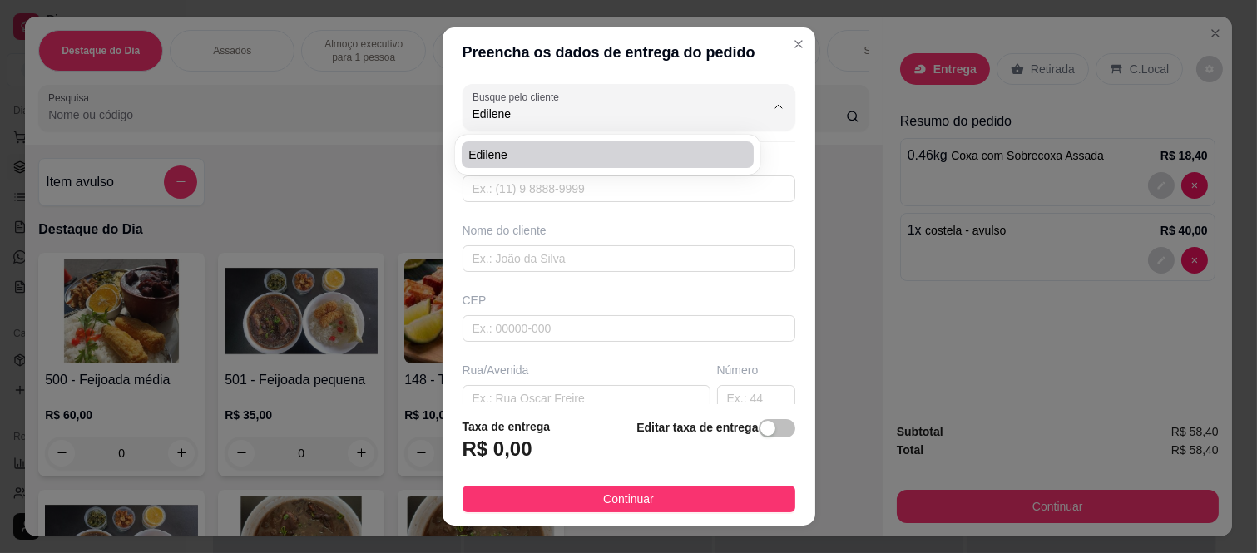
click at [539, 147] on span "Edilene" at bounding box center [599, 154] width 262 height 17
type input "Edilene"
type input "11964612965"
type input "Edilene"
type input "08370"
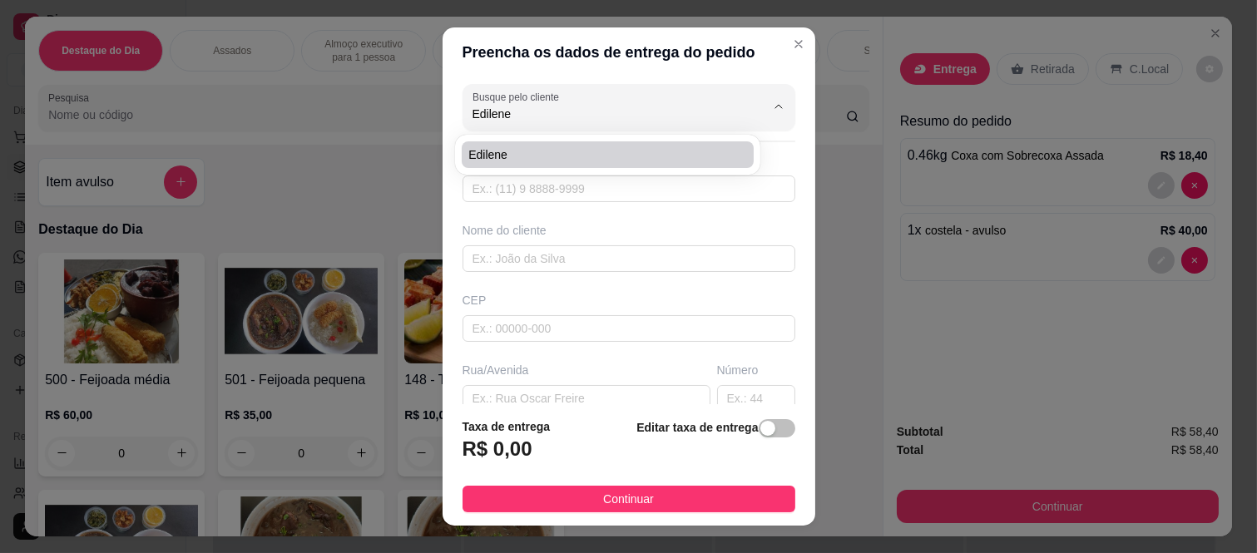
type input "[GEOGRAPHIC_DATA]"
type input "20"
type input "[GEOGRAPHIC_DATA] ([GEOGRAPHIC_DATA])"
type input "[GEOGRAPHIC_DATA]"
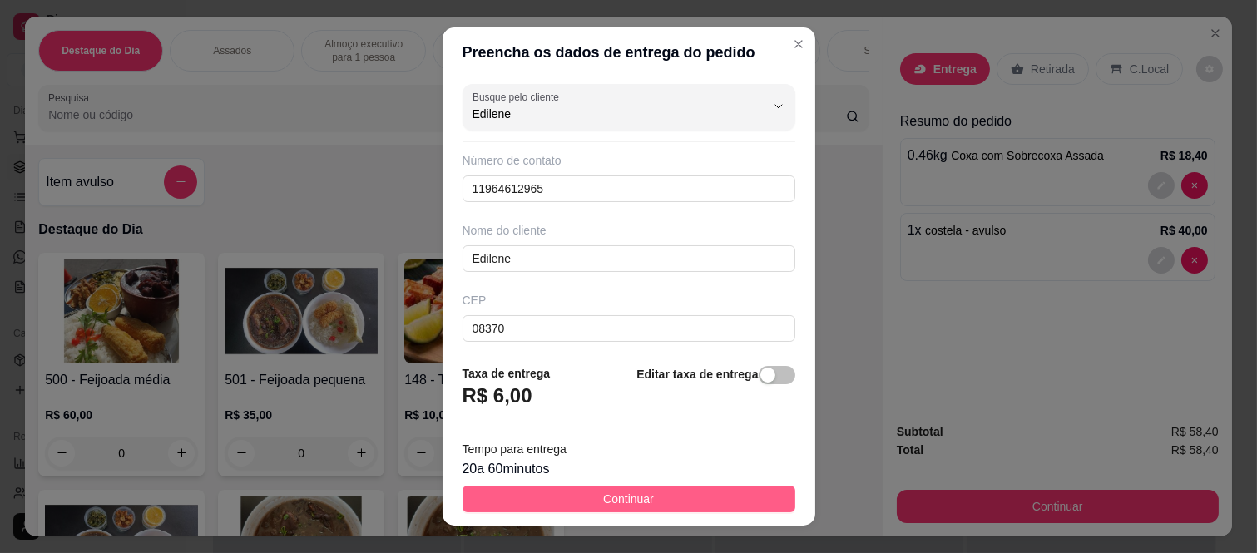
type input "Edilene"
click at [647, 486] on button "Continuar" at bounding box center [629, 499] width 333 height 27
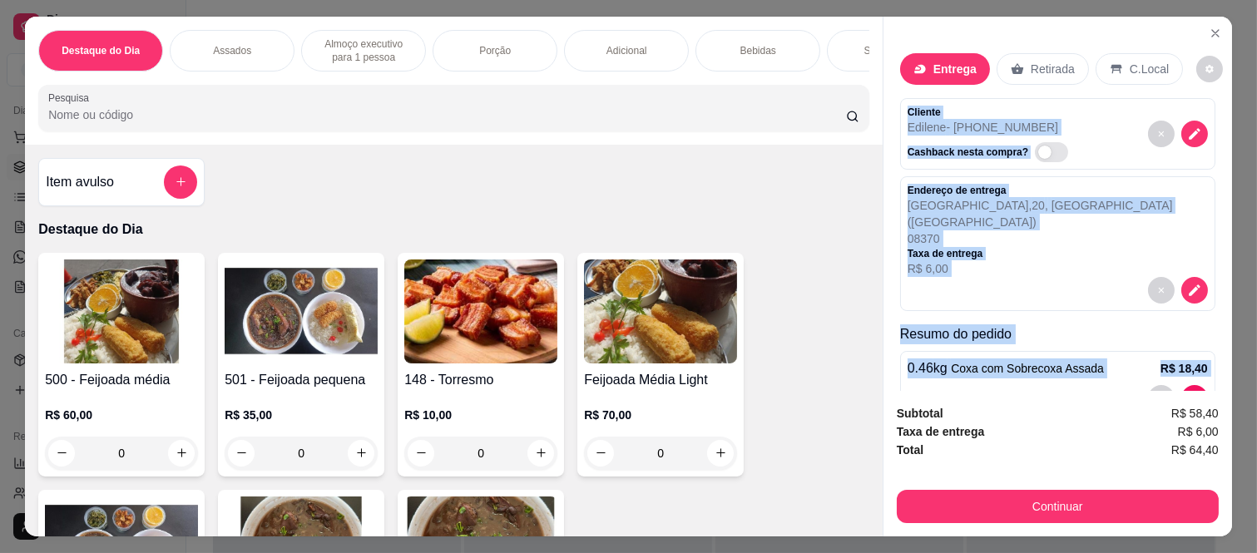
scroll to position [110, 0]
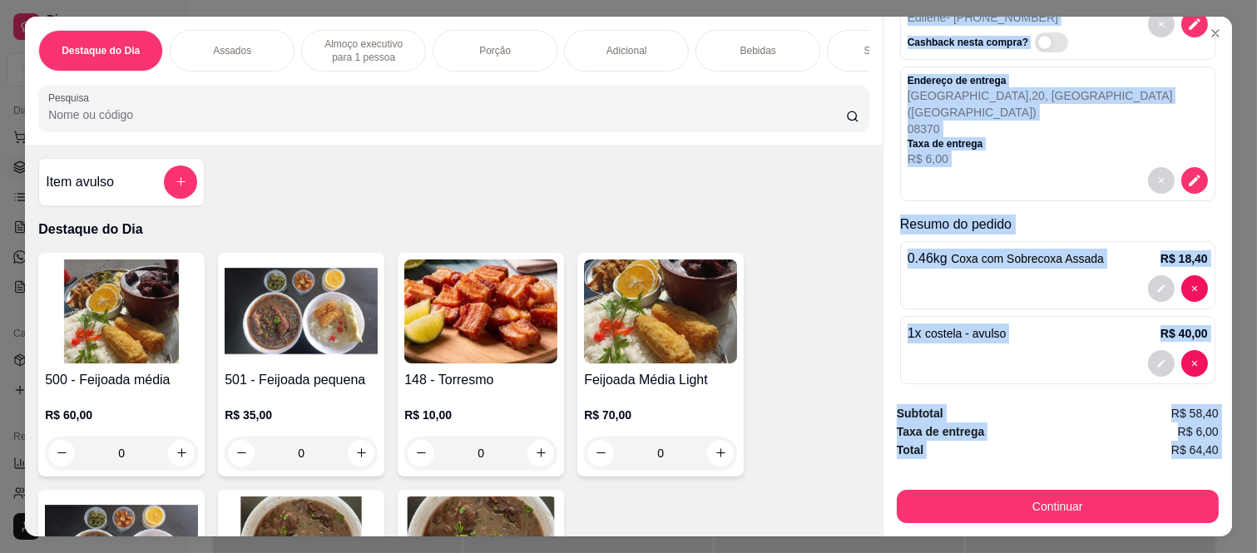
drag, startPoint x: 896, startPoint y: 104, endPoint x: 971, endPoint y: 459, distance: 363.0
click at [971, 459] on div "Entrega Retirada C.Local Cliente Edilene - [PHONE_NUMBER] Cashback nesta compra…" at bounding box center [1057, 277] width 349 height 520
copy div "Cliente Edilene - [PHONE_NUMBER] Cashback nesta compra? Endereço de entrega [ST…"
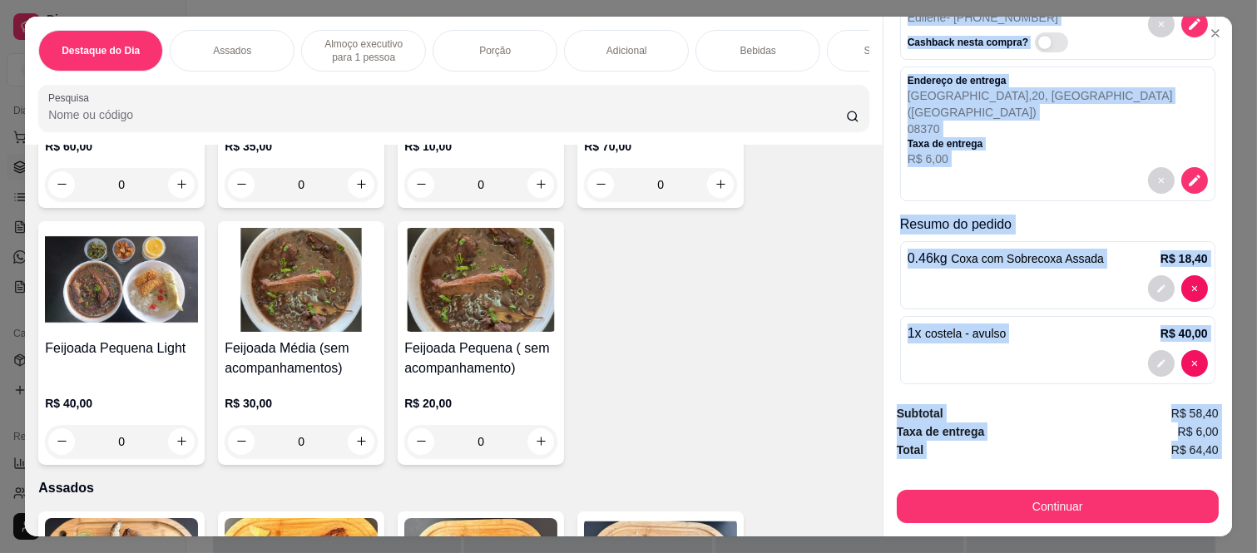
scroll to position [277, 0]
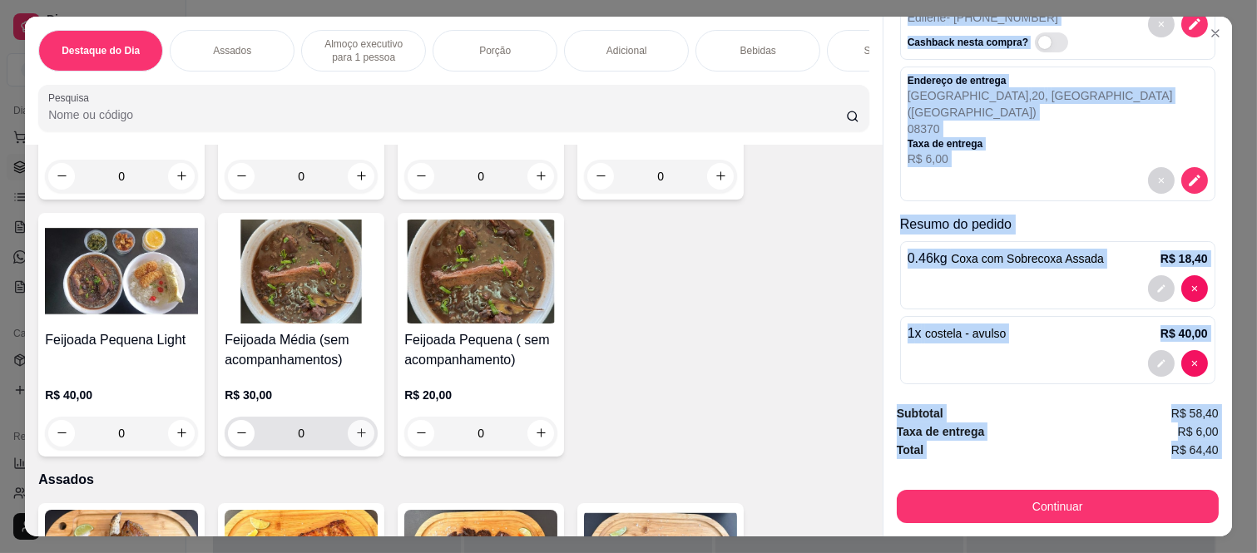
click at [355, 437] on icon "increase-product-quantity" at bounding box center [361, 433] width 12 height 12
type input "1"
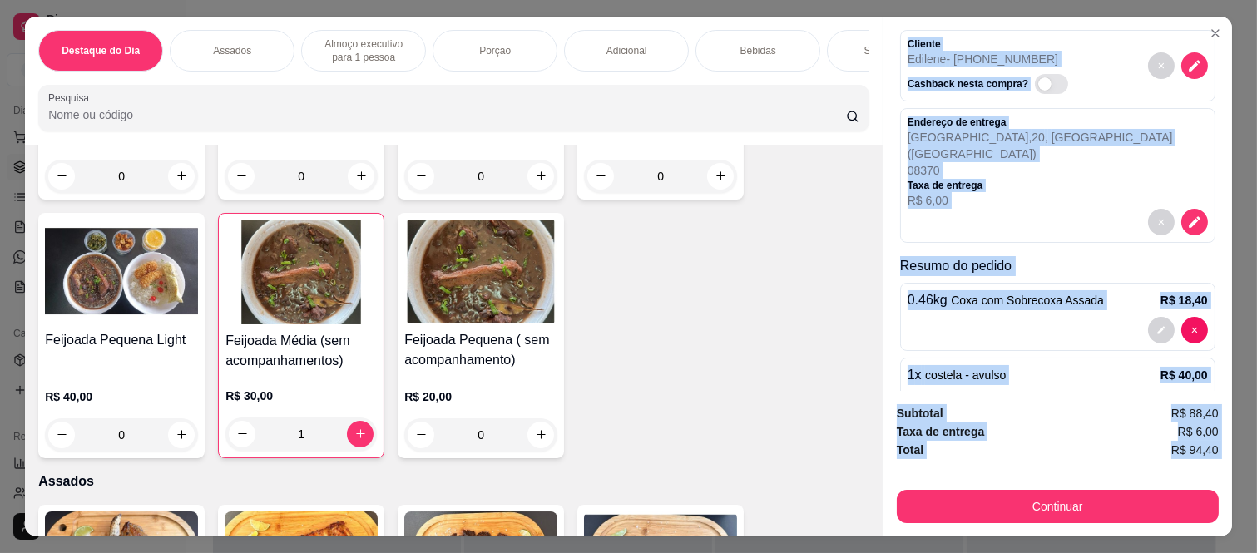
scroll to position [0, 0]
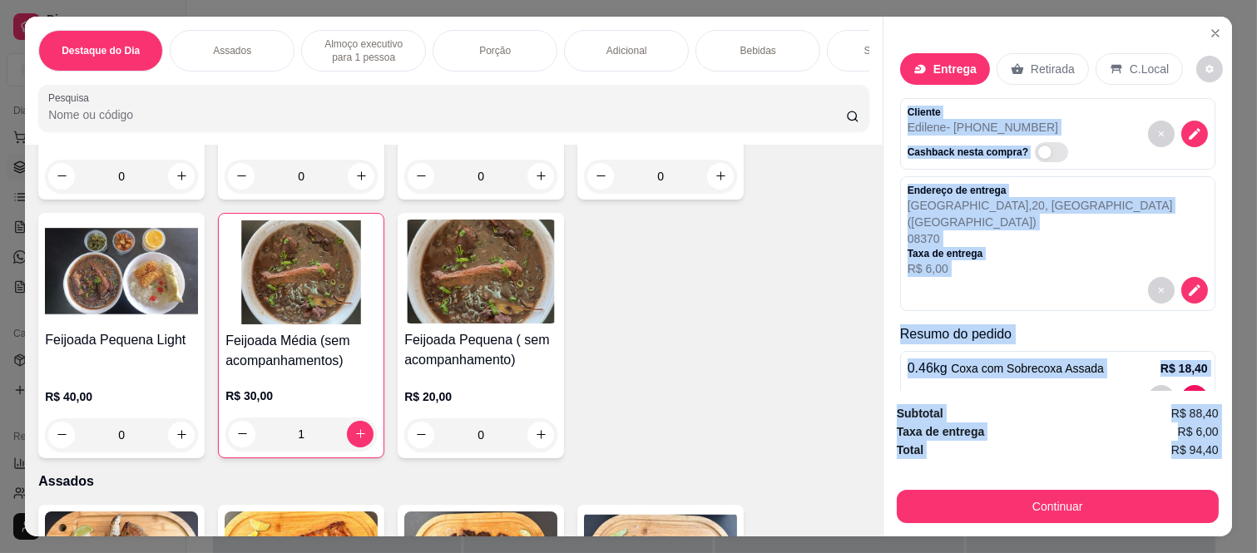
click at [982, 106] on p "Cliente" at bounding box center [991, 112] width 167 height 13
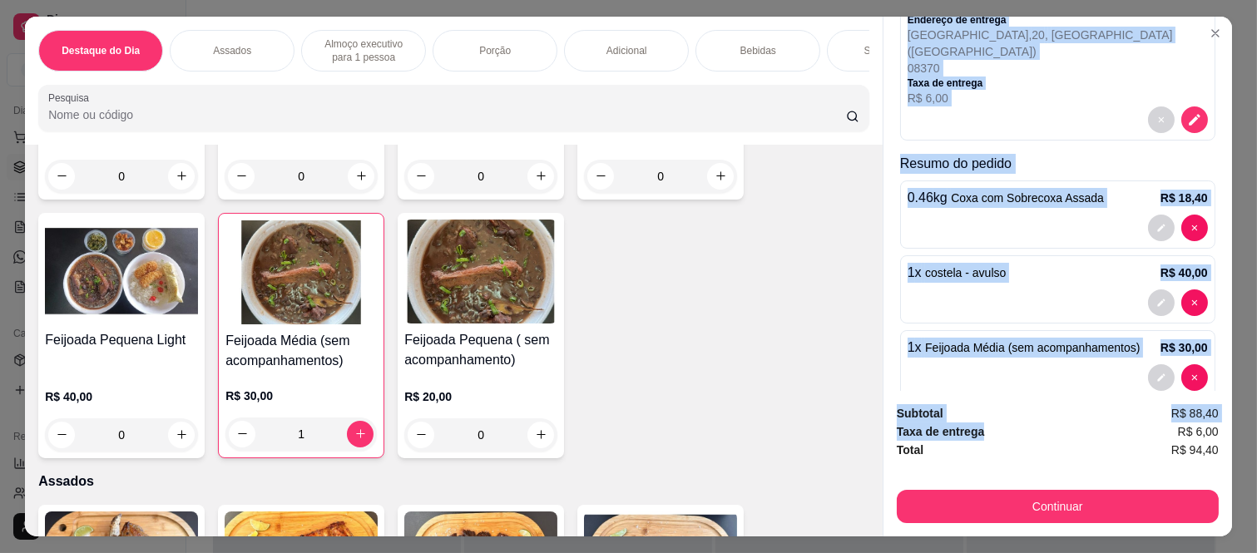
scroll to position [185, 0]
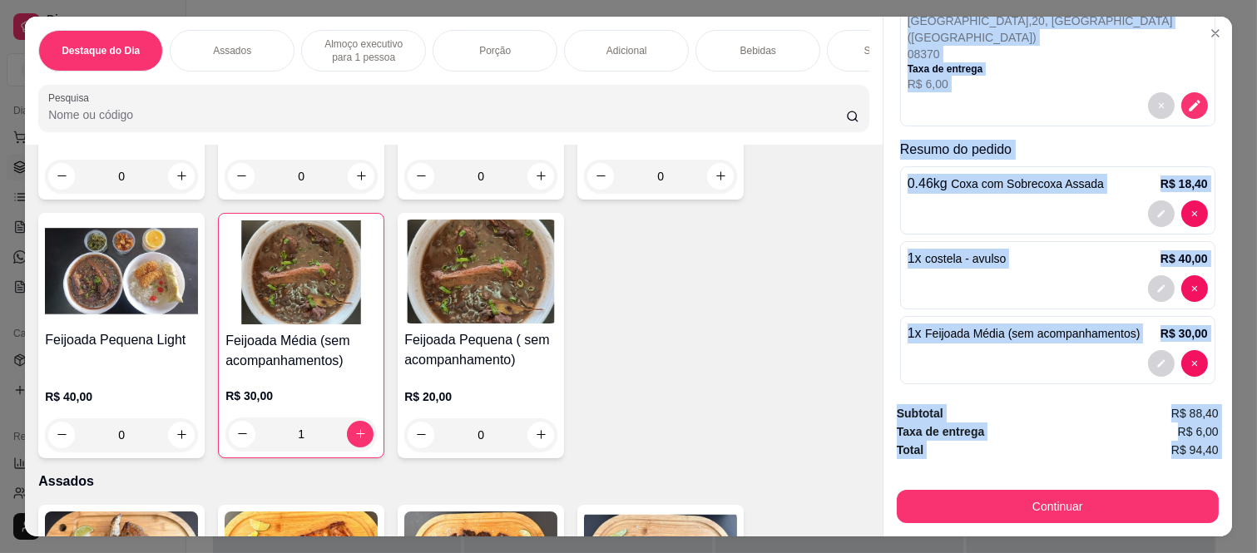
drag, startPoint x: 898, startPoint y: 98, endPoint x: 1008, endPoint y: 474, distance: 391.7
click at [1008, 474] on div "Entrega Retirada C.Local Cliente Edilene - [PHONE_NUMBER] Cashback nesta compra…" at bounding box center [1057, 277] width 349 height 520
copy div "Cliente Edilene - [PHONE_NUMBER] Cashback nesta compra? Endereço de entrega [ST…"
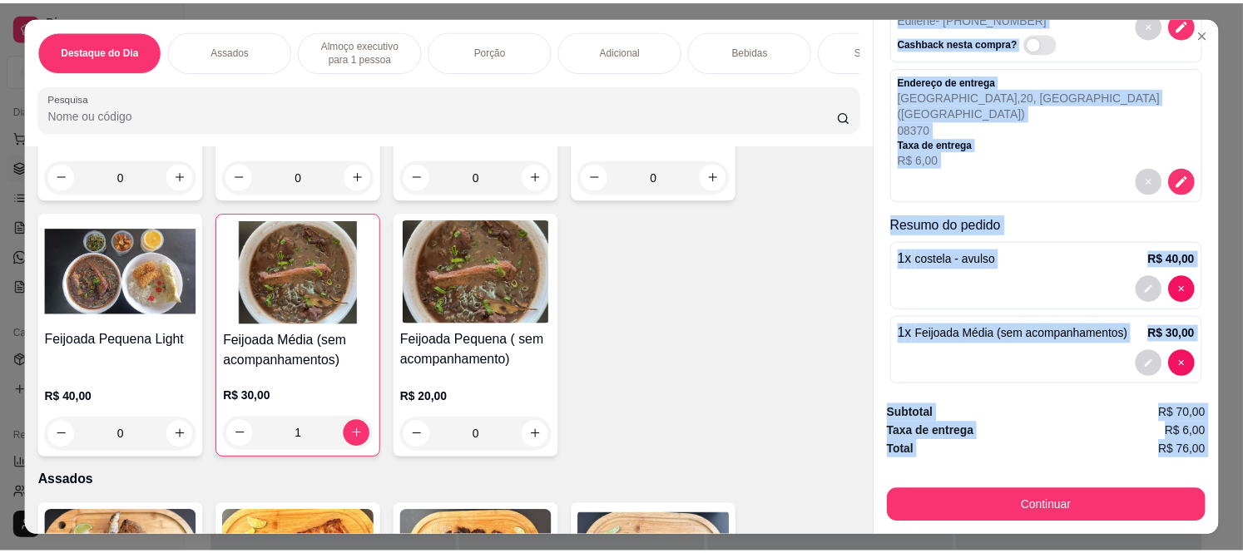
scroll to position [0, 0]
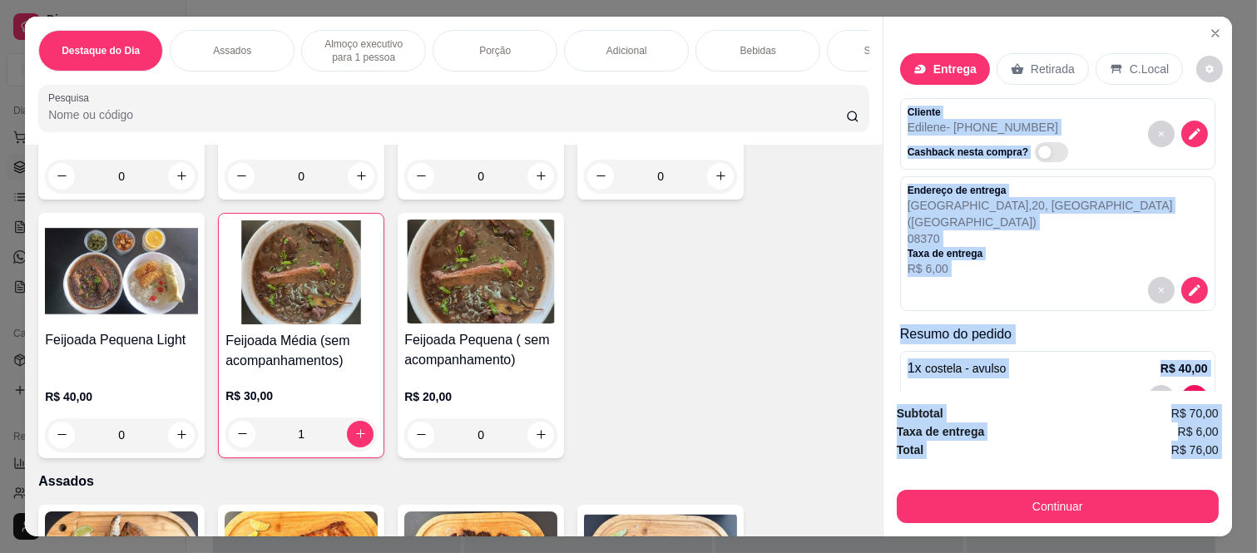
copy div "Cliente Edilene - [PHONE_NUMBER] Cashback nesta compra? Endereço de entrega [ST…"
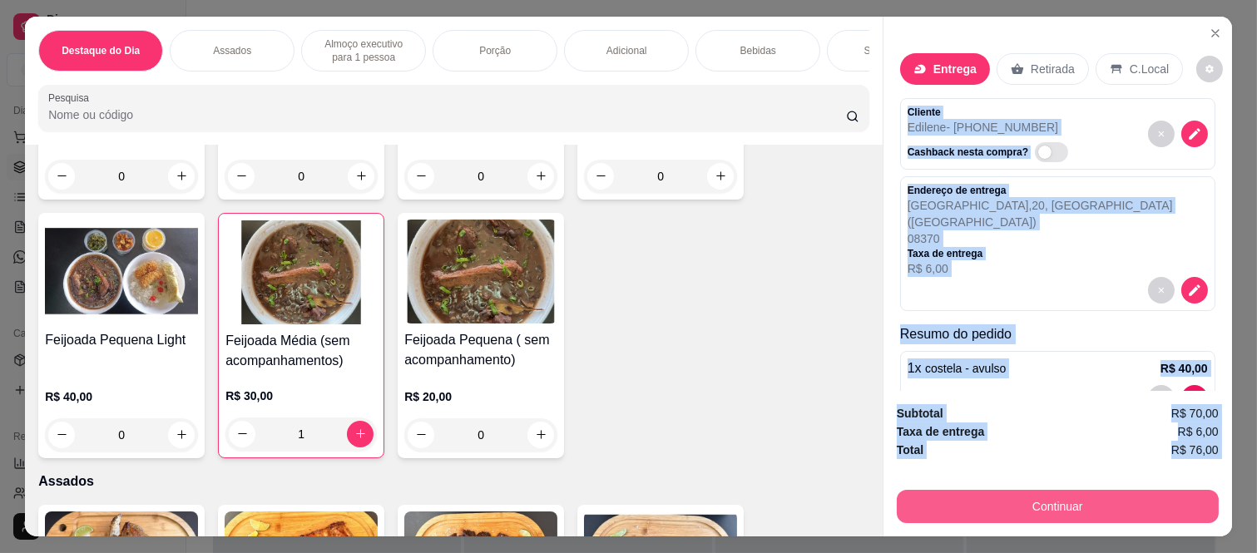
click at [962, 504] on button "Continuar" at bounding box center [1058, 506] width 322 height 33
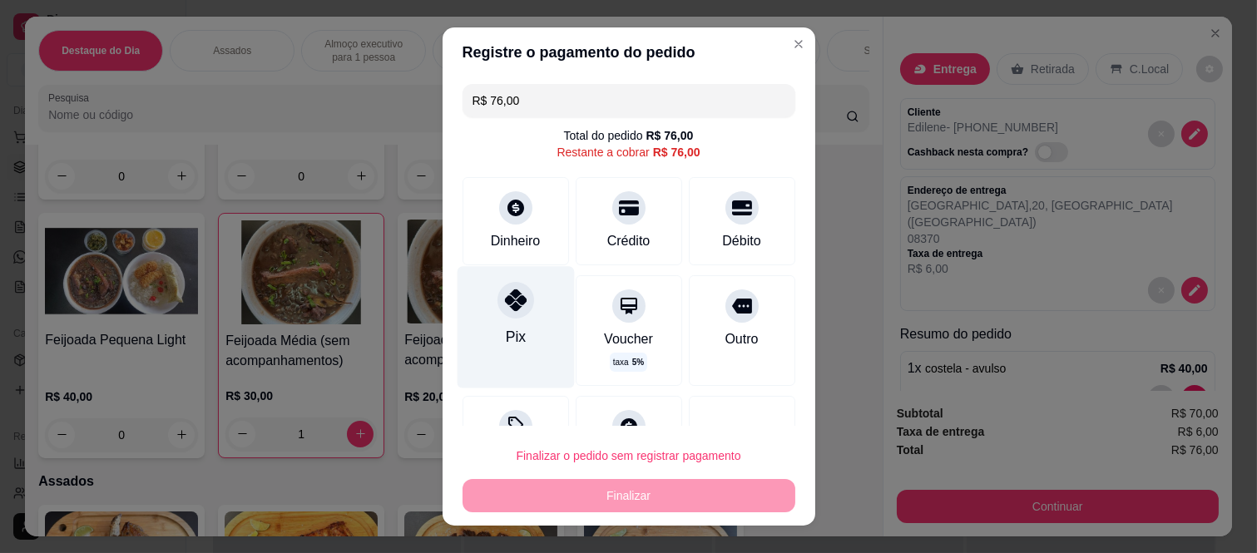
click at [503, 313] on div at bounding box center [515, 300] width 37 height 37
type input "R$ 0,00"
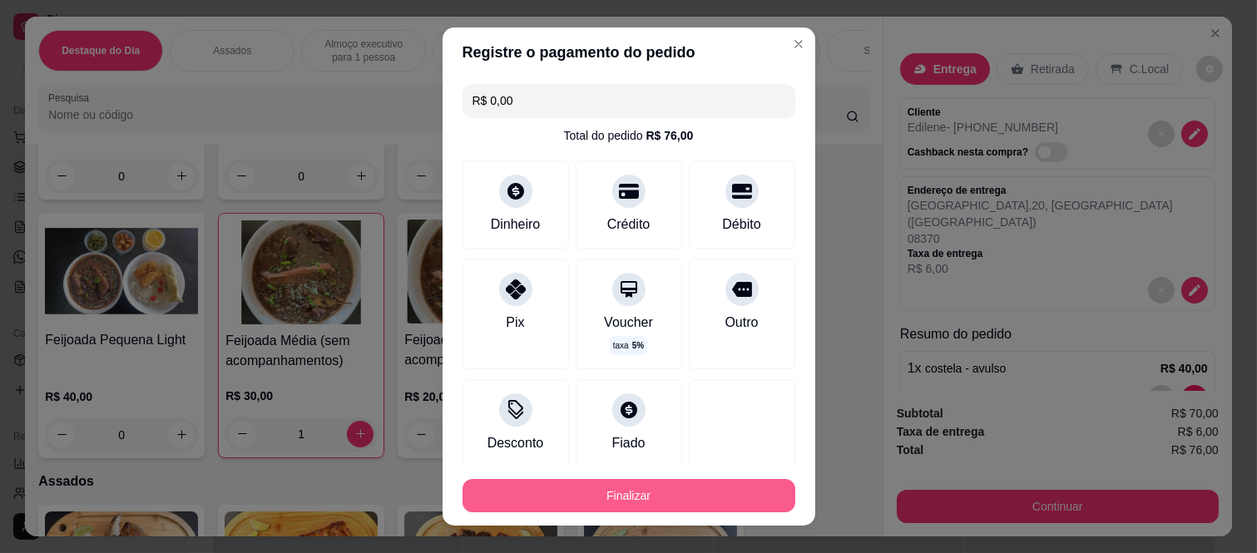
click at [517, 489] on button "Finalizar" at bounding box center [629, 495] width 333 height 33
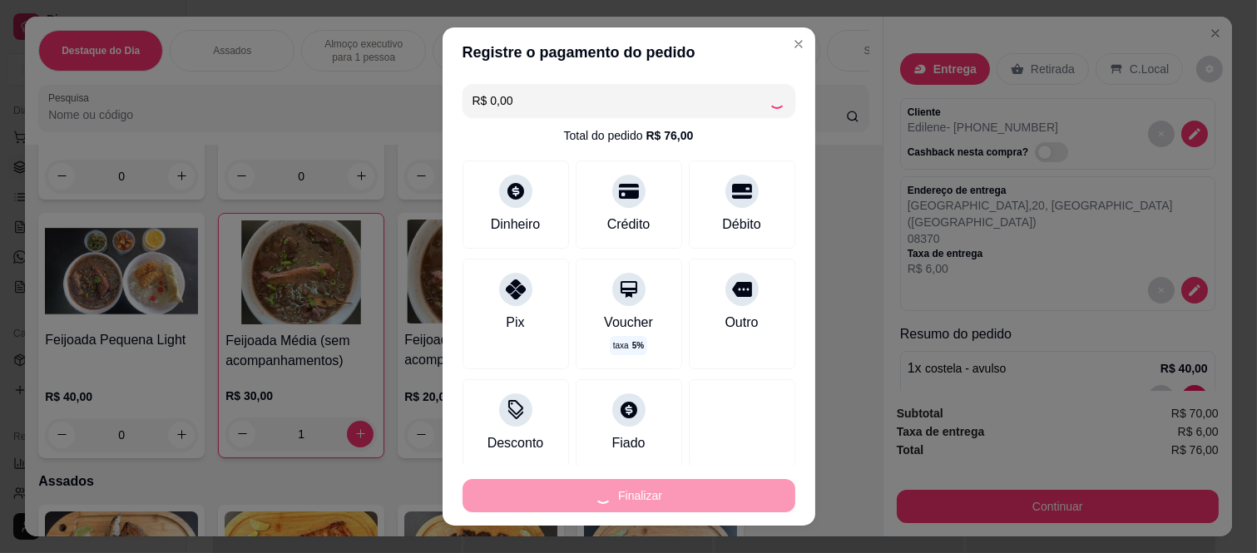
type input "0"
type input "-R$ 76,00"
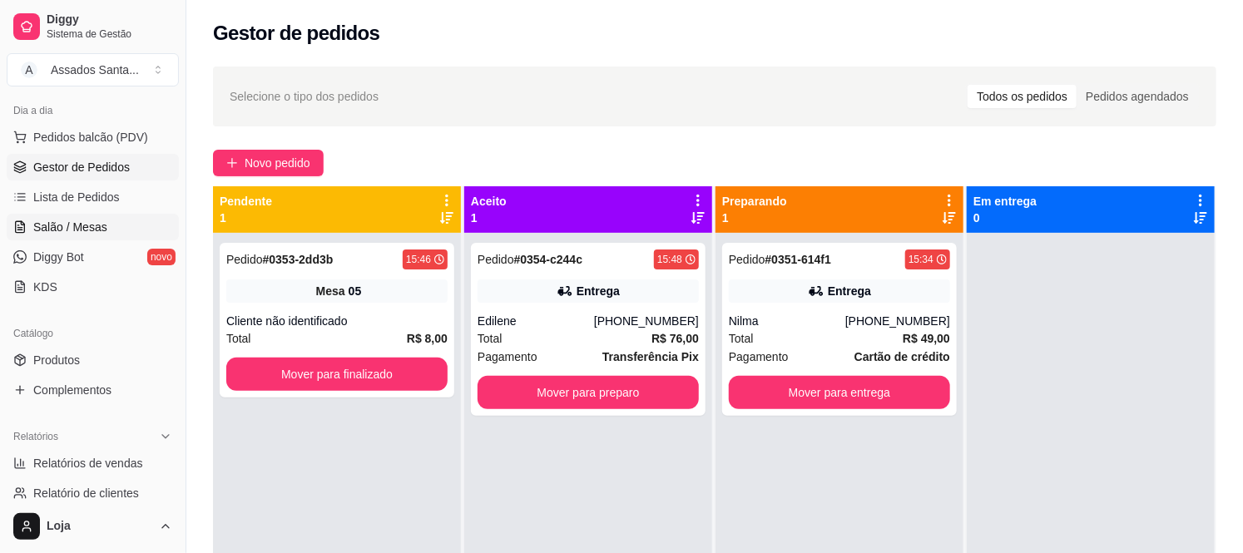
click at [61, 237] on link "Salão / Mesas" at bounding box center [93, 227] width 172 height 27
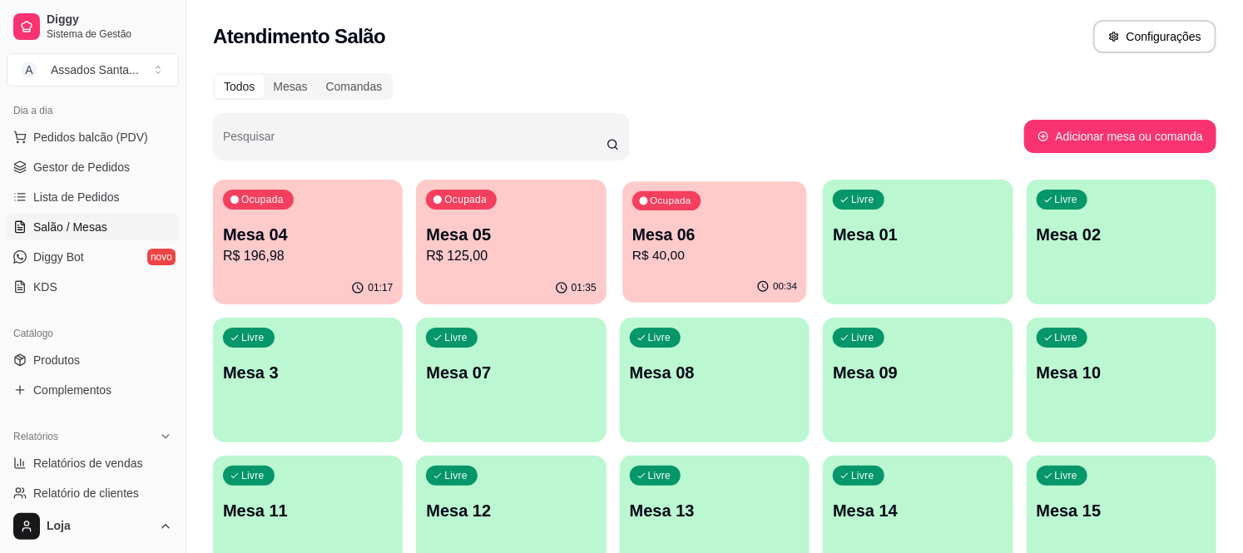
click at [705, 213] on div "Ocupada Mesa 06 R$ 40,00" at bounding box center [714, 226] width 185 height 90
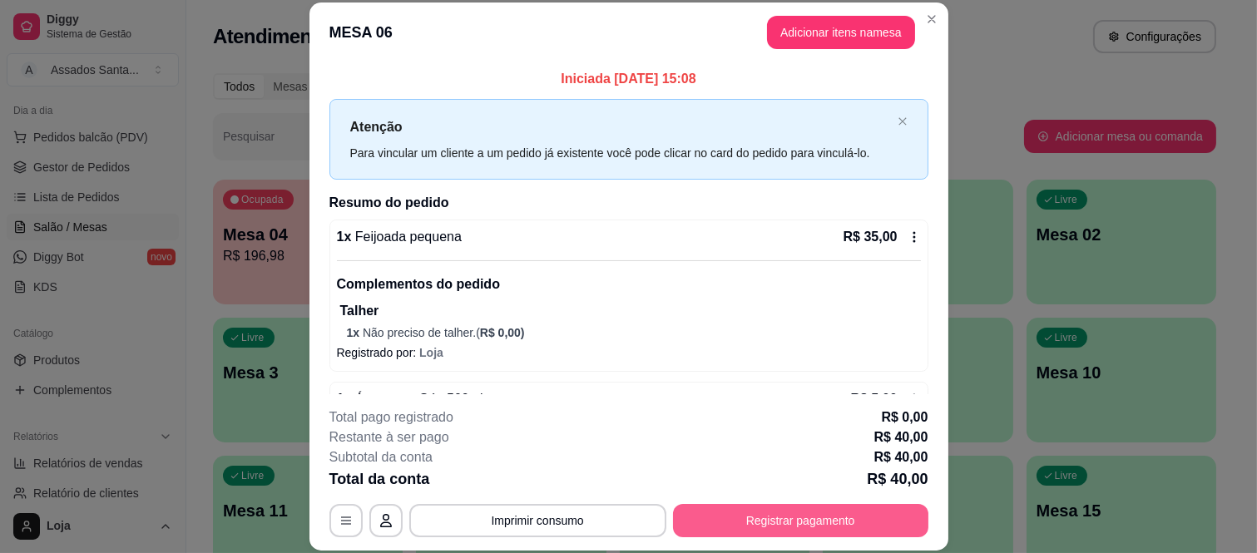
click at [840, 526] on button "Registrar pagamento" at bounding box center [800, 520] width 255 height 33
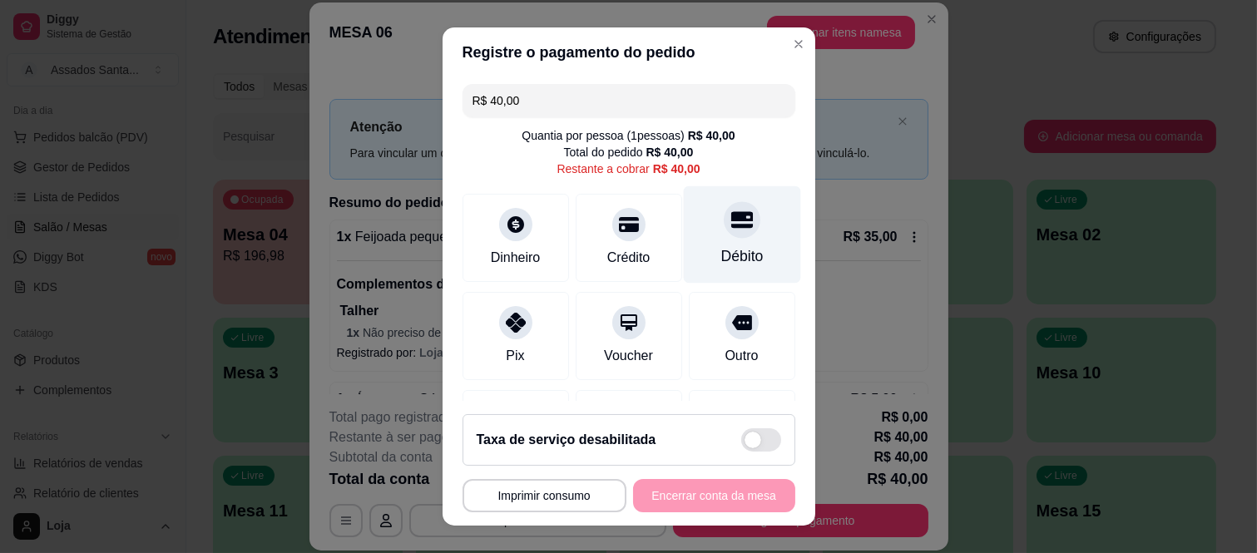
click at [730, 212] on icon at bounding box center [741, 220] width 22 height 17
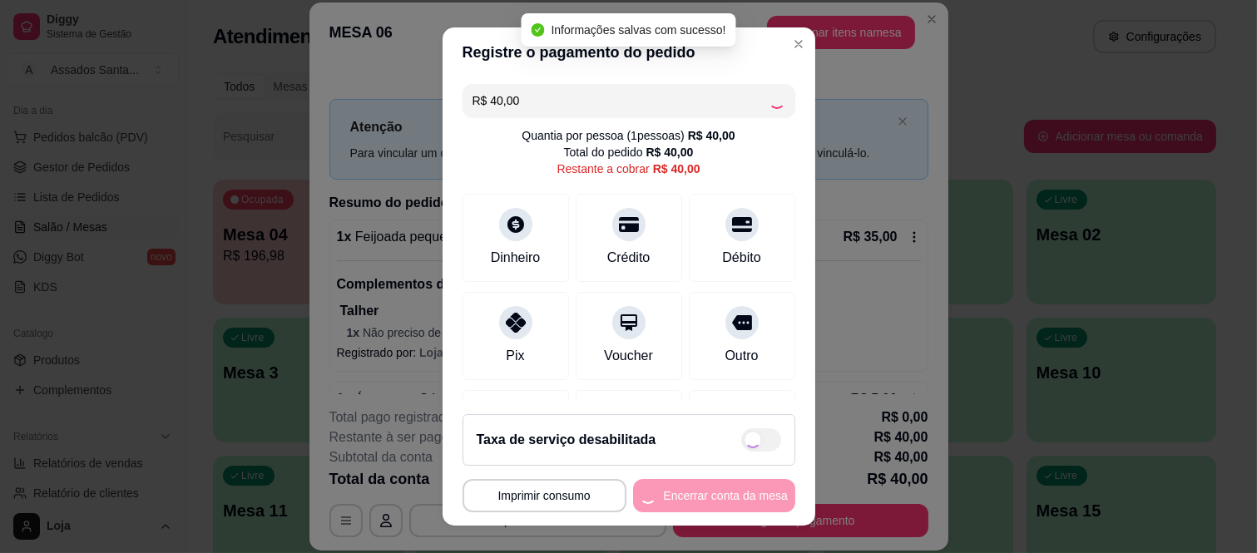
type input "R$ 0,00"
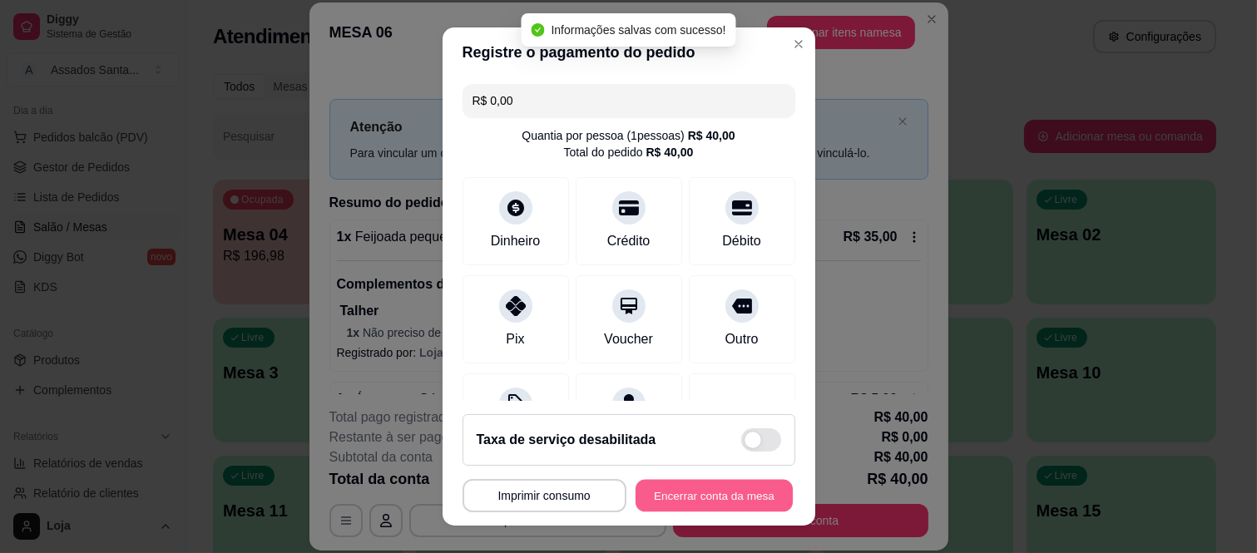
click at [700, 497] on button "Encerrar conta da mesa" at bounding box center [714, 495] width 157 height 32
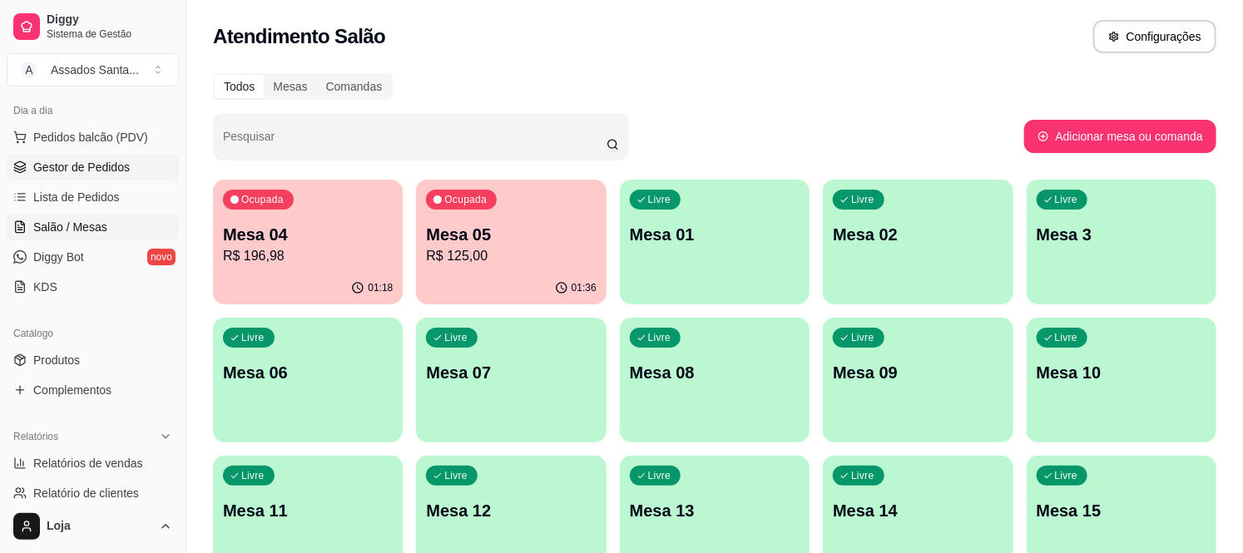
click at [60, 170] on span "Gestor de Pedidos" at bounding box center [81, 167] width 96 height 17
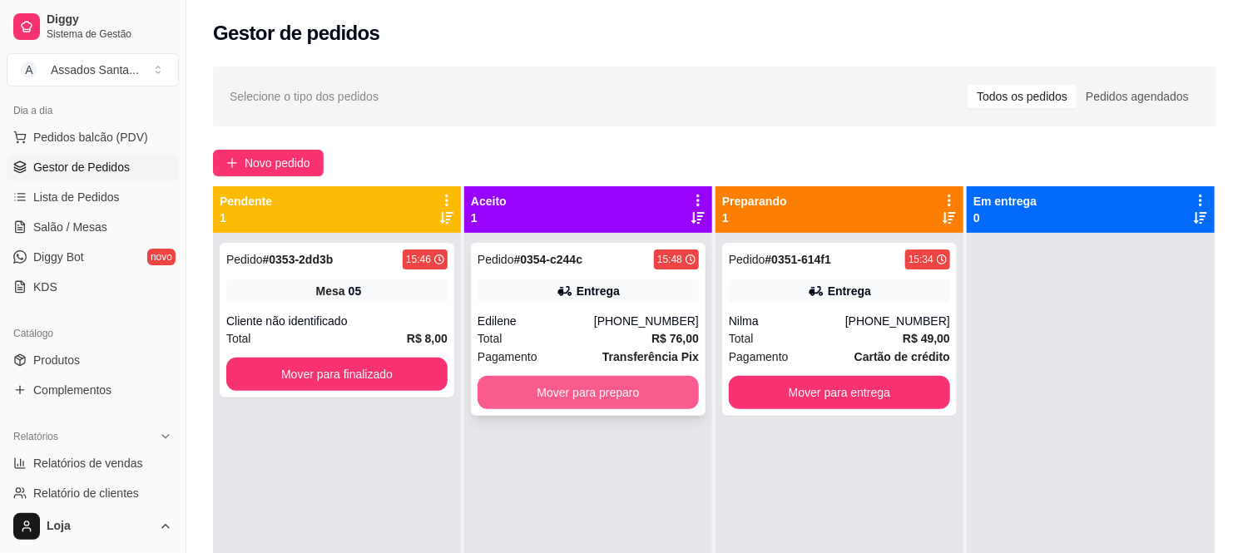
click at [557, 380] on button "Mover para preparo" at bounding box center [588, 392] width 221 height 33
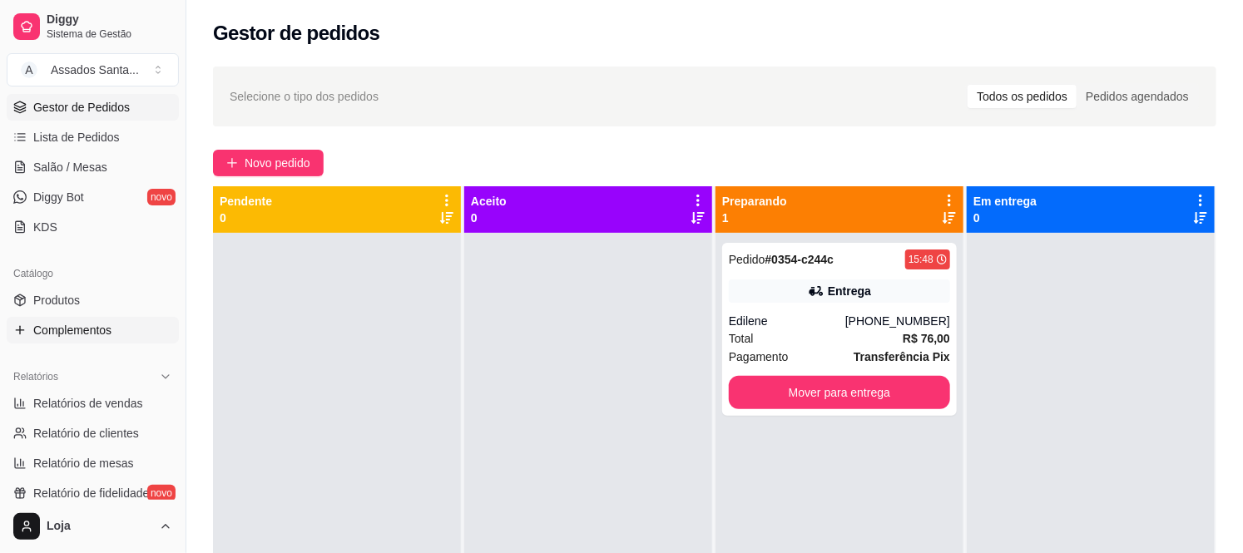
scroll to position [277, 0]
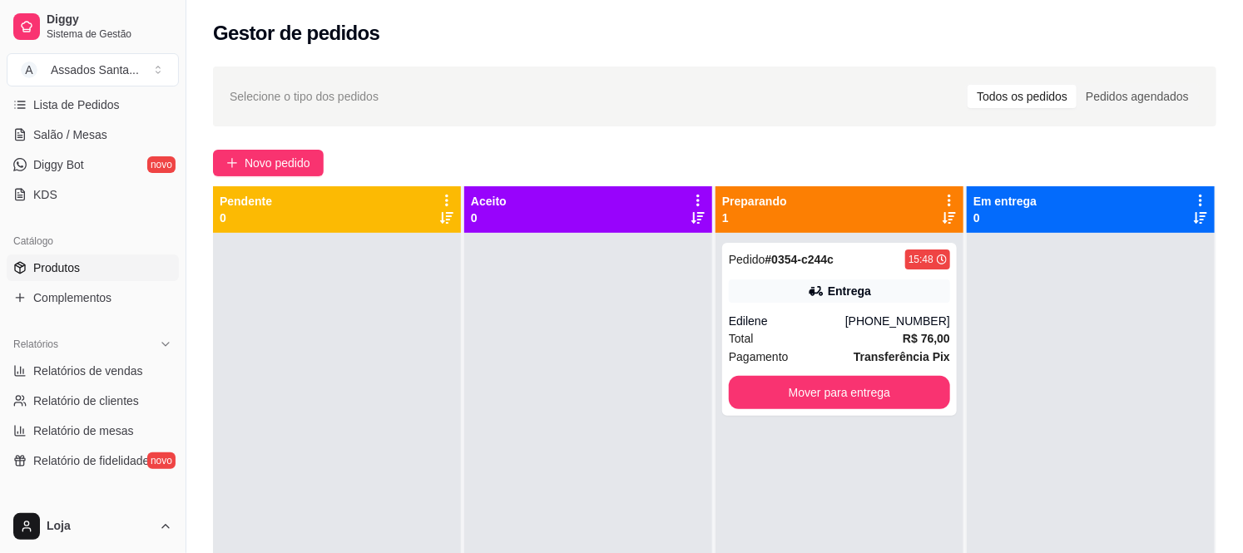
click at [57, 271] on span "Produtos" at bounding box center [56, 268] width 47 height 17
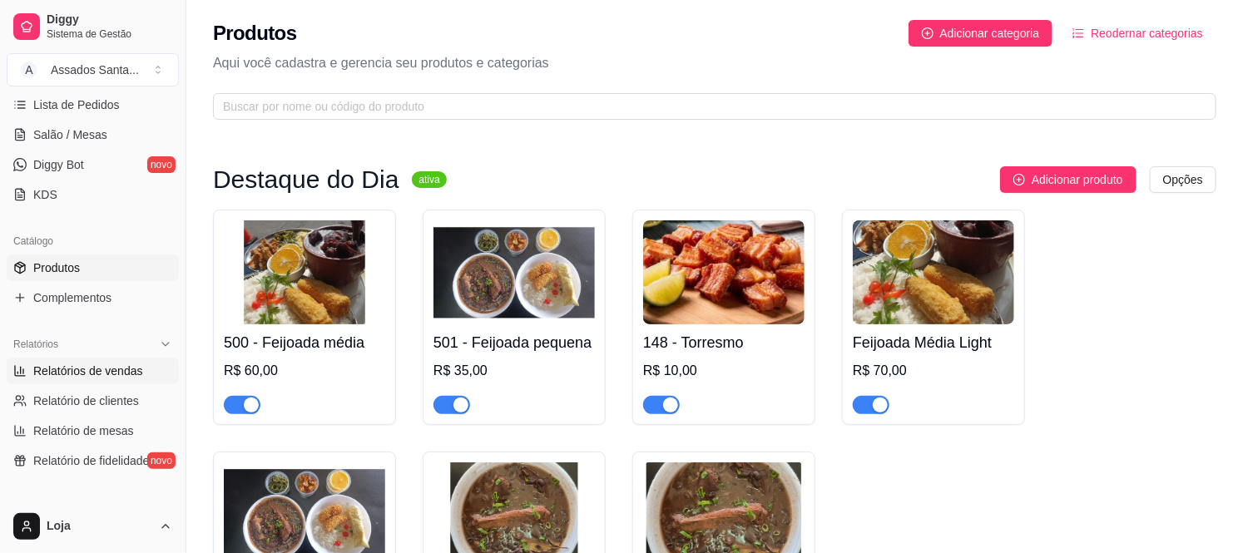
click at [100, 379] on span "Relatórios de vendas" at bounding box center [88, 371] width 110 height 17
select select "ALL"
select select "0"
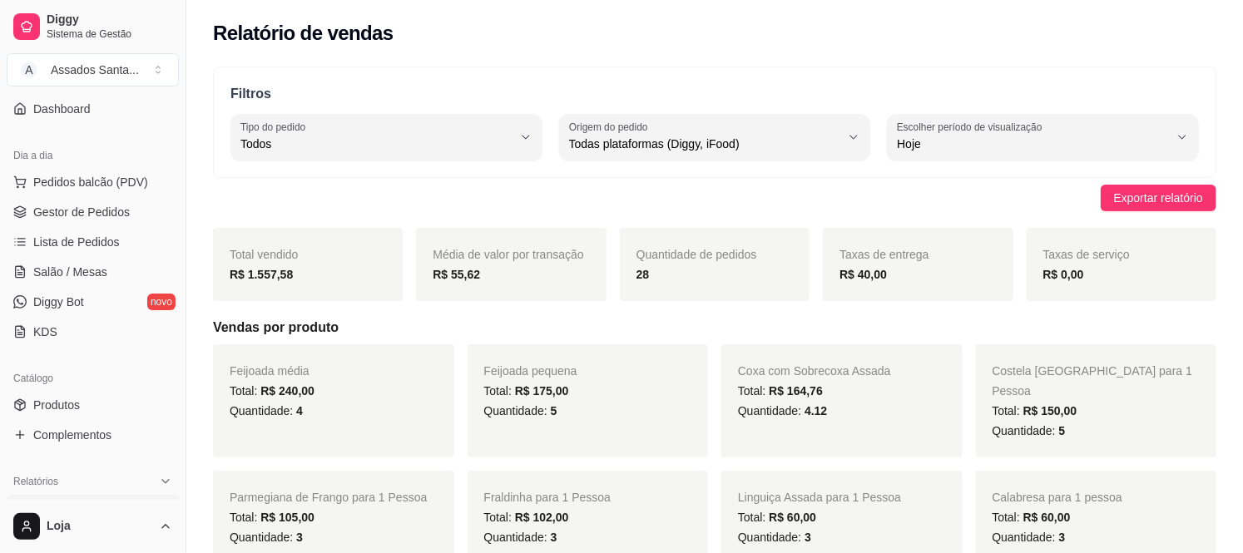
scroll to position [92, 0]
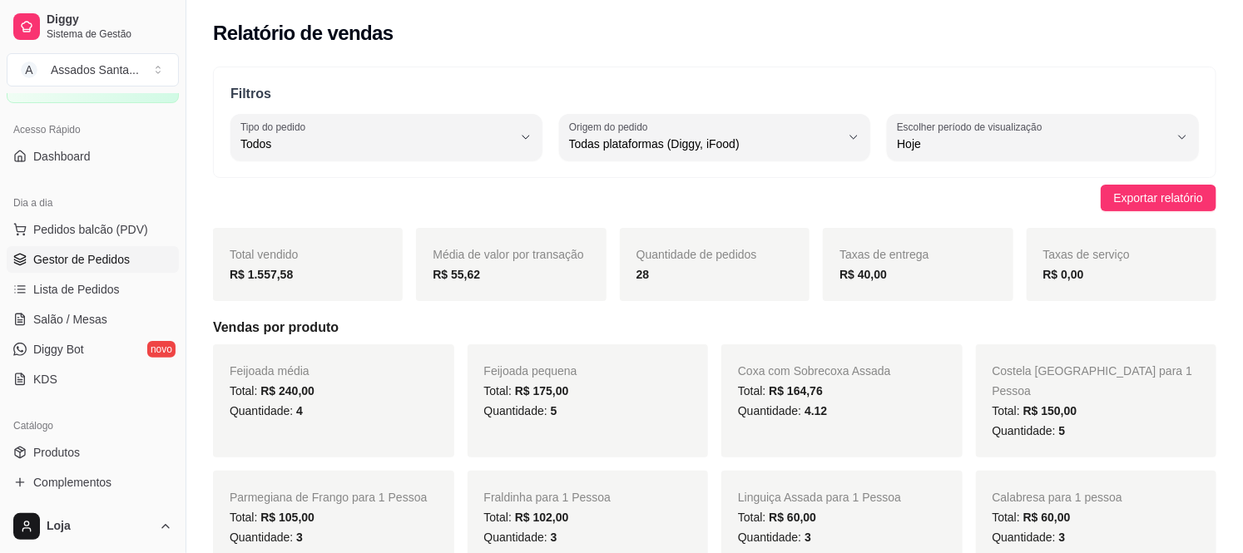
click at [112, 251] on span "Gestor de Pedidos" at bounding box center [81, 259] width 96 height 17
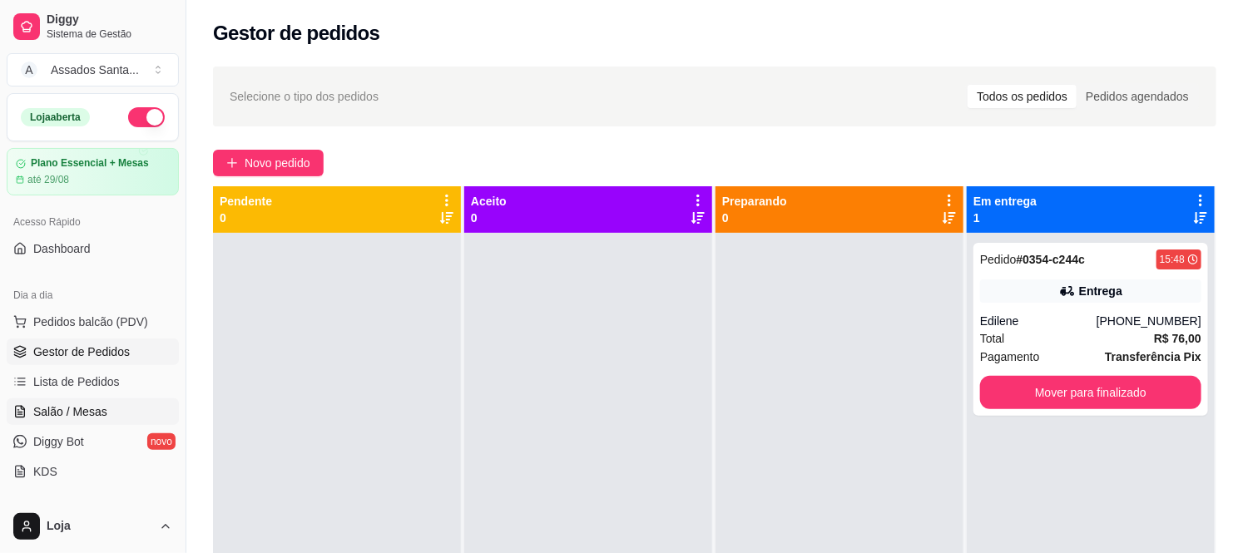
click at [72, 403] on span "Salão / Mesas" at bounding box center [70, 411] width 74 height 17
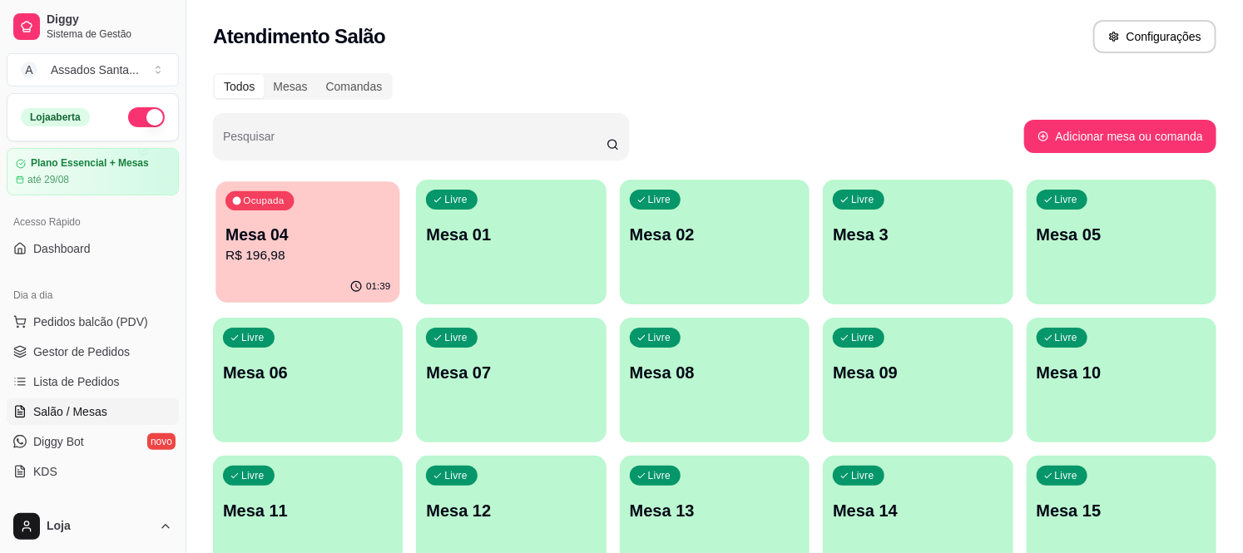
click at [346, 270] on div "Ocupada Mesa 04 R$ 196,98" at bounding box center [307, 226] width 185 height 90
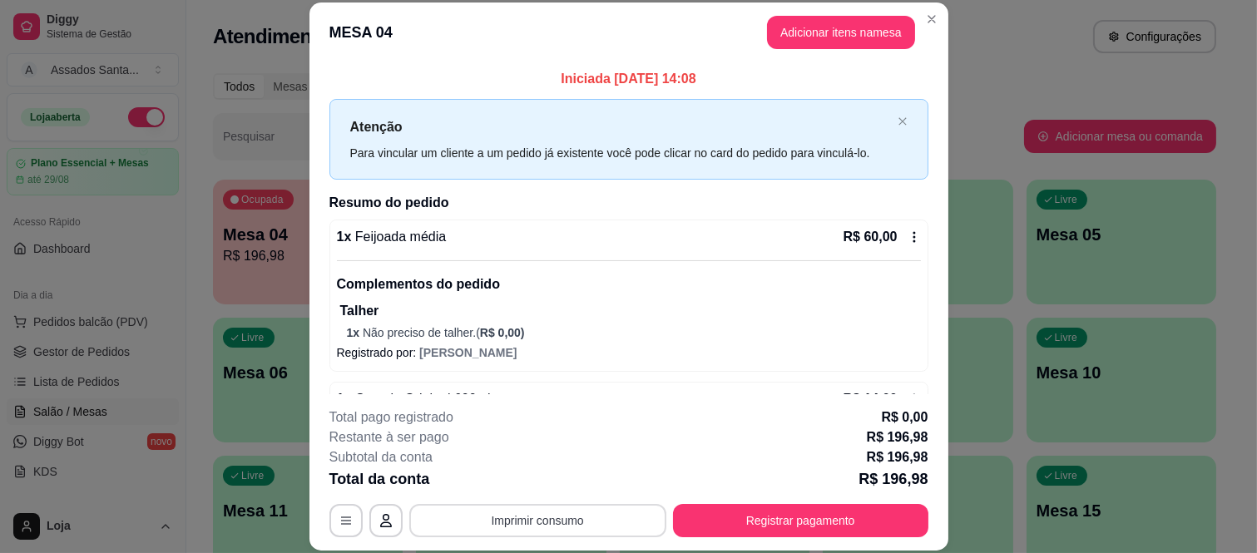
click at [618, 522] on button "Imprimir consumo" at bounding box center [537, 520] width 257 height 33
click at [577, 481] on button "IMPRESSORA caixa" at bounding box center [535, 482] width 121 height 27
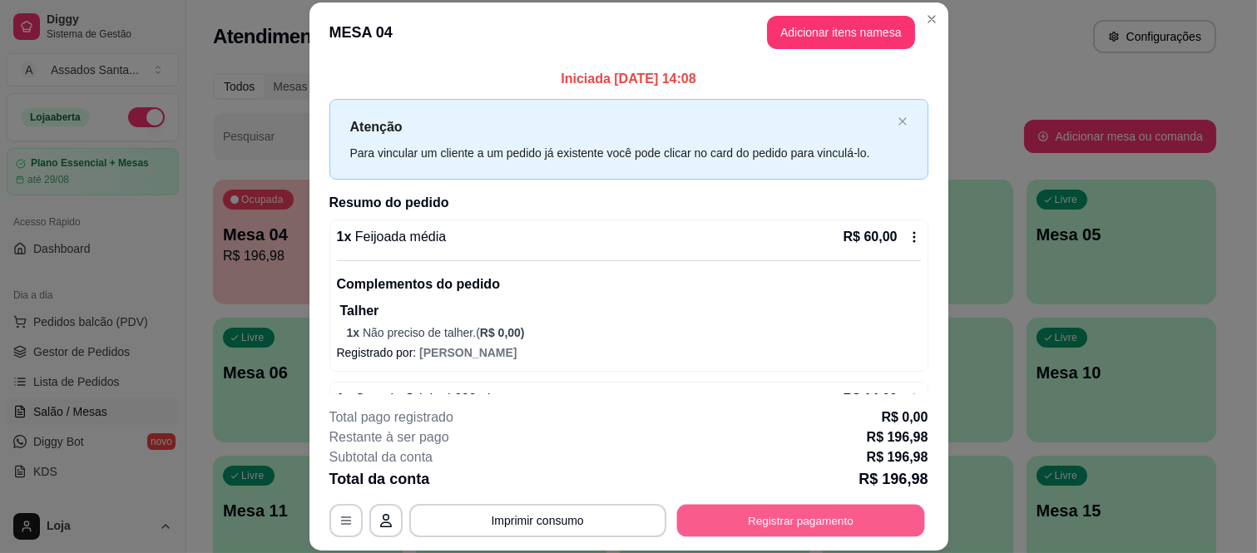
click at [728, 512] on button "Registrar pagamento" at bounding box center [800, 520] width 248 height 32
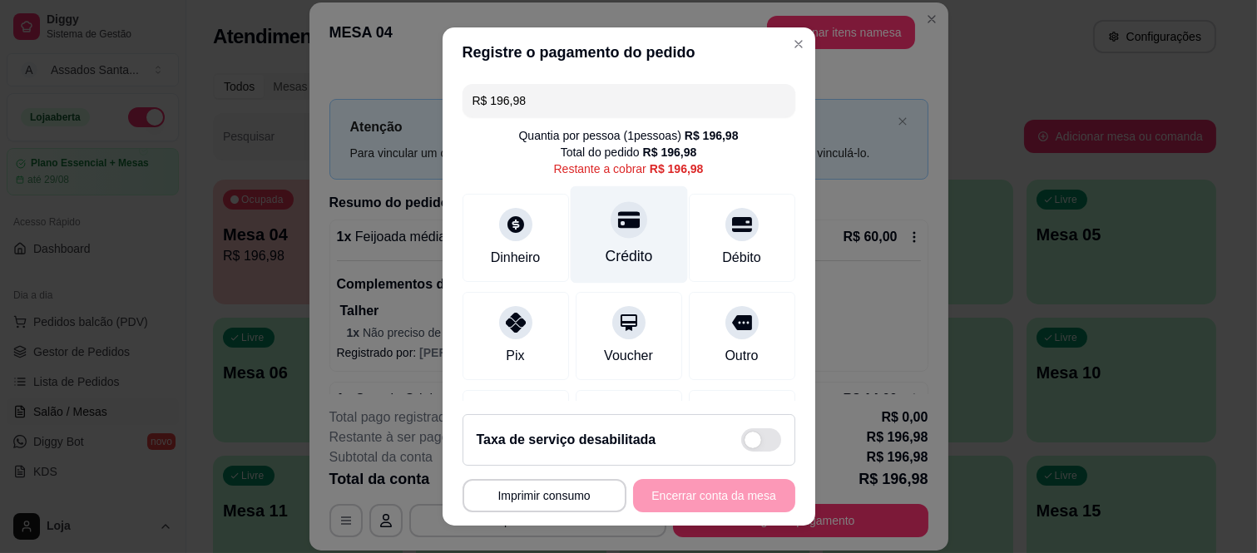
click at [597, 239] on div "Crédito" at bounding box center [628, 234] width 117 height 97
type input "R$ 0,00"
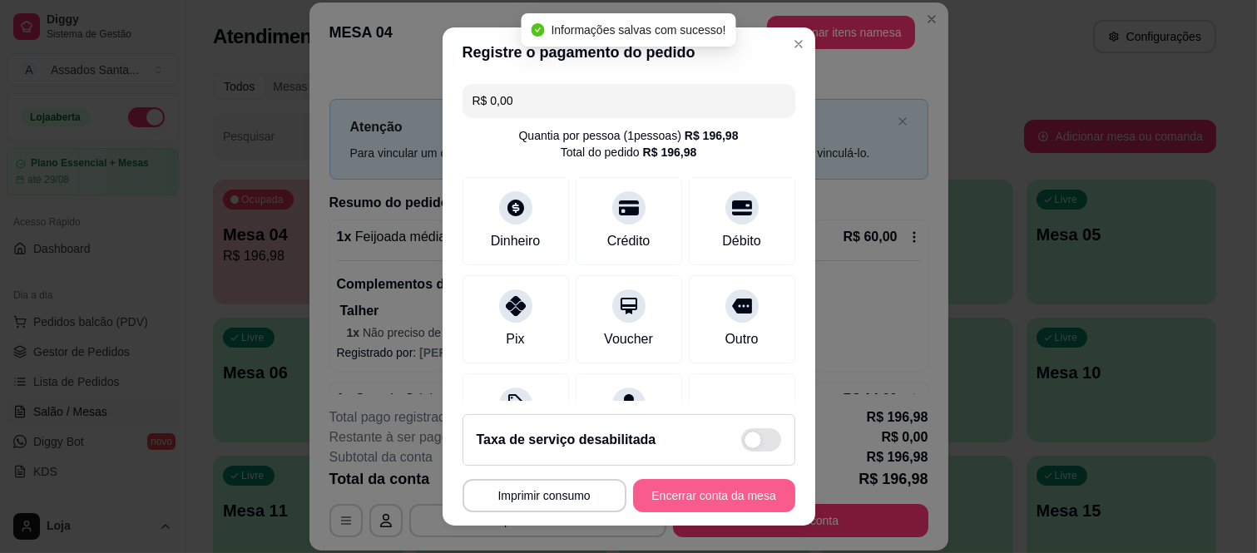
click at [657, 502] on button "Encerrar conta da mesa" at bounding box center [714, 495] width 162 height 33
